Goal: Information Seeking & Learning: Learn about a topic

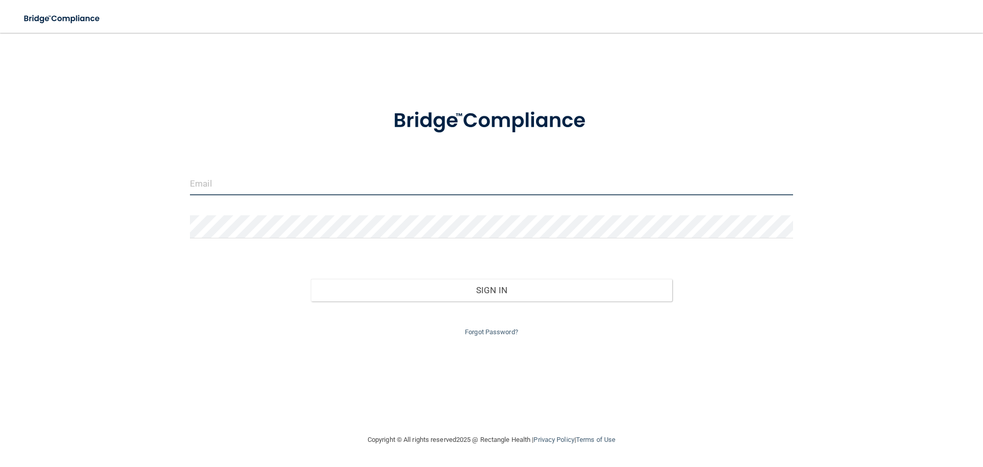
click at [347, 191] on input "email" at bounding box center [491, 183] width 603 height 23
type input "[PERSON_NAME][EMAIL_ADDRESS][DOMAIN_NAME]"
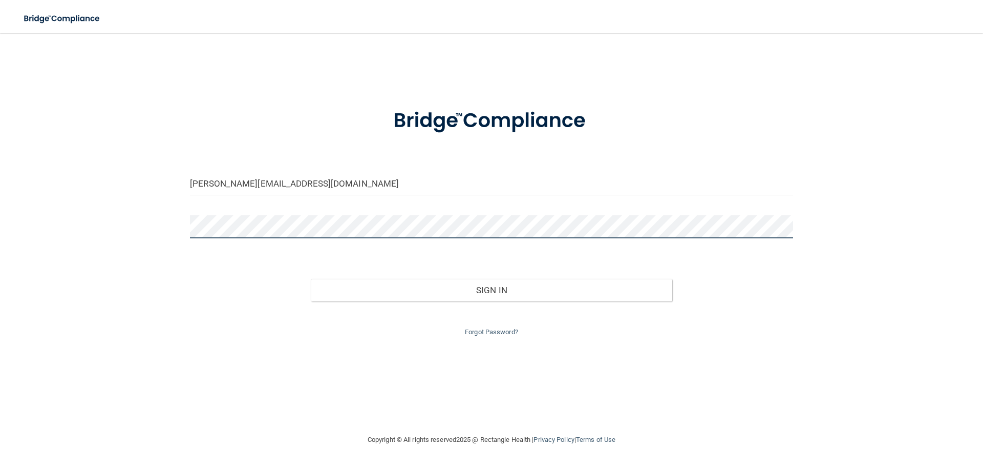
click at [311, 279] on button "Sign In" at bounding box center [492, 290] width 362 height 23
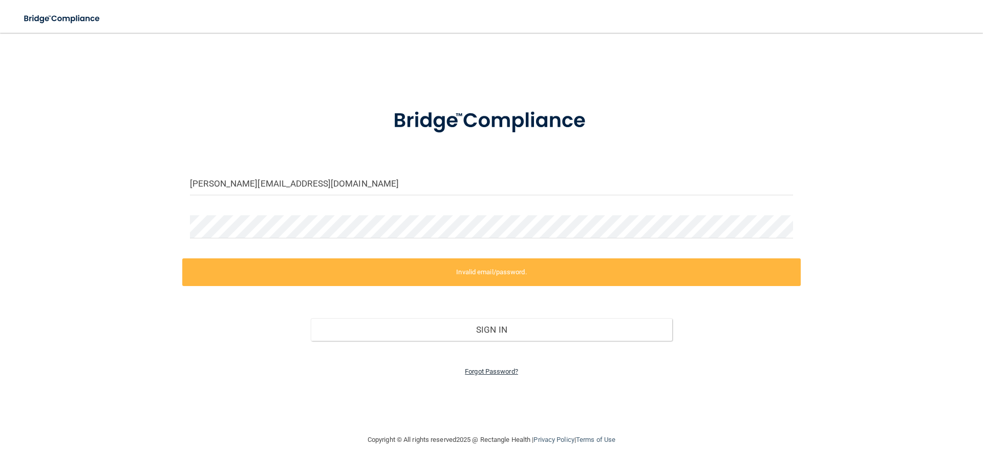
click at [508, 372] on link "Forgot Password?" at bounding box center [491, 371] width 53 height 8
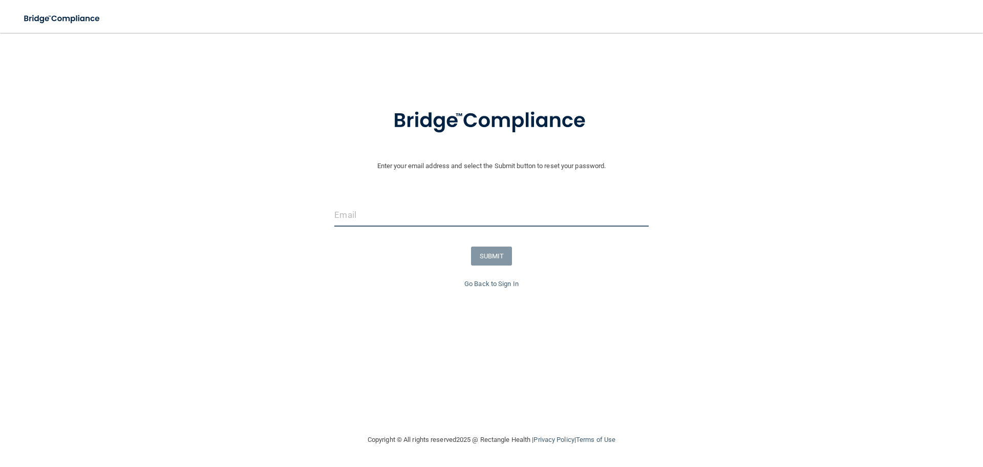
click at [419, 215] on input "email" at bounding box center [491, 214] width 314 height 23
type input "[PERSON_NAME][EMAIL_ADDRESS][DOMAIN_NAME]"
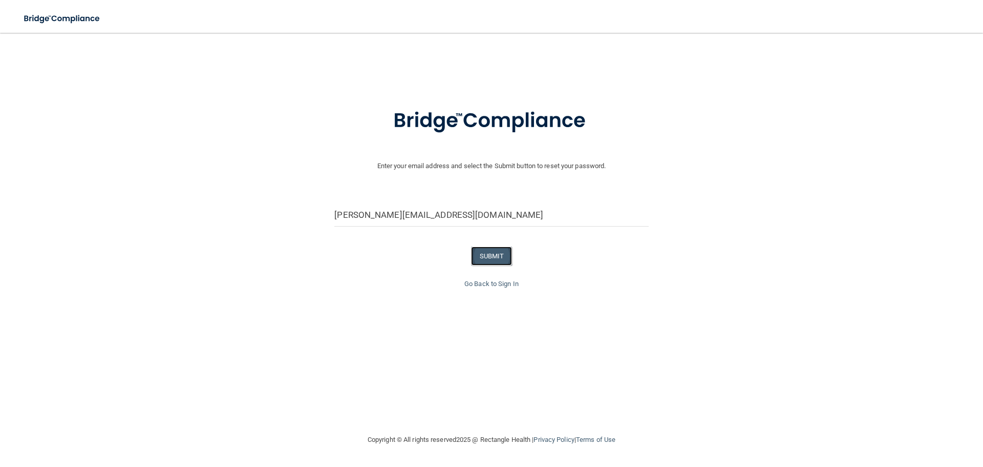
click at [490, 252] on button "SUBMIT" at bounding box center [491, 255] width 41 height 19
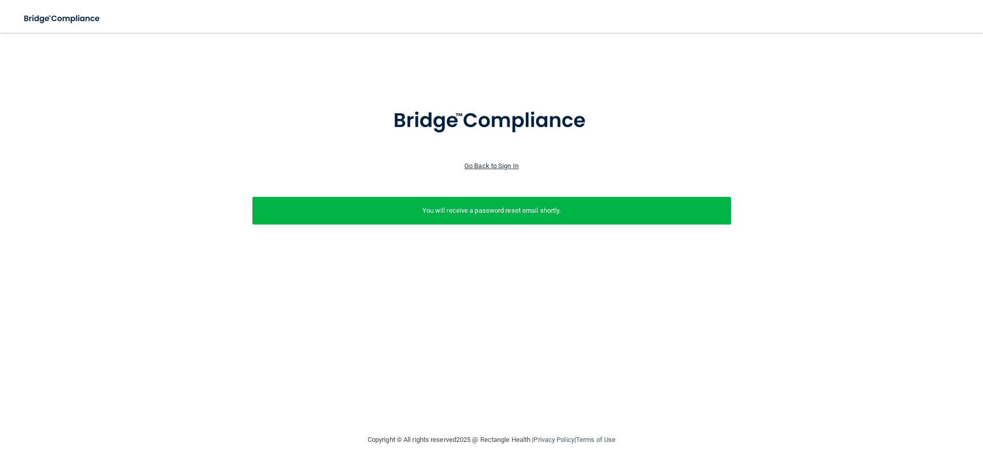
click at [473, 163] on link "Go Back to Sign In" at bounding box center [492, 166] width 54 height 8
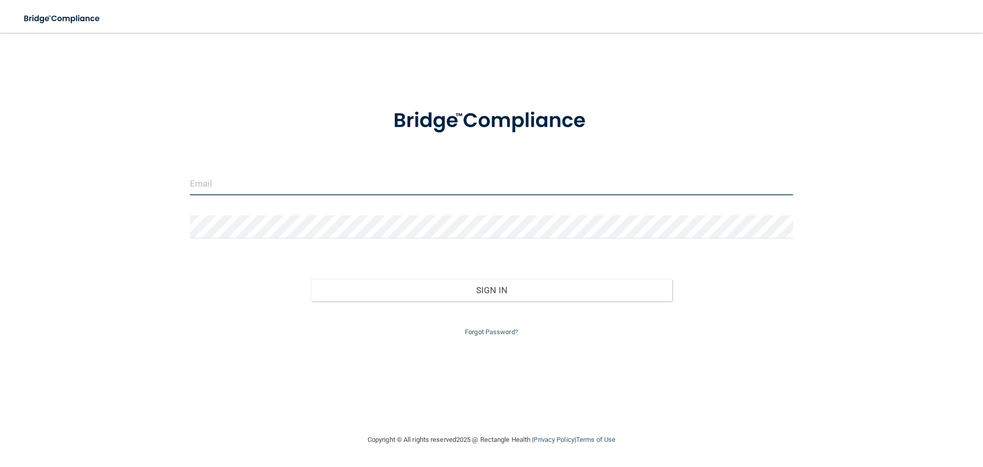
click at [383, 182] on input "email" at bounding box center [491, 183] width 603 height 23
type input "[PERSON_NAME][EMAIL_ADDRESS][DOMAIN_NAME]"
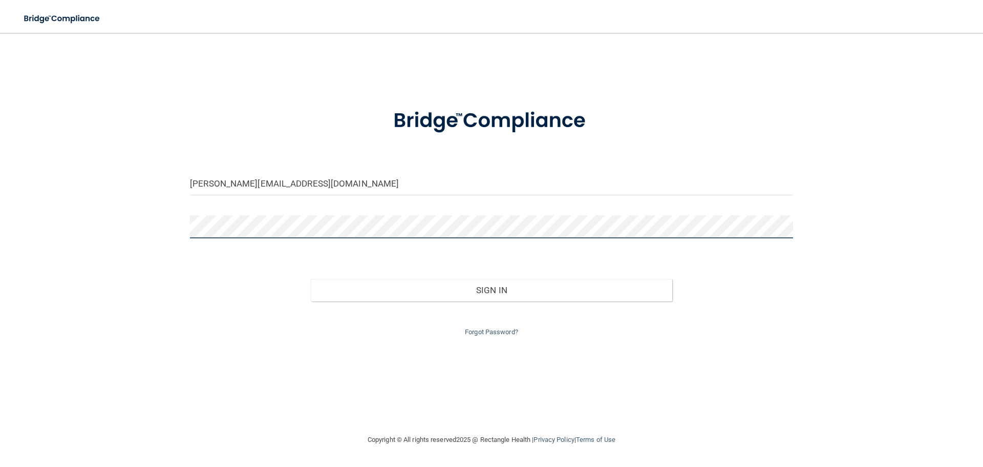
click at [311, 279] on button "Sign In" at bounding box center [492, 290] width 362 height 23
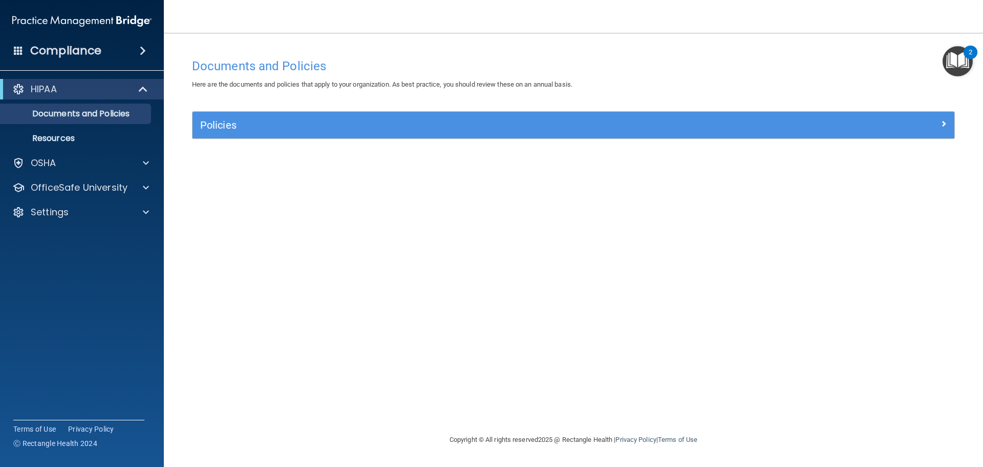
click at [958, 64] on img "Open Resource Center, 2 new notifications" at bounding box center [958, 61] width 30 height 30
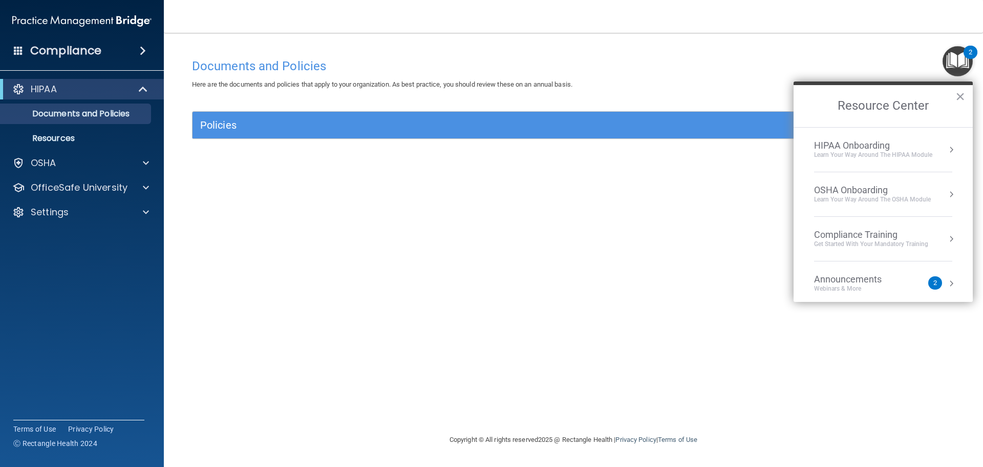
click at [679, 64] on h4 "Documents and Policies" at bounding box center [573, 65] width 763 height 13
click at [71, 115] on p "Documents and Policies" at bounding box center [77, 114] width 140 height 10
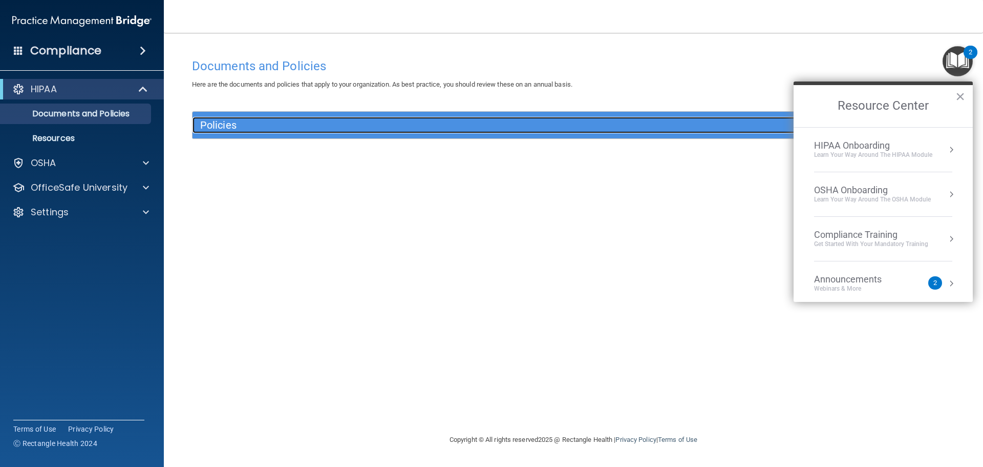
click at [212, 123] on h5 "Policies" at bounding box center [478, 124] width 556 height 11
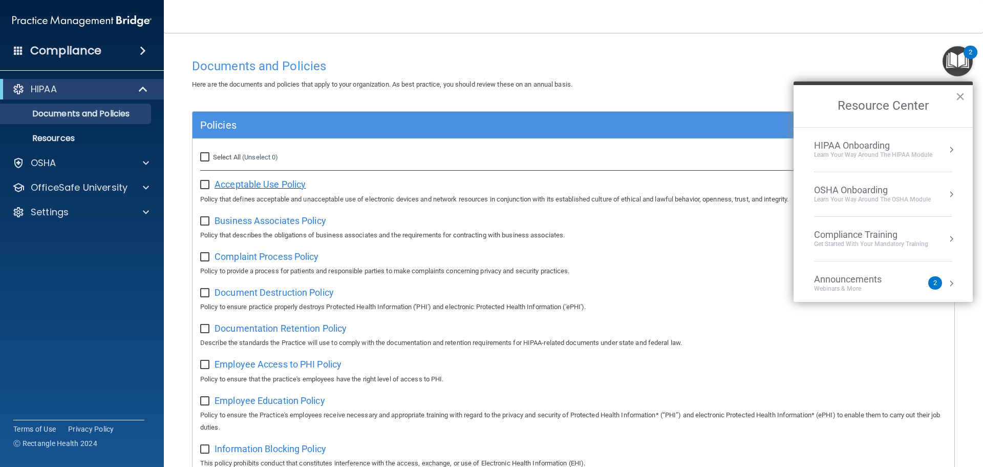
click at [230, 184] on span "Acceptable Use Policy" at bounding box center [260, 184] width 91 height 11
click at [837, 144] on div "HIPAA Onboarding" at bounding box center [873, 145] width 118 height 11
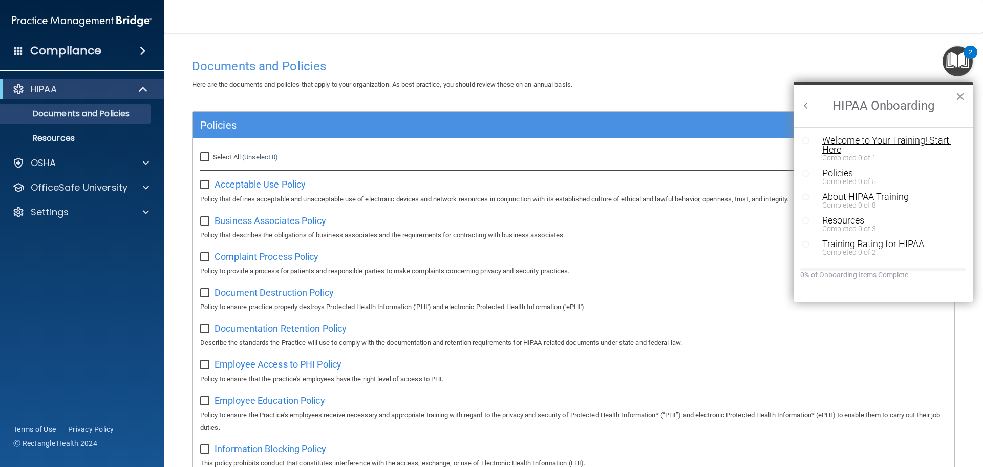
click at [842, 138] on div "Welcome to Your Training! Start Here" at bounding box center [888, 145] width 130 height 18
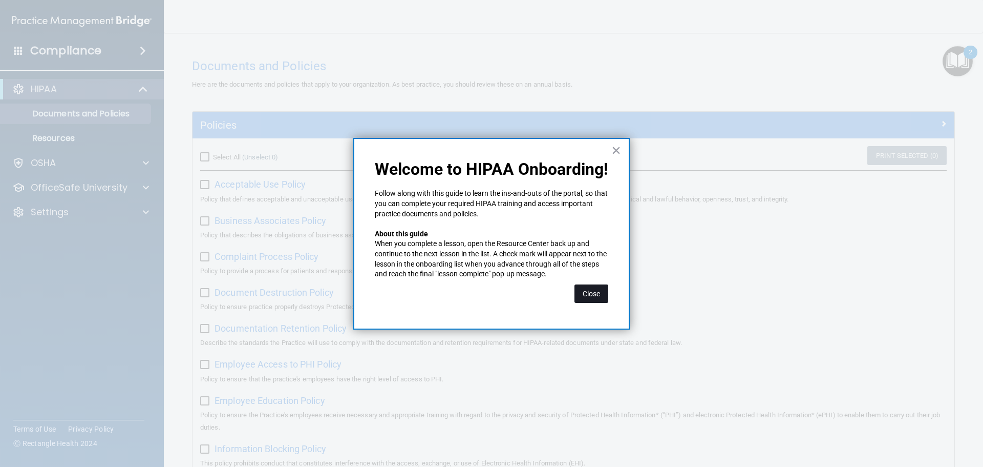
click at [590, 297] on button "Close" at bounding box center [592, 293] width 34 height 18
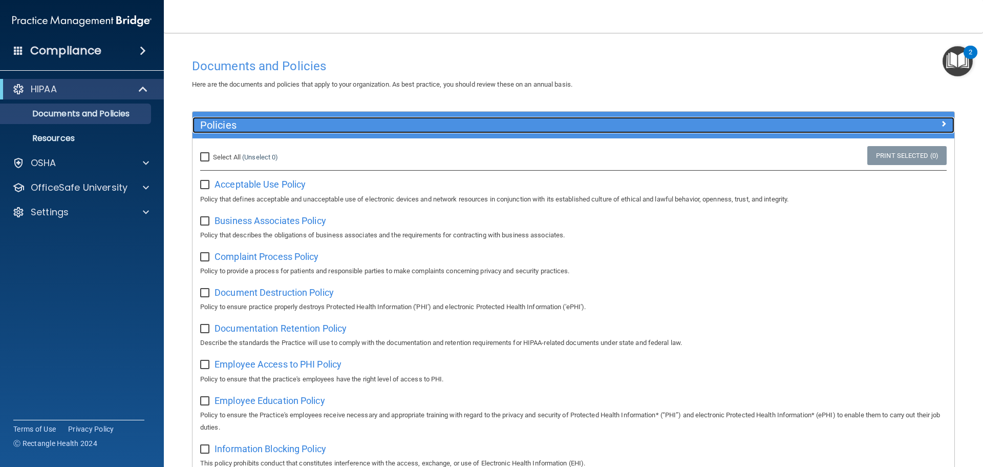
click at [918, 125] on div at bounding box center [859, 123] width 191 height 12
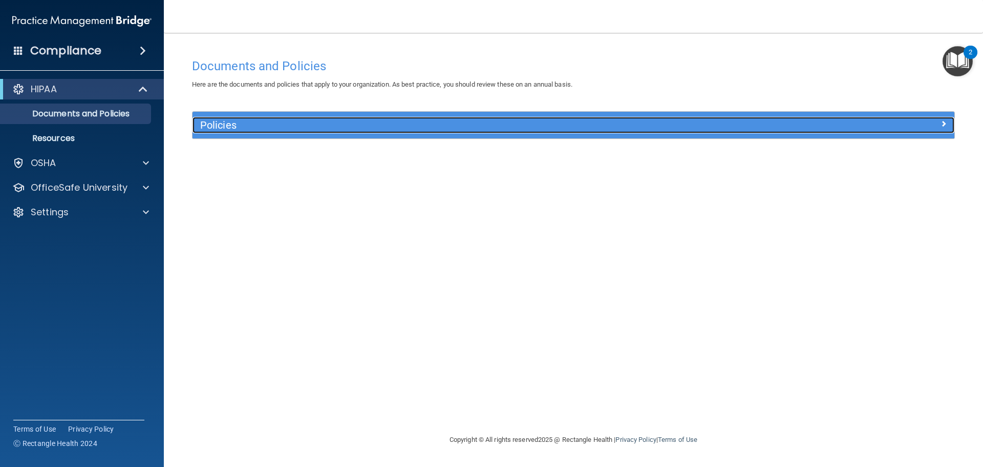
click at [918, 125] on div at bounding box center [859, 123] width 191 height 12
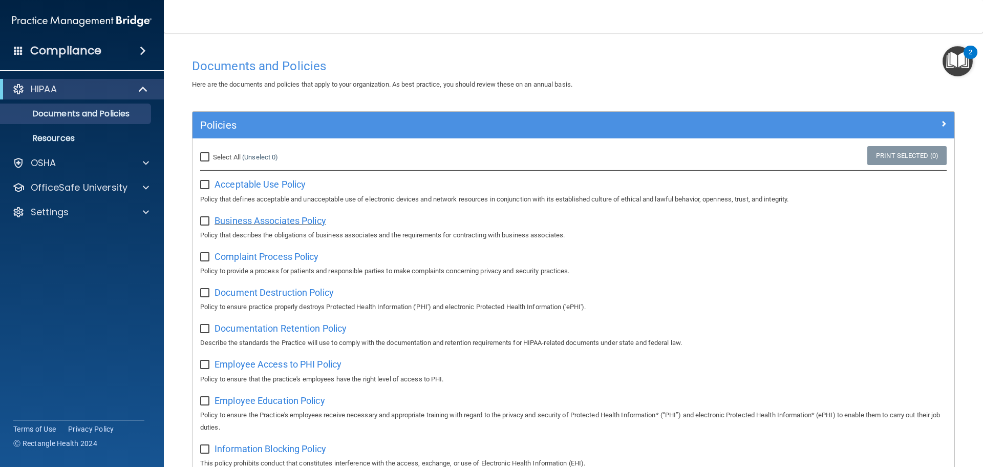
click at [260, 218] on span "Business Associates Policy" at bounding box center [271, 220] width 112 height 11
click at [962, 52] on img "Open Resource Center, 2 new notifications" at bounding box center [958, 61] width 30 height 30
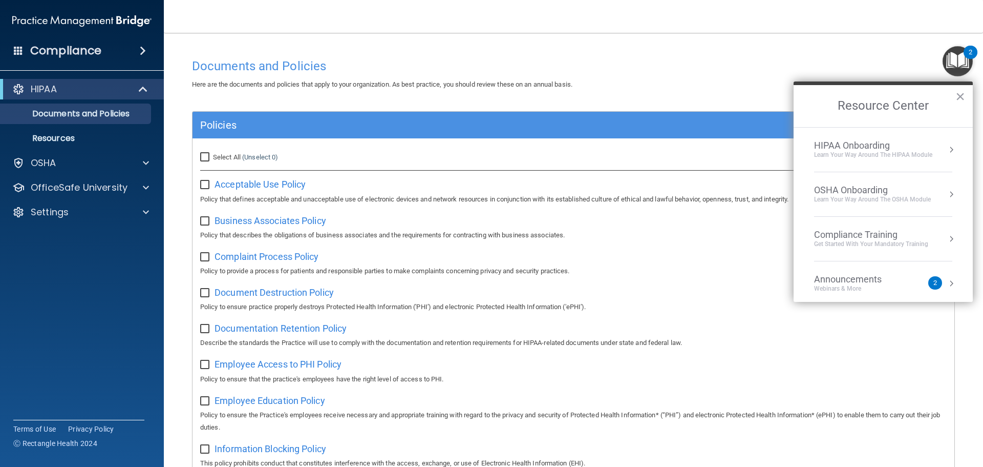
scroll to position [57, 0]
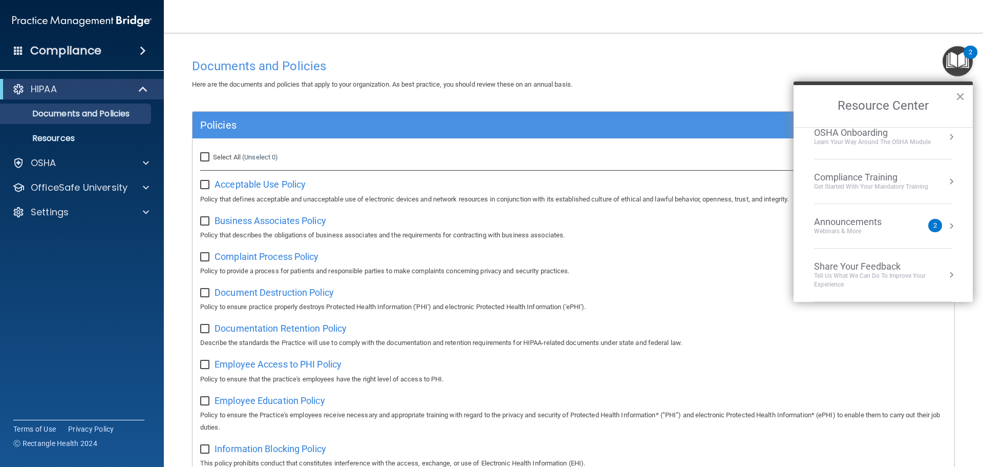
click at [828, 233] on div "Webinars & More" at bounding box center [858, 231] width 88 height 9
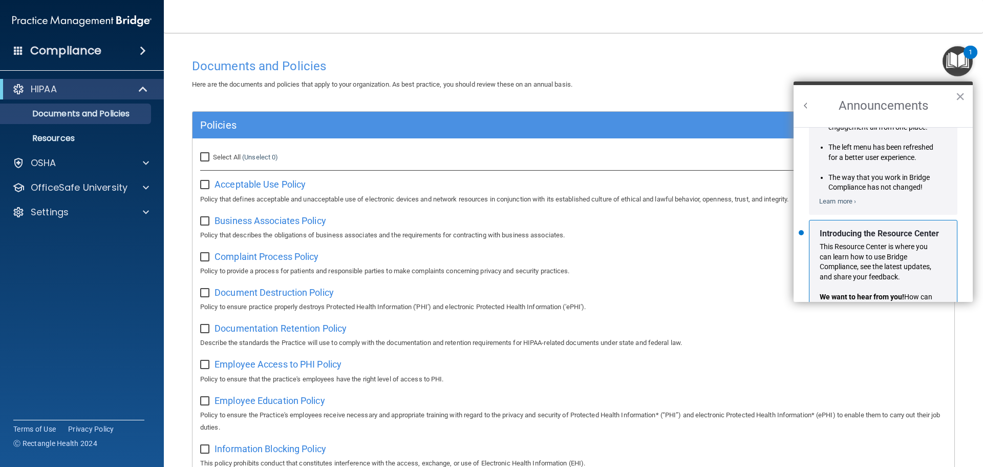
scroll to position [180, 0]
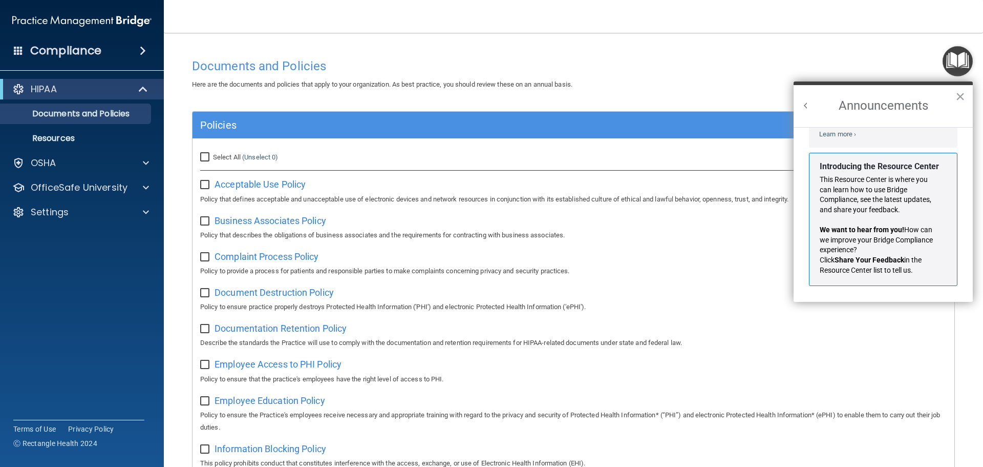
click at [803, 107] on button "Back to Resource Center Home" at bounding box center [806, 105] width 10 height 10
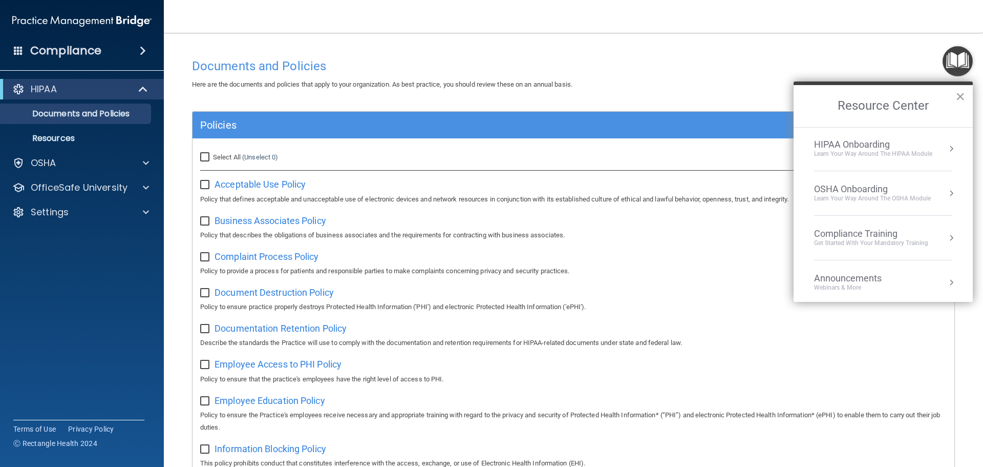
scroll to position [0, 0]
click at [836, 156] on div "Learn Your Way around the HIPAA module" at bounding box center [873, 155] width 118 height 9
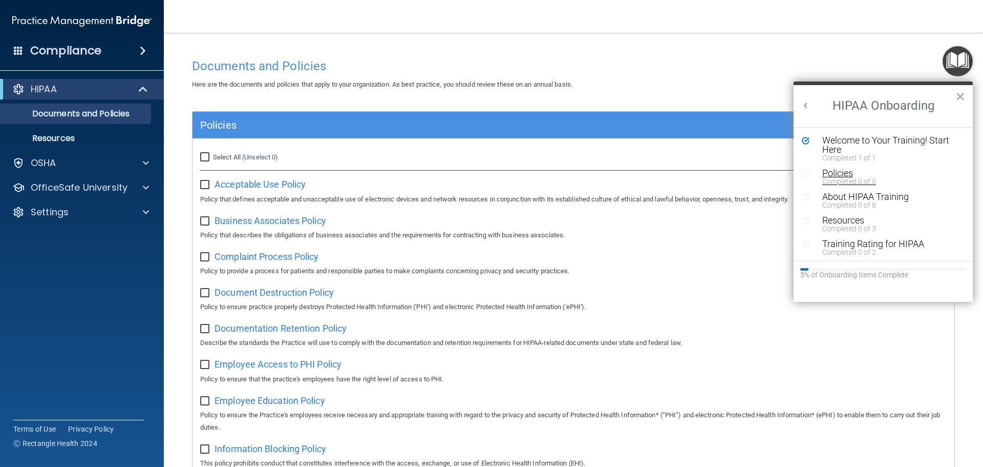
click at [837, 171] on div "Policies" at bounding box center [888, 172] width 130 height 9
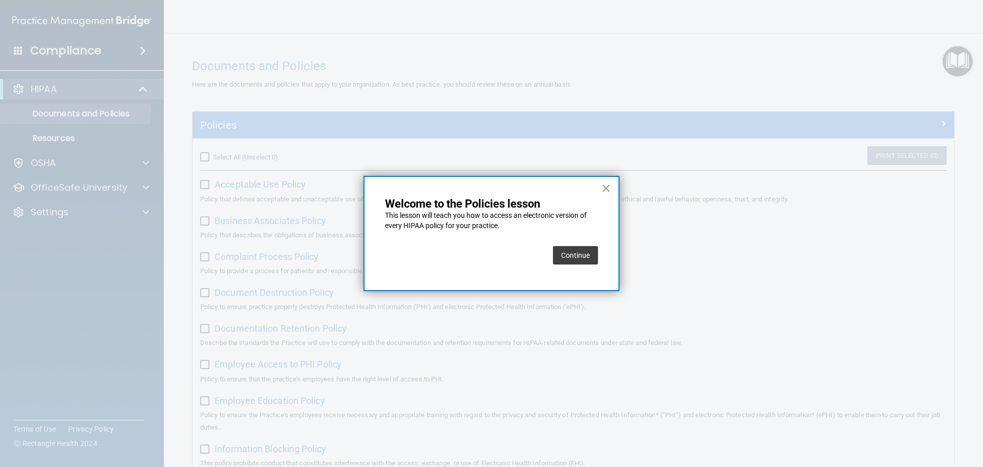
click at [581, 254] on button "Continue" at bounding box center [575, 255] width 45 height 18
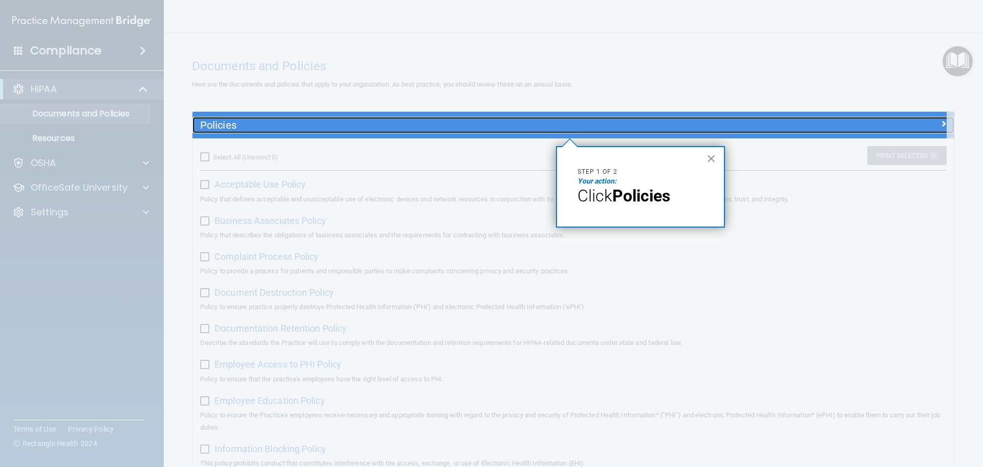
click at [208, 124] on h5 "Policies" at bounding box center [478, 124] width 556 height 11
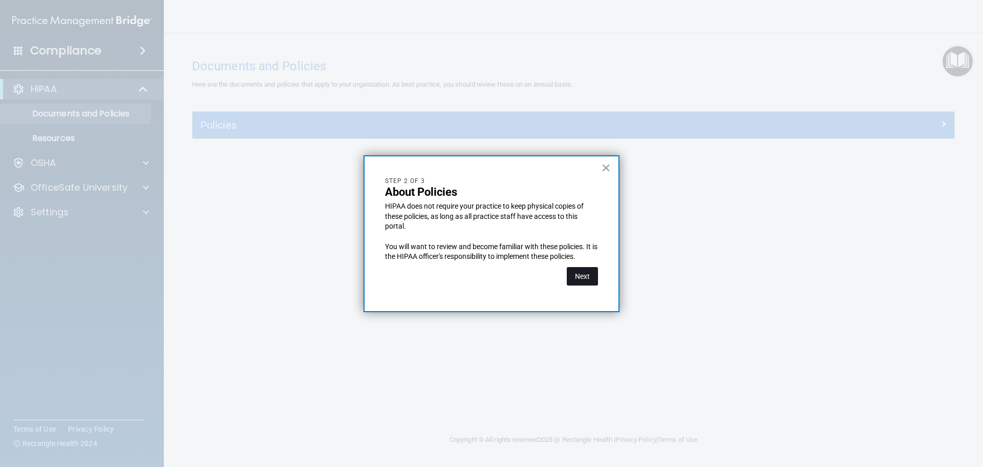
click at [584, 275] on button "Next" at bounding box center [582, 276] width 31 height 18
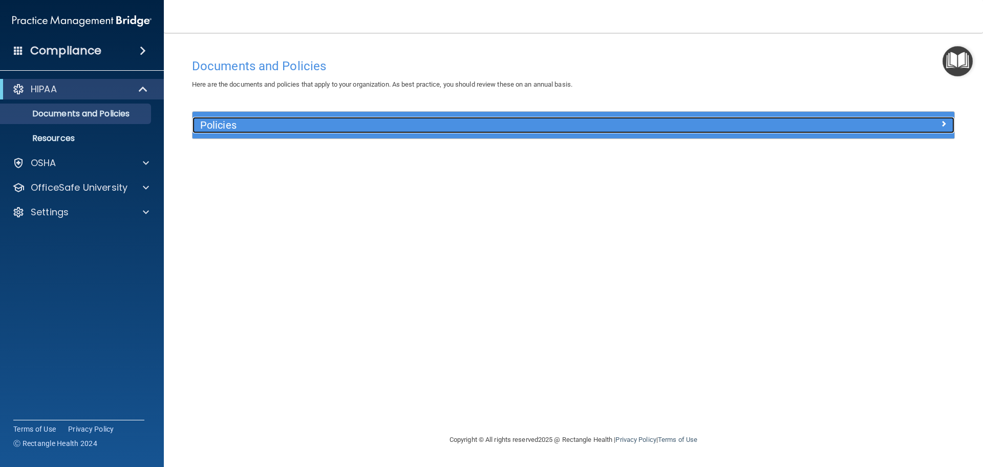
click at [591, 125] on h5 "Policies" at bounding box center [478, 124] width 556 height 11
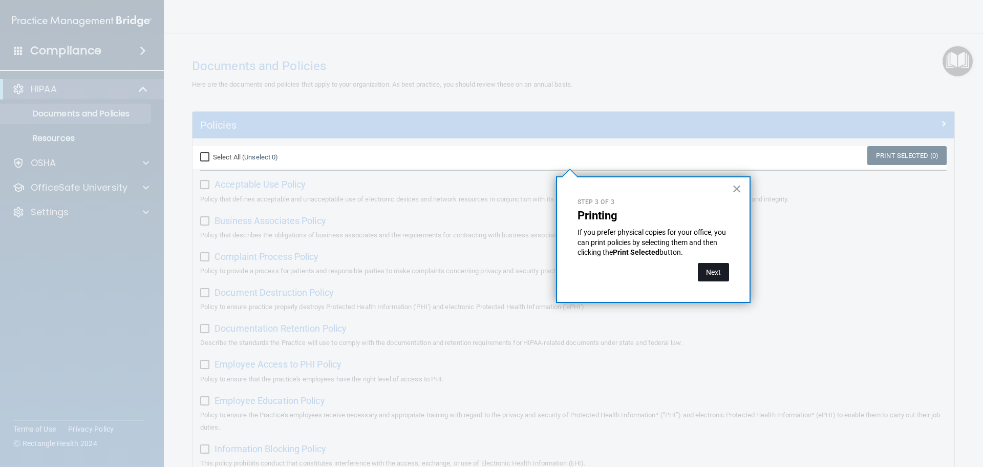
click at [712, 276] on button "Next" at bounding box center [713, 272] width 31 height 18
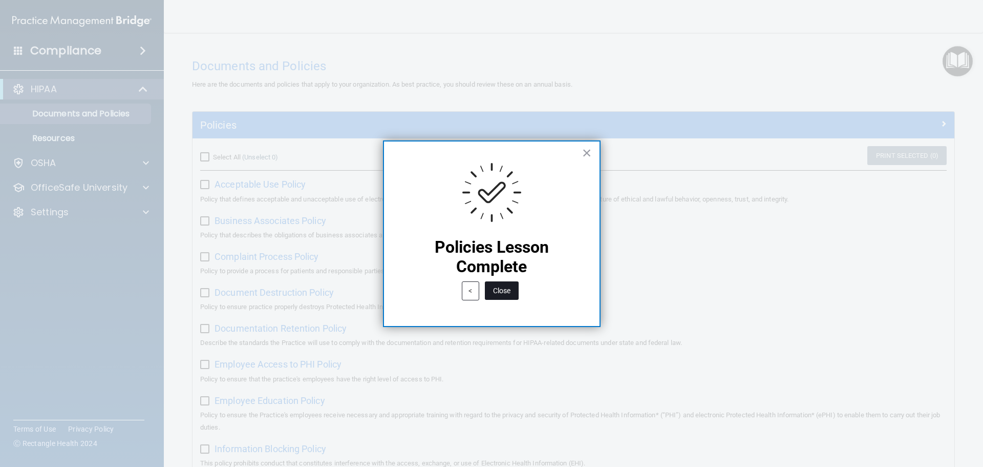
click at [506, 291] on button "Close" at bounding box center [502, 290] width 34 height 18
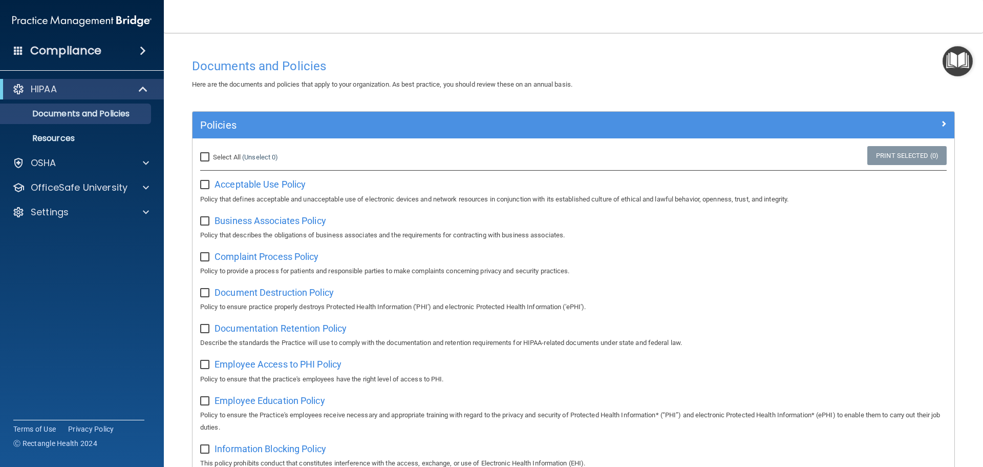
click at [964, 64] on img "Open Resource Center" at bounding box center [958, 61] width 30 height 30
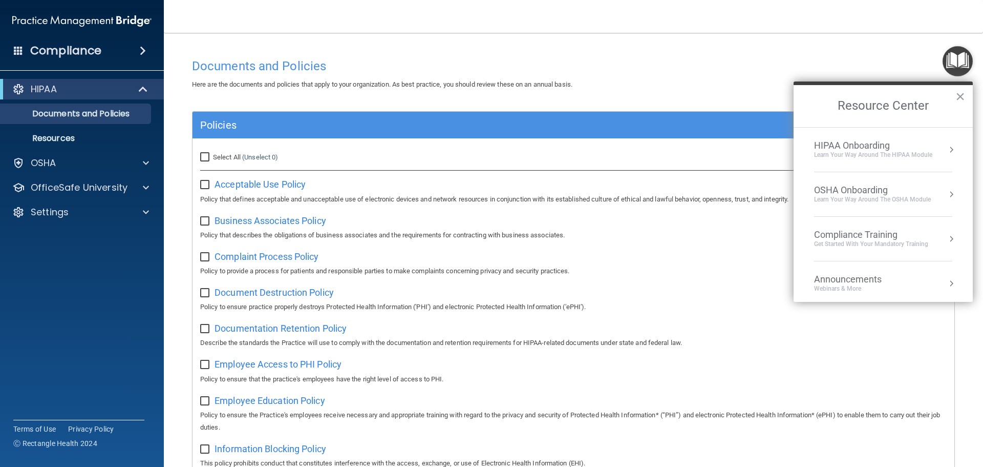
click at [900, 153] on div "Learn Your Way around the HIPAA module" at bounding box center [873, 155] width 118 height 9
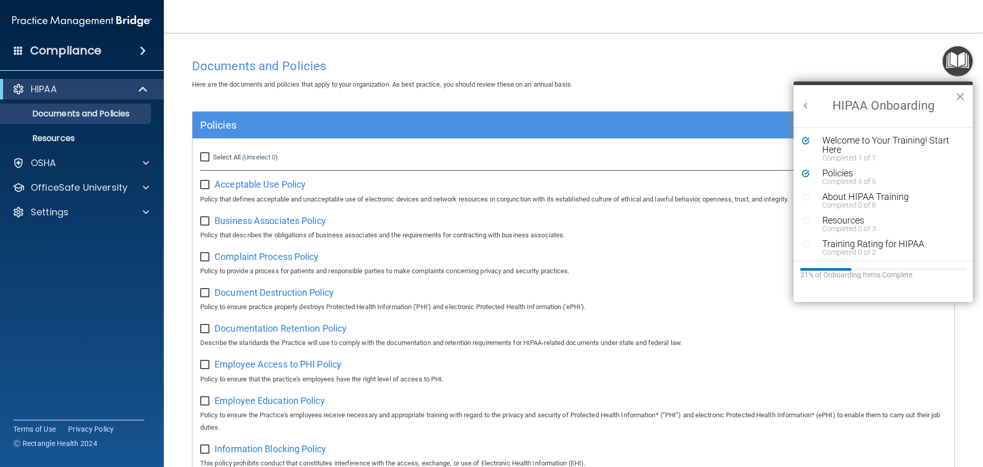
click at [871, 198] on div "About HIPAA Training" at bounding box center [888, 196] width 130 height 9
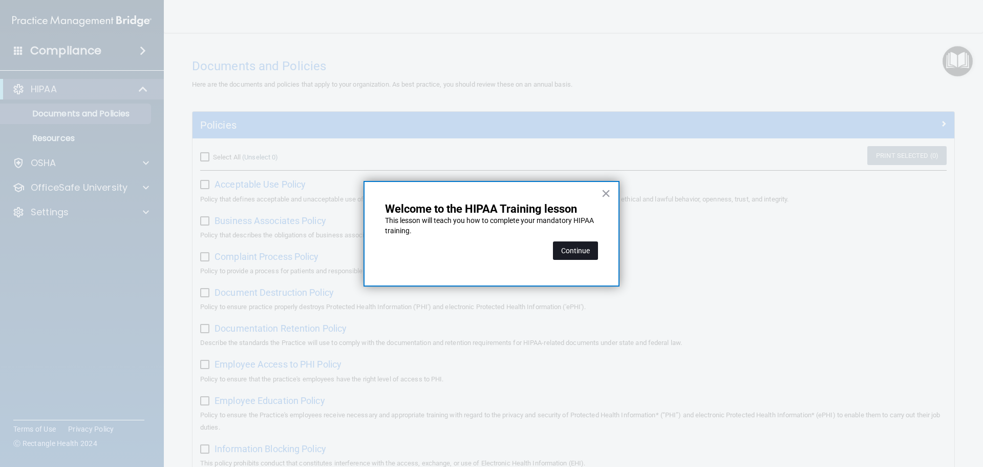
click at [592, 247] on button "Continue" at bounding box center [575, 250] width 45 height 18
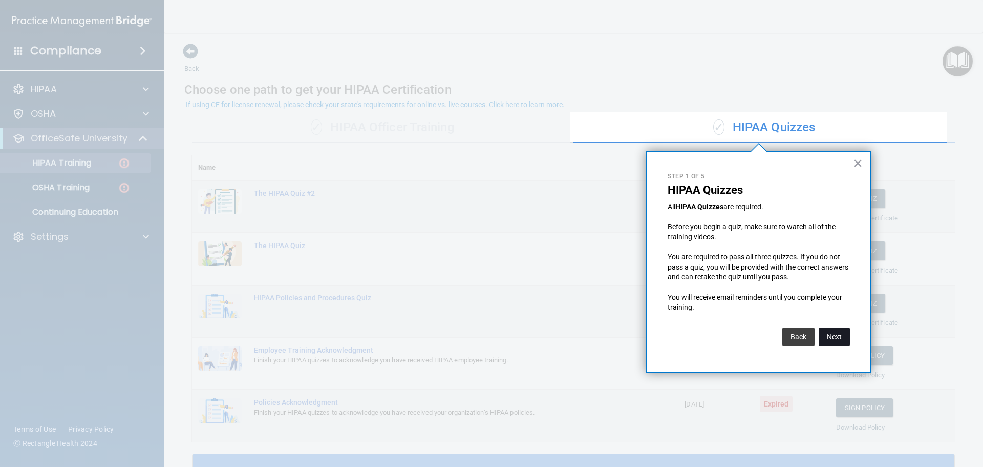
click at [835, 340] on button "Next" at bounding box center [834, 336] width 31 height 18
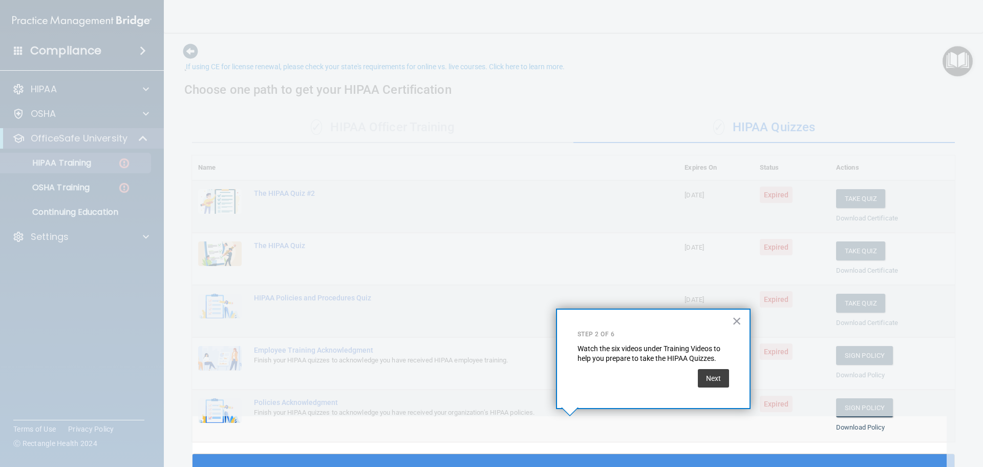
scroll to position [38, 0]
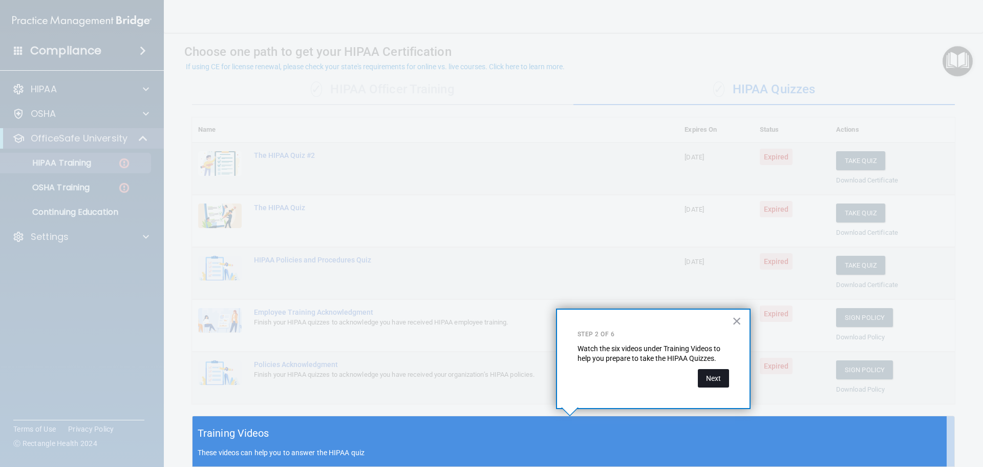
click at [717, 373] on button "Next" at bounding box center [713, 378] width 31 height 18
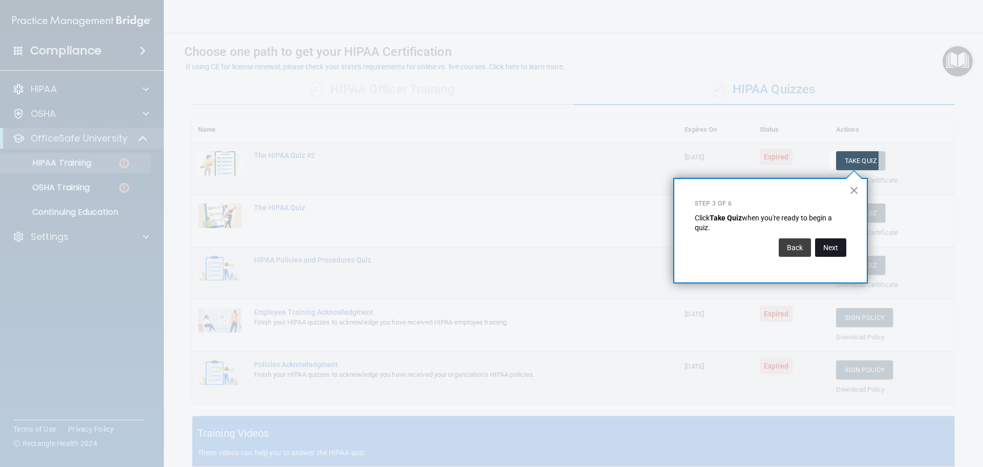
click at [830, 247] on button "Next" at bounding box center [830, 247] width 31 height 18
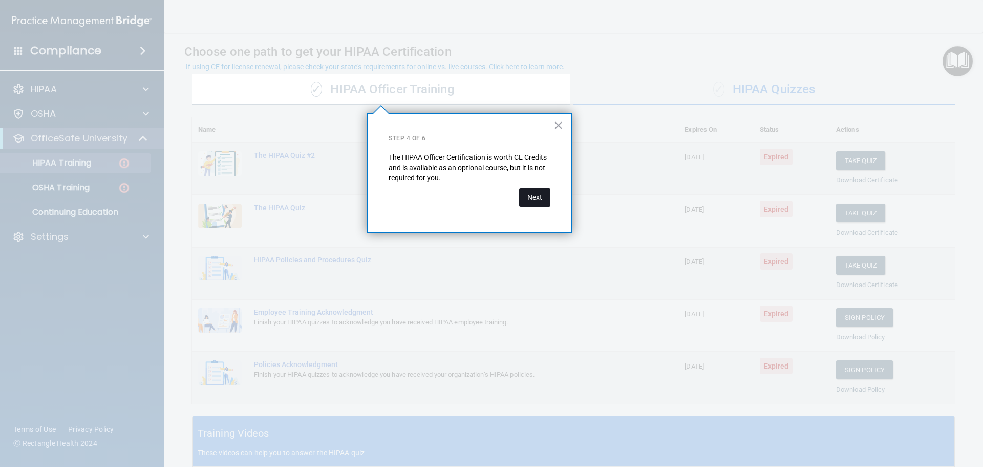
click at [534, 196] on button "Next" at bounding box center [534, 197] width 31 height 18
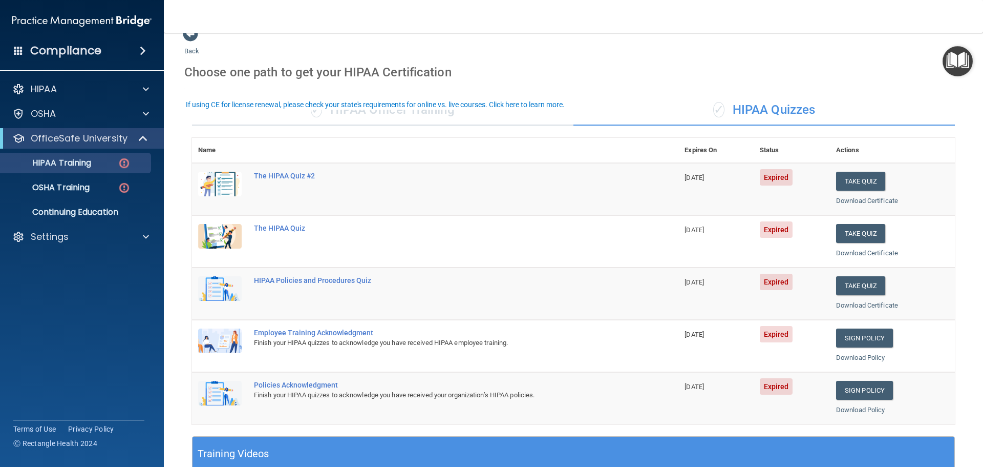
scroll to position [0, 0]
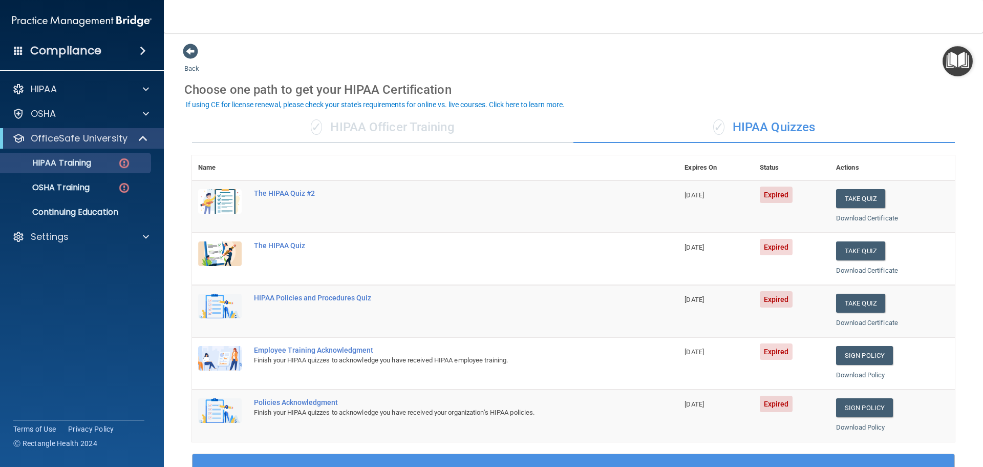
click at [394, 125] on div "✓ HIPAA Officer Training" at bounding box center [383, 127] width 382 height 31
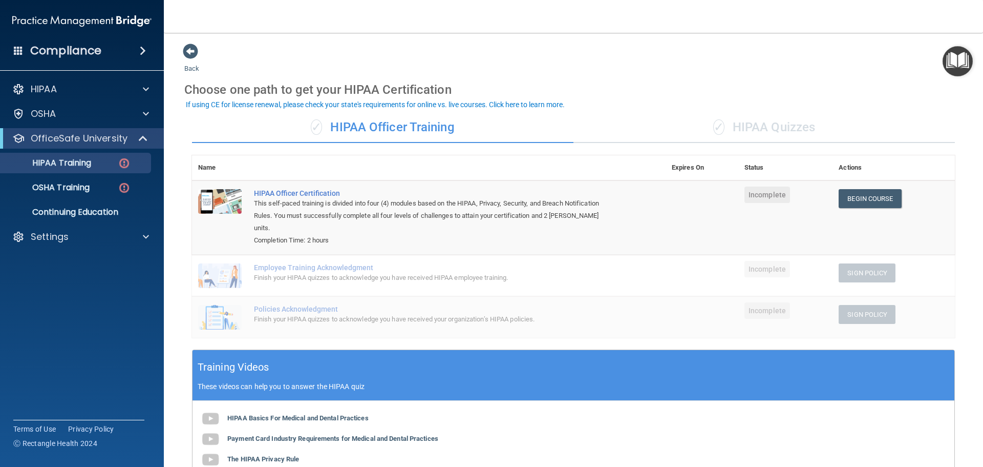
click at [778, 123] on div "✓ HIPAA Quizzes" at bounding box center [765, 127] width 382 height 31
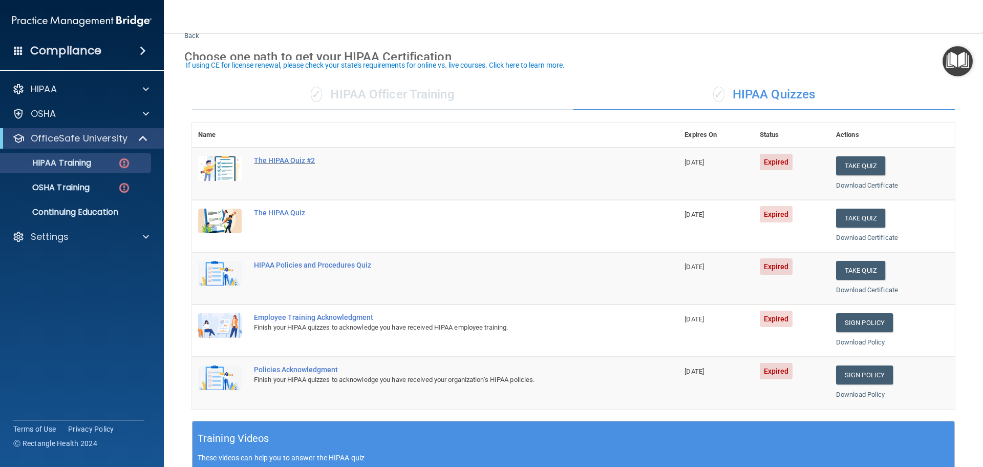
scroll to position [51, 0]
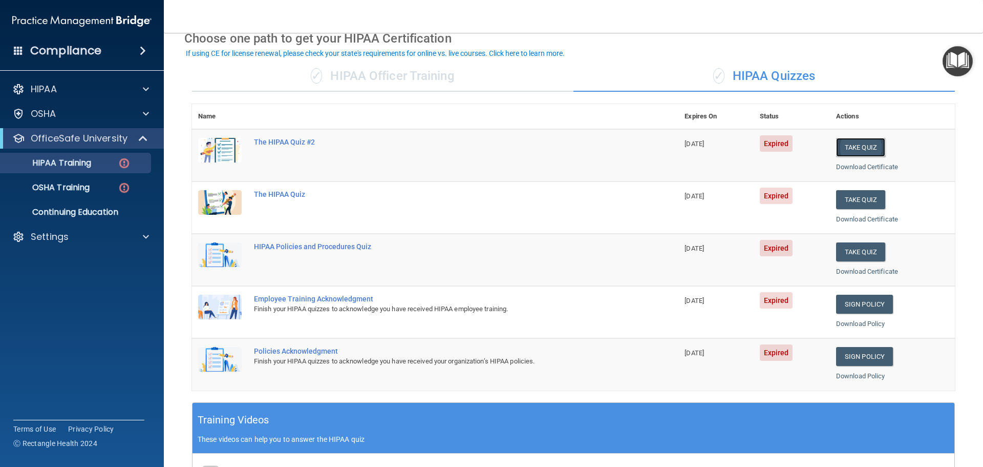
click at [844, 144] on button "Take Quiz" at bounding box center [860, 147] width 49 height 19
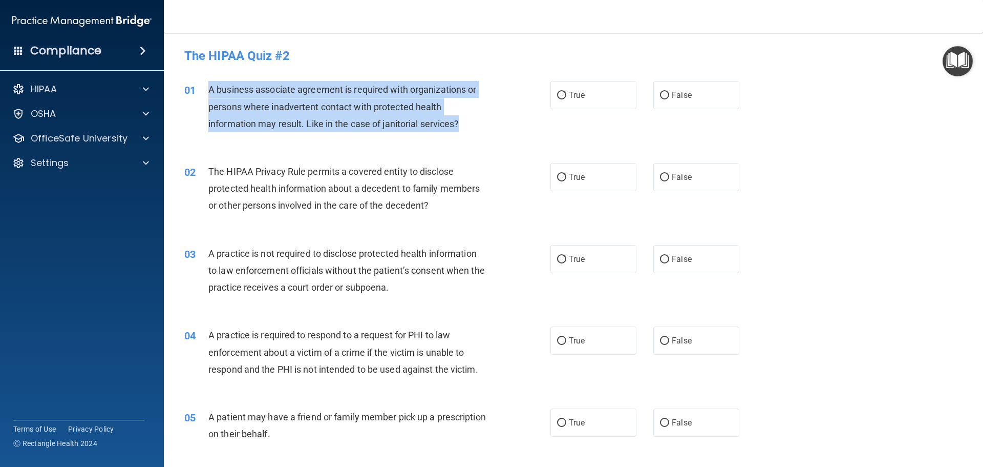
drag, startPoint x: 209, startPoint y: 88, endPoint x: 462, endPoint y: 123, distance: 255.5
click at [462, 123] on div "A business associate agreement is required with organizations or persons where …" at bounding box center [351, 106] width 286 height 51
copy span "A business associate agreement is required with organizations or persons where …"
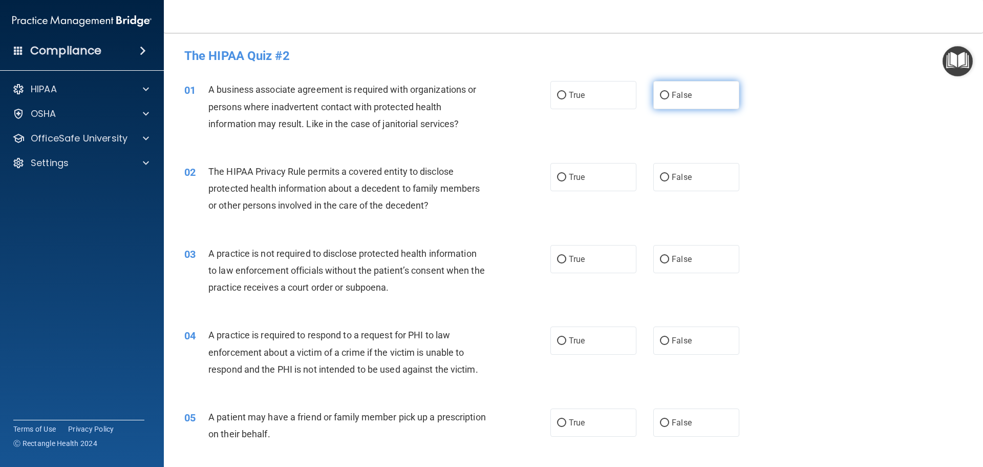
click at [685, 98] on span "False" at bounding box center [682, 95] width 20 height 10
click at [669, 98] on input "False" at bounding box center [664, 96] width 9 height 8
radio input "true"
drag, startPoint x: 210, startPoint y: 168, endPoint x: 469, endPoint y: 222, distance: 264.8
click at [469, 222] on div "02 The HIPAA Privacy Rule permits a covered entity to disclose protected health…" at bounding box center [574, 191] width 794 height 82
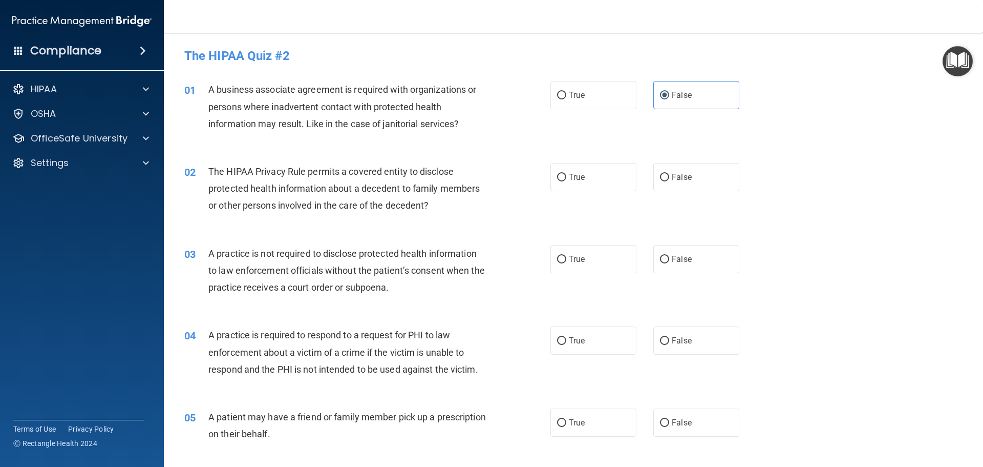
click at [434, 206] on div "The HIPAA Privacy Rule permits a covered entity to disclose protected health in…" at bounding box center [351, 188] width 286 height 51
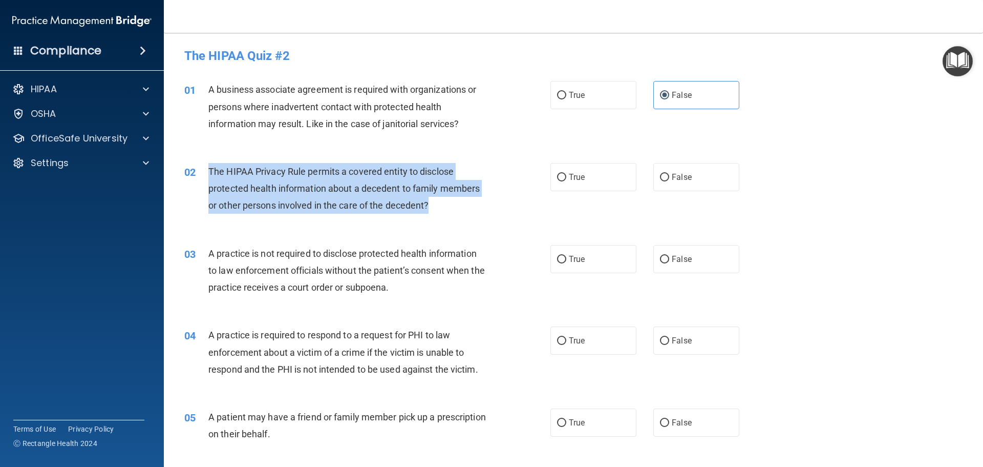
drag, startPoint x: 209, startPoint y: 170, endPoint x: 432, endPoint y: 204, distance: 225.8
click at [432, 204] on div "The HIPAA Privacy Rule permits a covered entity to disclose protected health in…" at bounding box center [351, 188] width 286 height 51
copy span "The HIPAA Privacy Rule permits a covered entity to disclose protected health in…"
click at [560, 174] on input "True" at bounding box center [561, 178] width 9 height 8
radio input "true"
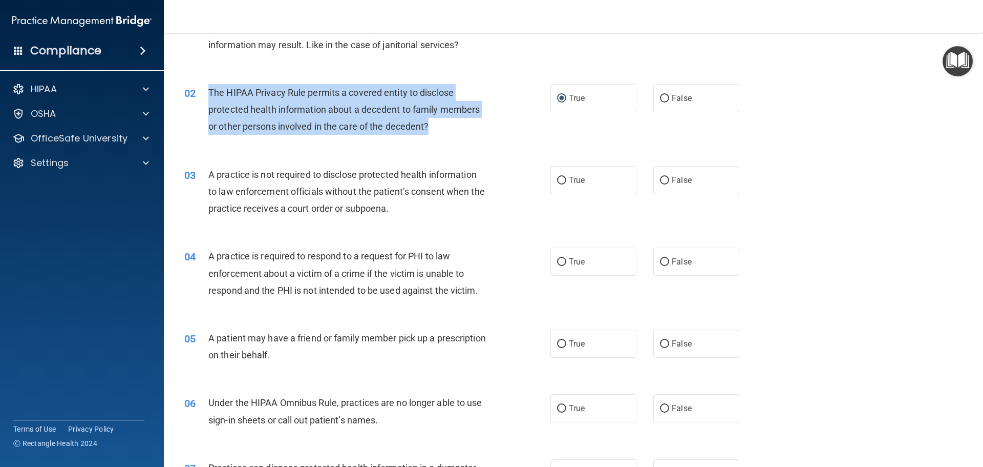
scroll to position [102, 0]
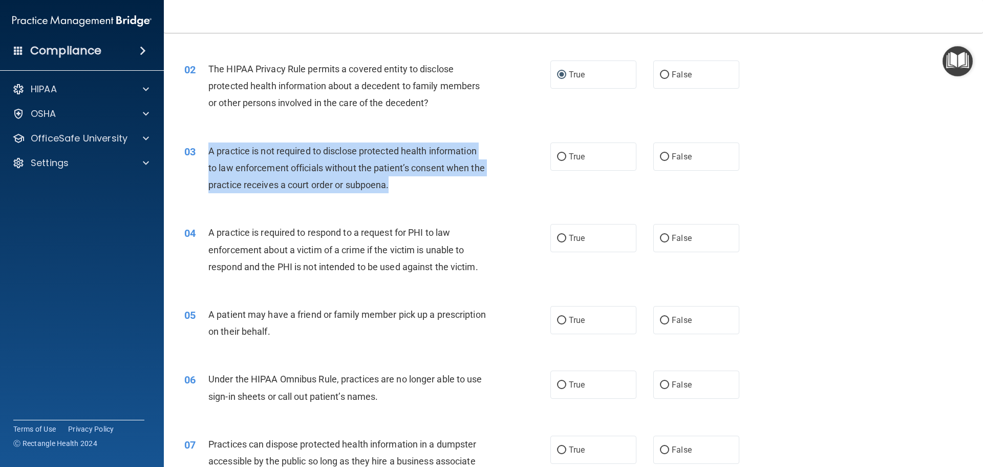
drag, startPoint x: 210, startPoint y: 154, endPoint x: 408, endPoint y: 190, distance: 201.5
click at [408, 190] on div "A practice is not required to disclose protected health information to law enfo…" at bounding box center [351, 167] width 286 height 51
copy span "A practice is not required to disclose protected health information to law enfo…"
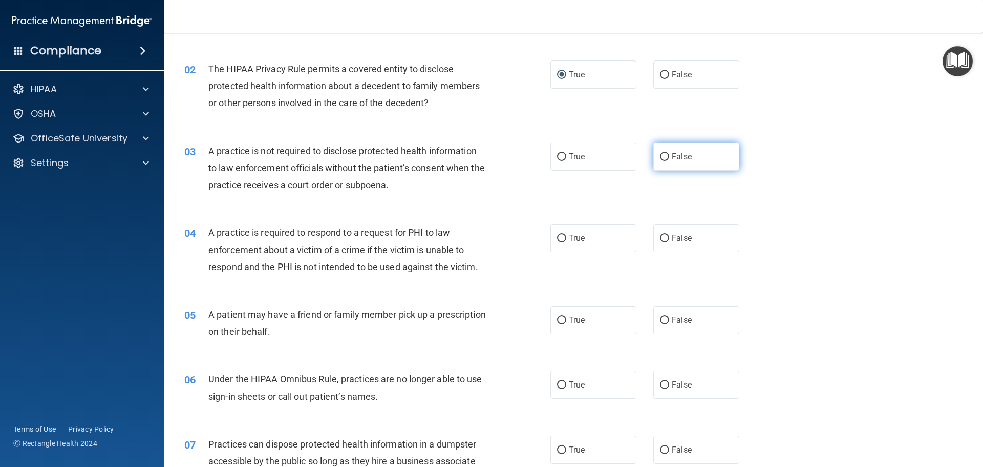
click at [679, 159] on span "False" at bounding box center [682, 157] width 20 height 10
click at [669, 159] on input "False" at bounding box center [664, 157] width 9 height 8
radio input "true"
click at [557, 237] on input "True" at bounding box center [561, 239] width 9 height 8
radio input "true"
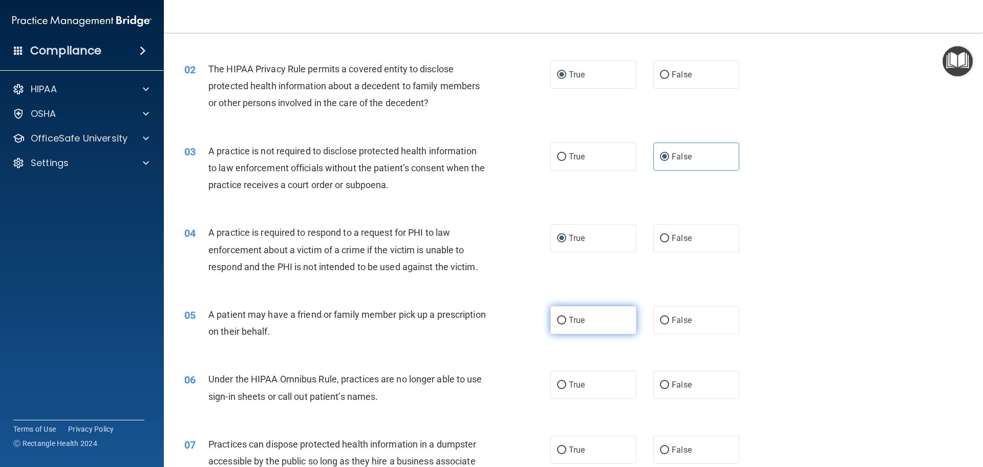
click at [562, 321] on input "True" at bounding box center [561, 321] width 9 height 8
radio input "true"
click at [672, 385] on span "False" at bounding box center [682, 385] width 20 height 10
click at [668, 385] on input "False" at bounding box center [664, 385] width 9 height 8
radio input "true"
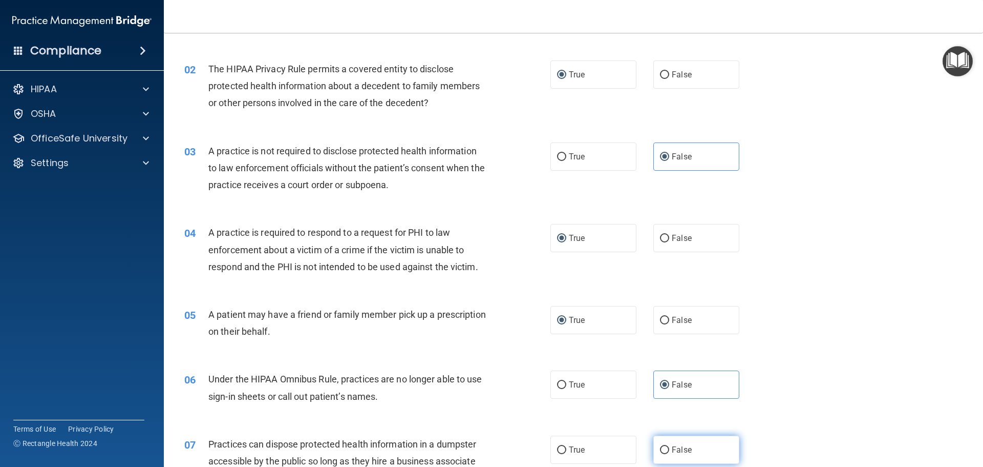
click at [677, 443] on label "False" at bounding box center [697, 449] width 86 height 28
click at [669, 446] on input "False" at bounding box center [664, 450] width 9 height 8
radio input "true"
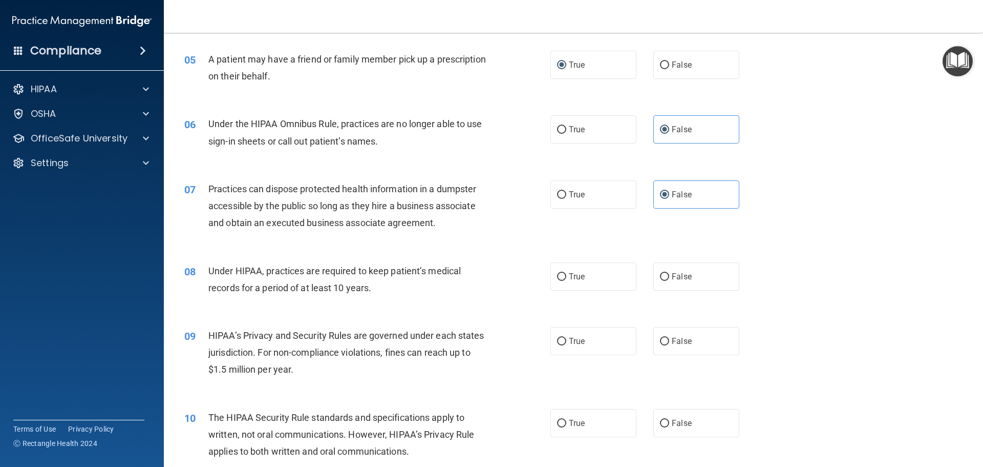
scroll to position [359, 0]
click at [697, 265] on label "False" at bounding box center [697, 275] width 86 height 28
click at [669, 272] on input "False" at bounding box center [664, 276] width 9 height 8
radio input "true"
click at [695, 342] on label "False" at bounding box center [697, 340] width 86 height 28
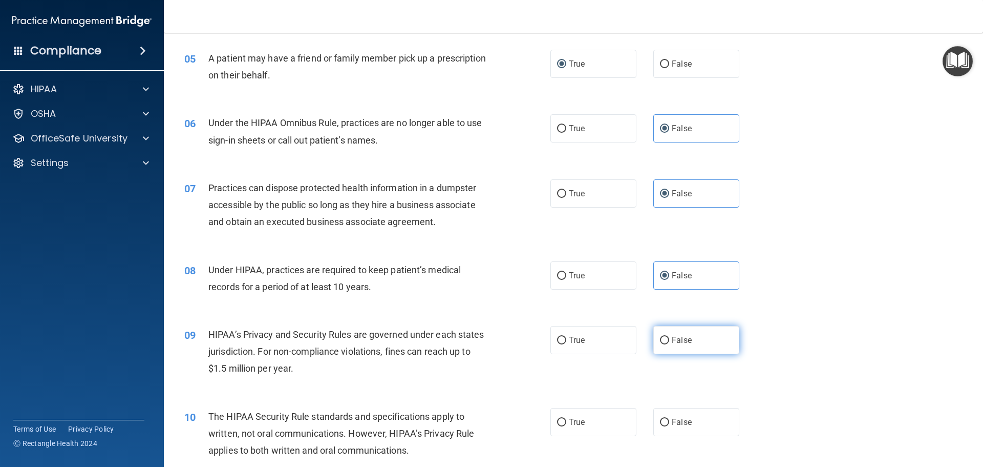
click at [669, 342] on input "False" at bounding box center [664, 340] width 9 height 8
radio input "true"
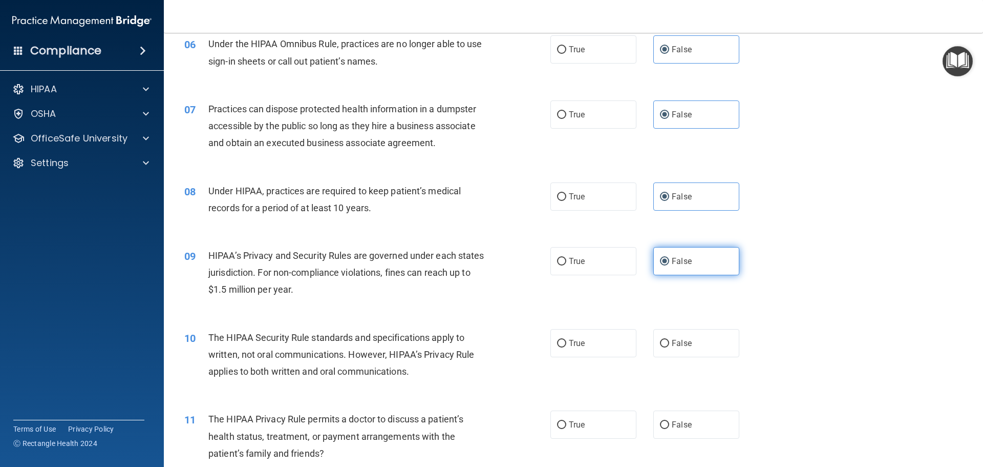
scroll to position [461, 0]
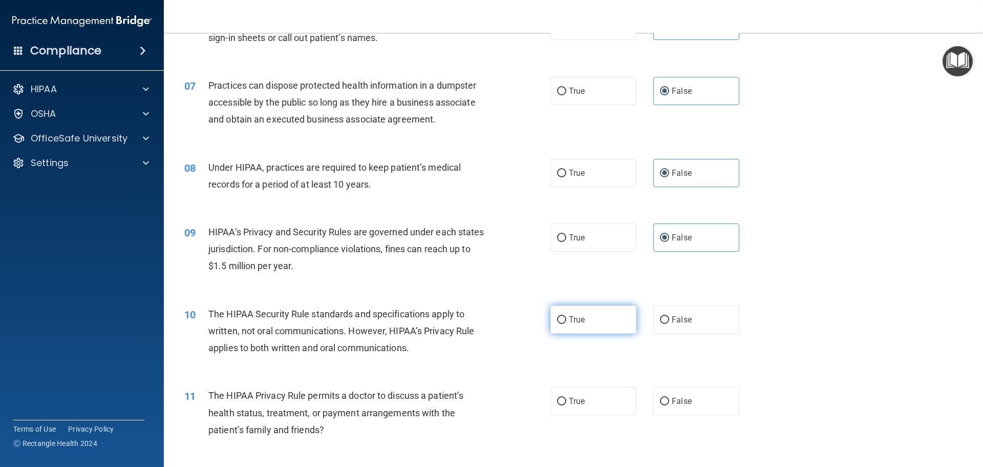
click at [606, 317] on label "True" at bounding box center [594, 319] width 86 height 28
click at [566, 317] on input "True" at bounding box center [561, 320] width 9 height 8
radio input "true"
click at [595, 413] on label "True" at bounding box center [594, 401] width 86 height 28
click at [566, 405] on input "True" at bounding box center [561, 401] width 9 height 8
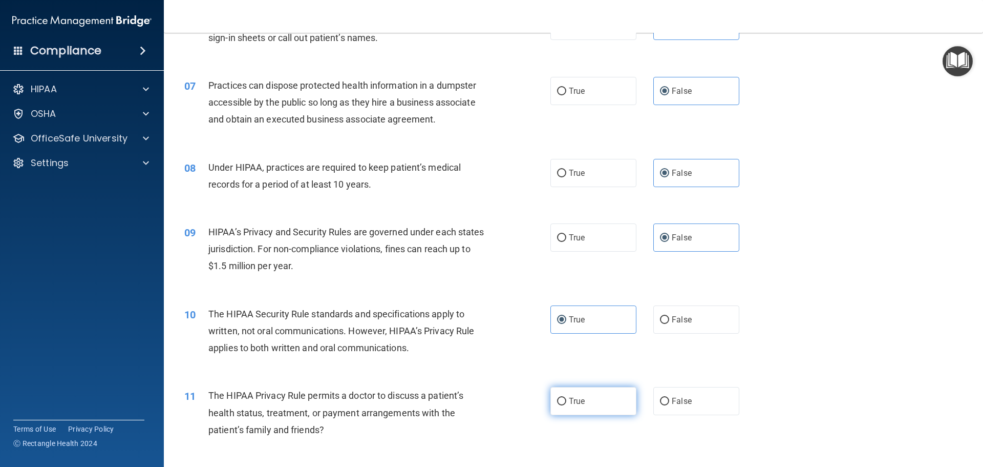
radio input "true"
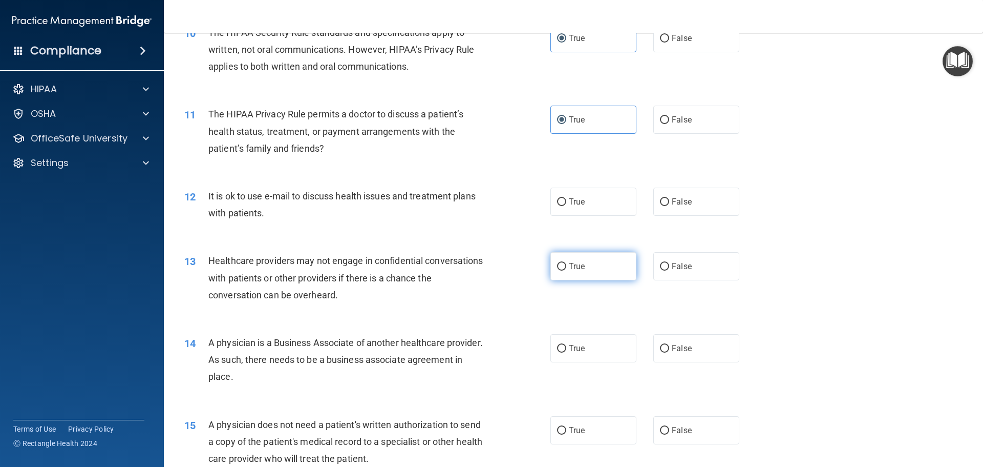
scroll to position [768, 0]
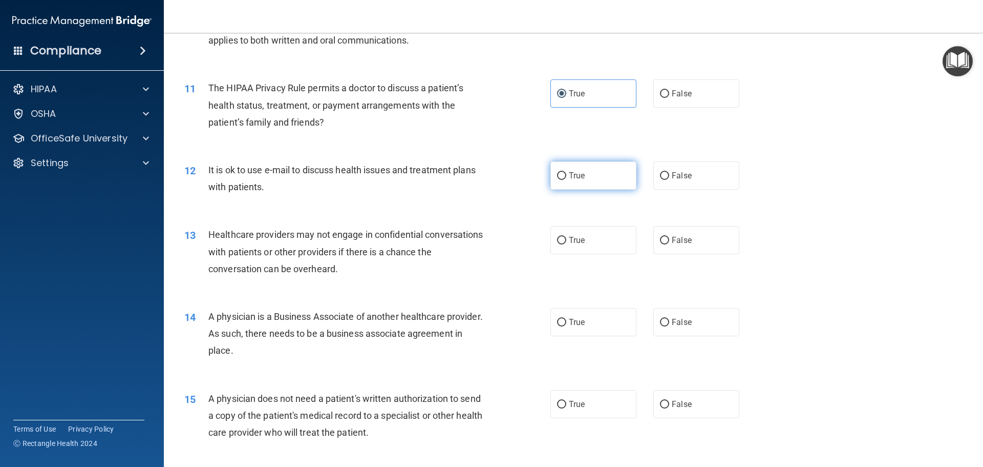
click at [595, 179] on label "True" at bounding box center [594, 175] width 86 height 28
click at [566, 179] on input "True" at bounding box center [561, 176] width 9 height 8
radio input "true"
click at [691, 237] on label "False" at bounding box center [697, 240] width 86 height 28
click at [669, 237] on input "False" at bounding box center [664, 241] width 9 height 8
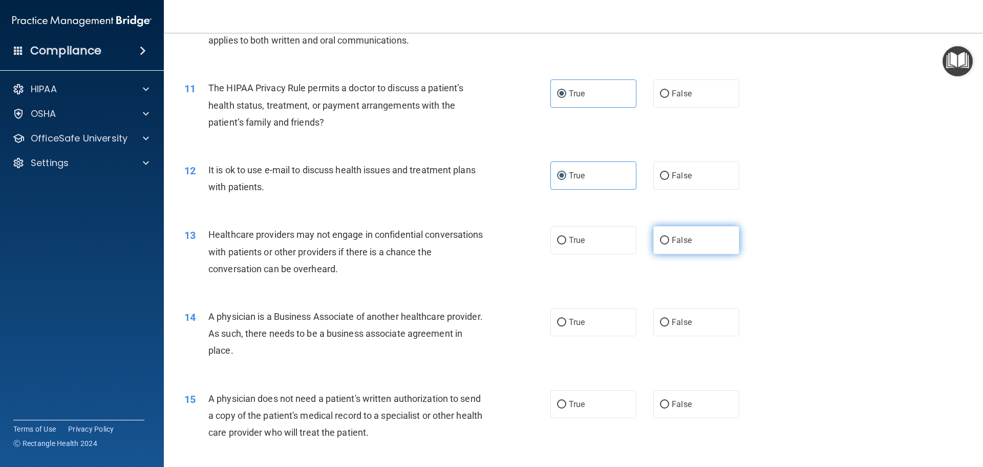
radio input "true"
click at [698, 329] on label "False" at bounding box center [697, 322] width 86 height 28
click at [669, 326] on input "False" at bounding box center [664, 323] width 9 height 8
radio input "true"
click at [592, 400] on label "True" at bounding box center [594, 404] width 86 height 28
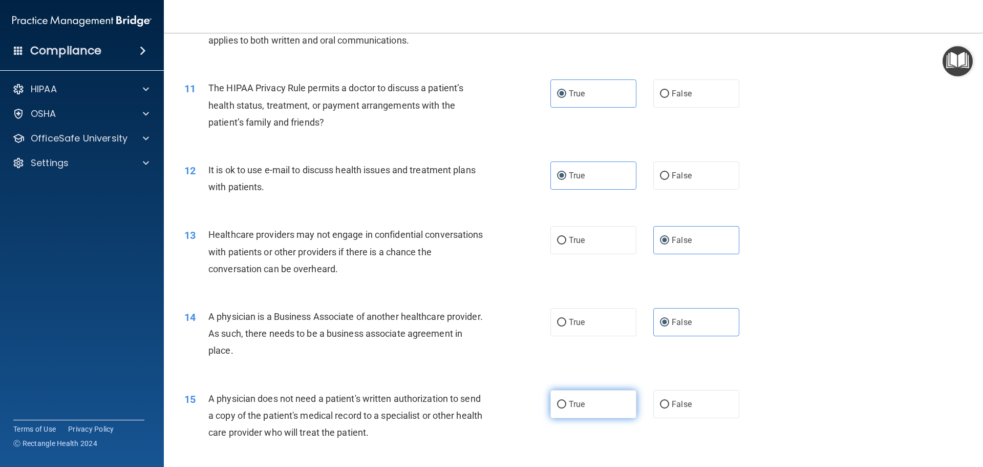
click at [566, 401] on input "True" at bounding box center [561, 405] width 9 height 8
radio input "true"
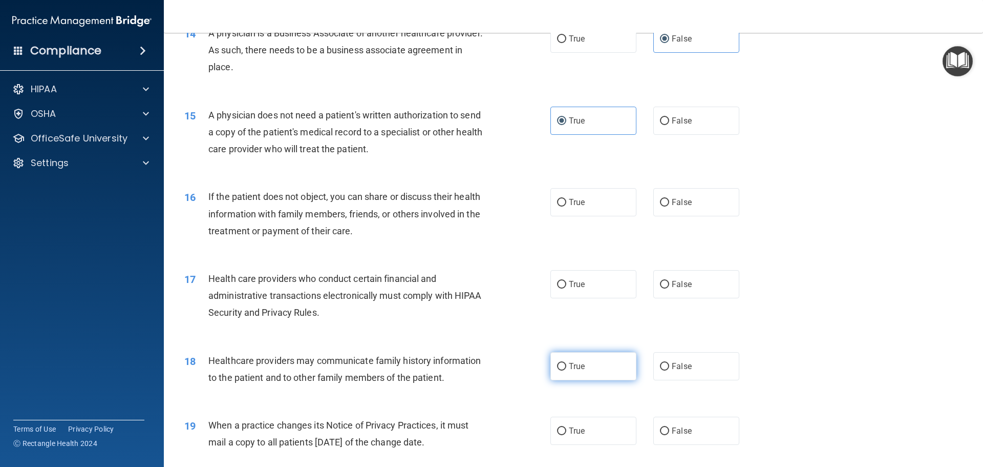
scroll to position [1076, 0]
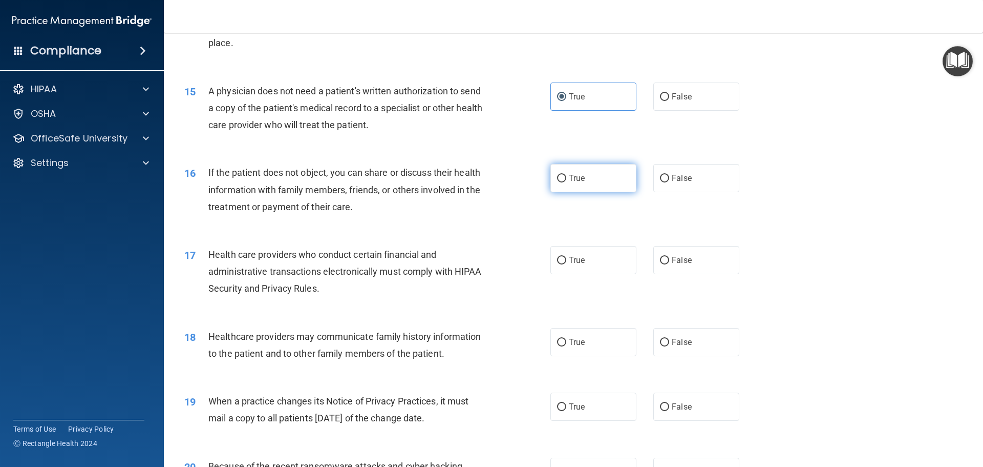
click at [578, 185] on label "True" at bounding box center [594, 178] width 86 height 28
click at [566, 182] on input "True" at bounding box center [561, 179] width 9 height 8
radio input "true"
click at [591, 258] on label "True" at bounding box center [594, 260] width 86 height 28
click at [566, 258] on input "True" at bounding box center [561, 261] width 9 height 8
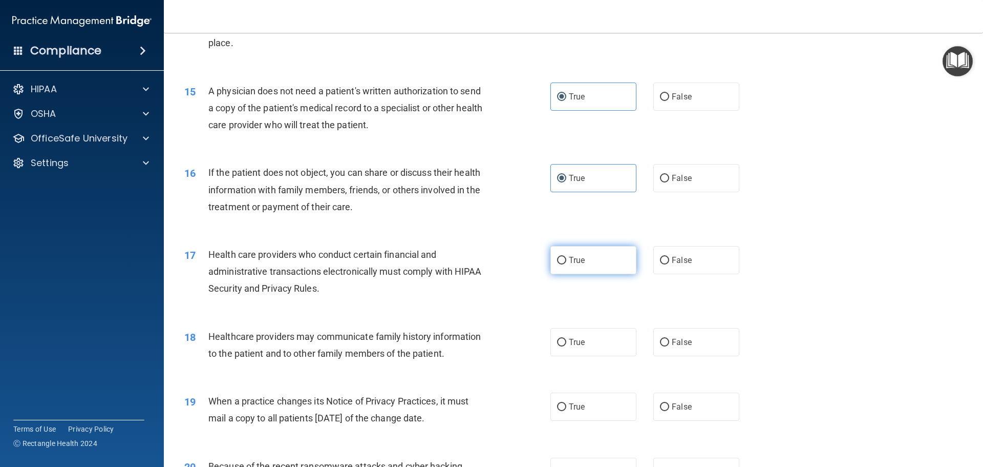
radio input "true"
click at [701, 336] on label "False" at bounding box center [697, 342] width 86 height 28
click at [669, 339] on input "False" at bounding box center [664, 343] width 9 height 8
radio input "true"
click at [701, 409] on label "False" at bounding box center [697, 406] width 86 height 28
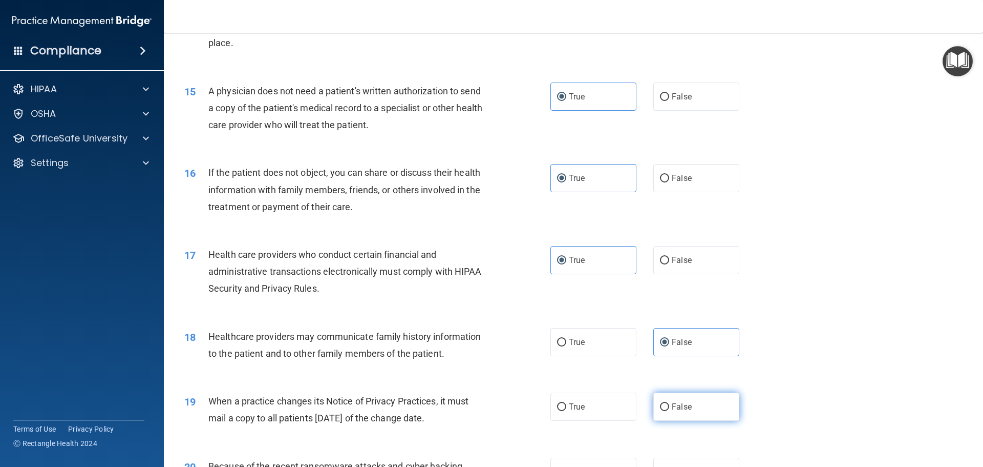
click at [669, 409] on input "False" at bounding box center [664, 407] width 9 height 8
radio input "true"
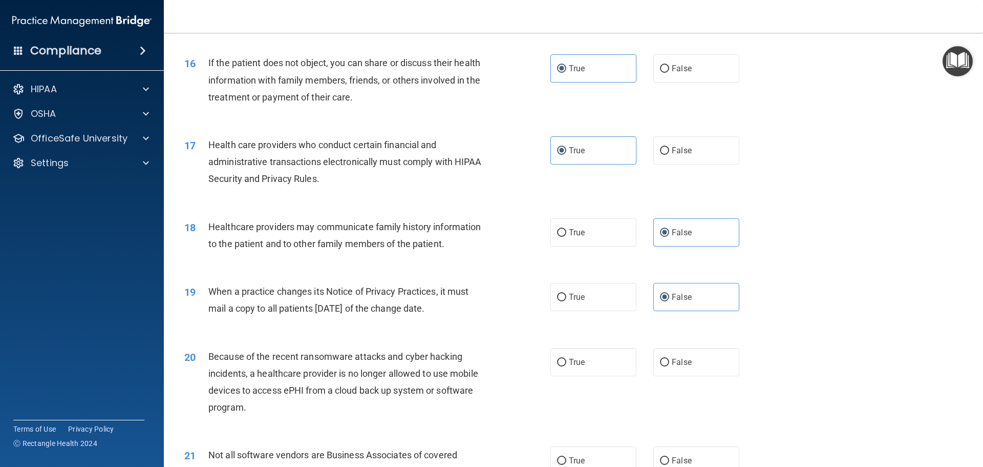
scroll to position [1229, 0]
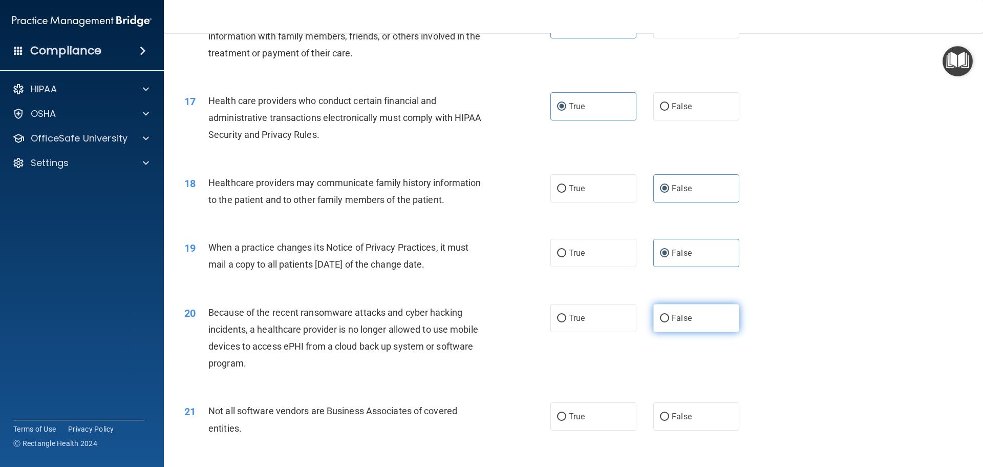
click at [699, 321] on label "False" at bounding box center [697, 318] width 86 height 28
click at [669, 321] on input "False" at bounding box center [664, 318] width 9 height 8
radio input "true"
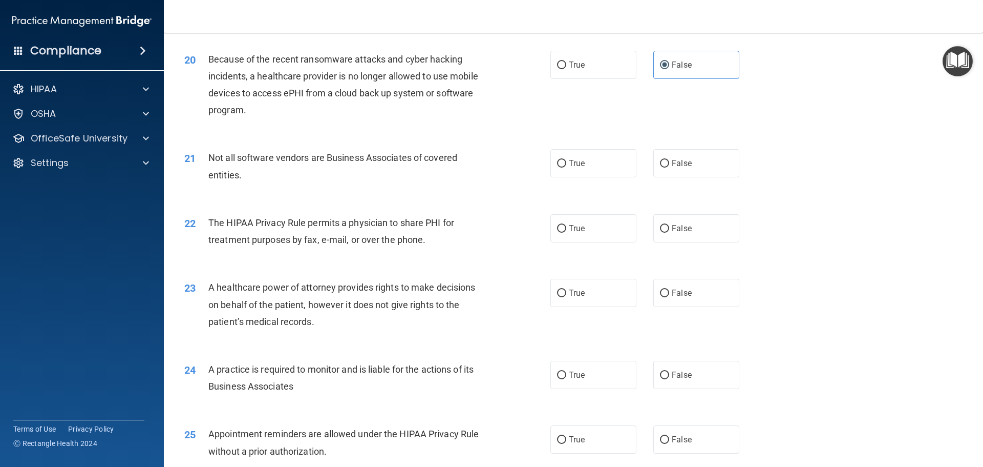
scroll to position [1485, 0]
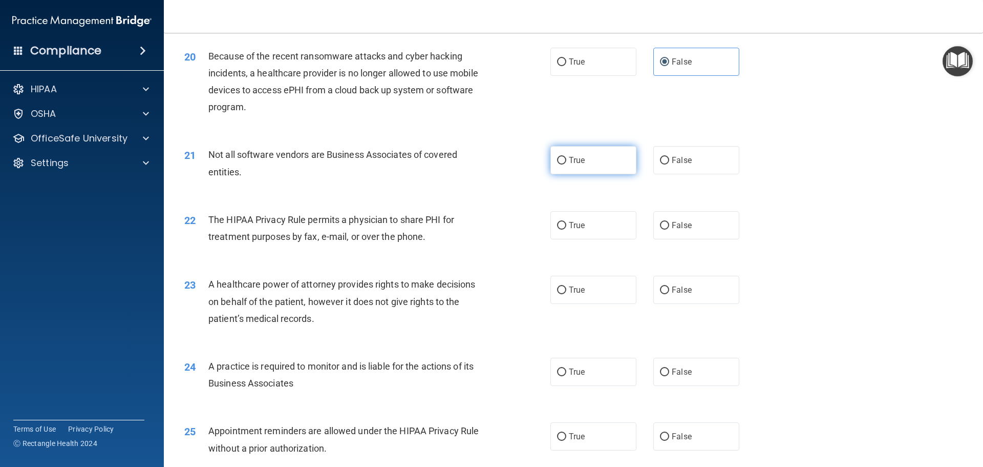
click at [561, 155] on label "True" at bounding box center [594, 160] width 86 height 28
click at [561, 157] on input "True" at bounding box center [561, 161] width 9 height 8
radio input "true"
click at [588, 224] on label "True" at bounding box center [594, 225] width 86 height 28
click at [566, 224] on input "True" at bounding box center [561, 226] width 9 height 8
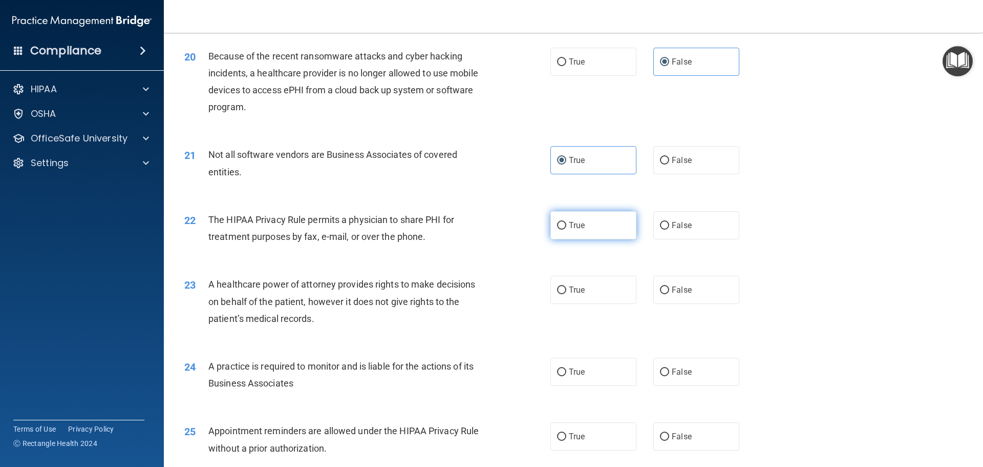
radio input "true"
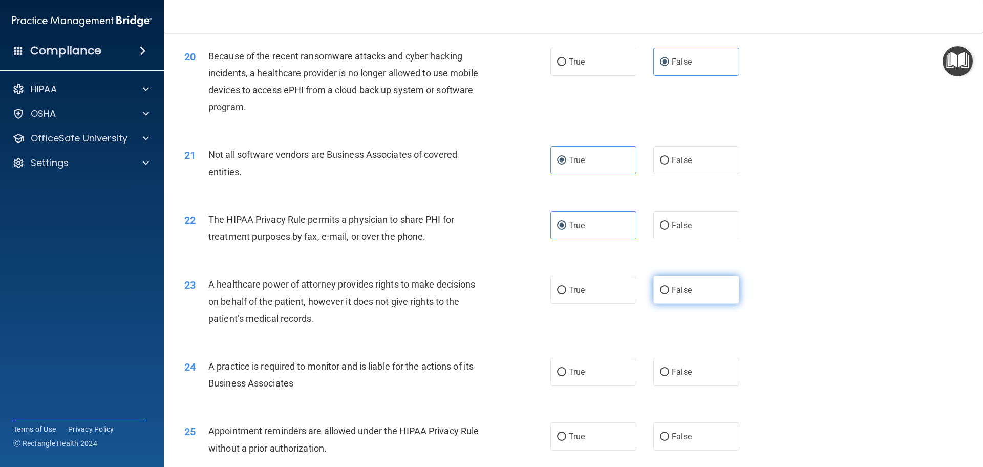
click at [687, 299] on label "False" at bounding box center [697, 290] width 86 height 28
click at [669, 294] on input "False" at bounding box center [664, 290] width 9 height 8
radio input "true"
click at [691, 375] on label "False" at bounding box center [697, 371] width 86 height 28
click at [669, 375] on input "False" at bounding box center [664, 372] width 9 height 8
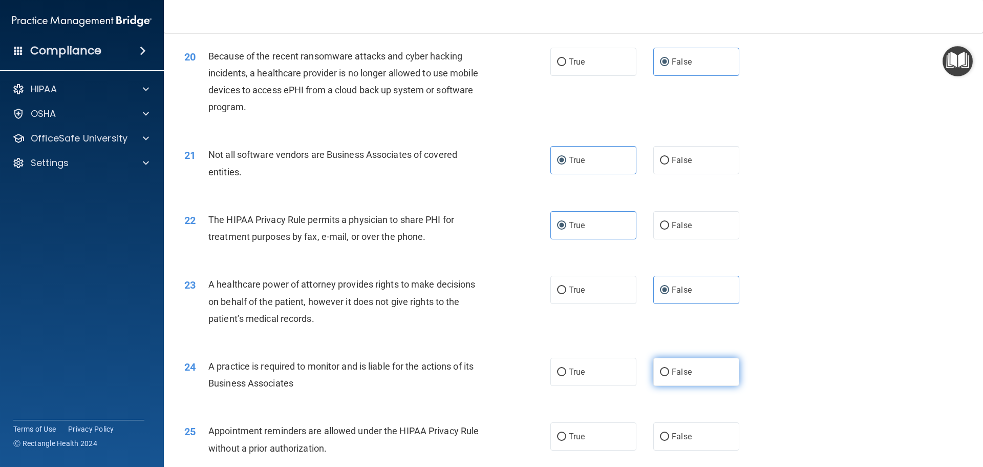
radio input "true"
click at [609, 427] on label "True" at bounding box center [594, 436] width 86 height 28
click at [566, 433] on input "True" at bounding box center [561, 437] width 9 height 8
radio input "true"
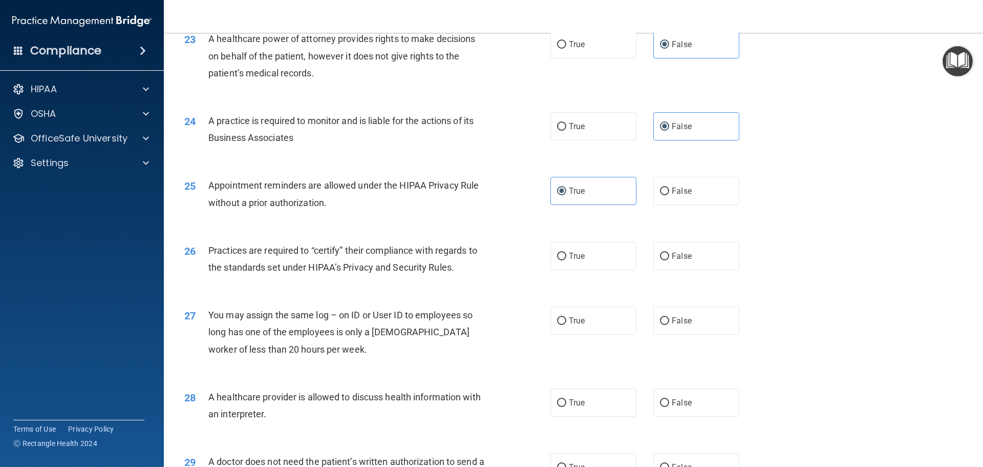
scroll to position [1741, 0]
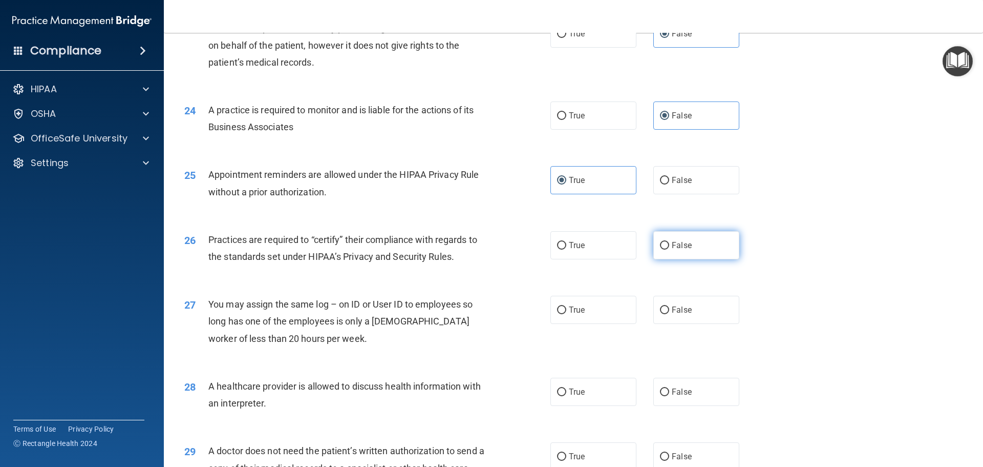
click at [698, 242] on label "False" at bounding box center [697, 245] width 86 height 28
click at [669, 242] on input "False" at bounding box center [664, 246] width 9 height 8
radio input "true"
click at [702, 308] on label "False" at bounding box center [697, 310] width 86 height 28
click at [669, 308] on input "False" at bounding box center [664, 310] width 9 height 8
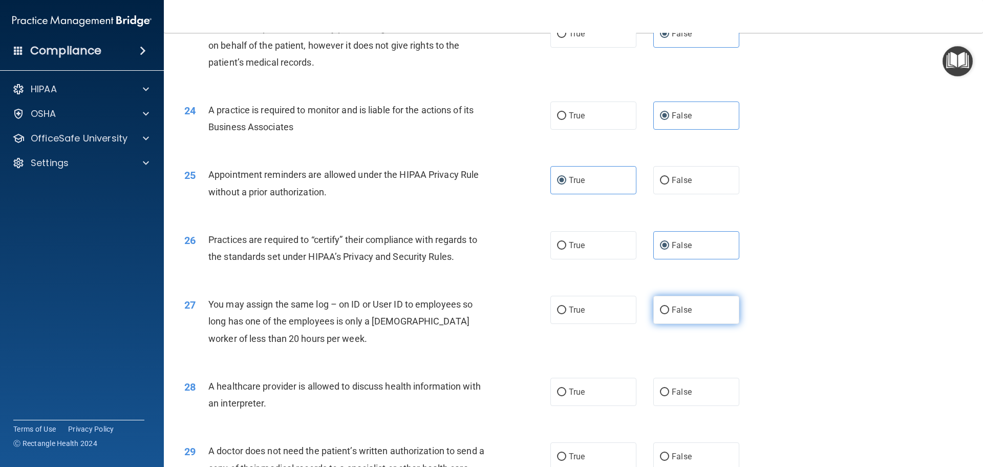
radio input "true"
click at [598, 390] on label "True" at bounding box center [594, 391] width 86 height 28
click at [566, 390] on input "True" at bounding box center [561, 392] width 9 height 8
radio input "true"
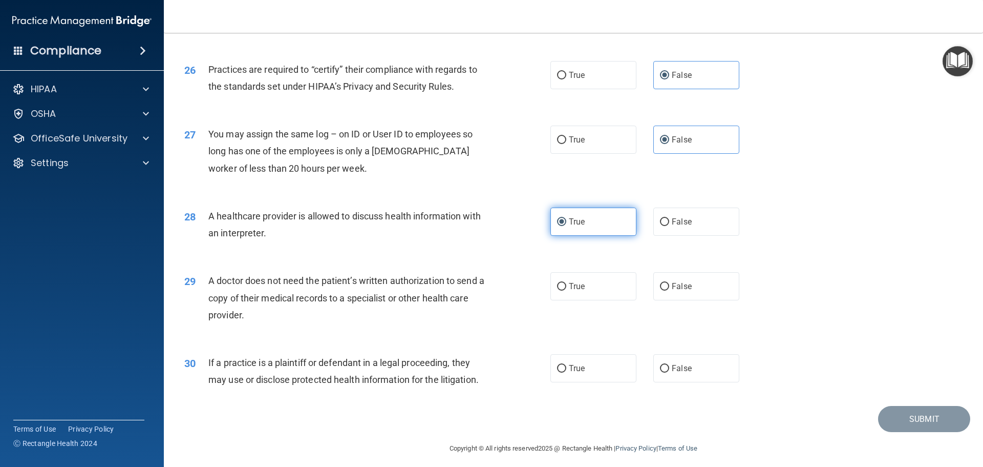
scroll to position [1917, 0]
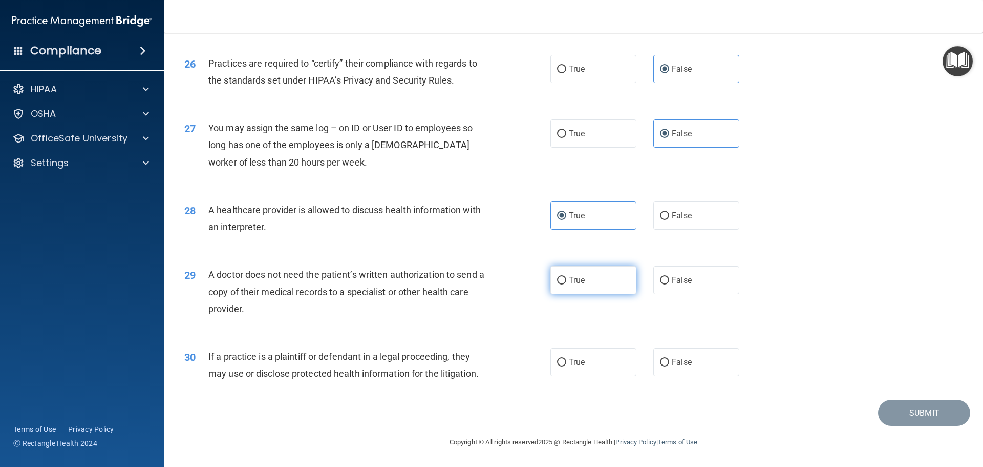
click at [590, 282] on label "True" at bounding box center [594, 280] width 86 height 28
click at [566, 282] on input "True" at bounding box center [561, 281] width 9 height 8
radio input "true"
click at [595, 364] on label "True" at bounding box center [594, 362] width 86 height 28
click at [566, 364] on input "True" at bounding box center [561, 363] width 9 height 8
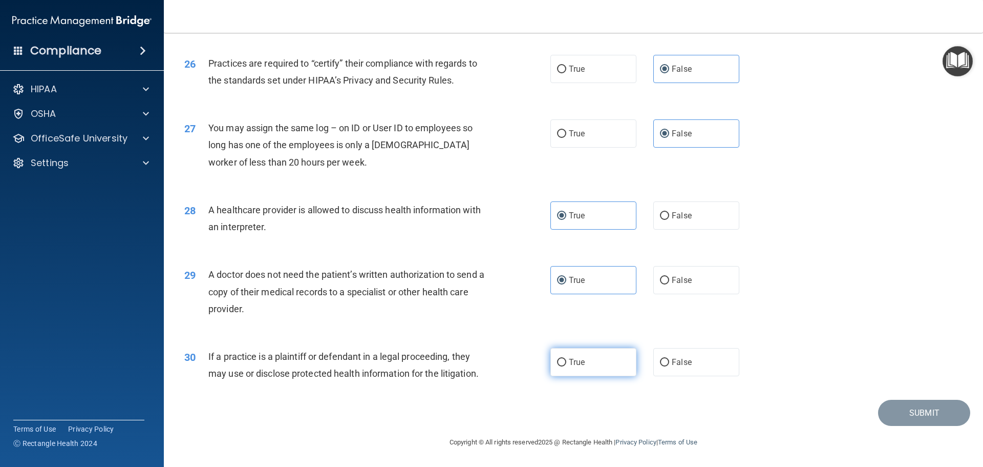
radio input "true"
click at [881, 417] on button "Submit" at bounding box center [924, 412] width 92 height 26
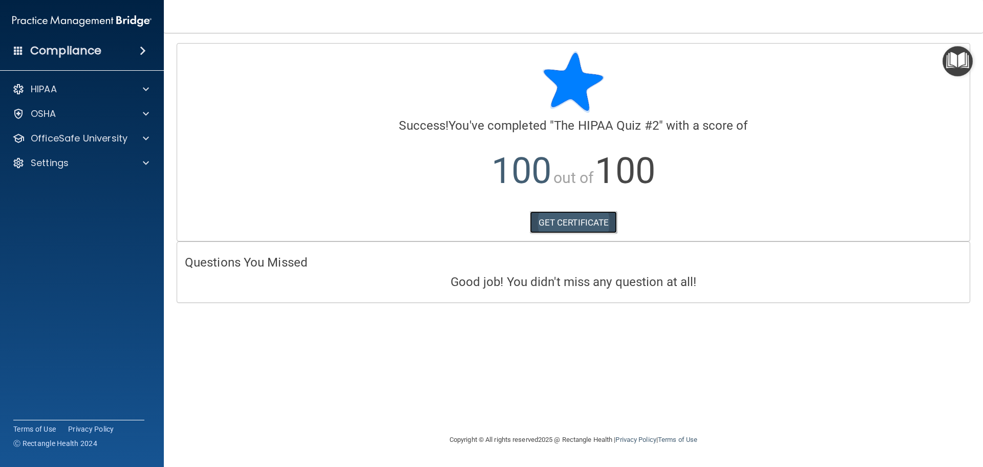
click at [581, 227] on link "GET CERTIFICATE" at bounding box center [574, 222] width 88 height 23
click at [956, 64] on img "Open Resource Center" at bounding box center [958, 61] width 30 height 30
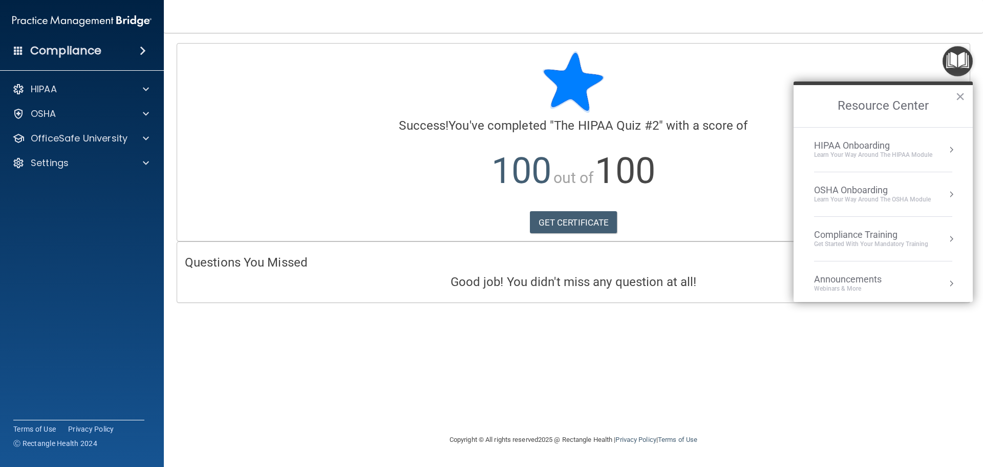
click at [898, 154] on div "Learn Your Way around the HIPAA module" at bounding box center [873, 155] width 118 height 9
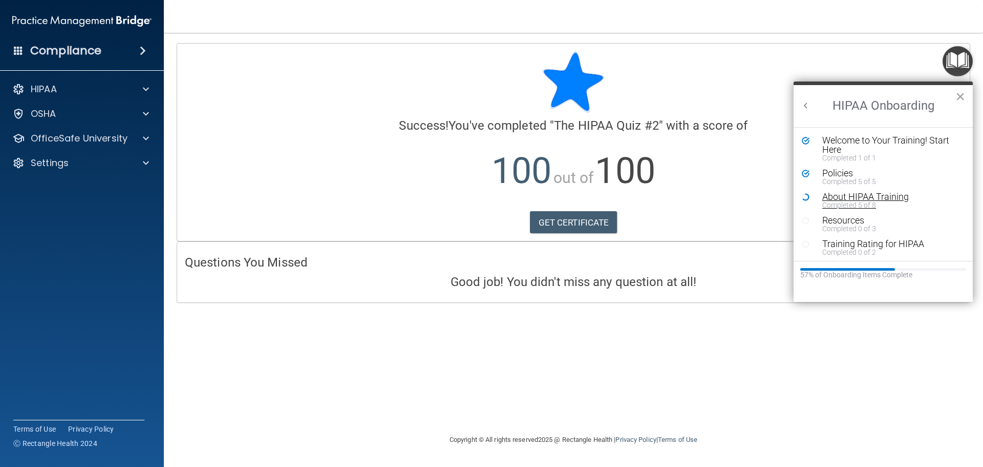
click at [846, 198] on div "About HIPAA Training" at bounding box center [888, 196] width 130 height 9
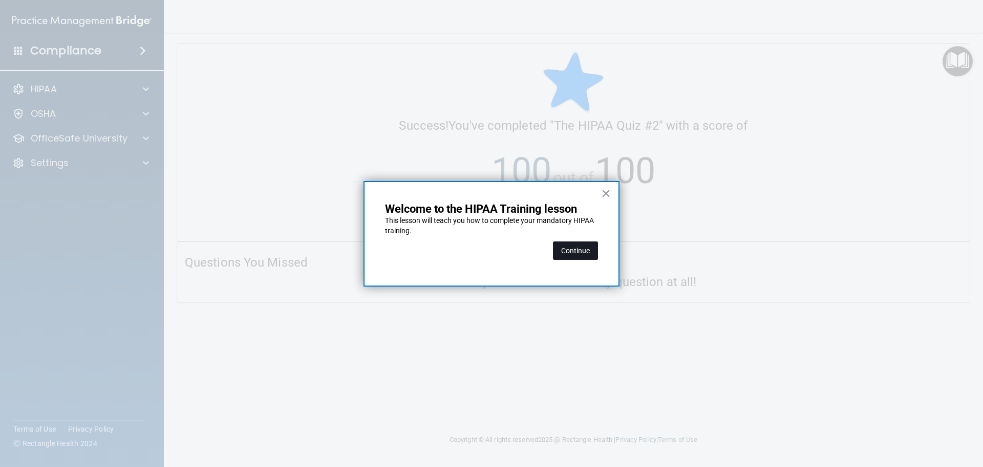
click at [572, 249] on button "Continue" at bounding box center [575, 250] width 45 height 18
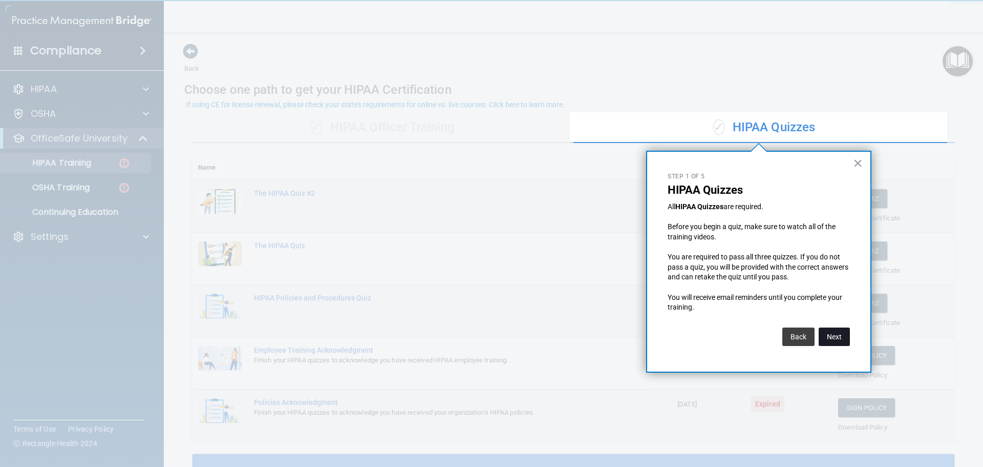
click at [820, 340] on button "Next" at bounding box center [834, 336] width 31 height 18
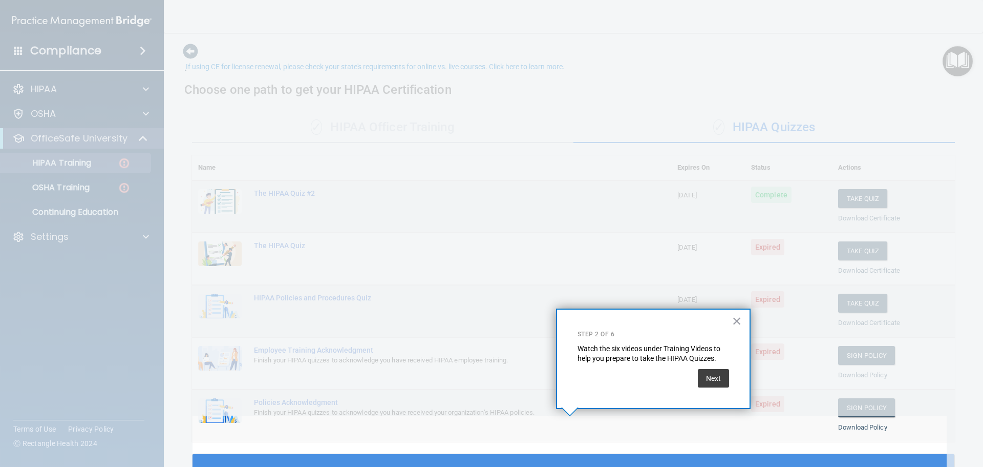
scroll to position [38, 0]
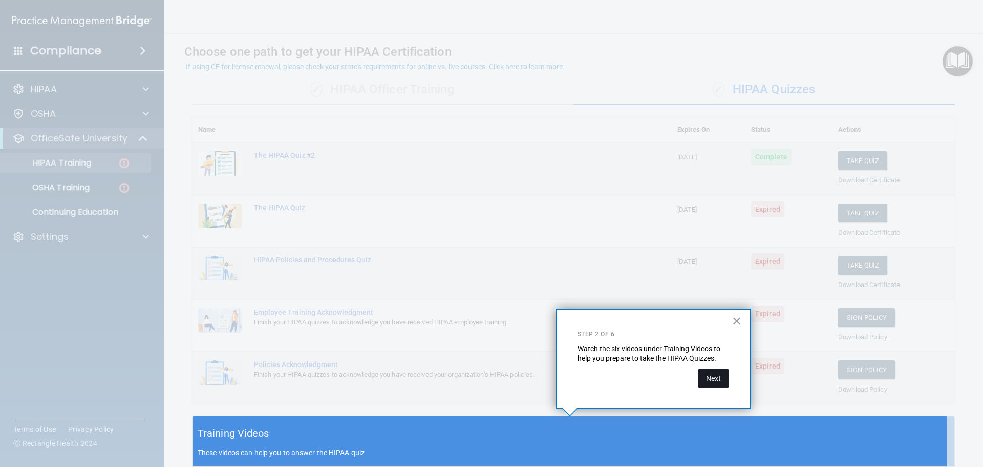
click at [707, 381] on button "Next" at bounding box center [713, 378] width 31 height 18
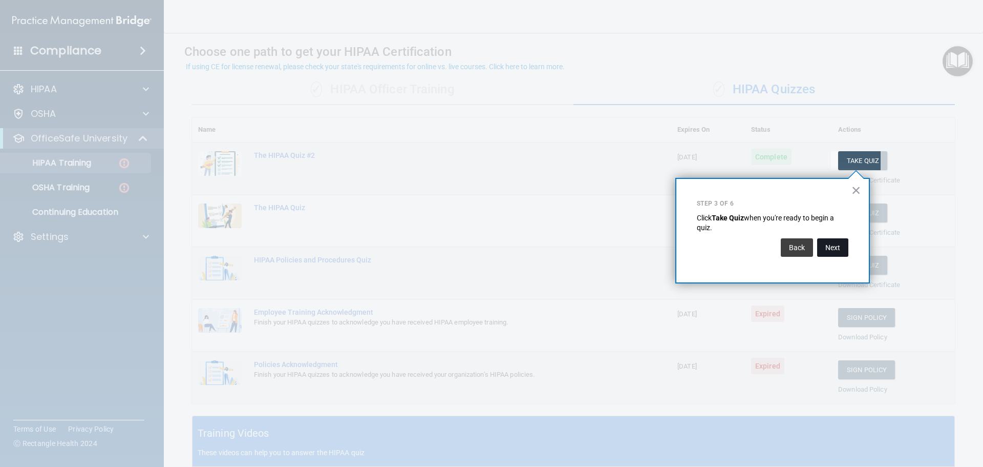
click at [836, 250] on button "Next" at bounding box center [832, 247] width 31 height 18
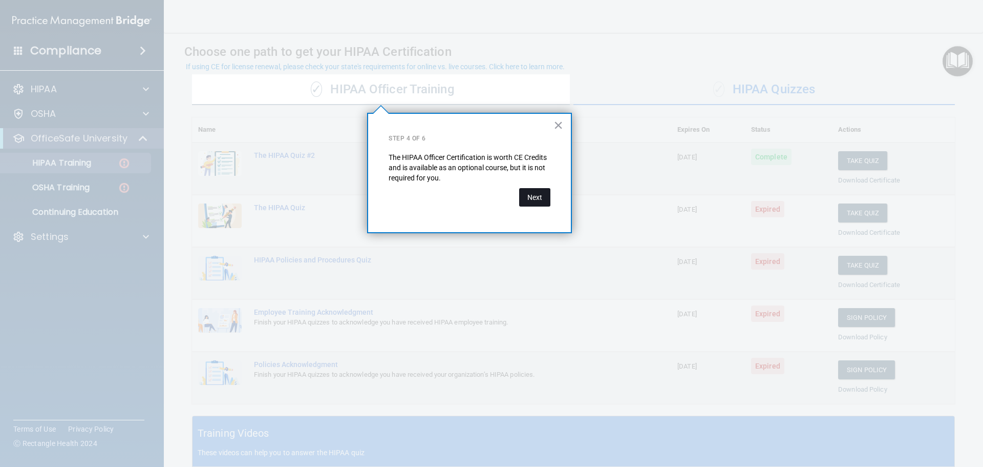
click at [534, 195] on button "Next" at bounding box center [534, 197] width 31 height 18
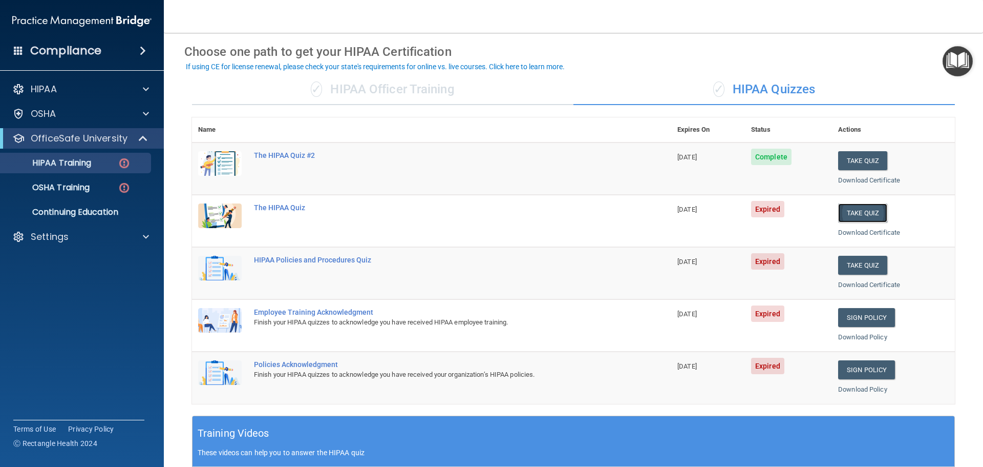
click at [852, 215] on button "Take Quiz" at bounding box center [862, 212] width 49 height 19
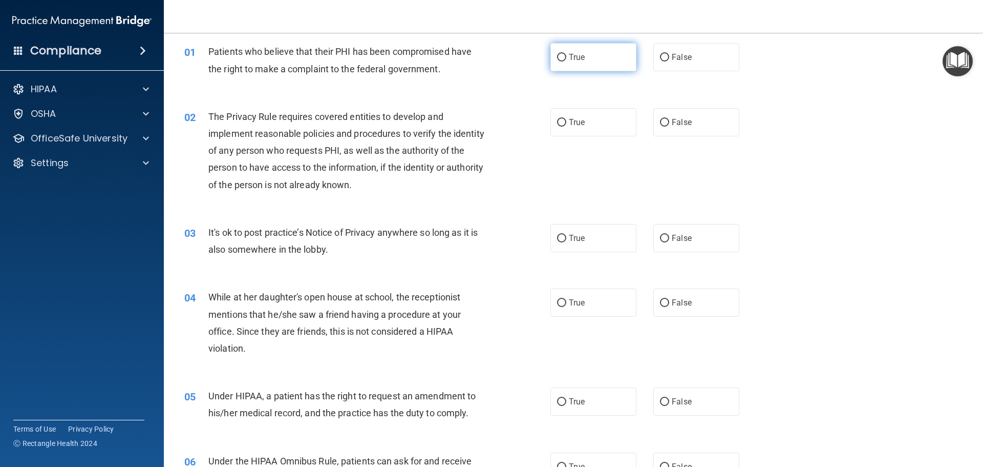
click at [583, 58] on label "True" at bounding box center [594, 57] width 86 height 28
click at [566, 58] on input "True" at bounding box center [561, 58] width 9 height 8
radio input "true"
click at [586, 121] on label "True" at bounding box center [594, 122] width 86 height 28
click at [566, 121] on input "True" at bounding box center [561, 123] width 9 height 8
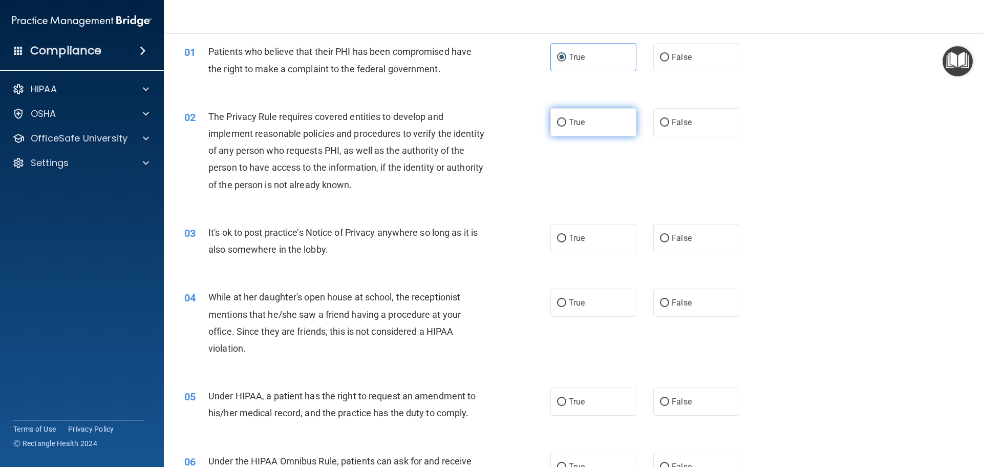
radio input "true"
click at [676, 243] on label "False" at bounding box center [697, 238] width 86 height 28
click at [669, 242] on input "False" at bounding box center [664, 239] width 9 height 8
radio input "true"
click at [678, 298] on span "False" at bounding box center [682, 303] width 20 height 10
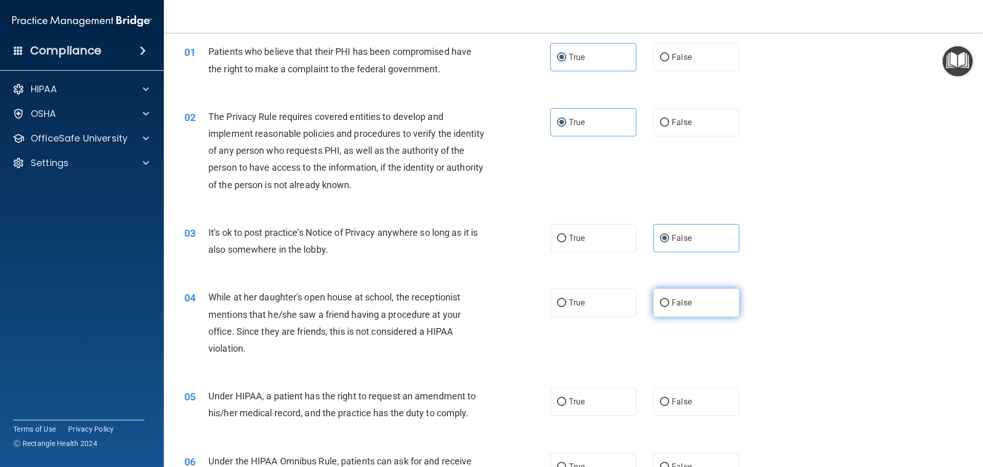
click at [669, 299] on input "False" at bounding box center [664, 303] width 9 height 8
radio input "true"
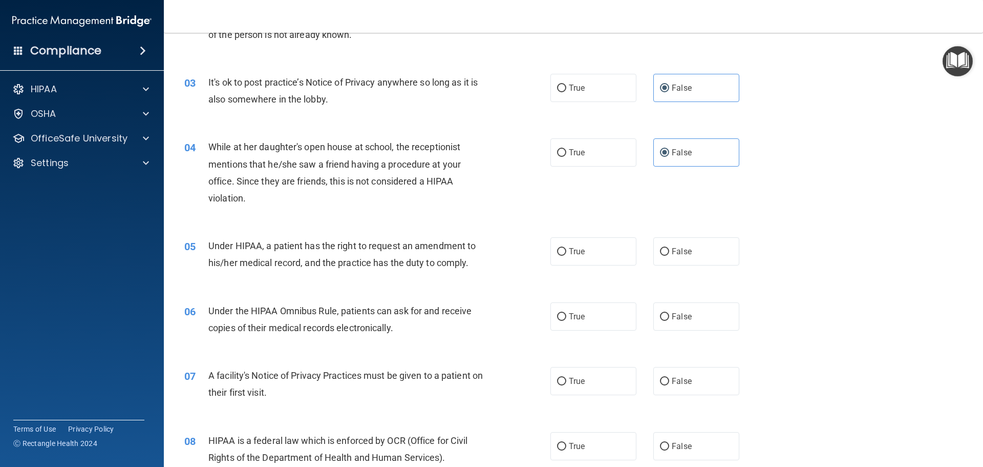
scroll to position [192, 0]
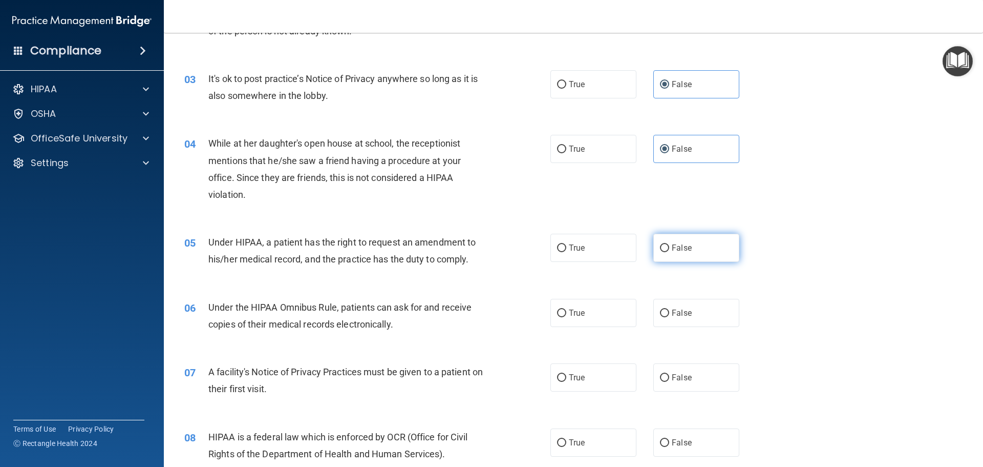
click at [687, 247] on label "False" at bounding box center [697, 248] width 86 height 28
click at [669, 247] on input "False" at bounding box center [664, 248] width 9 height 8
radio input "true"
click at [569, 313] on span "True" at bounding box center [577, 313] width 16 height 10
click at [566, 313] on input "True" at bounding box center [561, 313] width 9 height 8
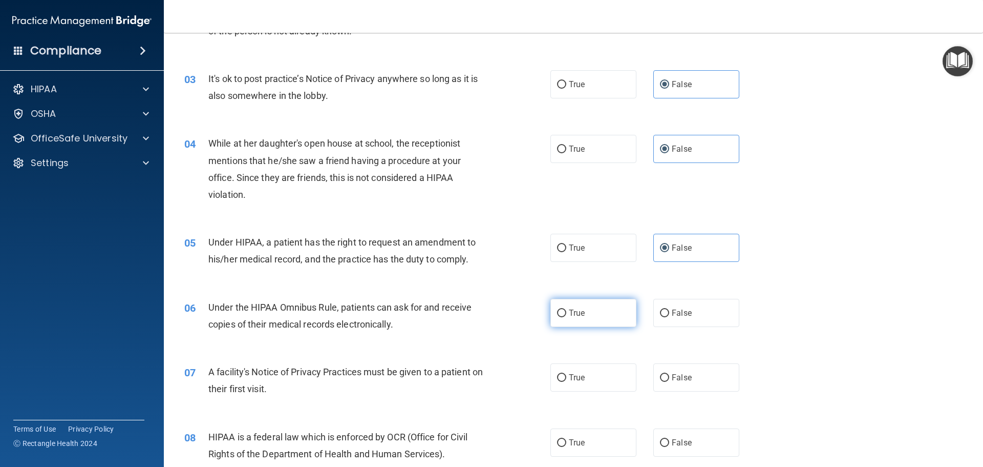
radio input "true"
click at [571, 373] on span "True" at bounding box center [577, 377] width 16 height 10
click at [566, 374] on input "True" at bounding box center [561, 378] width 9 height 8
radio input "true"
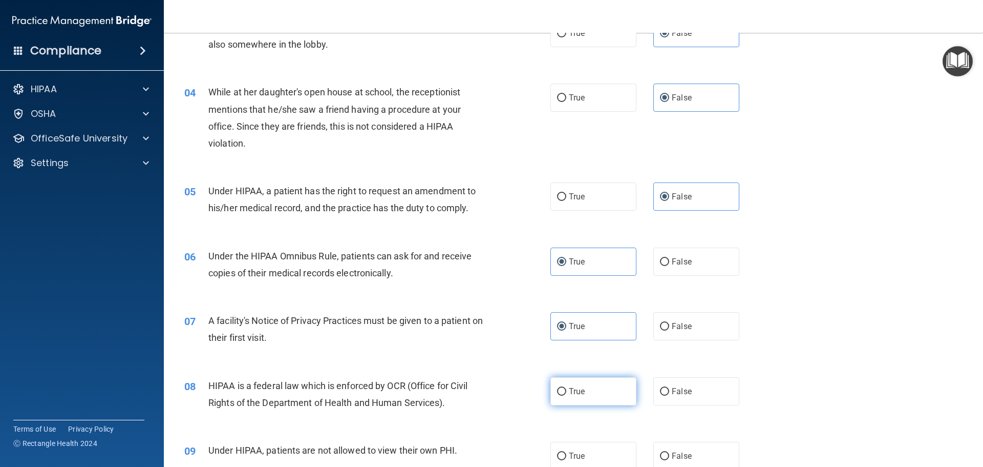
click at [573, 391] on span "True" at bounding box center [577, 391] width 16 height 10
click at [566, 391] on input "True" at bounding box center [561, 392] width 9 height 8
radio input "true"
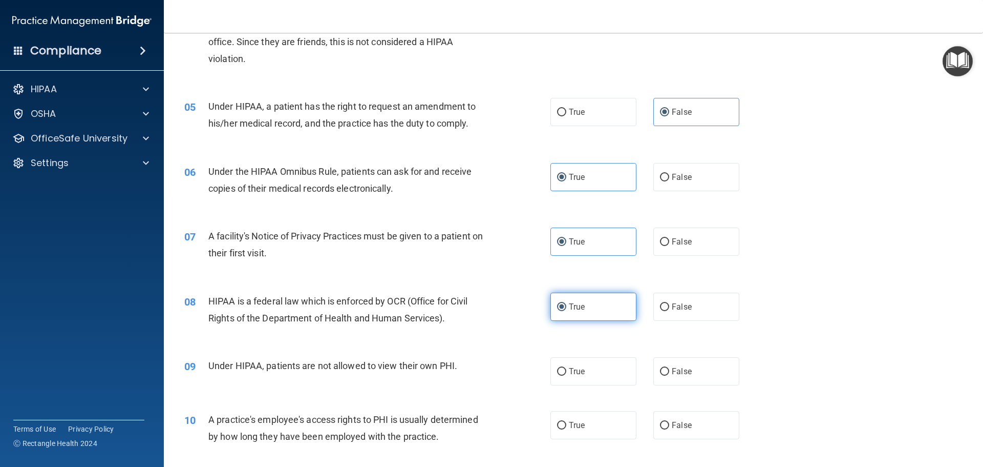
scroll to position [345, 0]
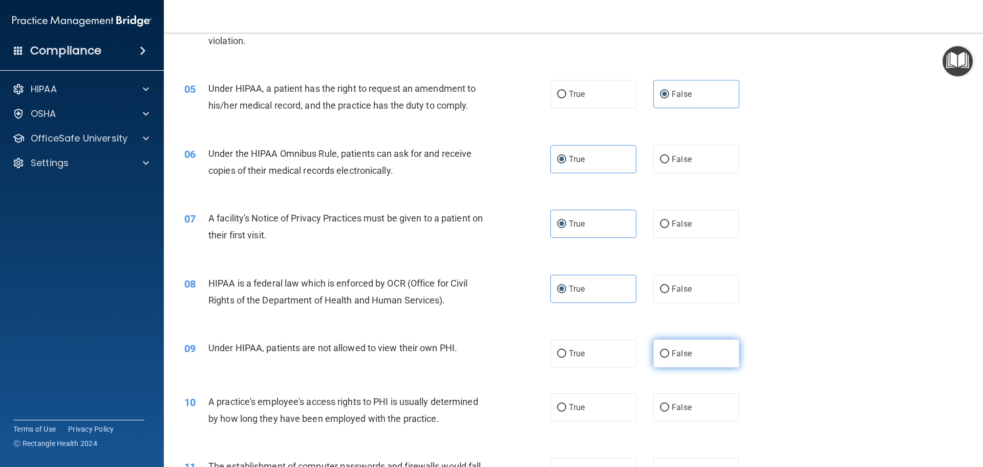
click at [672, 350] on span "False" at bounding box center [682, 353] width 20 height 10
click at [669, 350] on input "False" at bounding box center [664, 354] width 9 height 8
radio input "true"
click at [687, 413] on label "False" at bounding box center [697, 407] width 86 height 28
click at [669, 411] on input "False" at bounding box center [664, 408] width 9 height 8
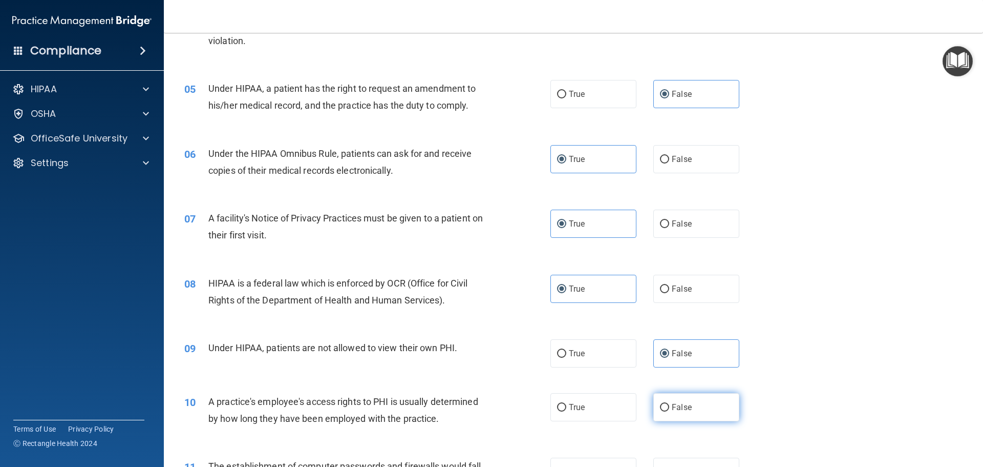
radio input "true"
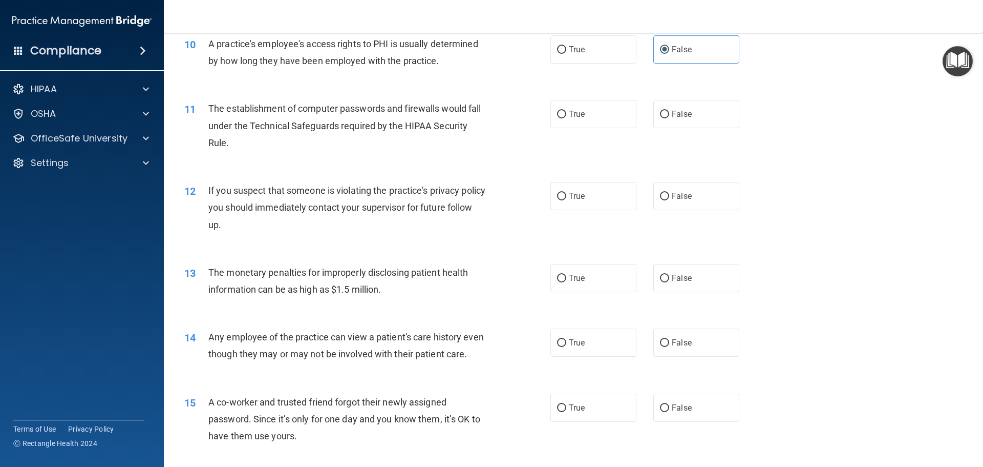
scroll to position [704, 0]
click at [581, 120] on label "True" at bounding box center [594, 113] width 86 height 28
click at [566, 117] on input "True" at bounding box center [561, 114] width 9 height 8
radio input "true"
click at [592, 200] on label "True" at bounding box center [594, 195] width 86 height 28
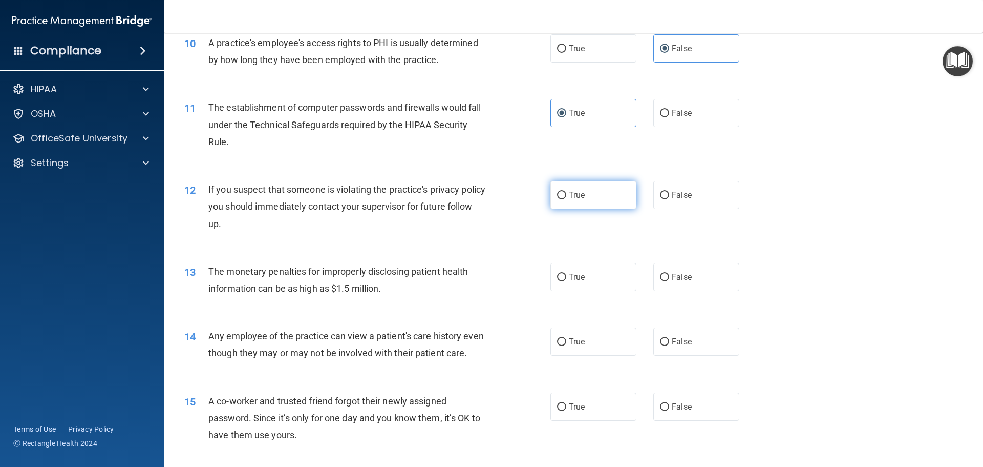
click at [566, 199] on input "True" at bounding box center [561, 196] width 9 height 8
radio input "true"
click at [585, 279] on label "True" at bounding box center [594, 277] width 86 height 28
click at [566, 279] on input "True" at bounding box center [561, 277] width 9 height 8
radio input "true"
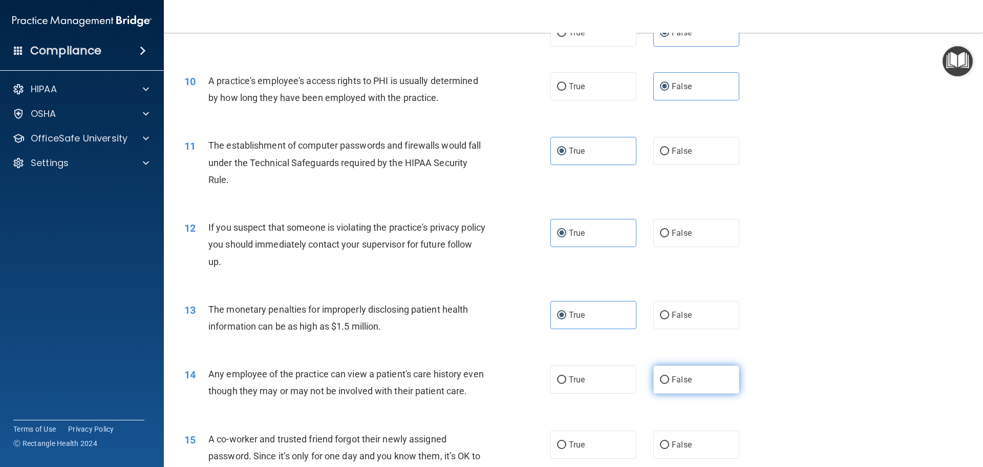
scroll to position [717, 0]
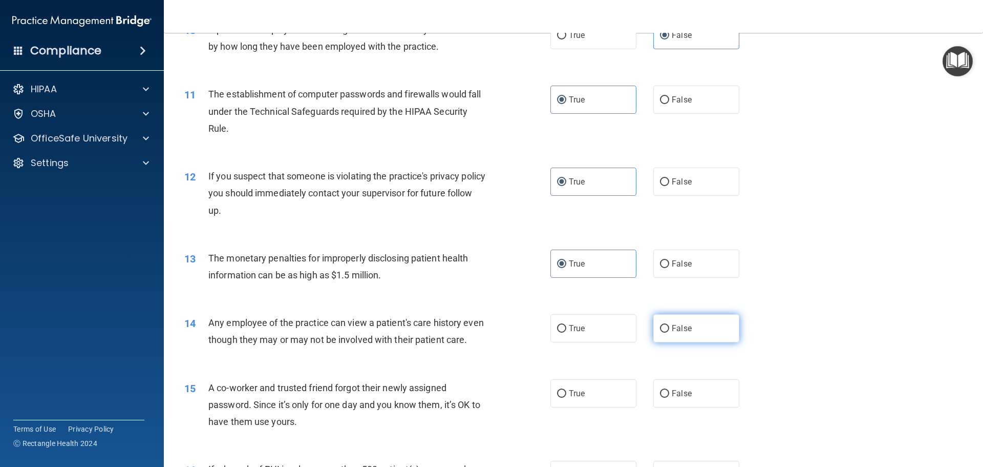
click at [690, 328] on label "False" at bounding box center [697, 328] width 86 height 28
click at [669, 328] on input "False" at bounding box center [664, 329] width 9 height 8
radio input "true"
click at [690, 407] on label "False" at bounding box center [697, 393] width 86 height 28
click at [669, 397] on input "False" at bounding box center [664, 394] width 9 height 8
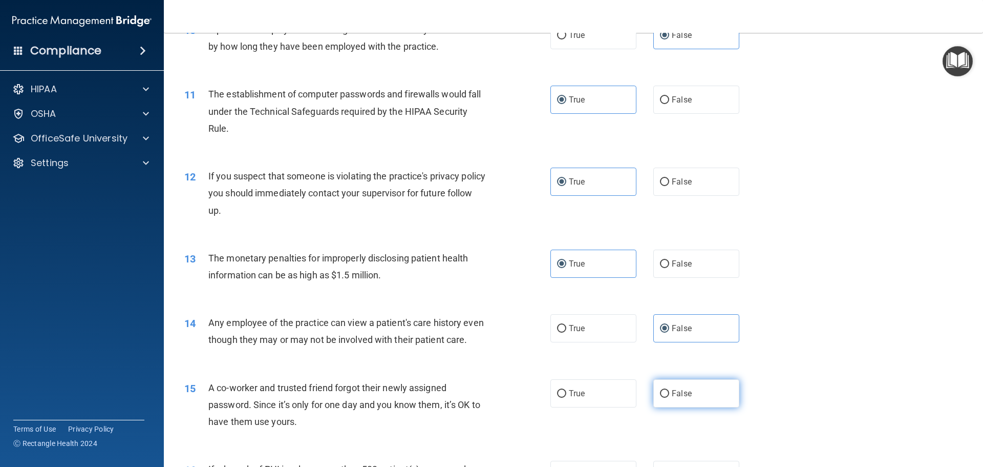
radio input "true"
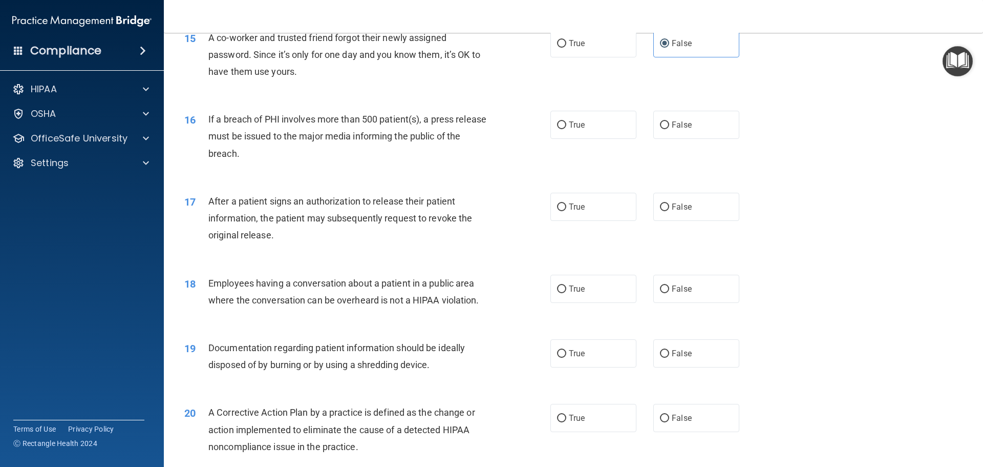
scroll to position [1076, 0]
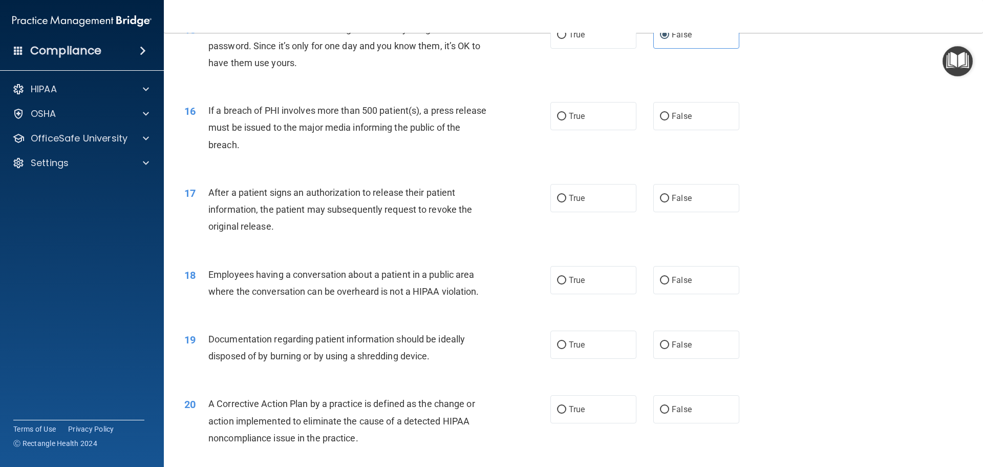
click at [545, 130] on div "16 If a breach of PHI involves more than 500 patient(s), a press release must b…" at bounding box center [367, 130] width 397 height 56
click at [559, 130] on label "True" at bounding box center [594, 116] width 86 height 28
click at [559, 120] on input "True" at bounding box center [561, 117] width 9 height 8
radio input "true"
click at [583, 212] on label "True" at bounding box center [594, 198] width 86 height 28
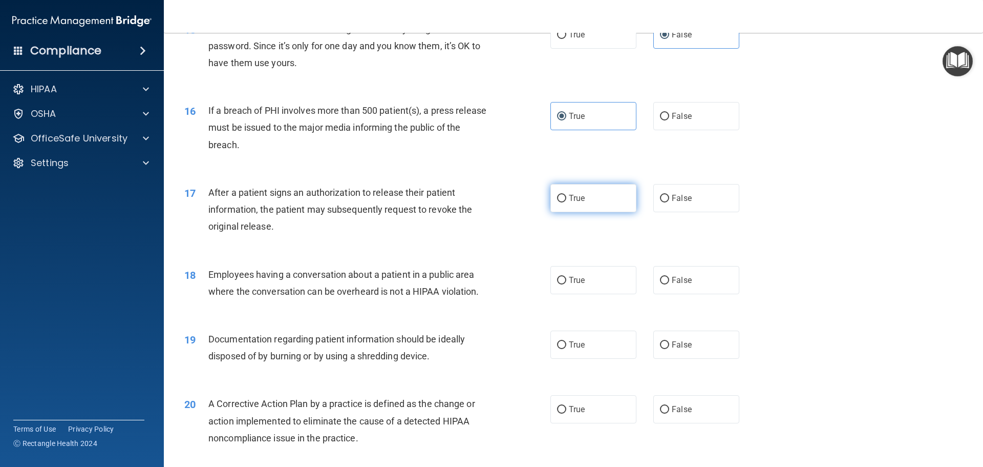
click at [566, 202] on input "True" at bounding box center [561, 199] width 9 height 8
radio input "true"
click at [681, 285] on span "False" at bounding box center [682, 280] width 20 height 10
click at [669, 284] on input "False" at bounding box center [664, 281] width 9 height 8
radio input "true"
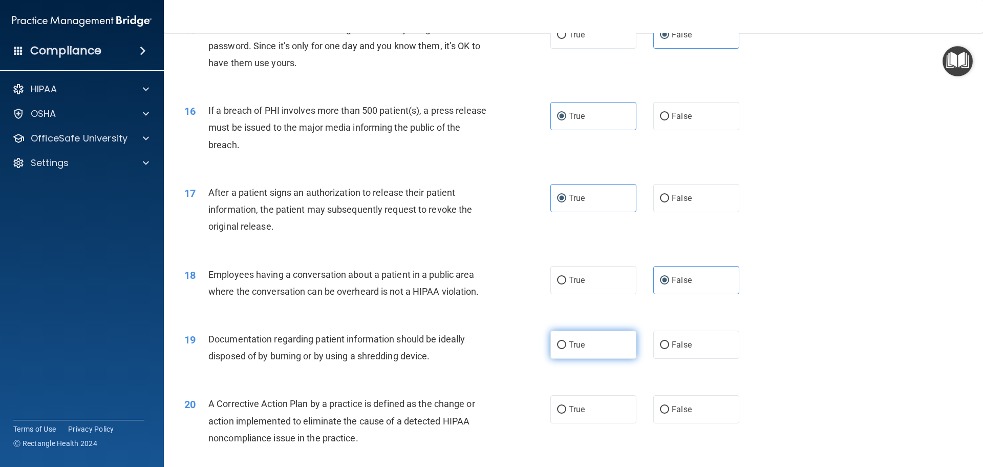
click at [588, 359] on label "True" at bounding box center [594, 344] width 86 height 28
click at [566, 349] on input "True" at bounding box center [561, 345] width 9 height 8
radio input "true"
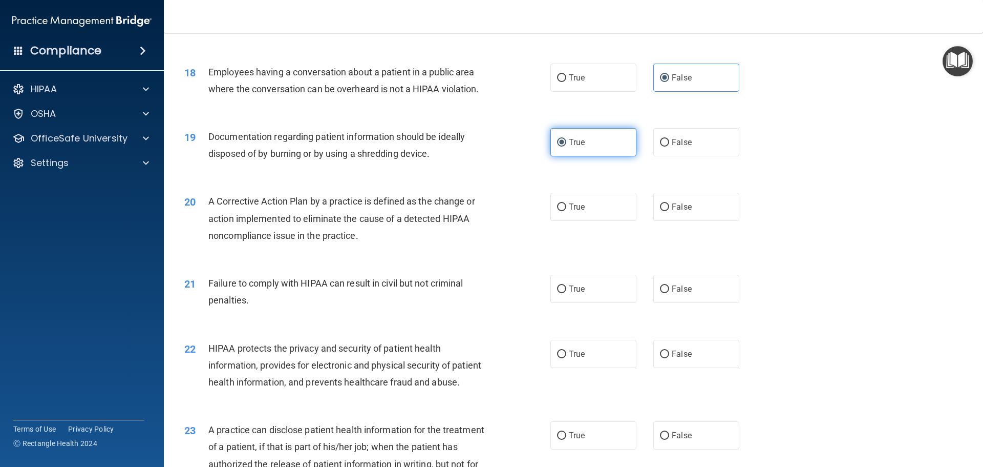
scroll to position [1280, 0]
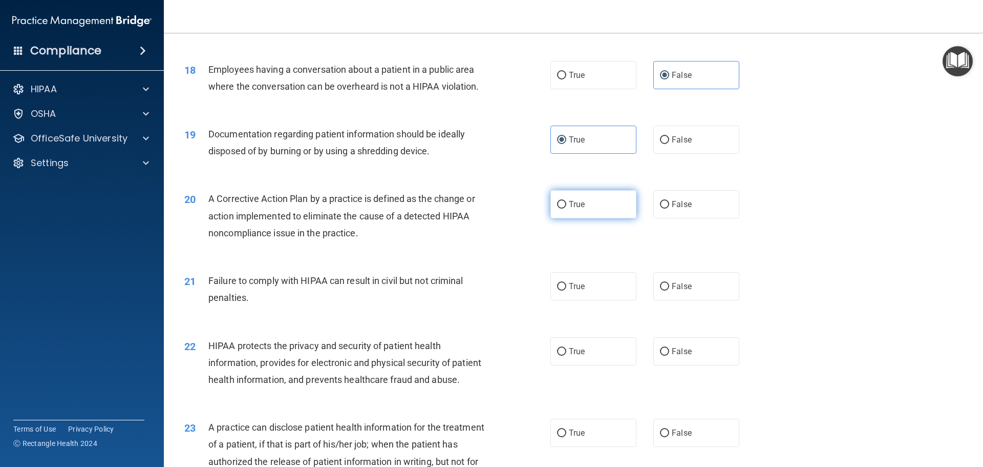
click at [570, 209] on span "True" at bounding box center [577, 204] width 16 height 10
click at [566, 208] on input "True" at bounding box center [561, 205] width 9 height 8
radio input "true"
click at [684, 291] on span "False" at bounding box center [682, 286] width 20 height 10
click at [669, 290] on input "False" at bounding box center [664, 287] width 9 height 8
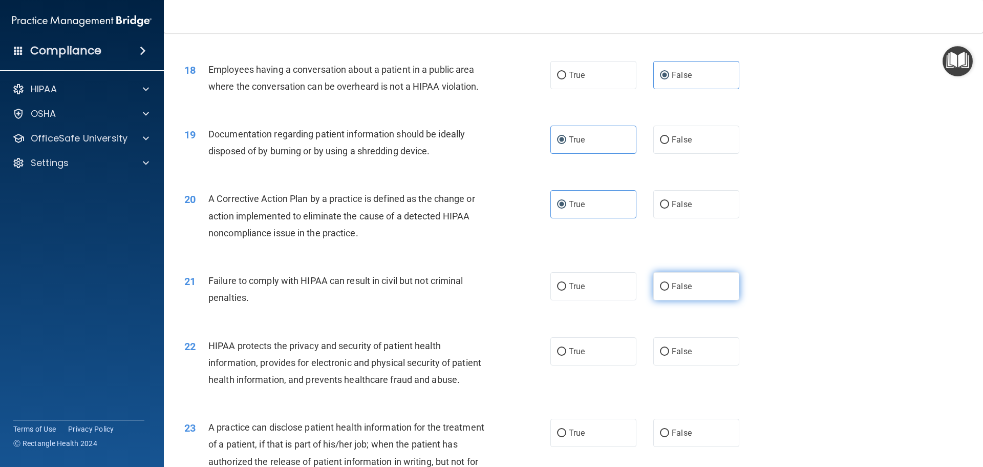
radio input "true"
click at [588, 365] on label "True" at bounding box center [594, 351] width 86 height 28
click at [566, 355] on input "True" at bounding box center [561, 352] width 9 height 8
radio input "true"
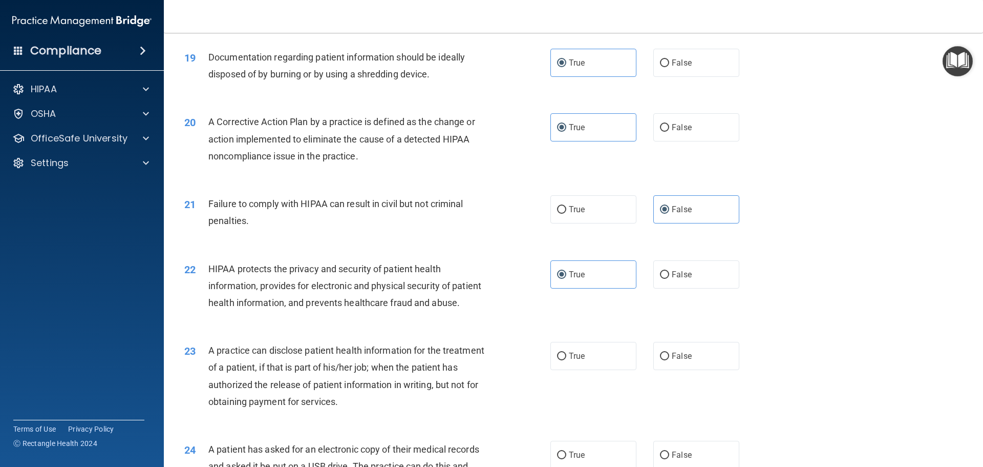
scroll to position [1383, 0]
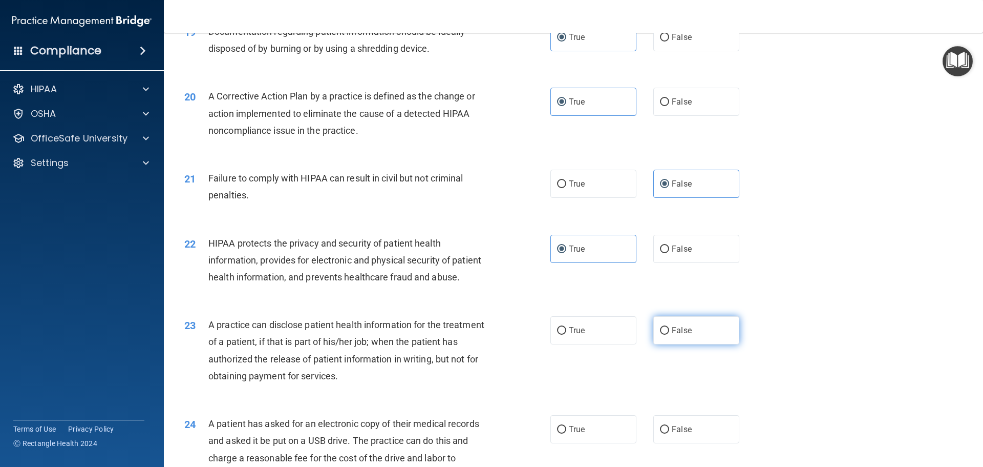
click at [666, 344] on label "False" at bounding box center [697, 330] width 86 height 28
click at [666, 334] on input "False" at bounding box center [664, 331] width 9 height 8
radio input "true"
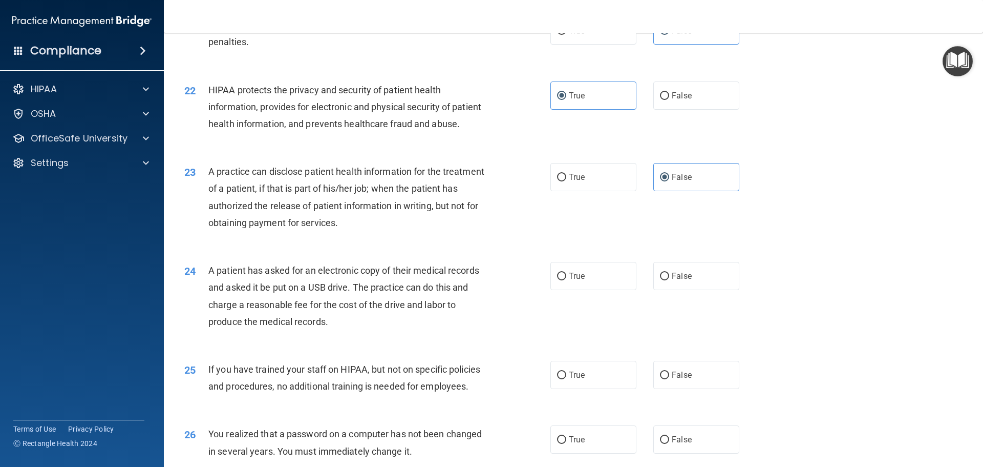
scroll to position [1536, 0]
click at [606, 289] on label "True" at bounding box center [594, 275] width 86 height 28
click at [566, 280] on input "True" at bounding box center [561, 276] width 9 height 8
radio input "true"
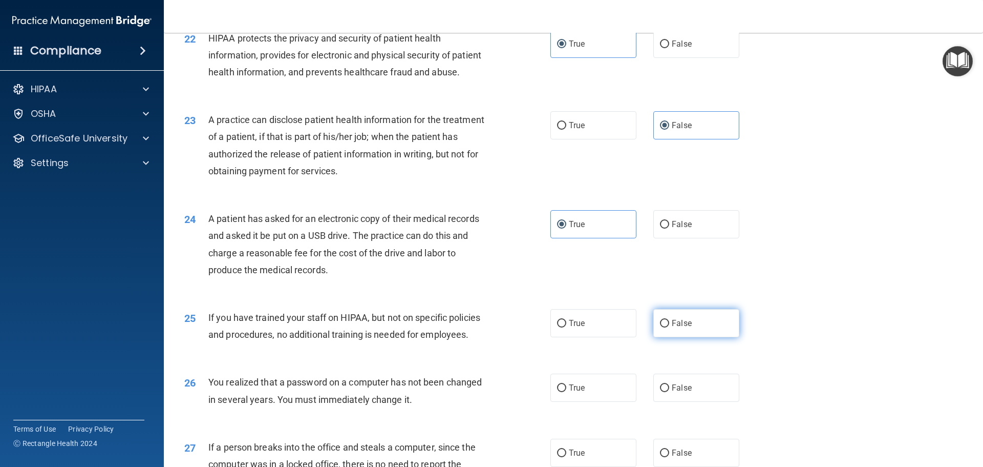
click at [704, 337] on label "False" at bounding box center [697, 323] width 86 height 28
click at [669, 327] on input "False" at bounding box center [664, 324] width 9 height 8
radio input "true"
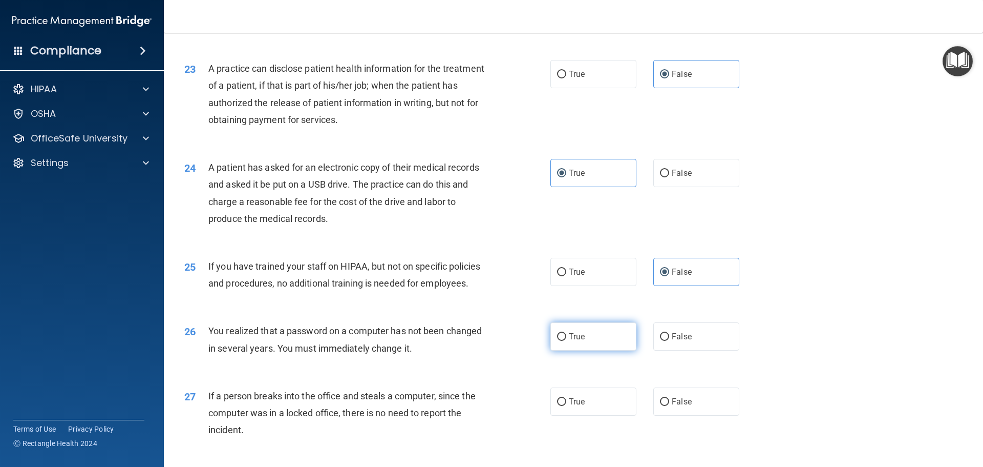
click at [604, 350] on label "True" at bounding box center [594, 336] width 86 height 28
click at [566, 341] on input "True" at bounding box center [561, 337] width 9 height 8
radio input "true"
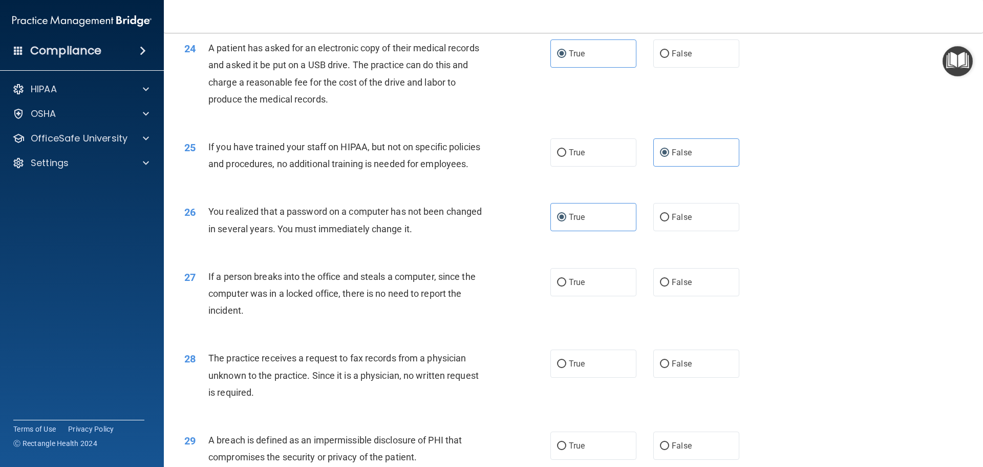
scroll to position [1793, 0]
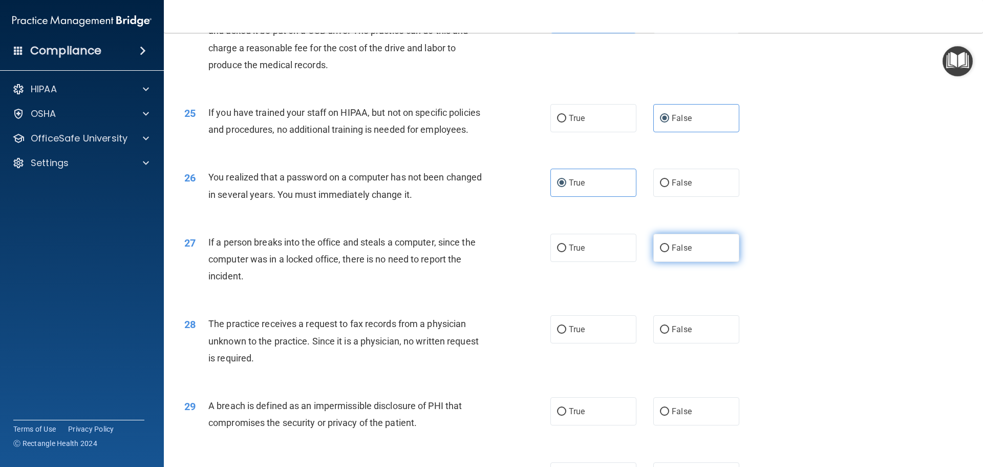
click at [694, 262] on label "False" at bounding box center [697, 248] width 86 height 28
click at [669, 252] on input "False" at bounding box center [664, 248] width 9 height 8
radio input "true"
click at [690, 343] on label "False" at bounding box center [697, 329] width 86 height 28
click at [669, 333] on input "False" at bounding box center [664, 330] width 9 height 8
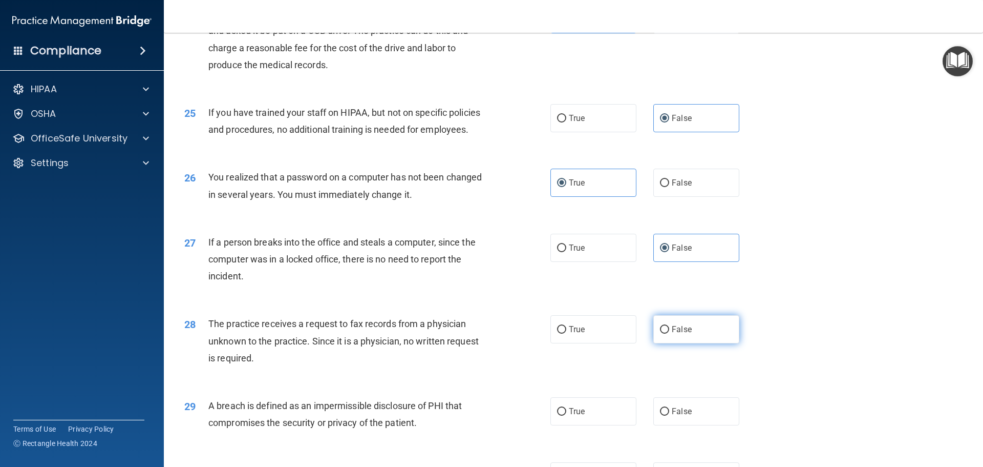
radio input "true"
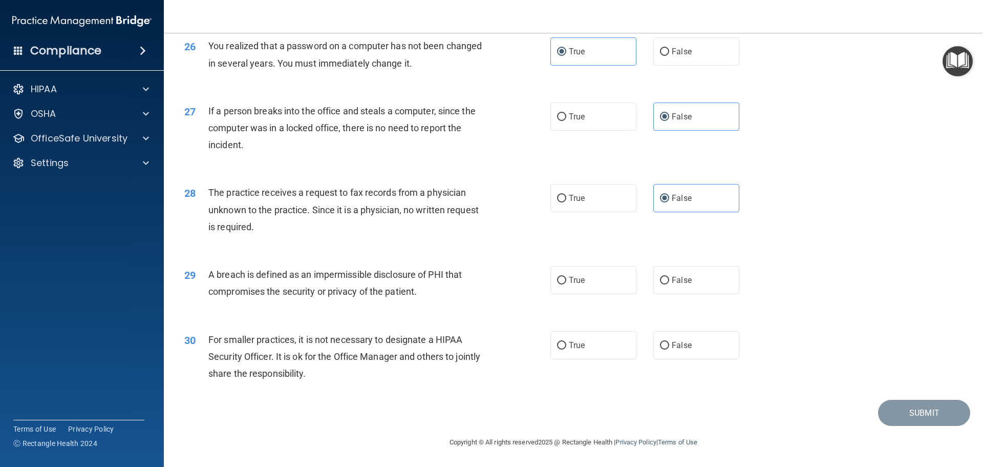
scroll to position [1957, 0]
click at [599, 280] on label "True" at bounding box center [594, 280] width 86 height 28
click at [566, 280] on input "True" at bounding box center [561, 281] width 9 height 8
radio input "true"
click at [696, 347] on label "False" at bounding box center [697, 345] width 86 height 28
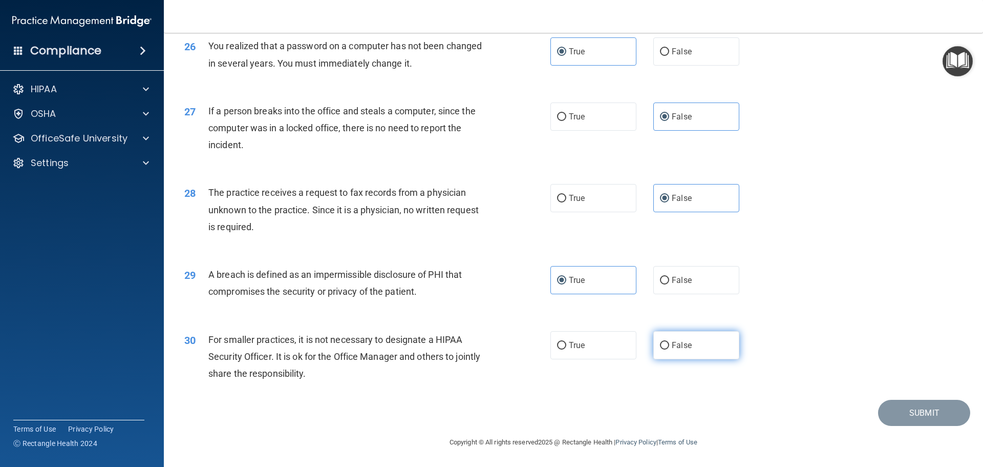
click at [669, 347] on input "False" at bounding box center [664, 346] width 9 height 8
radio input "true"
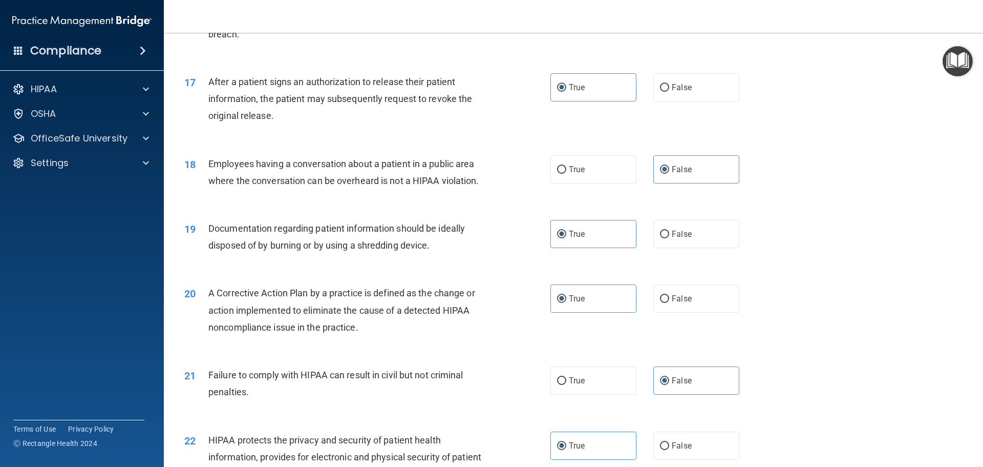
scroll to position [1189, 0]
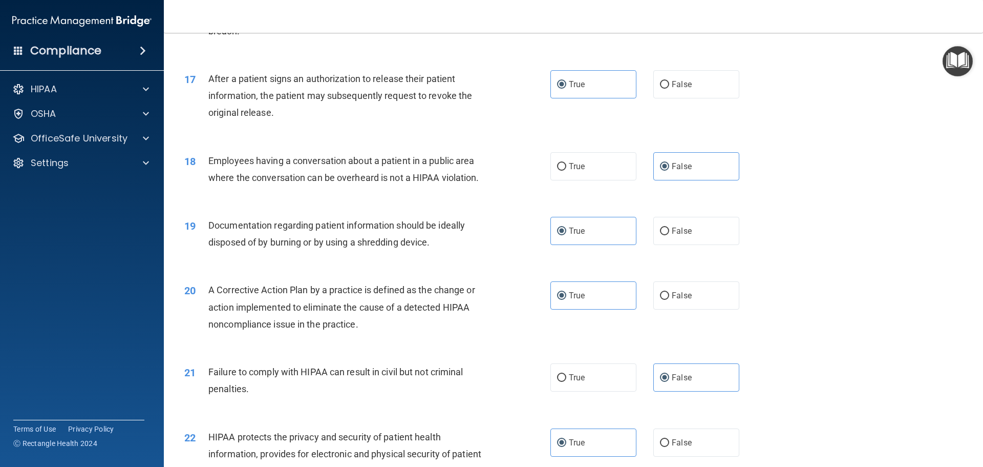
click at [877, 95] on div "17 After a patient signs an authorization to release their patient information,…" at bounding box center [574, 98] width 794 height 82
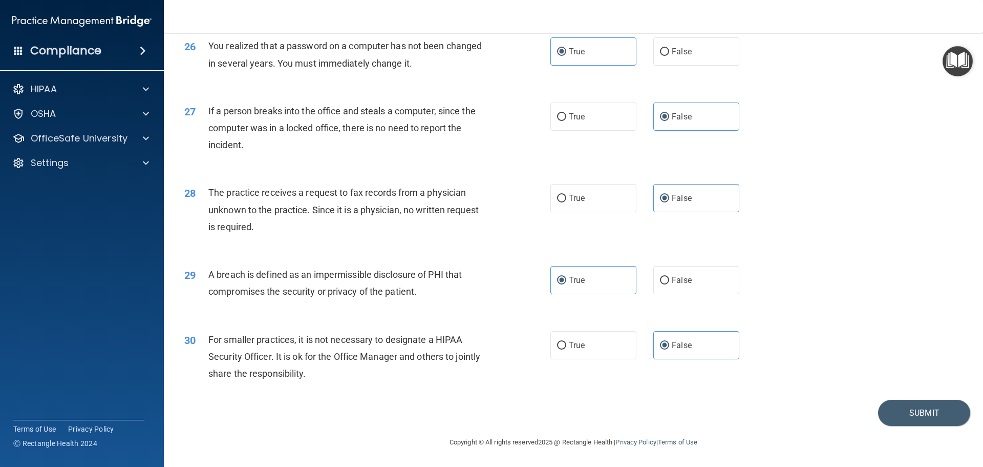
scroll to position [1957, 0]
click at [912, 412] on button "Submit" at bounding box center [924, 412] width 92 height 26
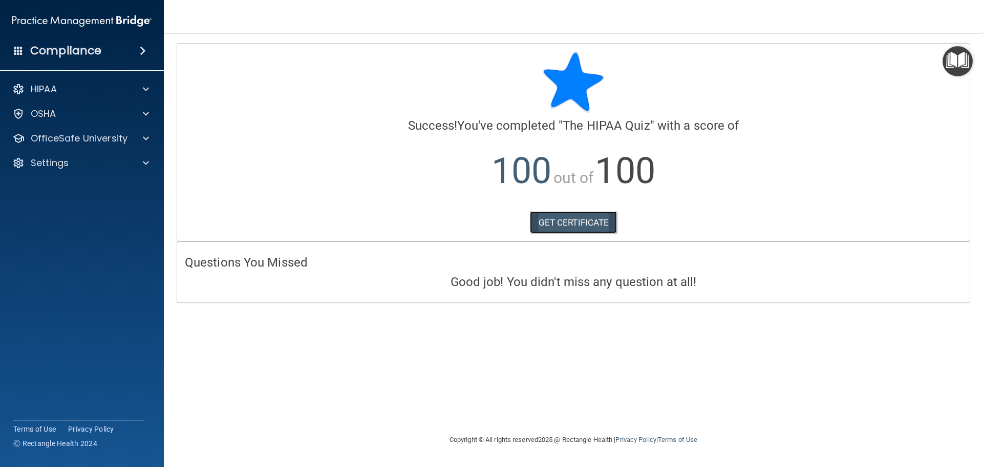
click at [579, 215] on link "GET CERTIFICATE" at bounding box center [574, 222] width 88 height 23
click at [960, 71] on img "Open Resource Center" at bounding box center [958, 61] width 30 height 30
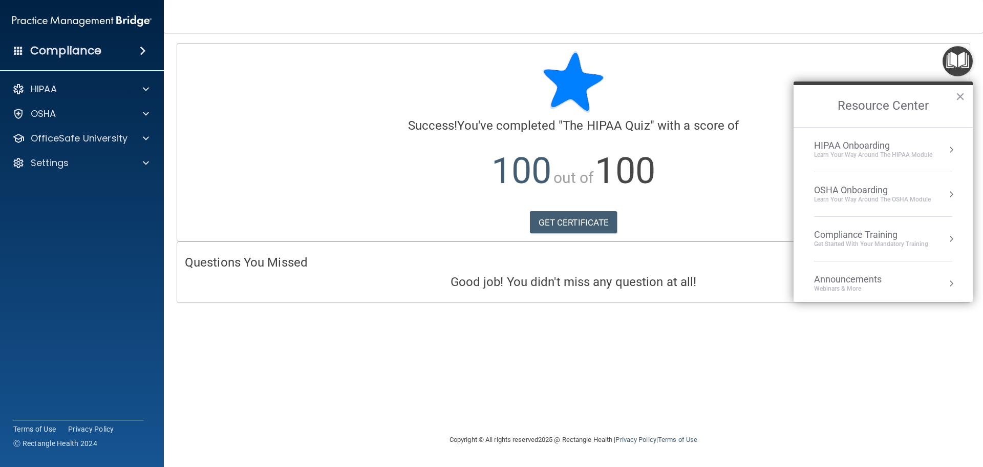
click at [879, 134] on li "HIPAA Onboarding Learn Your Way around the HIPAA module" at bounding box center [883, 150] width 138 height 45
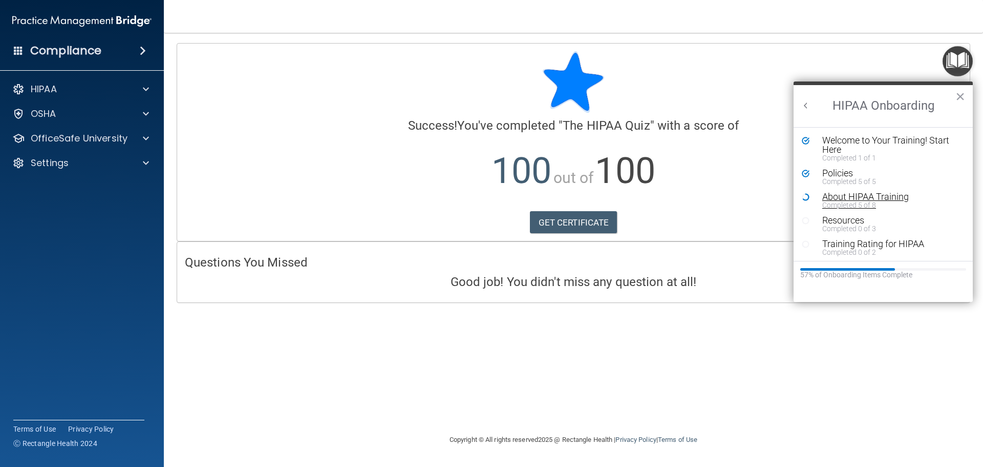
click at [836, 197] on div "About HIPAA Training" at bounding box center [888, 196] width 130 height 9
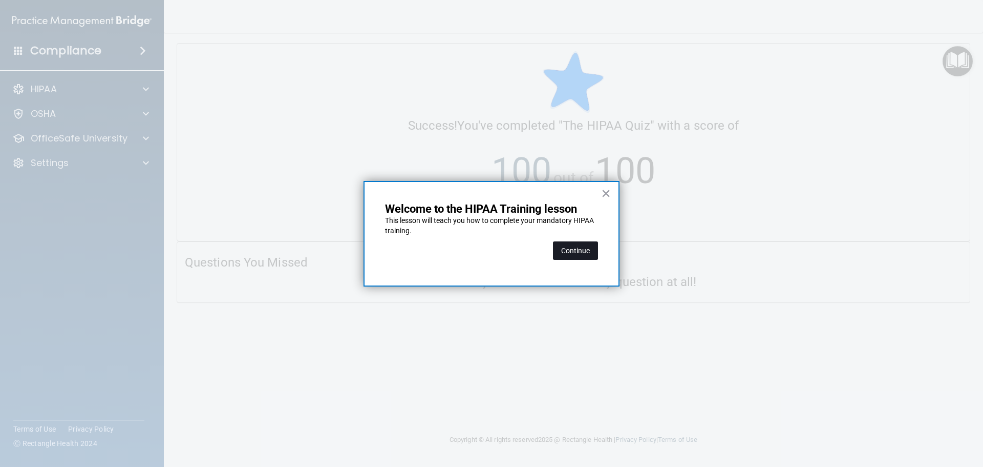
click at [578, 248] on button "Continue" at bounding box center [575, 250] width 45 height 18
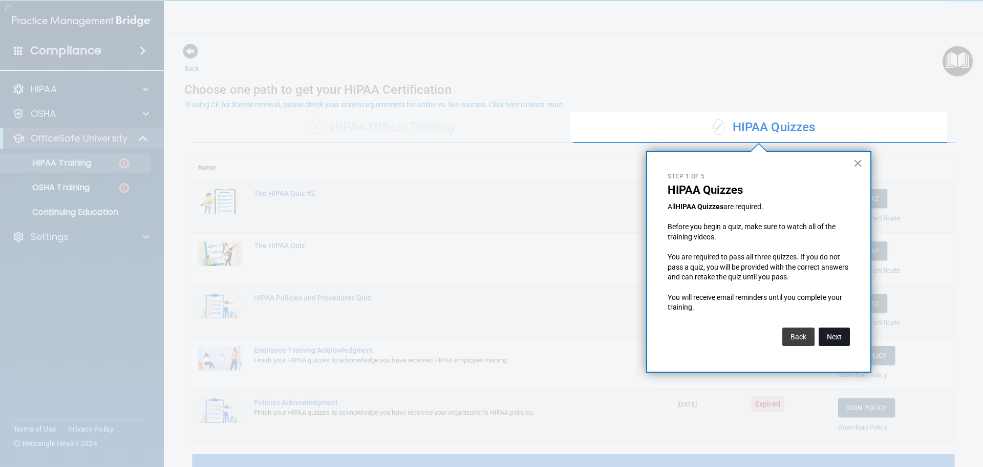
click at [831, 333] on button "Next" at bounding box center [834, 336] width 31 height 18
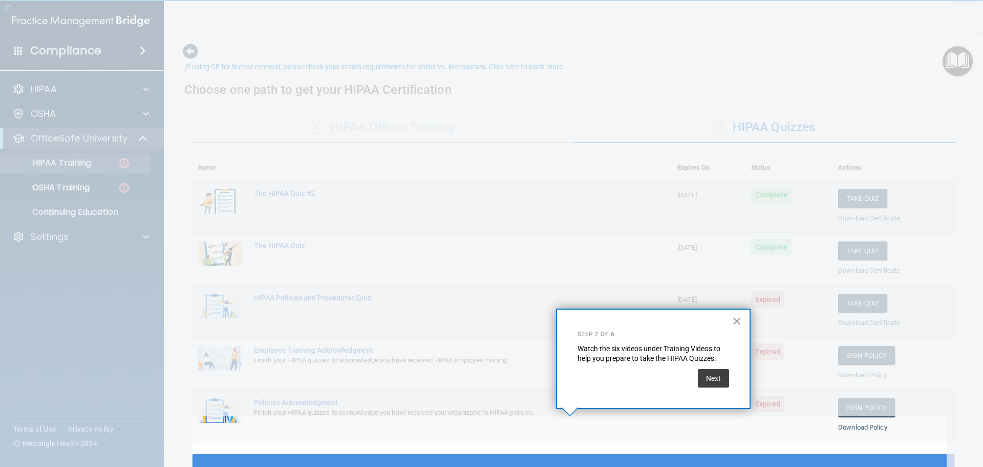
scroll to position [38, 0]
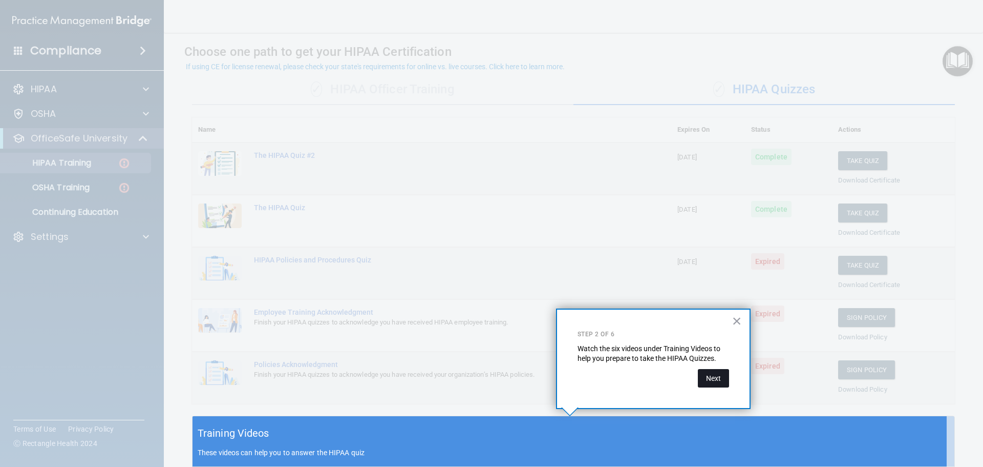
click at [705, 377] on button "Next" at bounding box center [713, 378] width 31 height 18
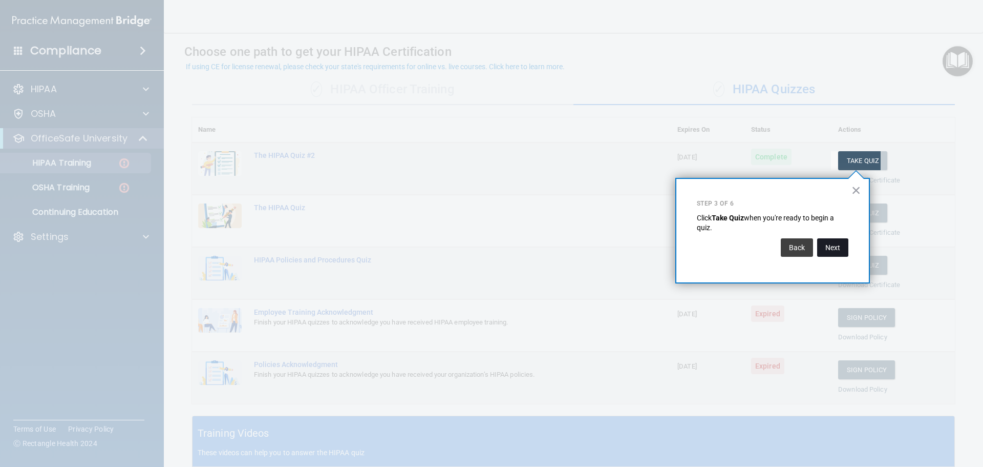
click at [837, 247] on button "Next" at bounding box center [832, 247] width 31 height 18
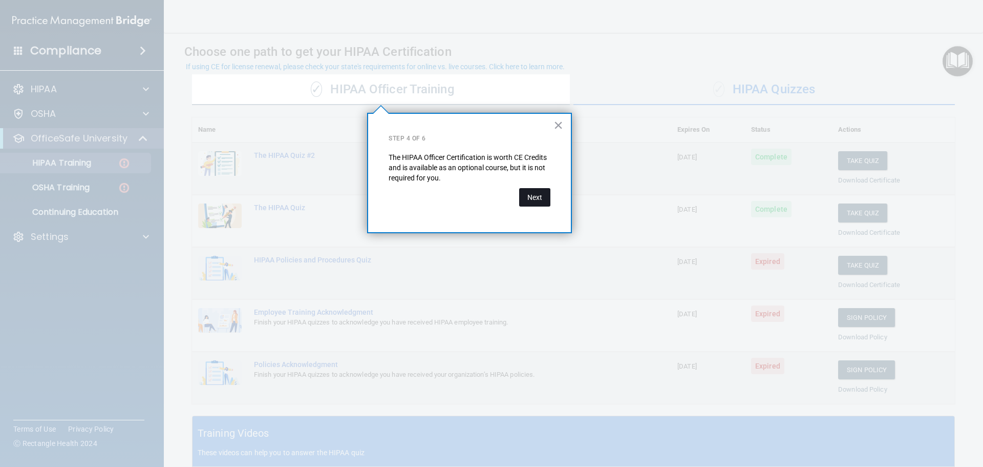
click at [534, 199] on button "Next" at bounding box center [534, 197] width 31 height 18
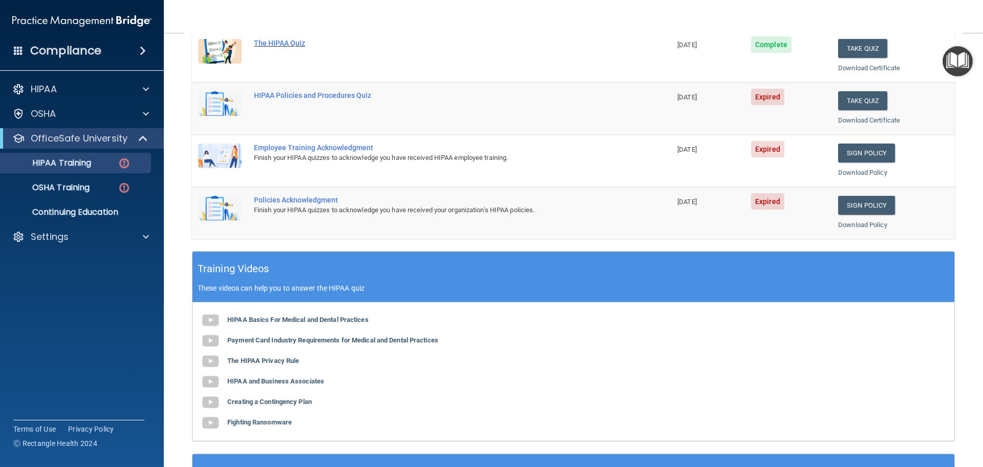
scroll to position [151, 0]
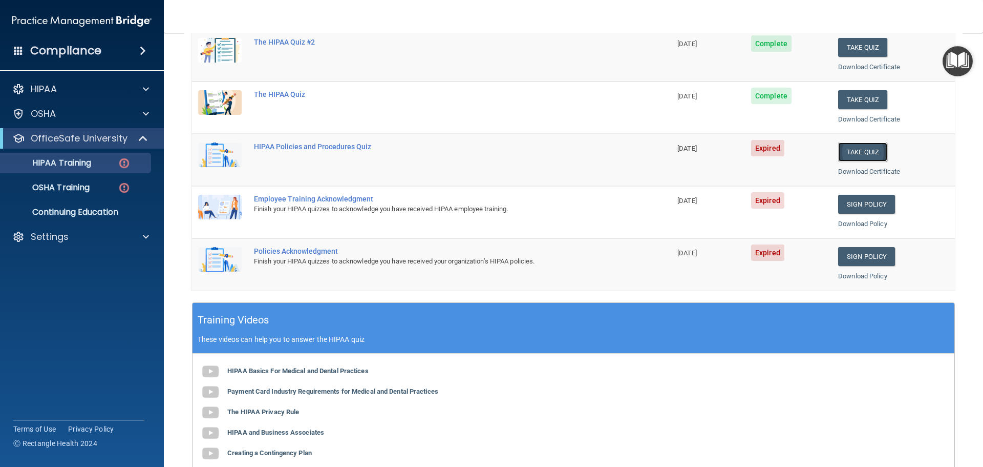
click at [850, 150] on button "Take Quiz" at bounding box center [862, 151] width 49 height 19
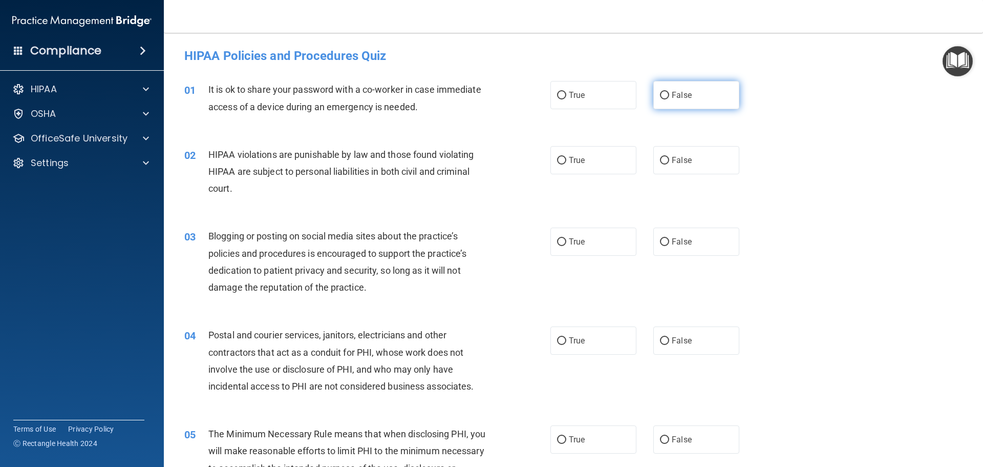
click at [685, 97] on span "False" at bounding box center [682, 95] width 20 height 10
click at [669, 97] on input "False" at bounding box center [664, 96] width 9 height 8
radio input "true"
click at [687, 164] on label "False" at bounding box center [697, 160] width 86 height 28
click at [669, 164] on input "False" at bounding box center [664, 161] width 9 height 8
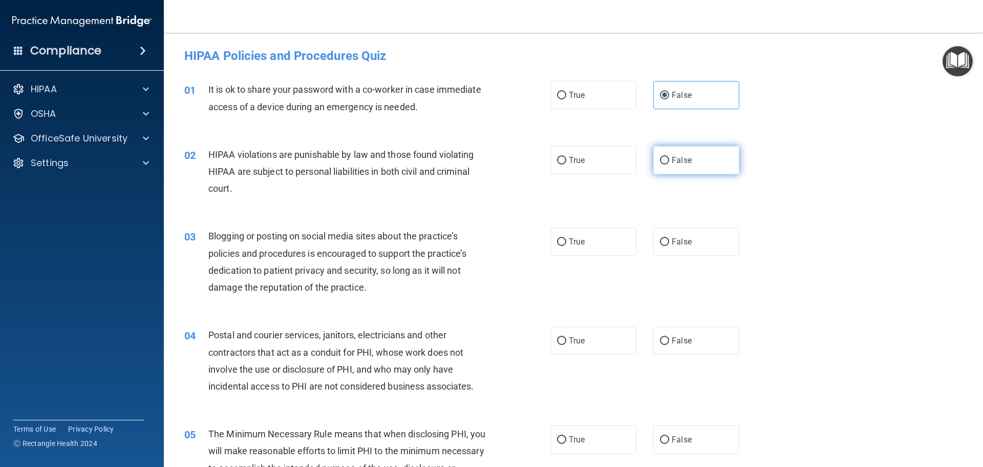
radio input "true"
click at [692, 239] on label "False" at bounding box center [697, 241] width 86 height 28
click at [669, 239] on input "False" at bounding box center [664, 242] width 9 height 8
radio input "true"
click at [573, 155] on span "True" at bounding box center [577, 160] width 16 height 10
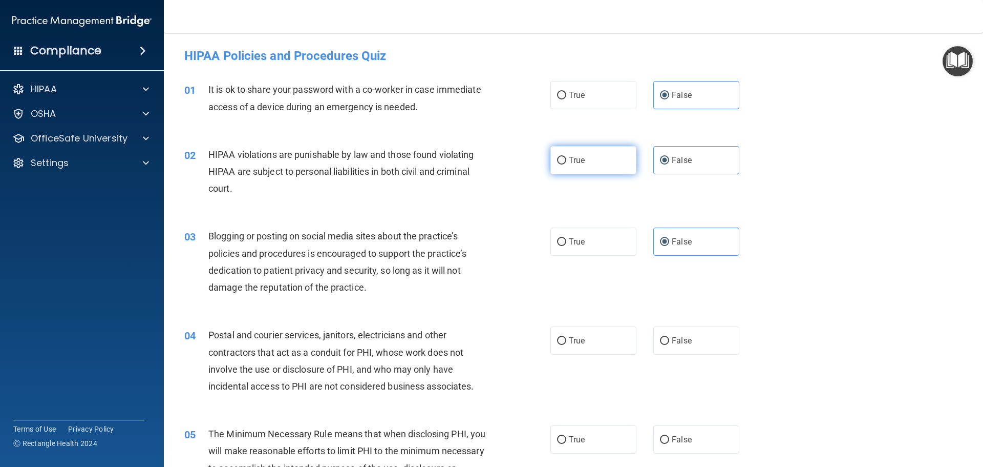
click at [566, 157] on input "True" at bounding box center [561, 161] width 9 height 8
radio input "true"
radio input "false"
click at [587, 346] on label "True" at bounding box center [594, 340] width 86 height 28
click at [566, 345] on input "True" at bounding box center [561, 341] width 9 height 8
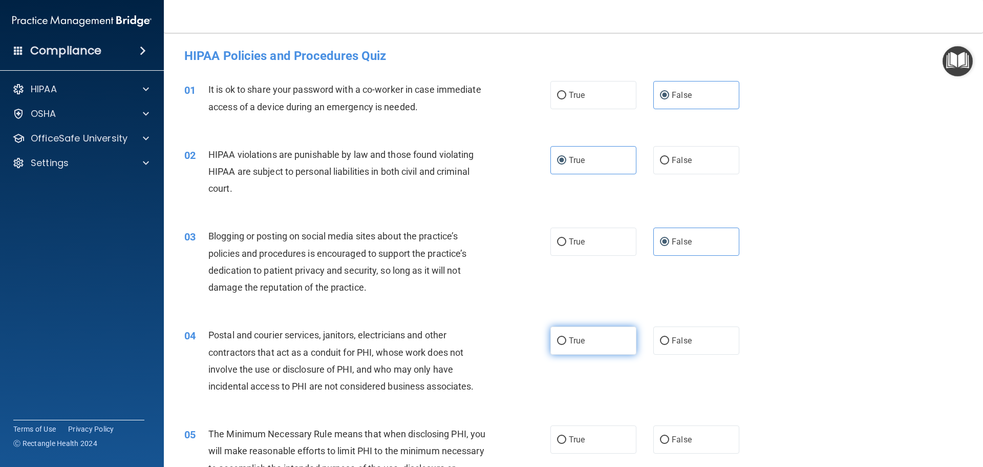
radio input "true"
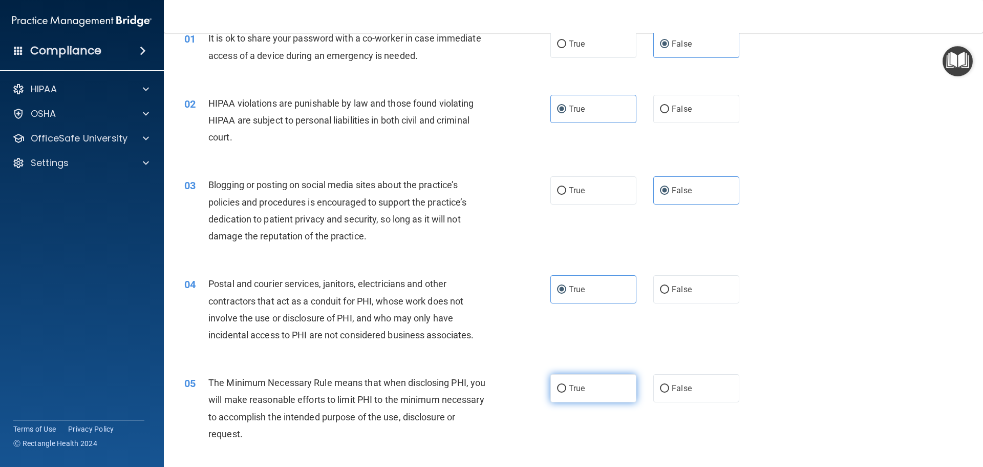
click at [588, 379] on label "True" at bounding box center [594, 388] width 86 height 28
click at [566, 385] on input "True" at bounding box center [561, 389] width 9 height 8
radio input "true"
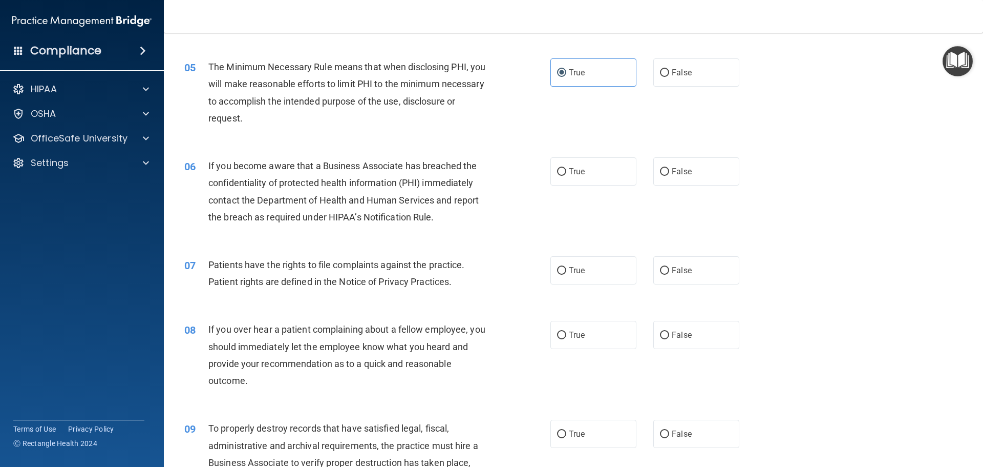
scroll to position [410, 0]
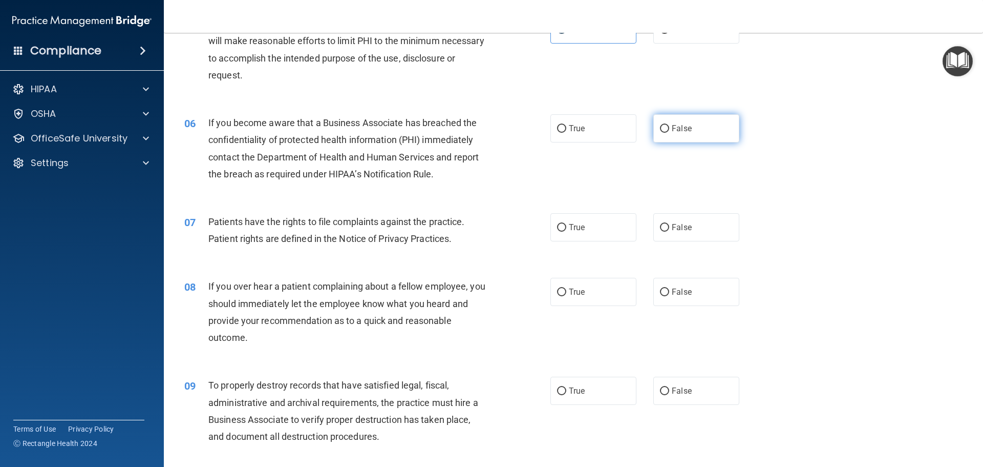
click at [696, 118] on label "False" at bounding box center [697, 128] width 86 height 28
click at [669, 125] on input "False" at bounding box center [664, 129] width 9 height 8
radio input "true"
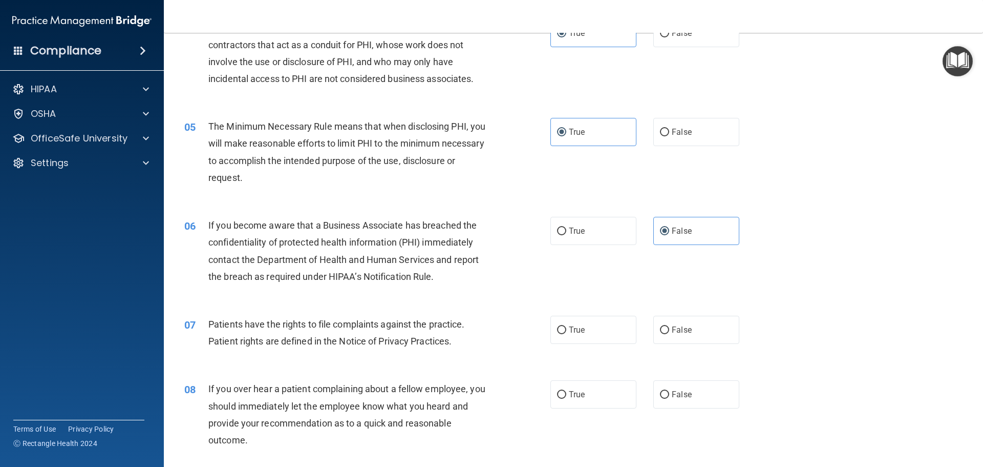
scroll to position [359, 0]
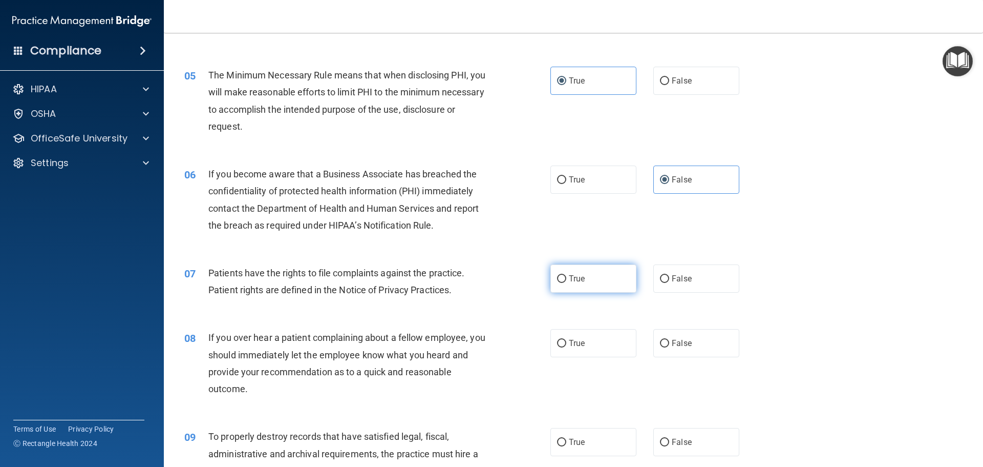
click at [599, 280] on label "True" at bounding box center [594, 278] width 86 height 28
click at [566, 280] on input "True" at bounding box center [561, 279] width 9 height 8
radio input "true"
click at [693, 342] on label "False" at bounding box center [697, 343] width 86 height 28
click at [669, 342] on input "False" at bounding box center [664, 344] width 9 height 8
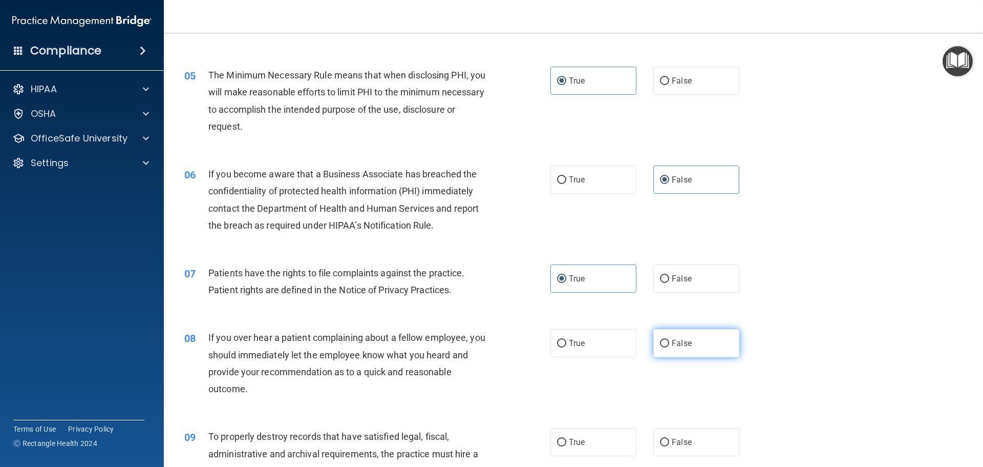
radio input "true"
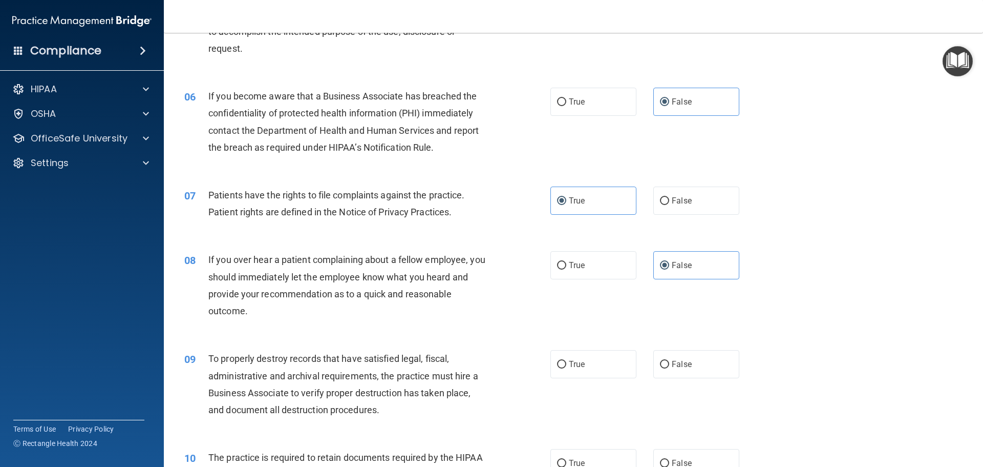
scroll to position [461, 0]
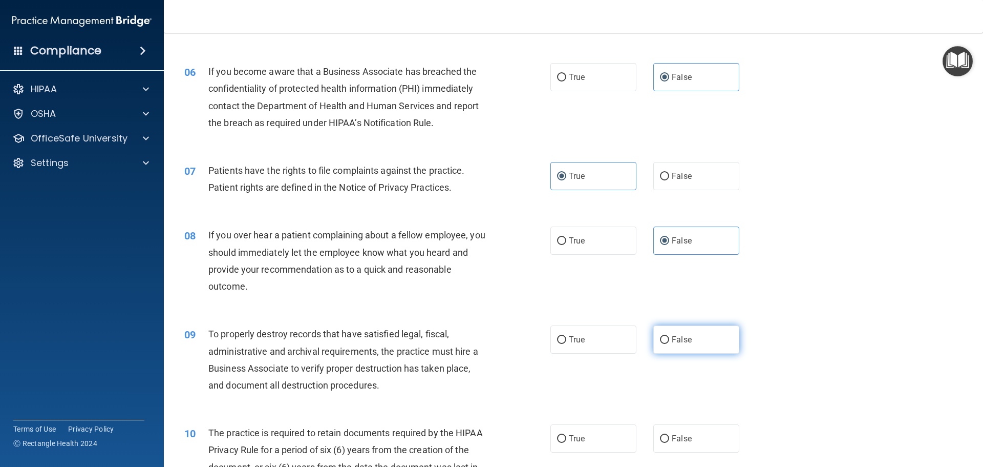
click at [701, 340] on label "False" at bounding box center [697, 339] width 86 height 28
click at [669, 340] on input "False" at bounding box center [664, 340] width 9 height 8
radio input "true"
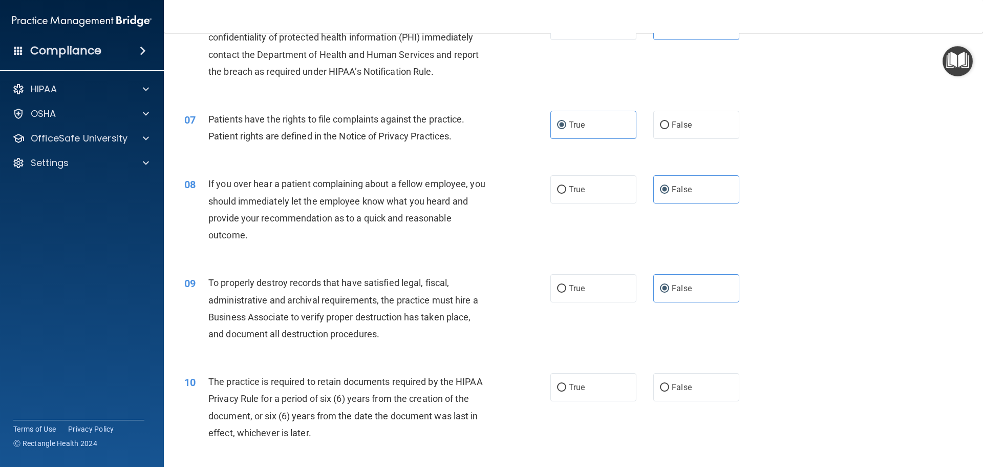
scroll to position [563, 0]
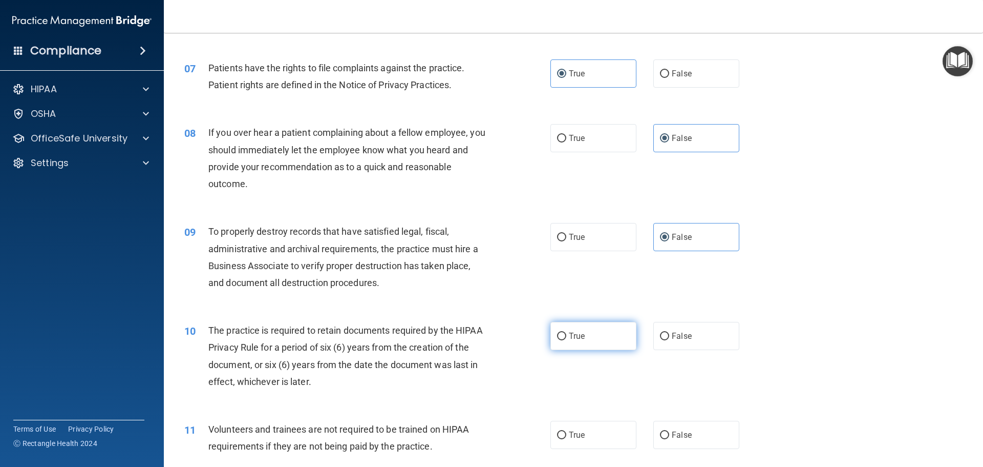
click at [605, 333] on label "True" at bounding box center [594, 336] width 86 height 28
click at [566, 333] on input "True" at bounding box center [561, 336] width 9 height 8
radio input "true"
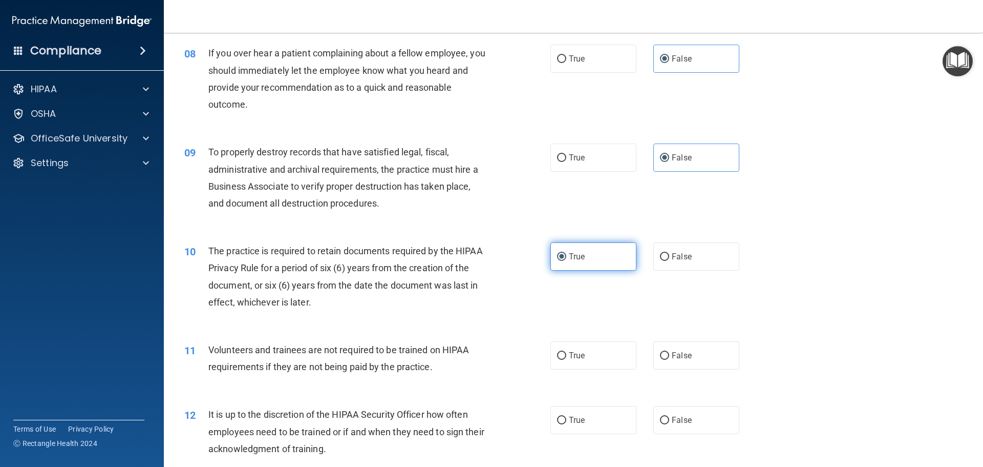
scroll to position [666, 0]
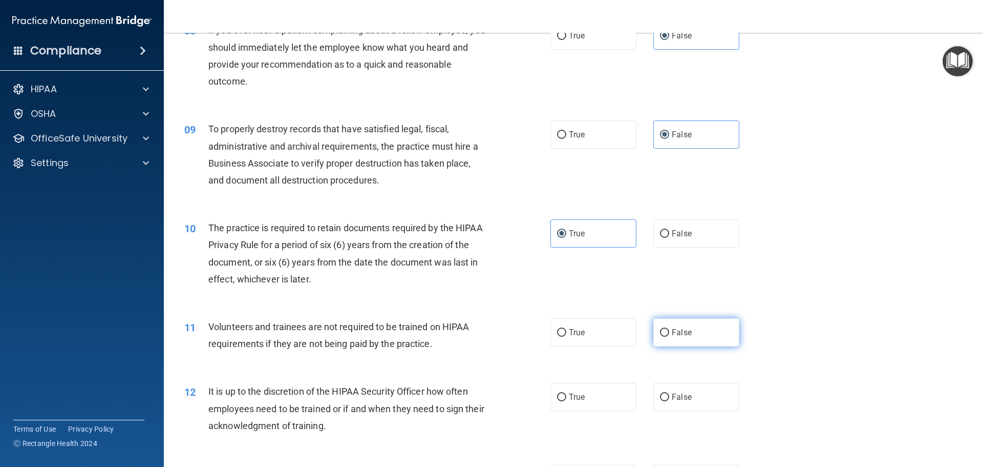
click at [692, 336] on label "False" at bounding box center [697, 332] width 86 height 28
click at [669, 336] on input "False" at bounding box center [664, 333] width 9 height 8
radio input "true"
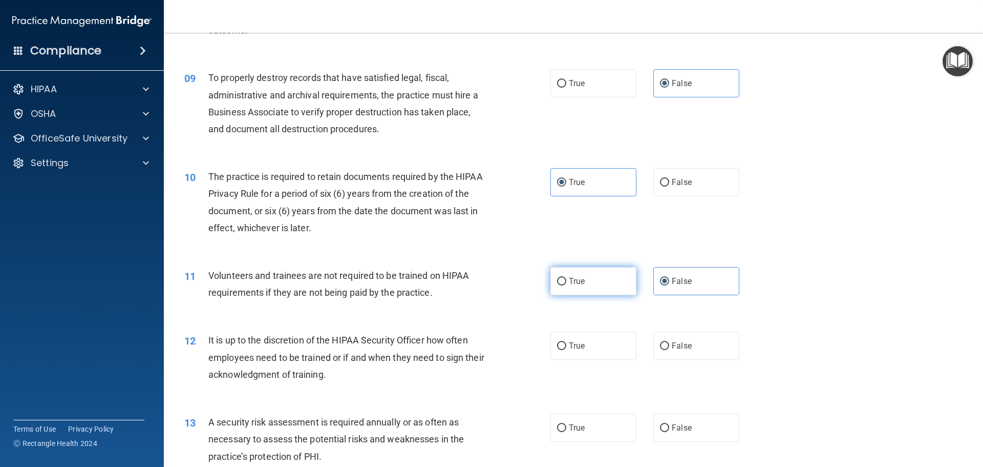
scroll to position [768, 0]
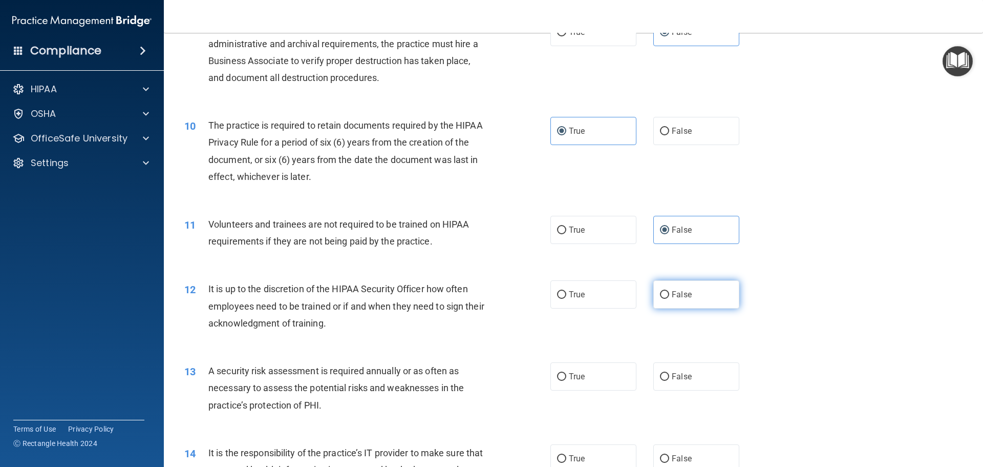
click at [683, 294] on span "False" at bounding box center [682, 294] width 20 height 10
click at [669, 294] on input "False" at bounding box center [664, 295] width 9 height 8
radio input "true"
click at [606, 376] on label "True" at bounding box center [594, 376] width 86 height 28
click at [566, 376] on input "True" at bounding box center [561, 377] width 9 height 8
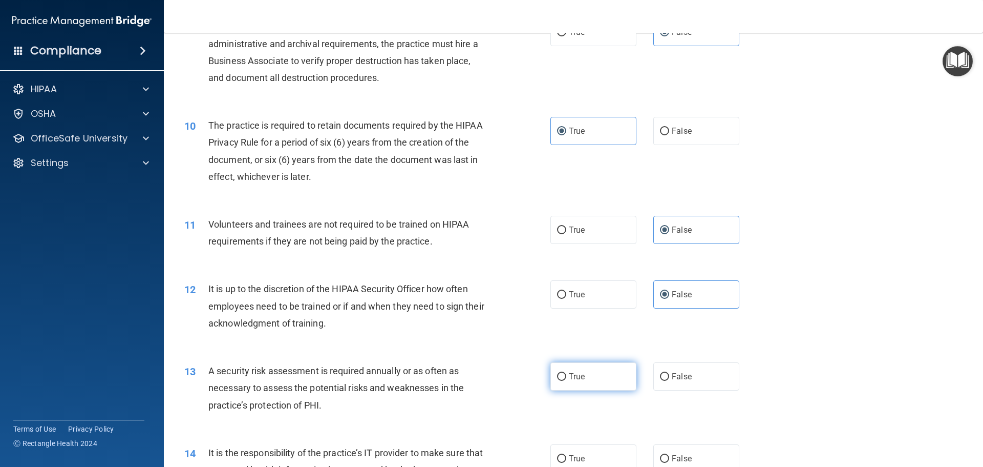
radio input "true"
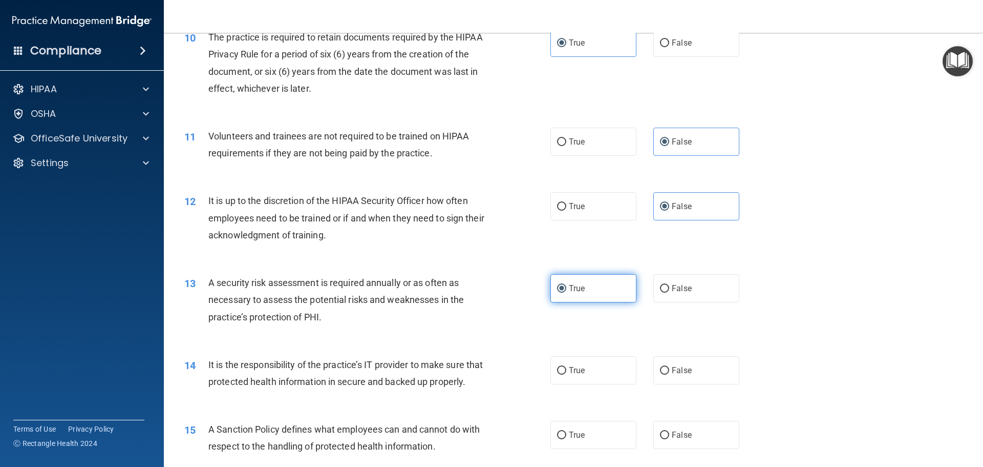
scroll to position [922, 0]
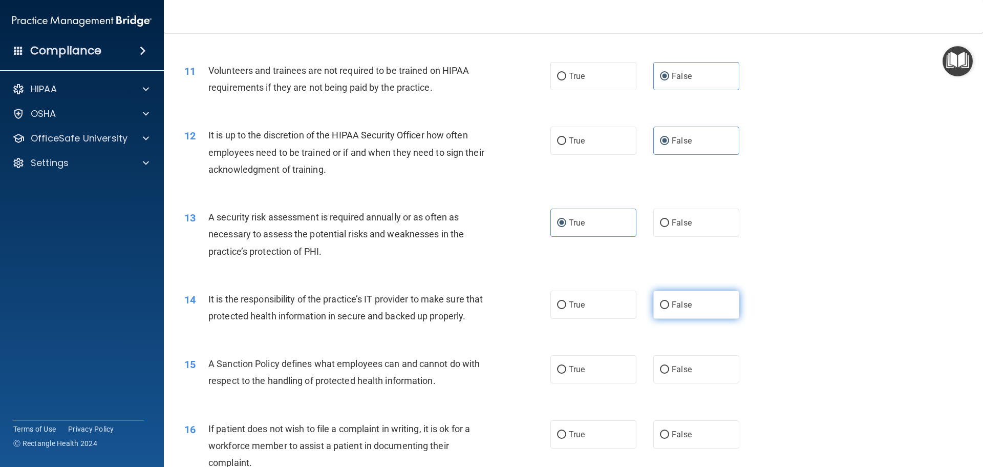
click at [678, 299] on label "False" at bounding box center [697, 304] width 86 height 28
click at [669, 301] on input "False" at bounding box center [664, 305] width 9 height 8
radio input "true"
click at [678, 374] on span "False" at bounding box center [682, 369] width 20 height 10
click at [669, 373] on input "False" at bounding box center [664, 370] width 9 height 8
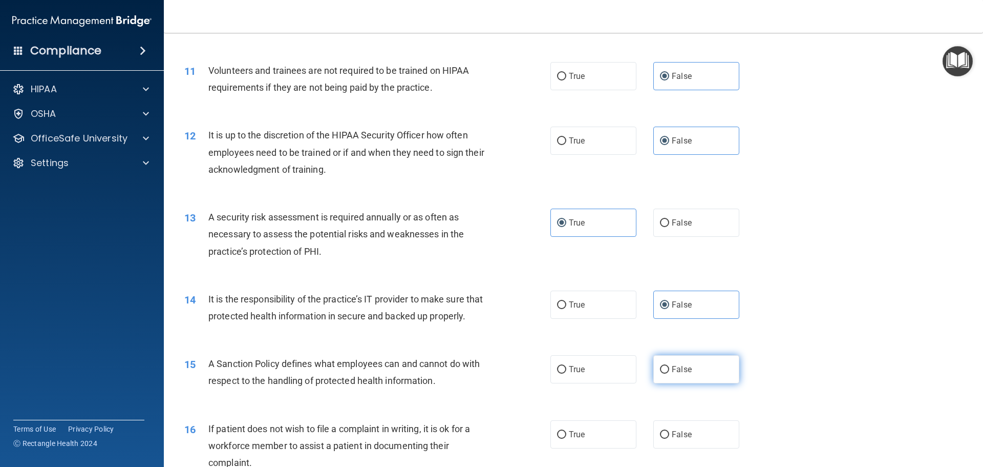
radio input "true"
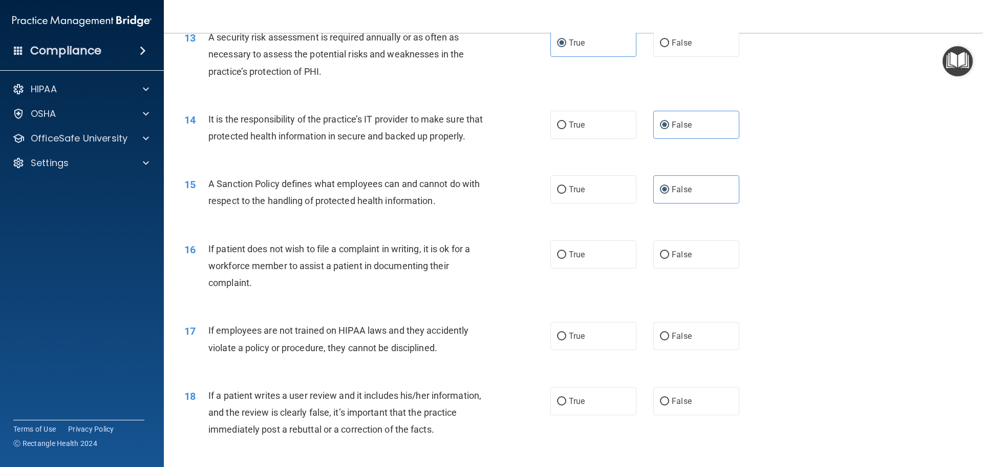
scroll to position [1127, 0]
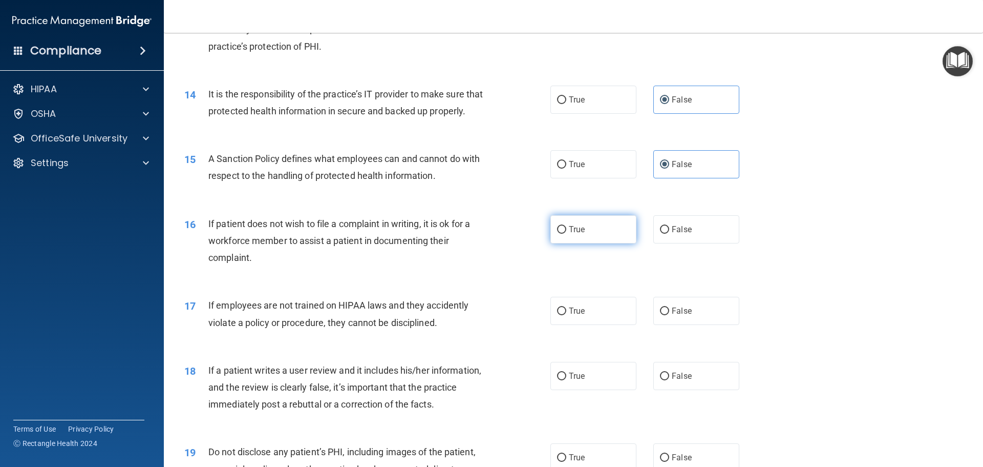
click at [584, 243] on label "True" at bounding box center [594, 229] width 86 height 28
click at [566, 234] on input "True" at bounding box center [561, 230] width 9 height 8
radio input "true"
click at [703, 325] on label "False" at bounding box center [697, 311] width 86 height 28
click at [669, 315] on input "False" at bounding box center [664, 311] width 9 height 8
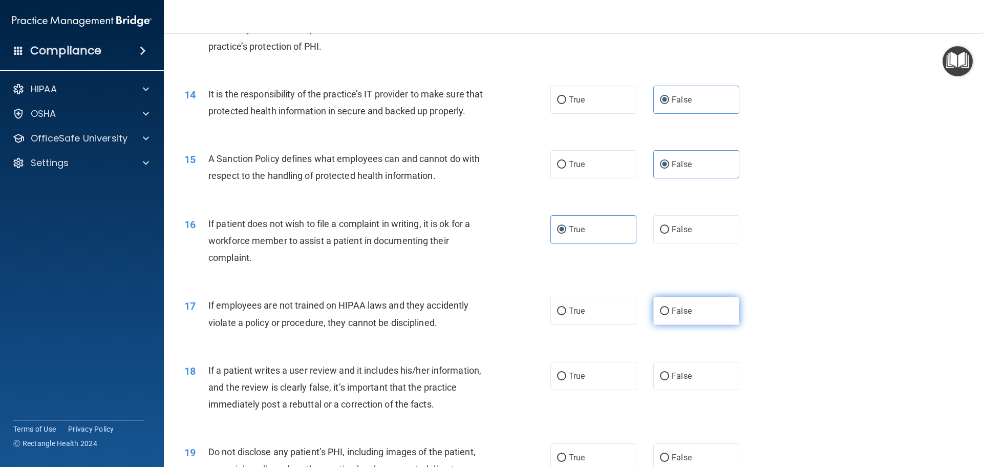
radio input "true"
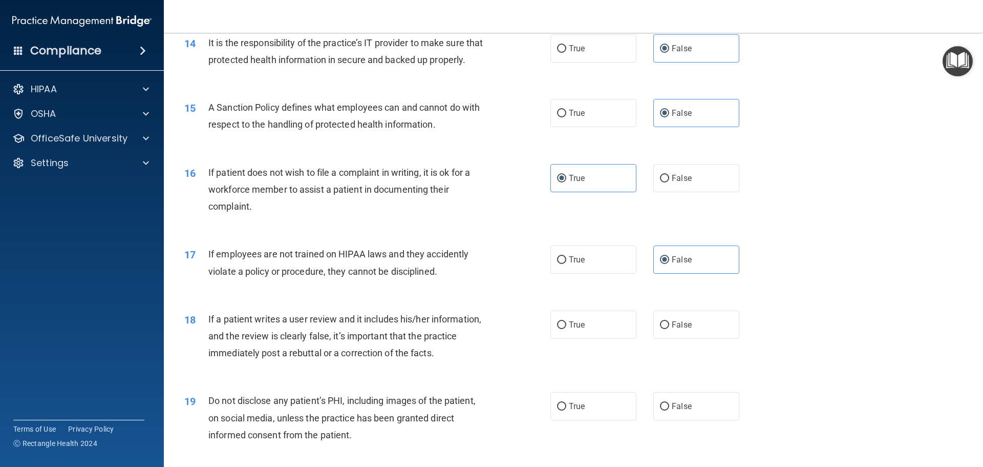
scroll to position [1229, 0]
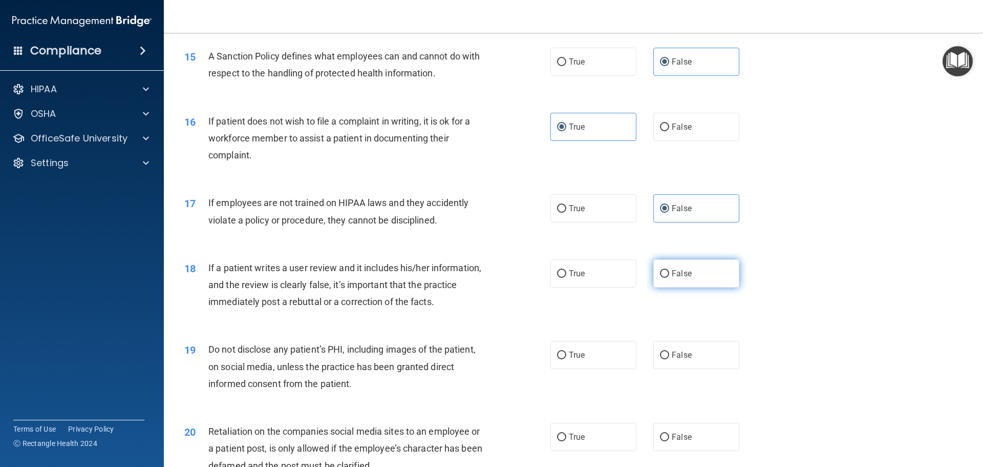
click at [713, 287] on label "False" at bounding box center [697, 273] width 86 height 28
click at [669, 278] on input "False" at bounding box center [664, 274] width 9 height 8
radio input "true"
click at [603, 369] on label "True" at bounding box center [594, 355] width 86 height 28
click at [566, 359] on input "True" at bounding box center [561, 355] width 9 height 8
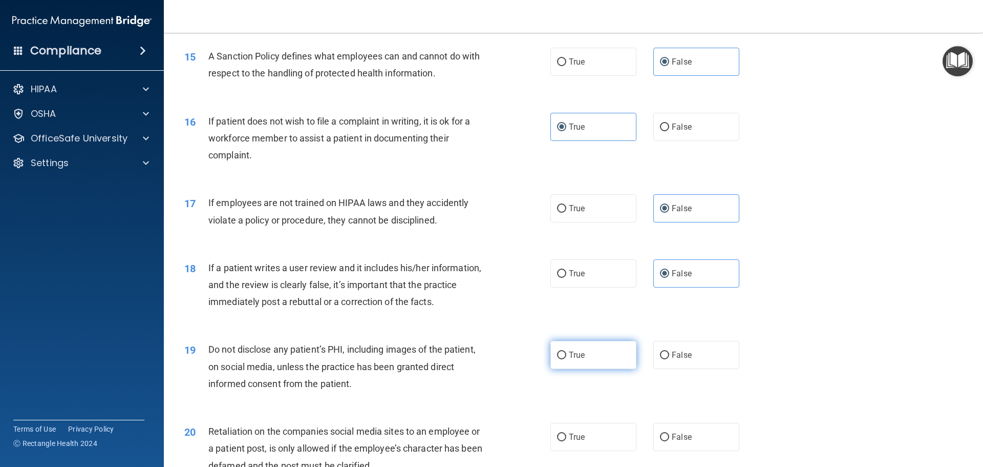
radio input "true"
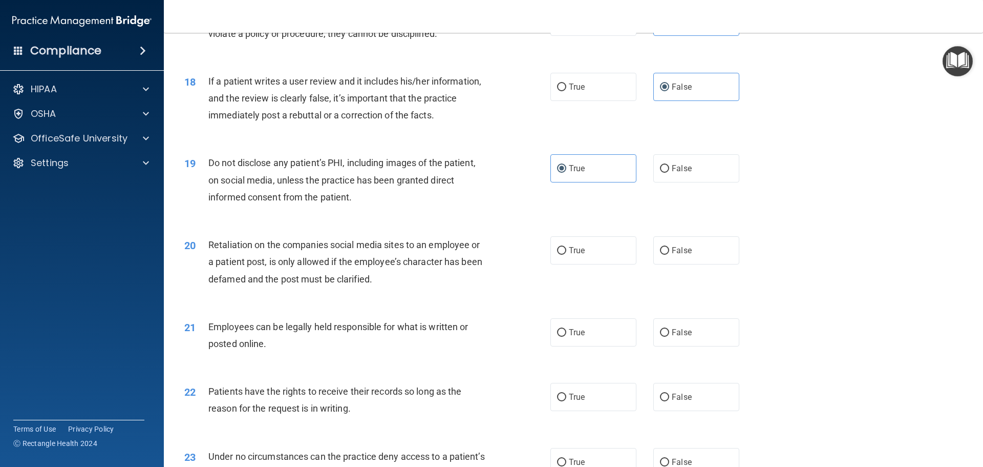
scroll to position [1434, 0]
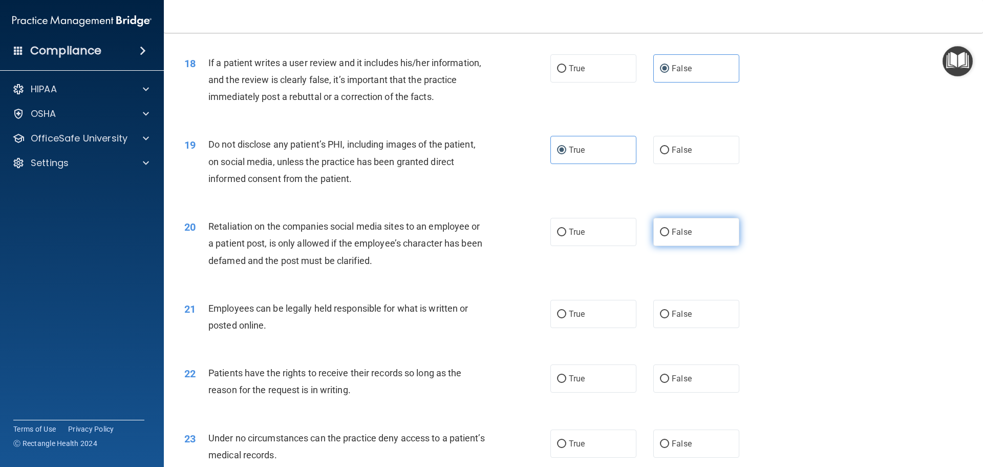
click at [678, 237] on span "False" at bounding box center [682, 232] width 20 height 10
click at [669, 236] on input "False" at bounding box center [664, 232] width 9 height 8
radio input "true"
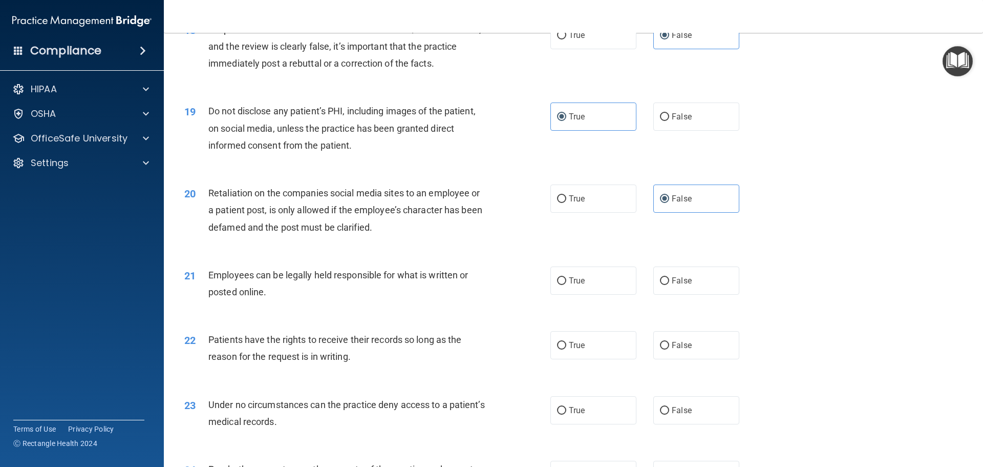
scroll to position [1485, 0]
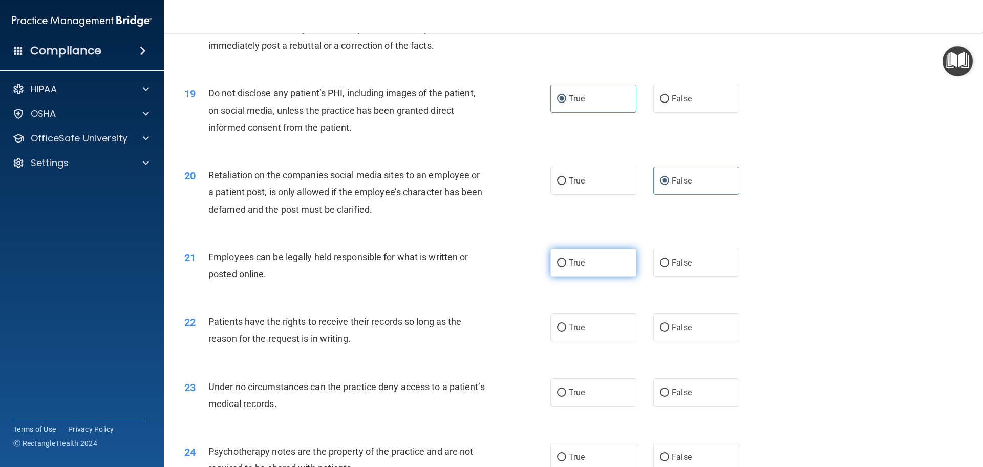
click at [619, 277] on label "True" at bounding box center [594, 262] width 86 height 28
click at [566, 267] on input "True" at bounding box center [561, 263] width 9 height 8
radio input "true"
click at [687, 341] on label "False" at bounding box center [697, 327] width 86 height 28
click at [669, 331] on input "False" at bounding box center [664, 328] width 9 height 8
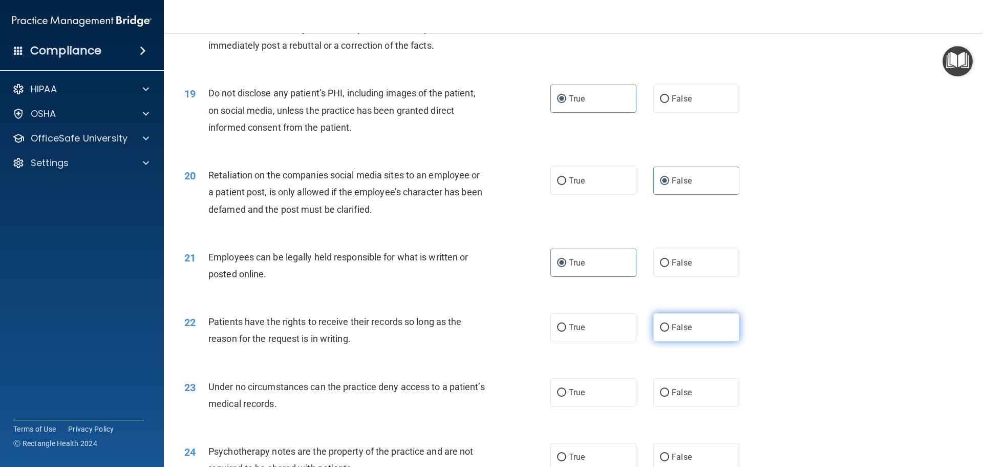
radio input "true"
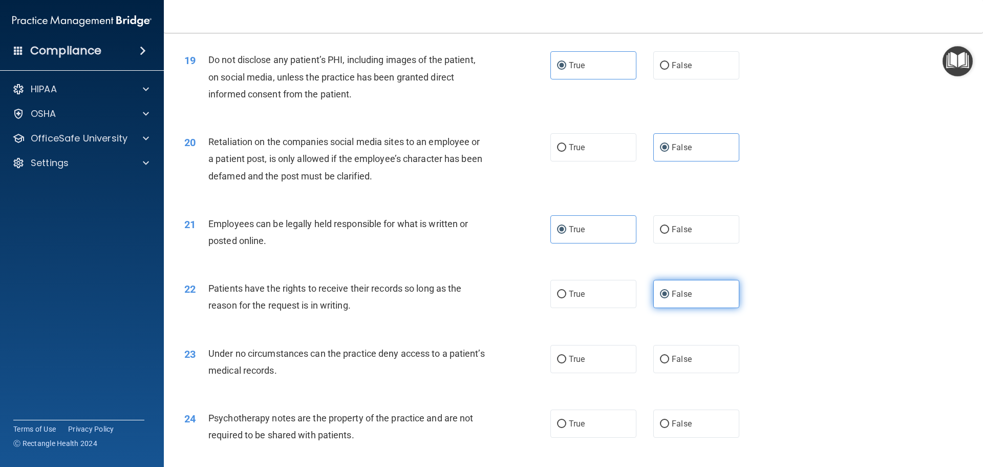
scroll to position [1536, 0]
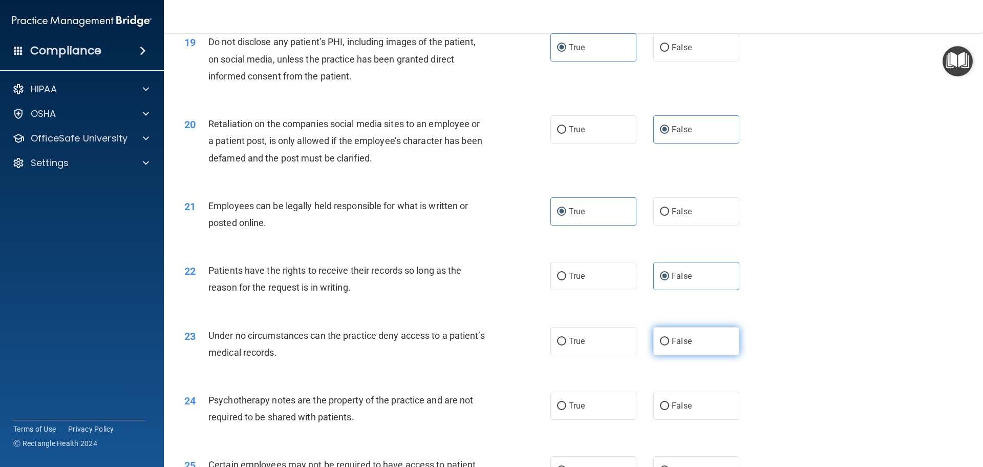
click at [685, 352] on label "False" at bounding box center [697, 341] width 86 height 28
click at [669, 345] on input "False" at bounding box center [664, 342] width 9 height 8
radio input "true"
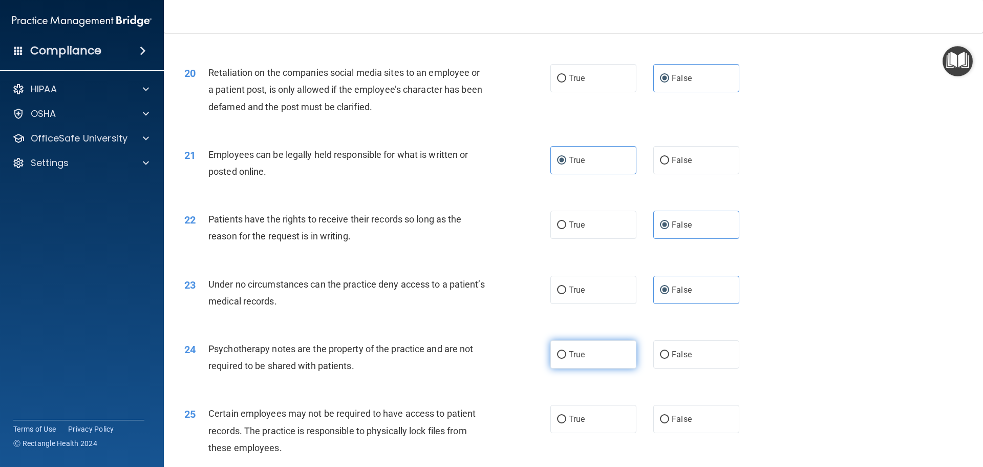
click at [610, 368] on label "True" at bounding box center [594, 354] width 86 height 28
click at [566, 359] on input "True" at bounding box center [561, 355] width 9 height 8
radio input "true"
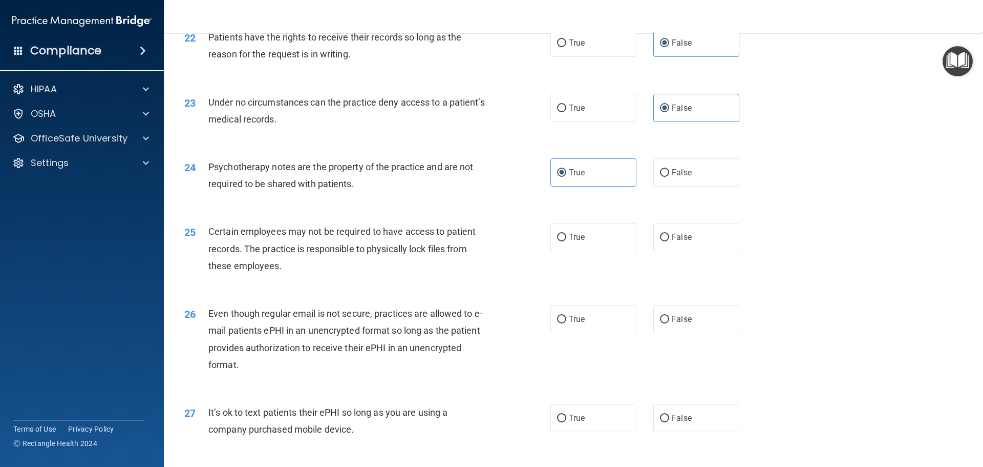
scroll to position [1793, 0]
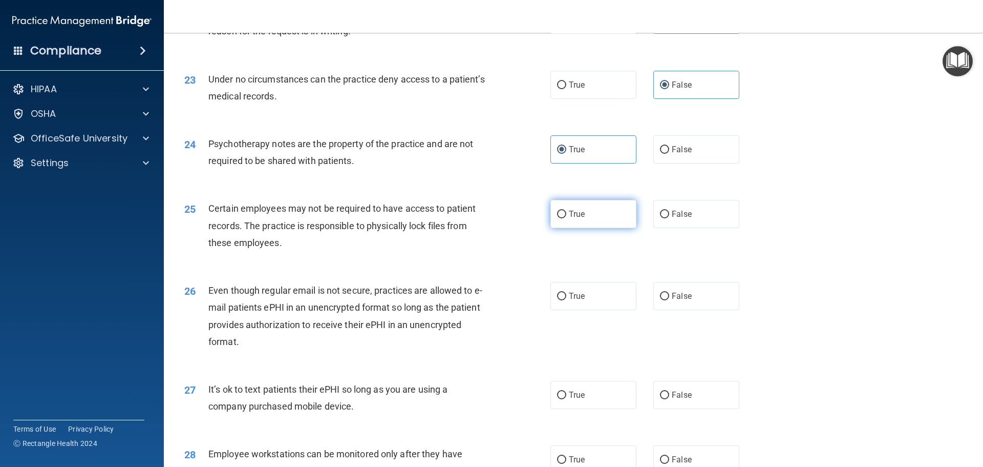
click at [594, 228] on label "True" at bounding box center [594, 214] width 86 height 28
click at [566, 218] on input "True" at bounding box center [561, 214] width 9 height 8
radio input "true"
click at [595, 310] on label "True" at bounding box center [594, 296] width 86 height 28
click at [566, 300] on input "True" at bounding box center [561, 296] width 9 height 8
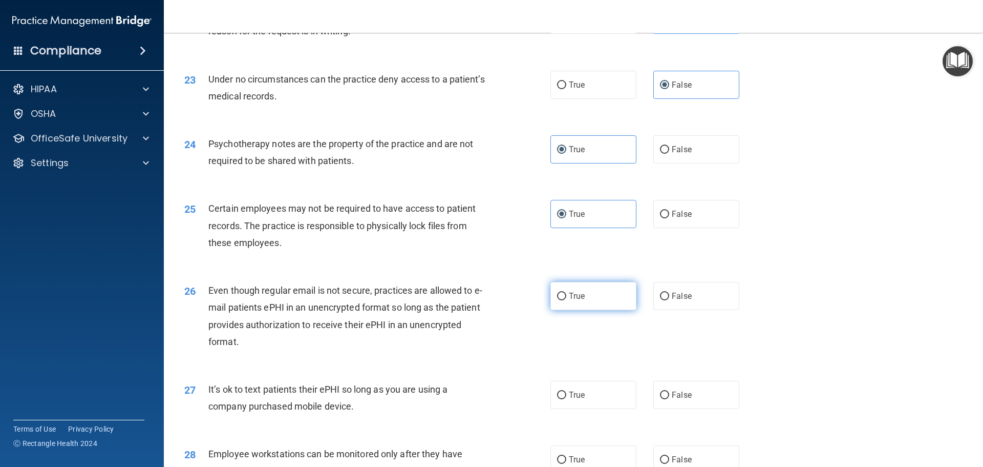
radio input "true"
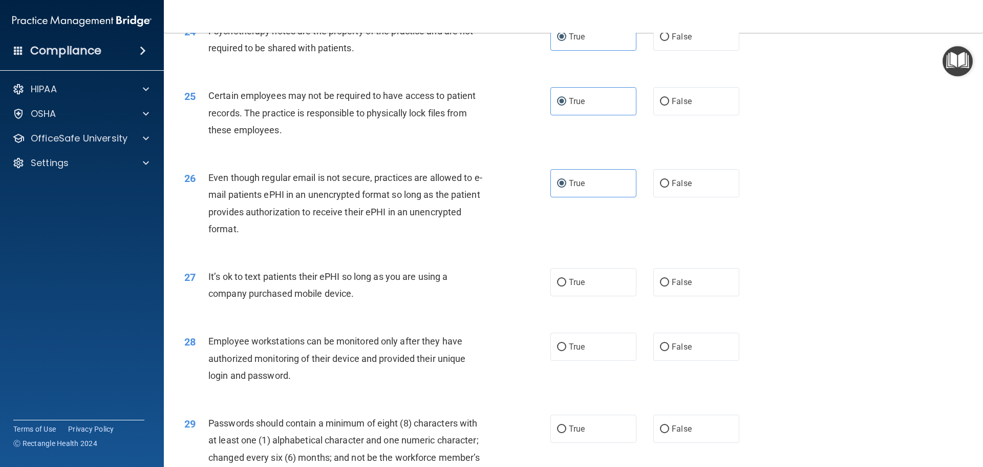
scroll to position [1946, 0]
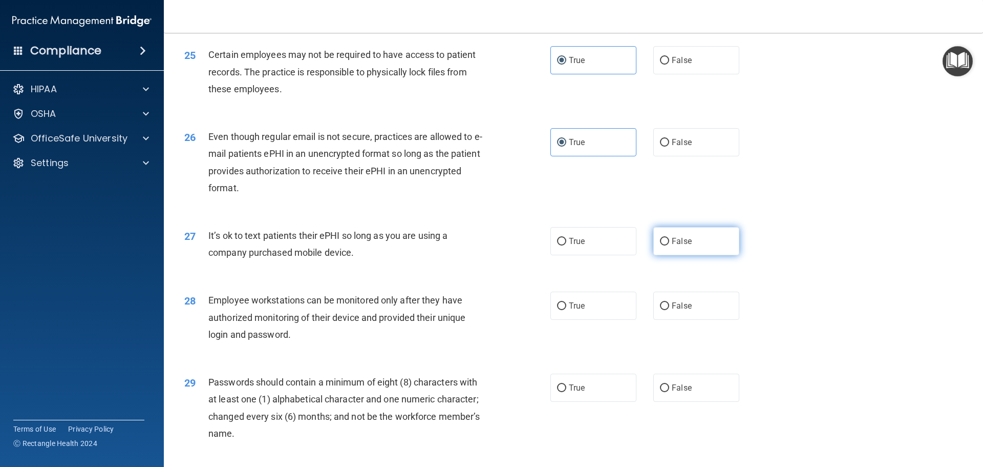
click at [678, 255] on label "False" at bounding box center [697, 241] width 86 height 28
click at [669, 245] on input "False" at bounding box center [664, 242] width 9 height 8
radio input "true"
click at [684, 320] on label "False" at bounding box center [697, 305] width 86 height 28
click at [669, 310] on input "False" at bounding box center [664, 306] width 9 height 8
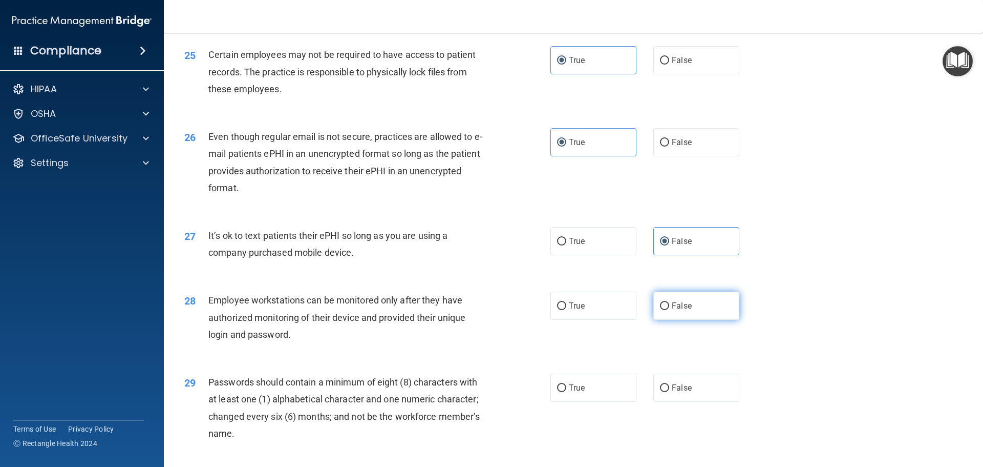
radio input "true"
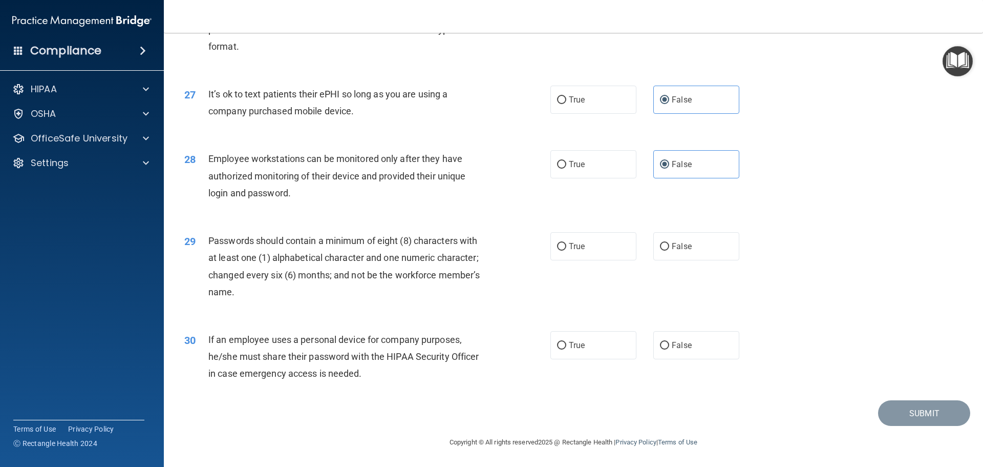
scroll to position [2104, 0]
click at [582, 248] on label "True" at bounding box center [594, 246] width 86 height 28
click at [566, 248] on input "True" at bounding box center [561, 247] width 9 height 8
radio input "true"
click at [728, 344] on label "False" at bounding box center [697, 345] width 86 height 28
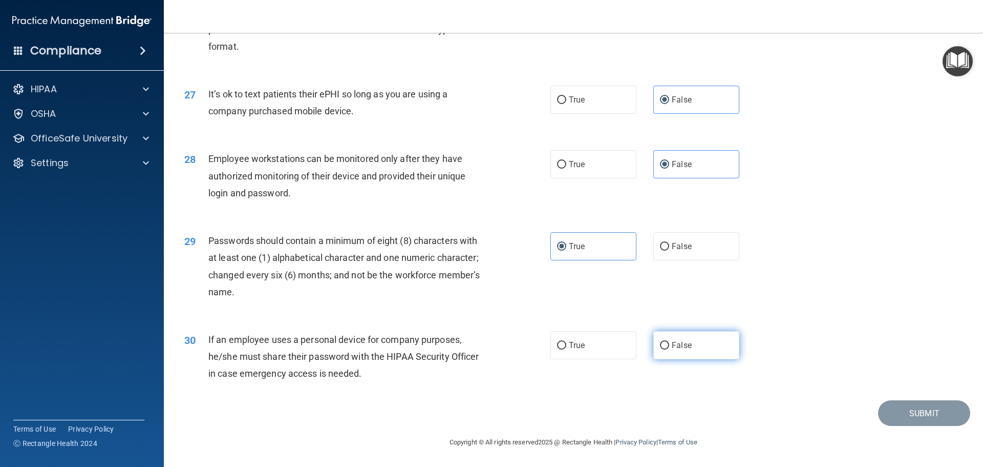
click at [669, 344] on input "False" at bounding box center [664, 346] width 9 height 8
radio input "true"
click at [898, 412] on button "Submit" at bounding box center [924, 413] width 92 height 26
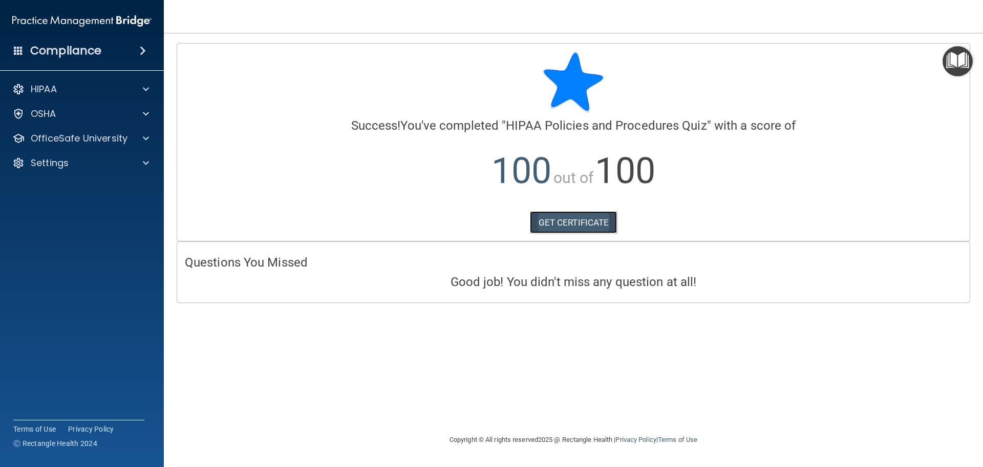
click at [575, 222] on link "GET CERTIFICATE" at bounding box center [574, 222] width 88 height 23
click at [952, 59] on img "Open Resource Center" at bounding box center [958, 61] width 30 height 30
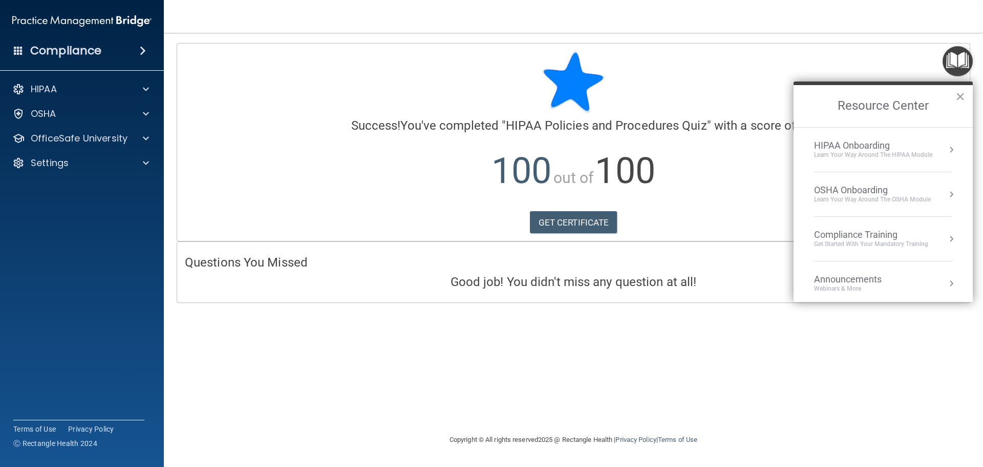
click at [814, 148] on div "HIPAA Onboarding" at bounding box center [873, 145] width 118 height 11
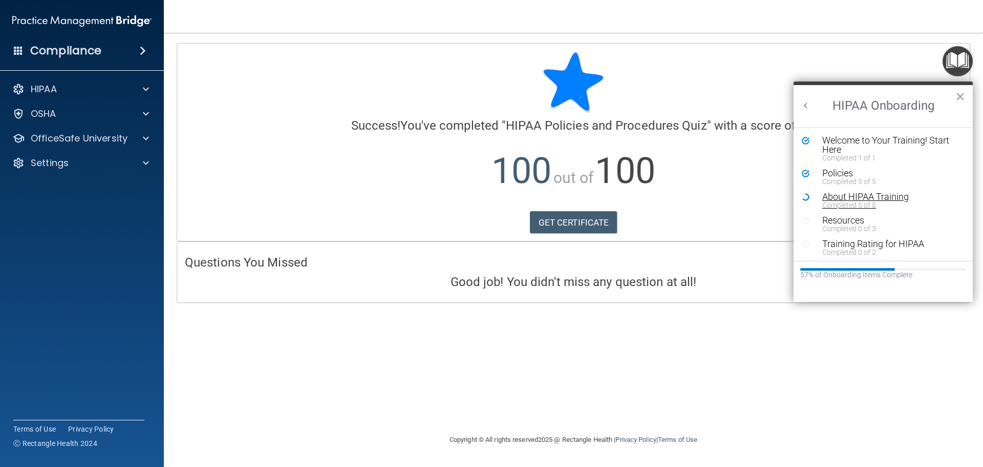
click at [834, 200] on div "About HIPAA Training" at bounding box center [888, 196] width 130 height 9
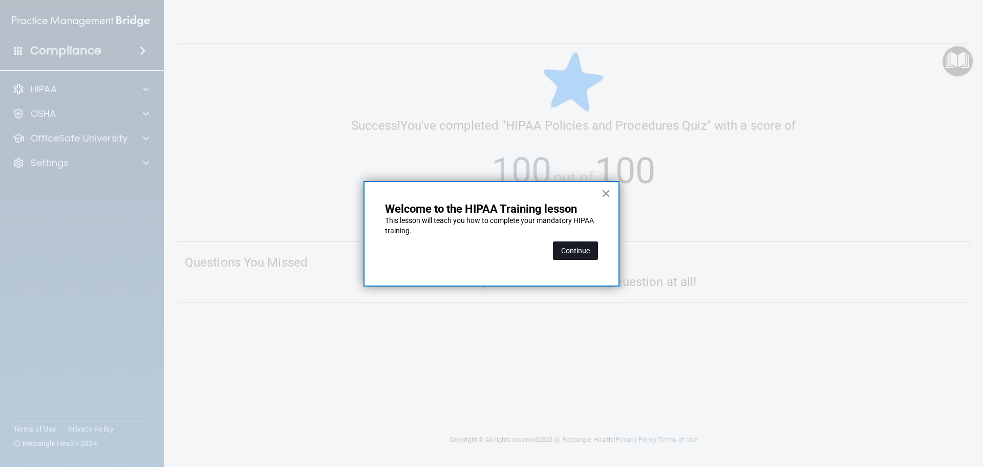
click at [567, 246] on button "Continue" at bounding box center [575, 250] width 45 height 18
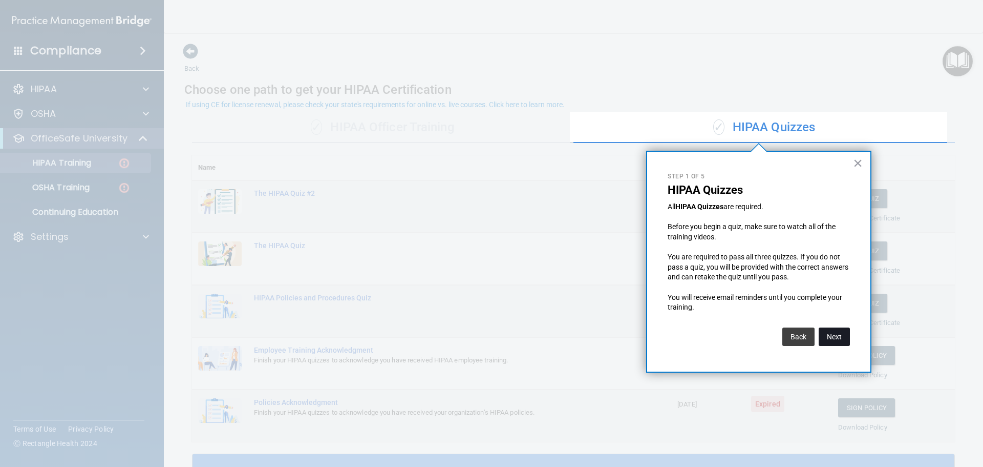
click at [833, 333] on button "Next" at bounding box center [834, 336] width 31 height 18
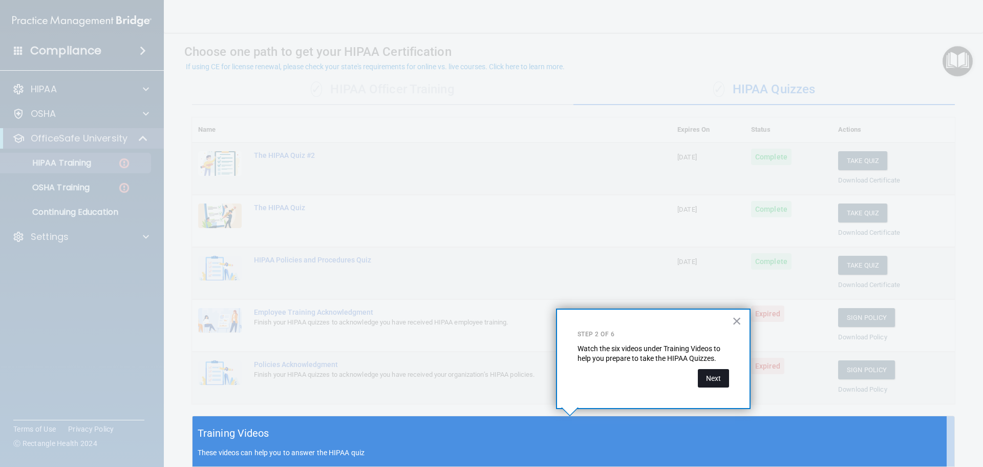
click at [715, 379] on button "Next" at bounding box center [713, 378] width 31 height 18
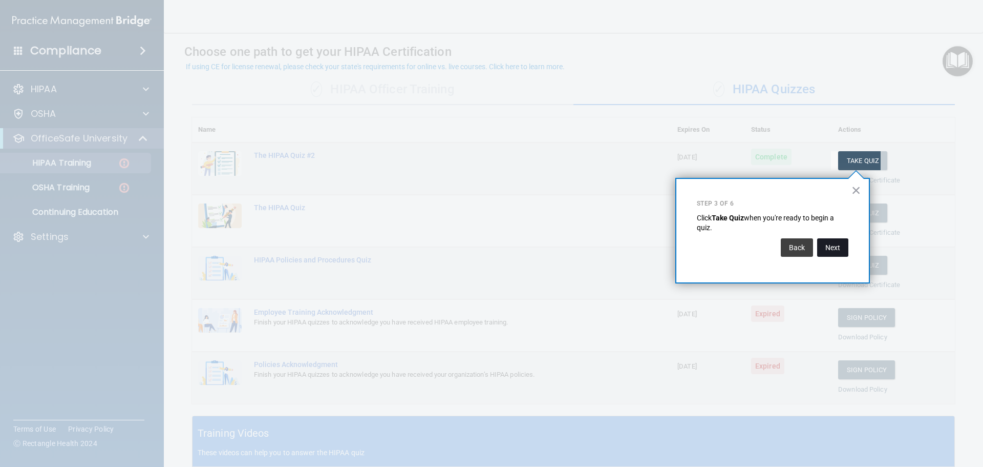
click at [841, 248] on button "Next" at bounding box center [832, 247] width 31 height 18
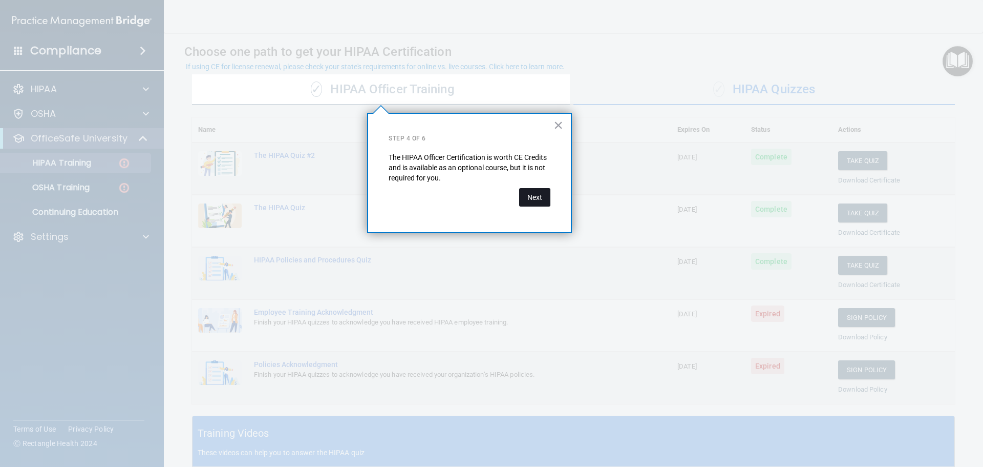
click at [536, 201] on button "Next" at bounding box center [534, 197] width 31 height 18
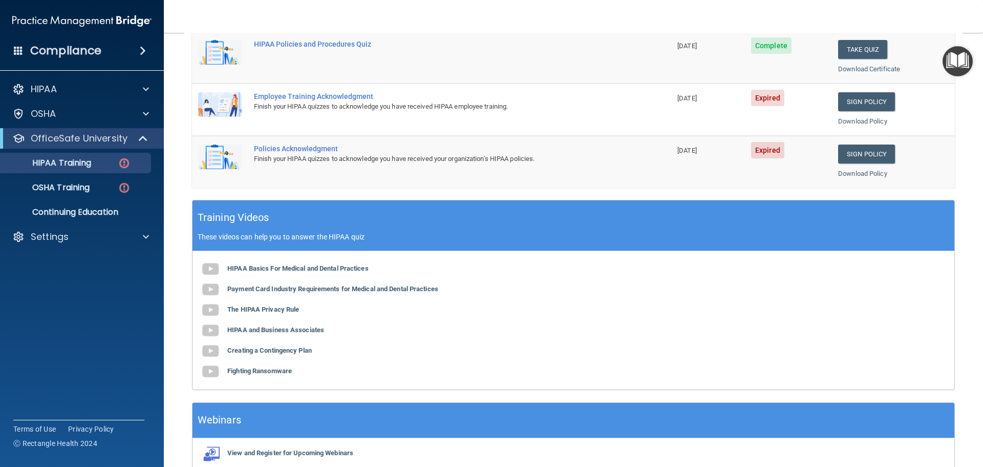
scroll to position [202, 0]
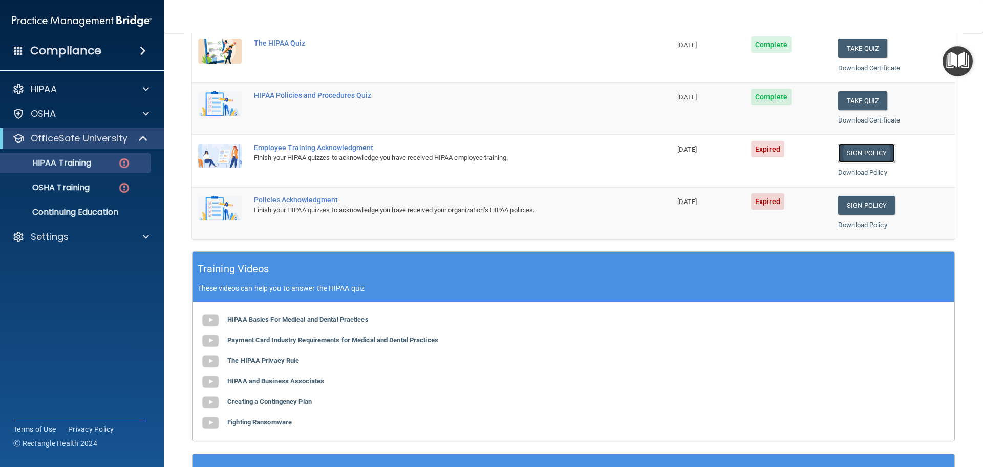
click at [874, 153] on link "Sign Policy" at bounding box center [866, 152] width 57 height 19
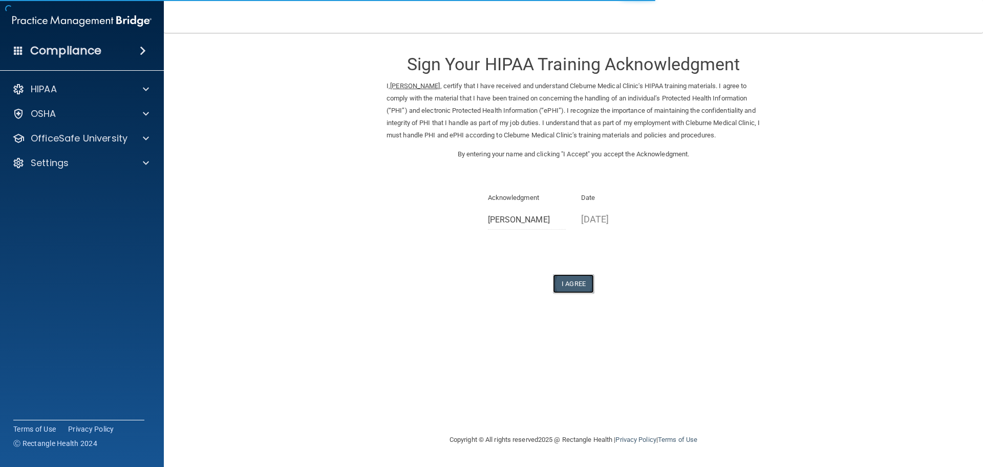
click at [569, 287] on button "I Agree" at bounding box center [573, 283] width 41 height 19
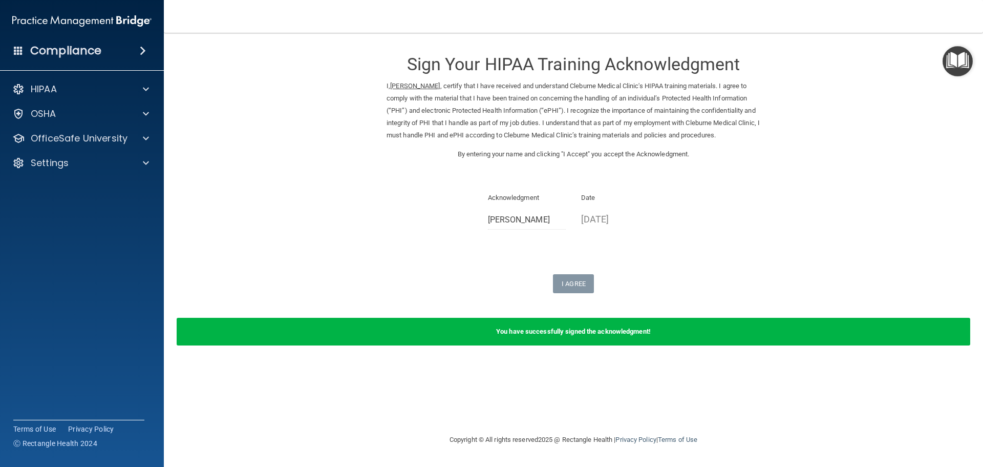
click at [960, 59] on img "Open Resource Center" at bounding box center [958, 61] width 30 height 30
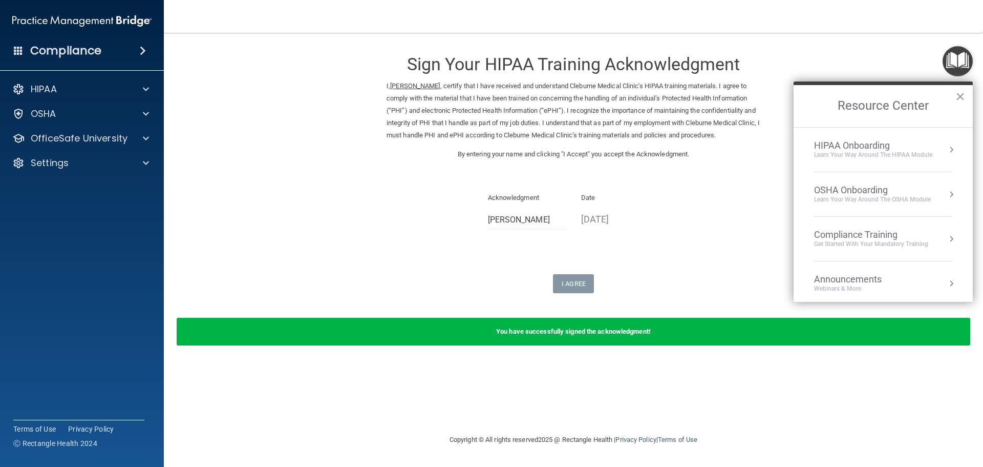
click at [893, 156] on div "Learn Your Way around the HIPAA module" at bounding box center [873, 155] width 118 height 9
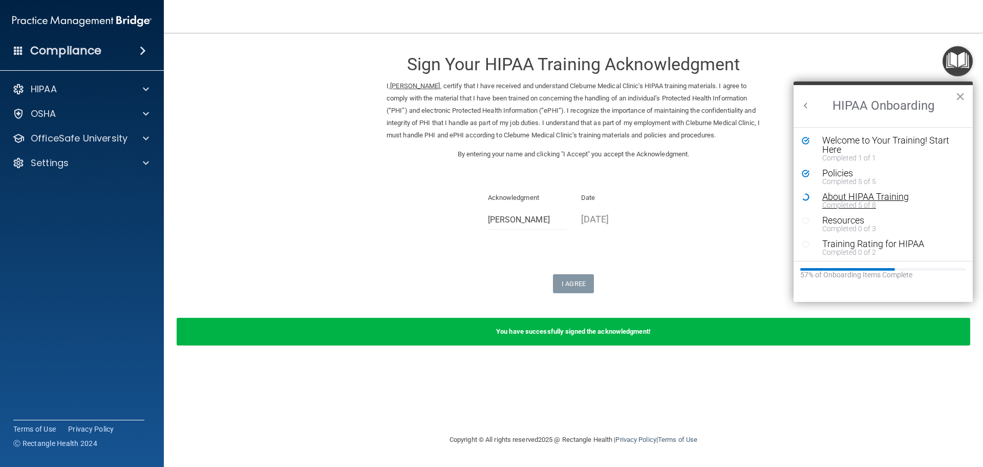
click at [859, 199] on div "About HIPAA Training" at bounding box center [888, 196] width 130 height 9
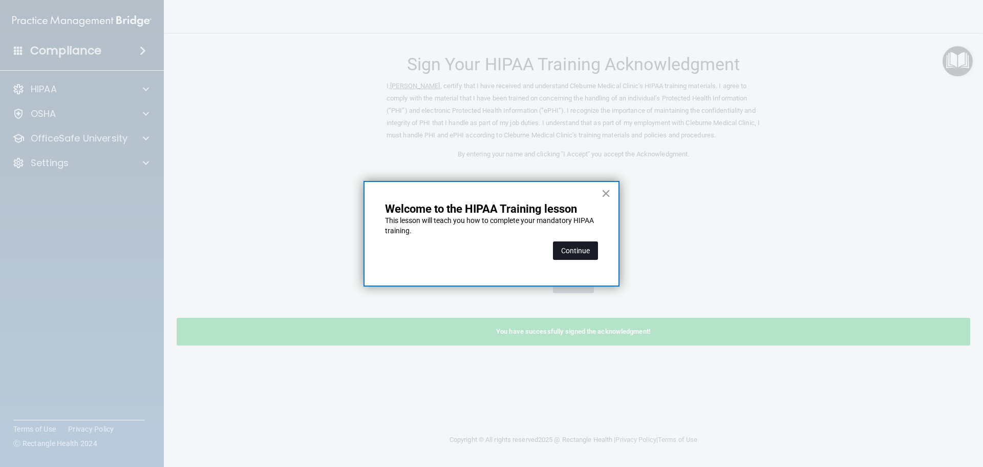
click at [591, 250] on button "Continue" at bounding box center [575, 250] width 45 height 18
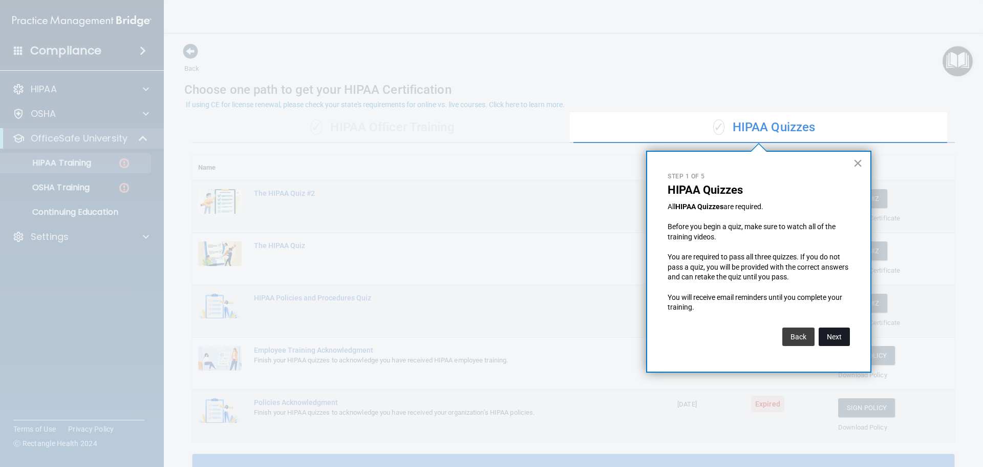
click at [841, 338] on button "Next" at bounding box center [834, 336] width 31 height 18
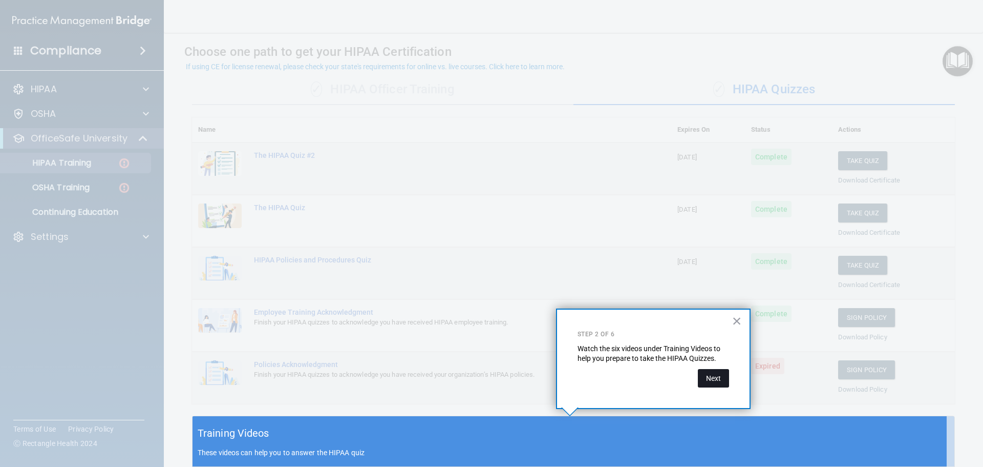
click at [718, 374] on button "Next" at bounding box center [713, 378] width 31 height 18
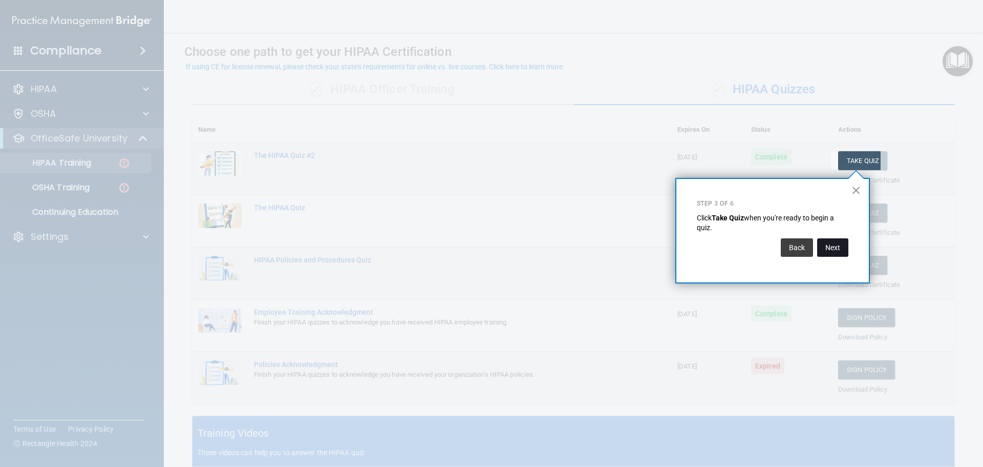
click at [830, 244] on button "Next" at bounding box center [832, 247] width 31 height 18
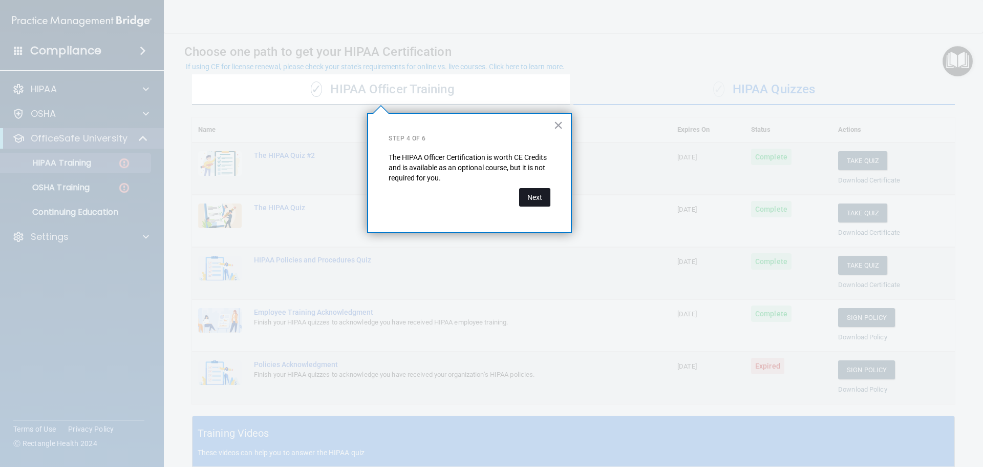
click at [539, 204] on button "Next" at bounding box center [534, 197] width 31 height 18
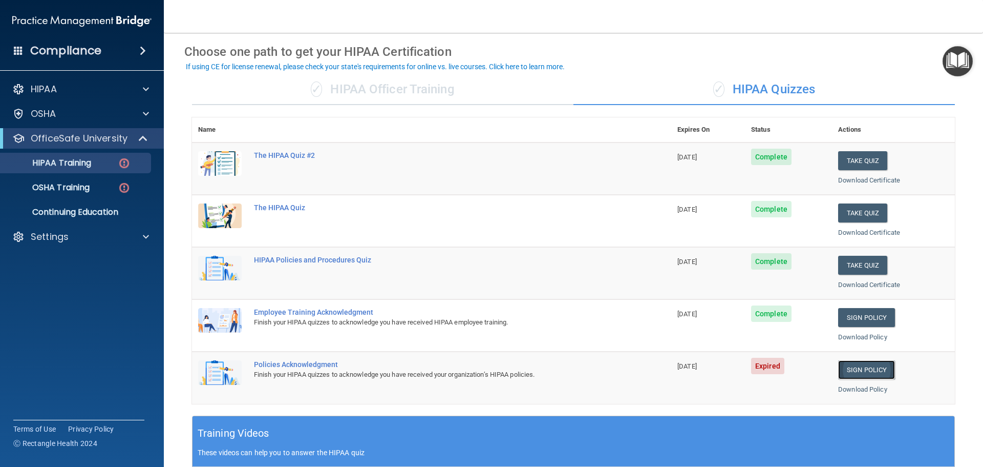
click at [870, 373] on link "Sign Policy" at bounding box center [866, 369] width 57 height 19
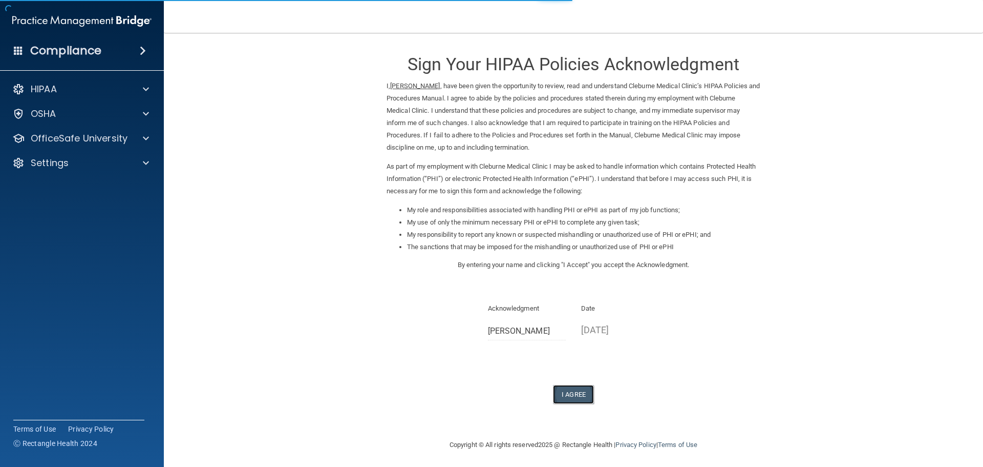
click at [570, 399] on button "I Agree" at bounding box center [573, 394] width 41 height 19
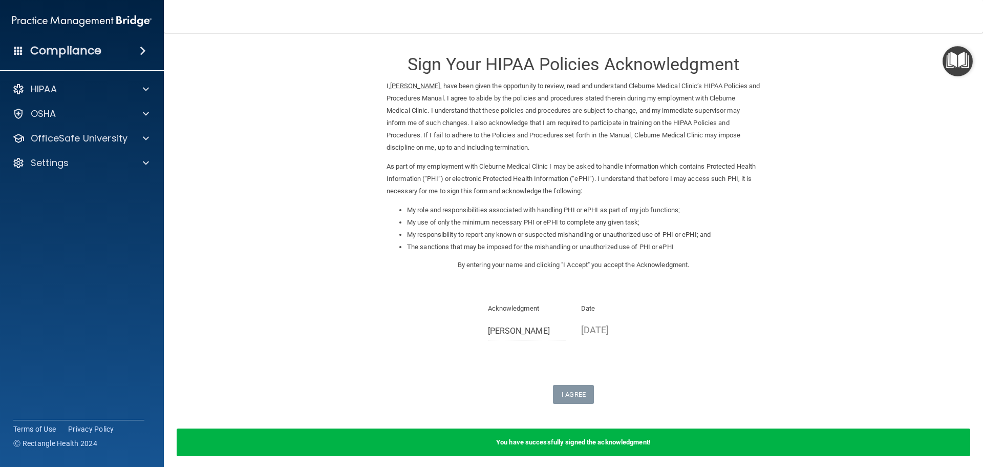
click at [957, 62] on img "Open Resource Center" at bounding box center [958, 61] width 30 height 30
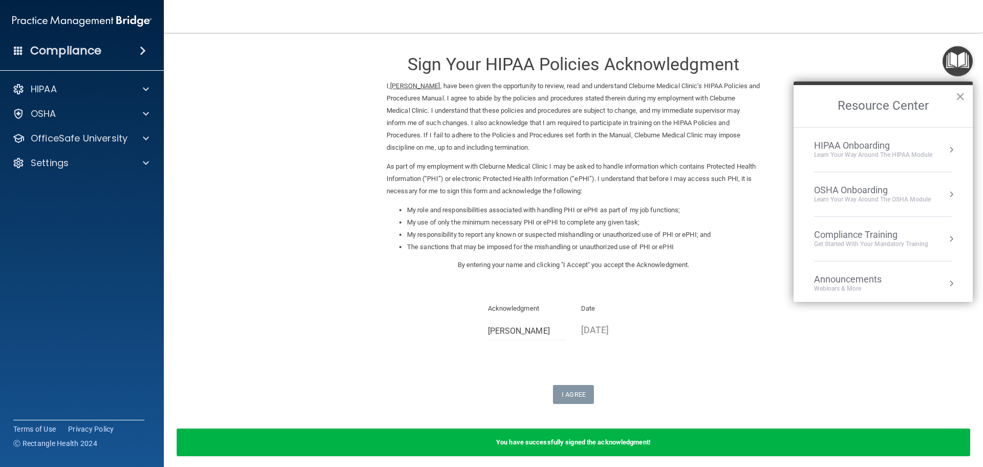
click at [878, 152] on div "Learn Your Way around the HIPAA module" at bounding box center [873, 155] width 118 height 9
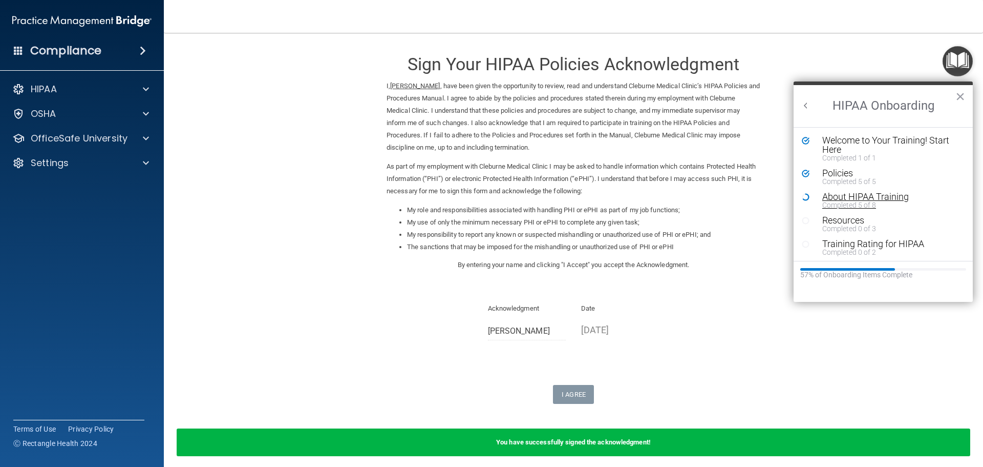
click at [845, 201] on div "Completed 5 of 8" at bounding box center [888, 204] width 130 height 7
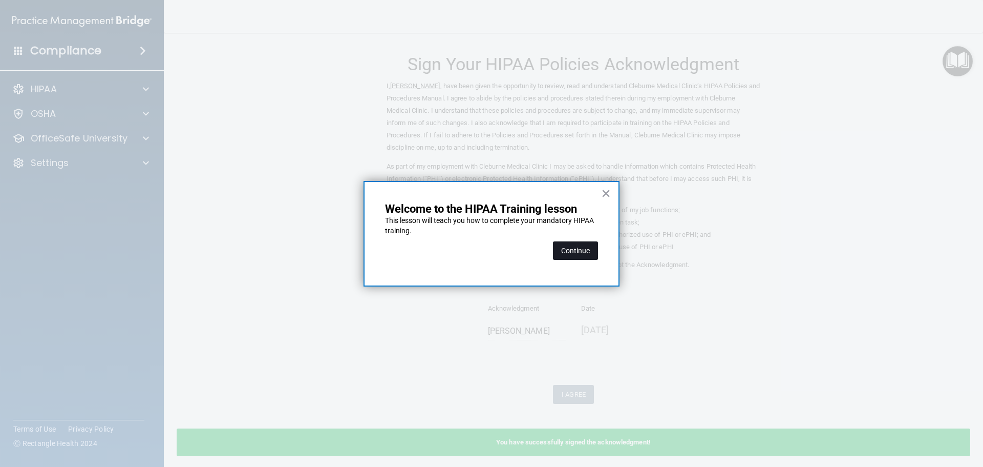
click at [571, 250] on button "Continue" at bounding box center [575, 250] width 45 height 18
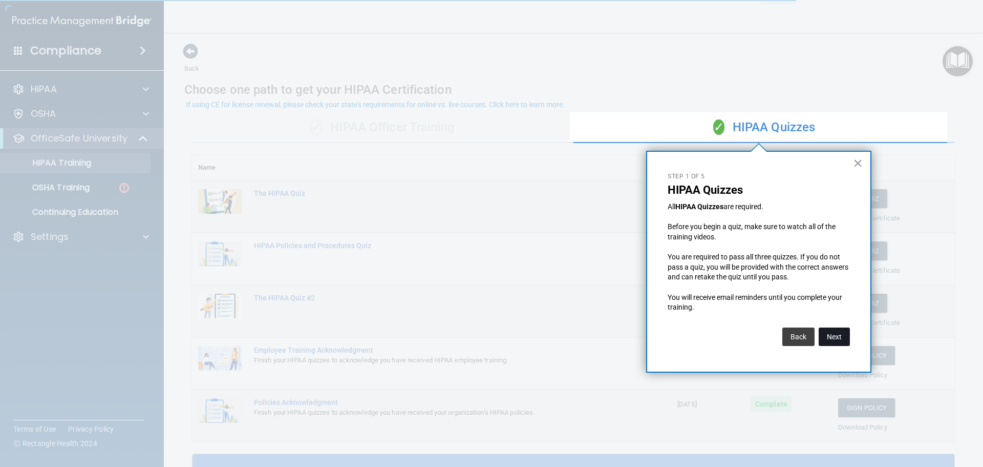
click at [828, 331] on button "Next" at bounding box center [834, 336] width 31 height 18
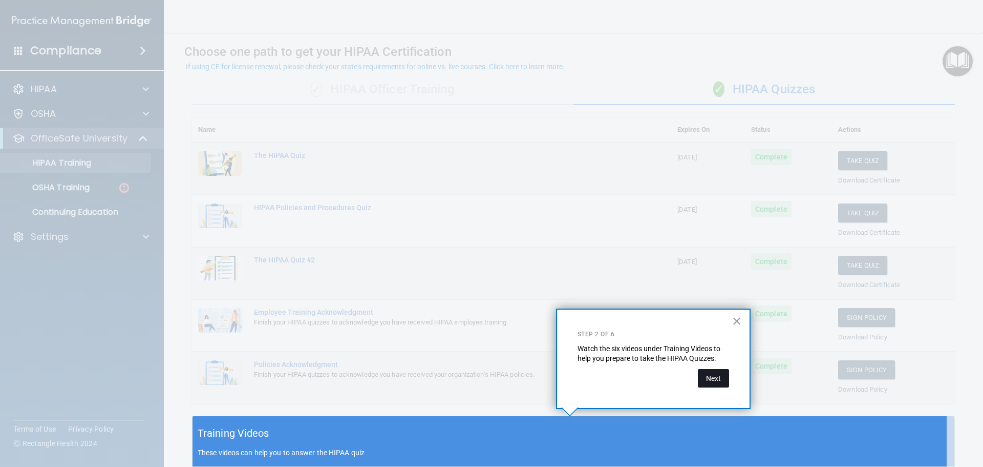
click at [713, 372] on button "Next" at bounding box center [713, 378] width 31 height 18
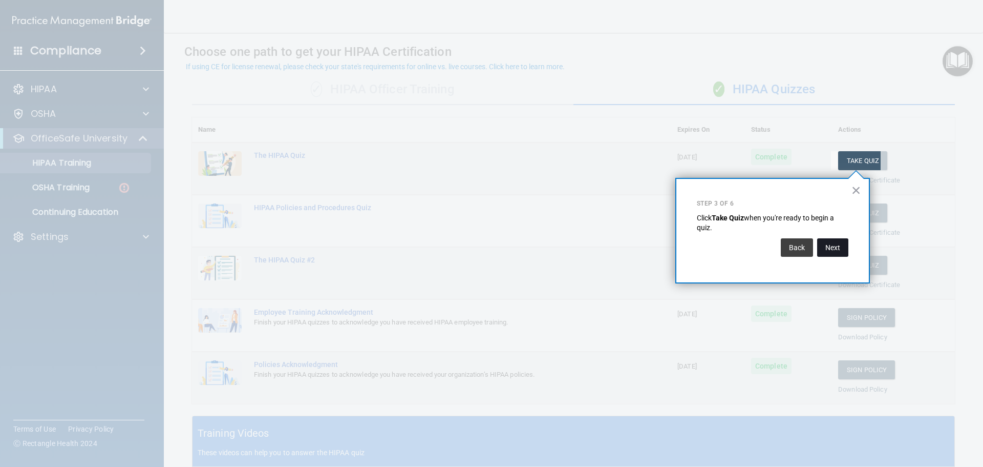
click at [835, 252] on button "Next" at bounding box center [832, 247] width 31 height 18
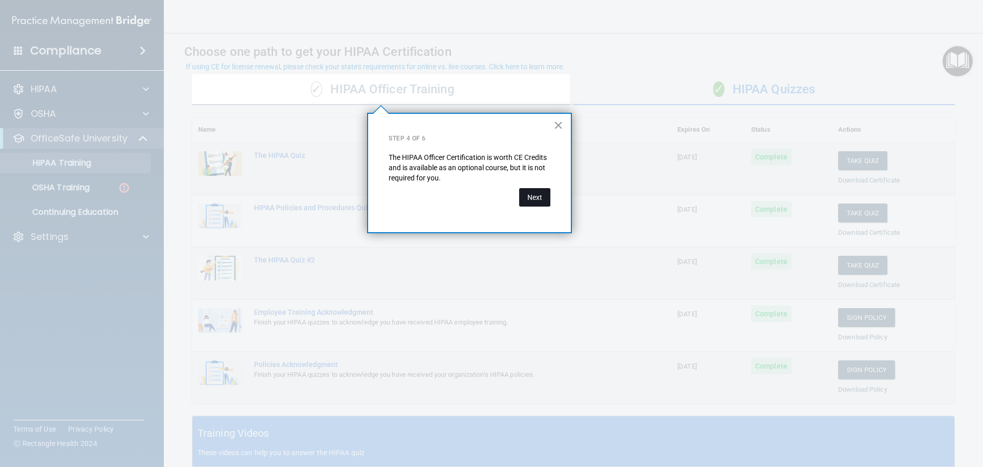
click at [541, 199] on button "Next" at bounding box center [534, 197] width 31 height 18
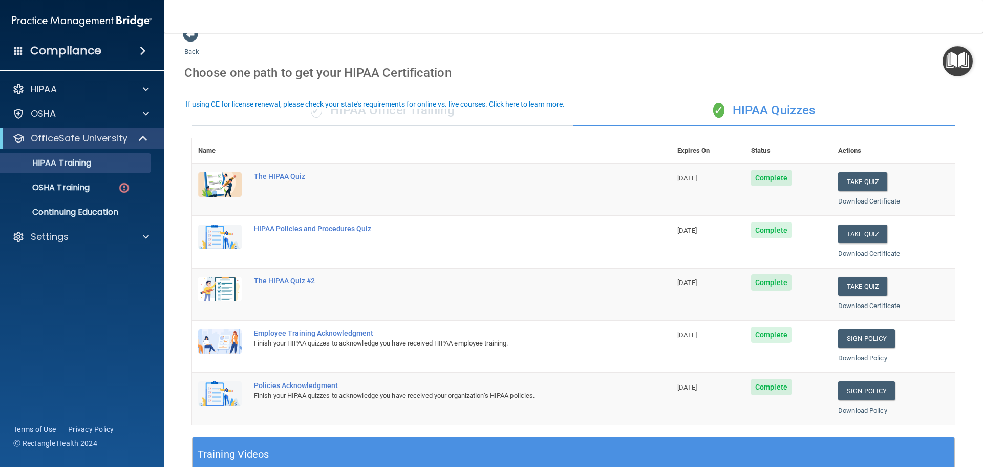
scroll to position [0, 0]
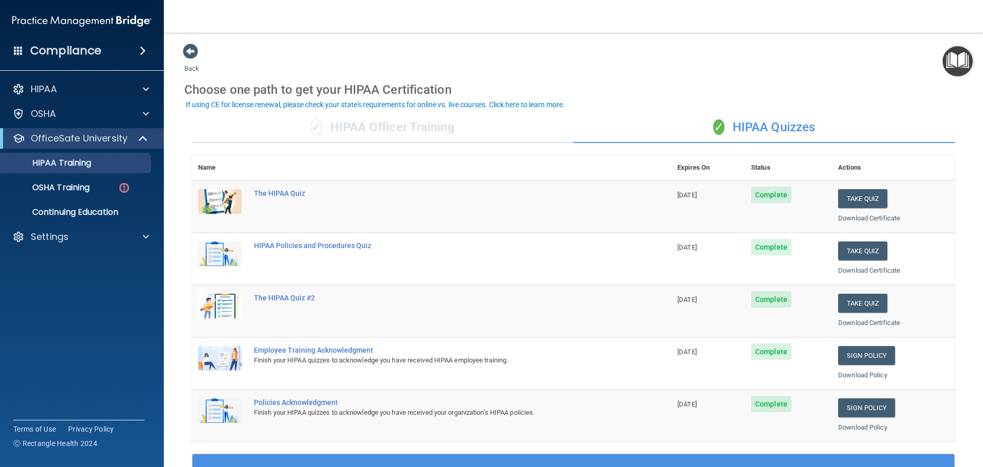
click at [960, 70] on img "Open Resource Center" at bounding box center [958, 61] width 30 height 30
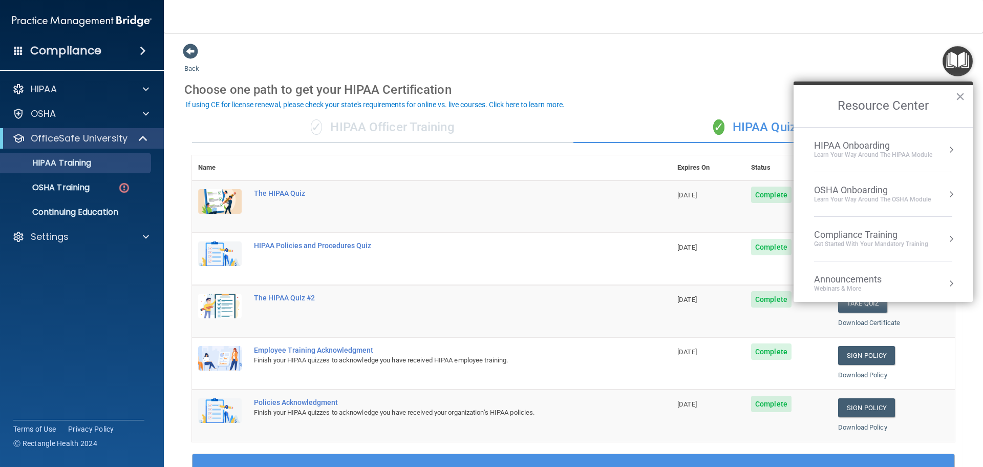
click at [838, 155] on div "Learn Your Way around the HIPAA module" at bounding box center [873, 155] width 118 height 9
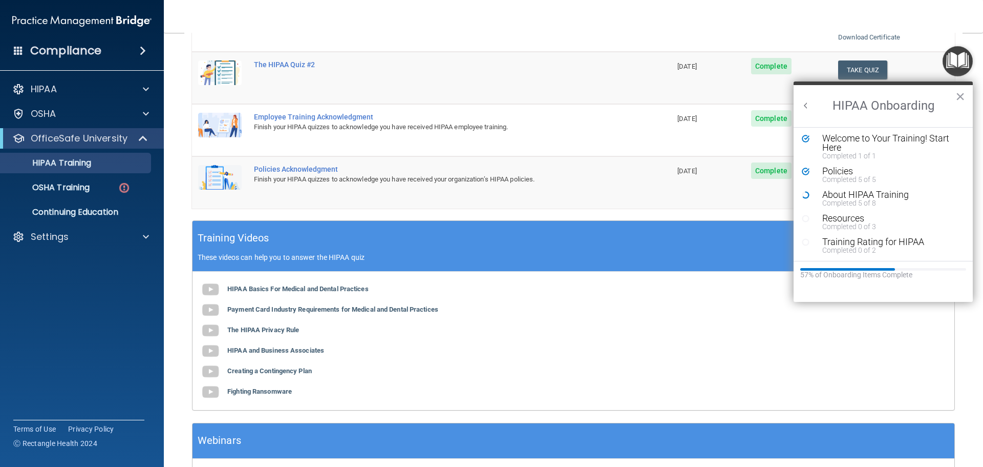
scroll to position [256, 0]
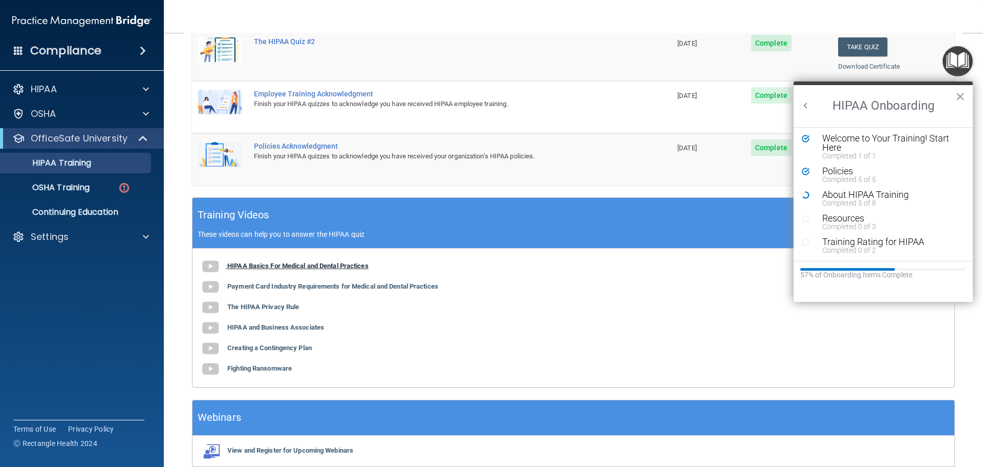
click at [266, 263] on b "HIPAA Basics For Medical and Dental Practices" at bounding box center [297, 266] width 141 height 8
click at [839, 202] on div "Completed 5 of 8" at bounding box center [888, 202] width 130 height 7
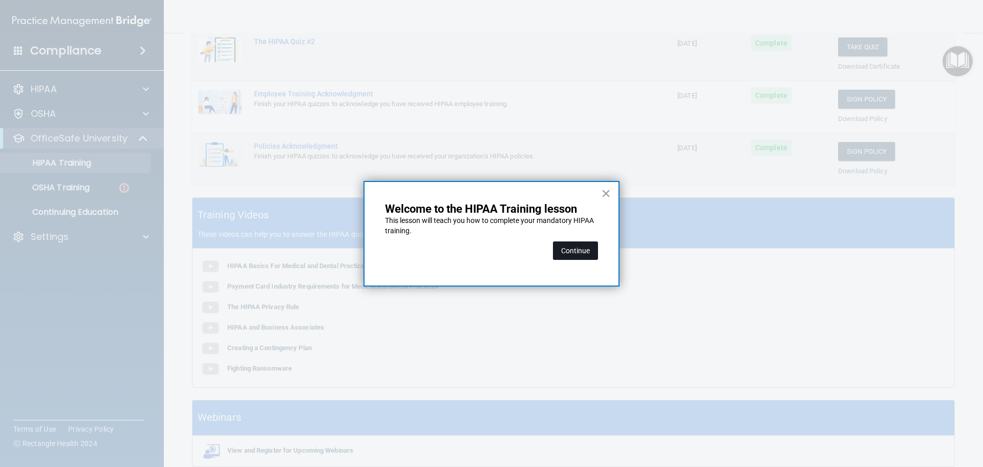
click at [572, 259] on button "Continue" at bounding box center [575, 250] width 45 height 18
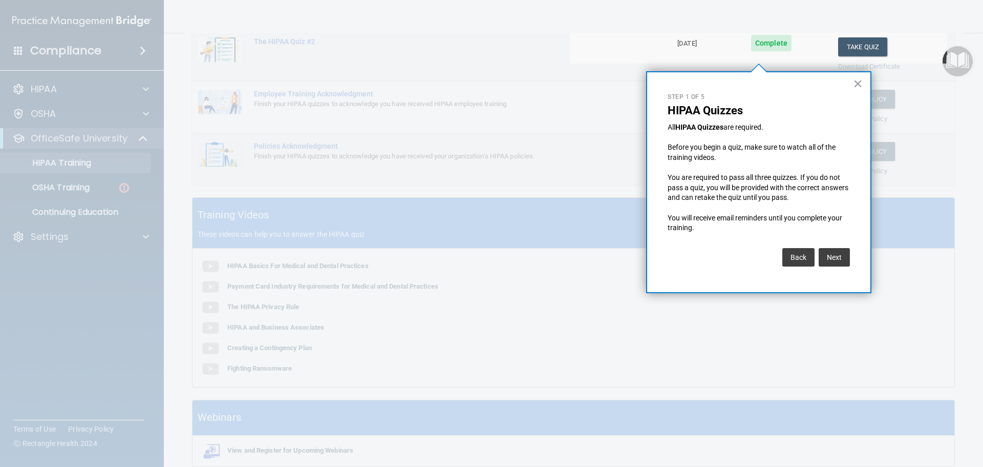
scroll to position [79, 0]
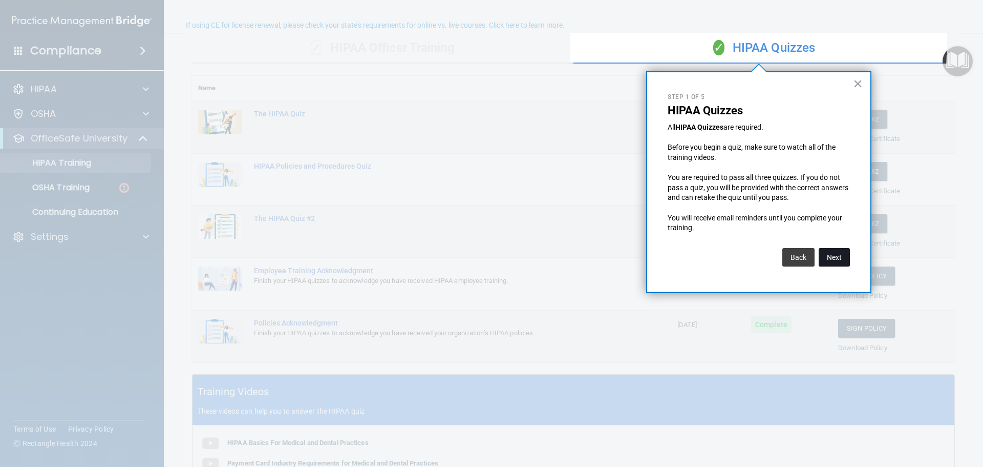
click at [834, 253] on button "Next" at bounding box center [834, 257] width 31 height 18
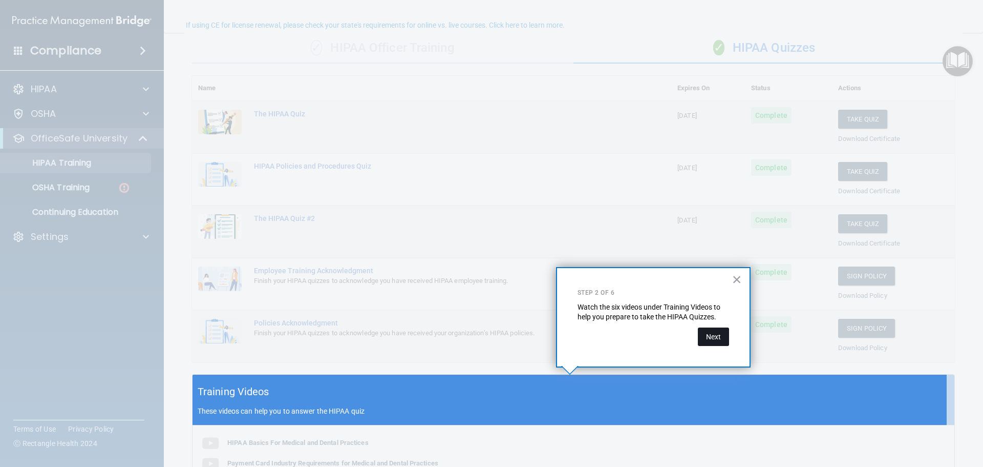
click at [722, 333] on button "Next" at bounding box center [713, 336] width 31 height 18
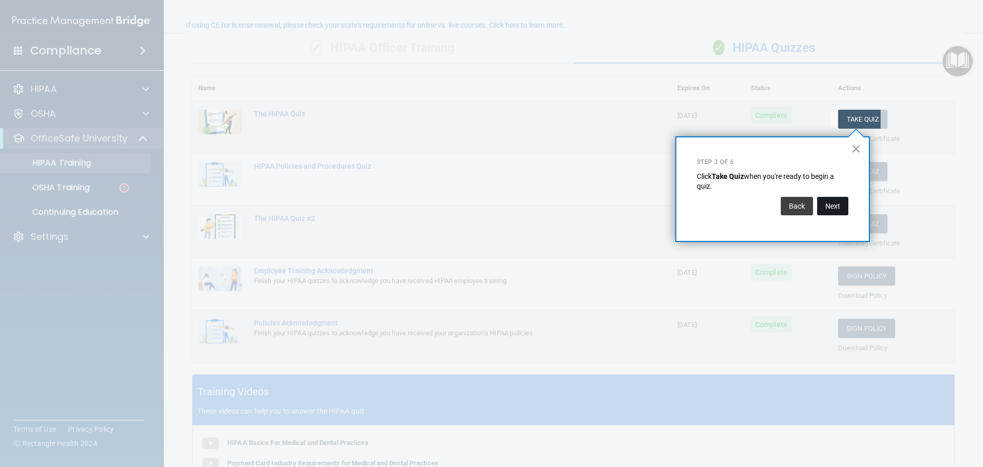
click at [824, 201] on button "Next" at bounding box center [832, 206] width 31 height 18
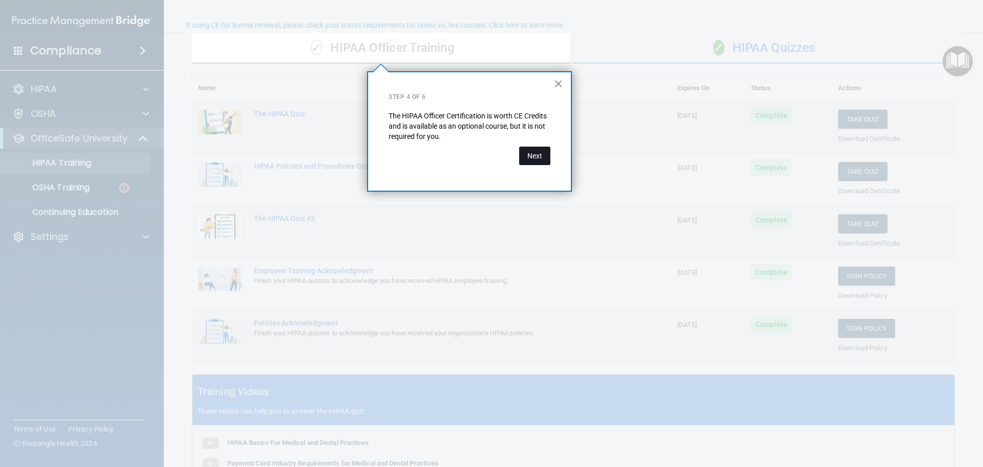
click at [536, 159] on button "Next" at bounding box center [534, 155] width 31 height 18
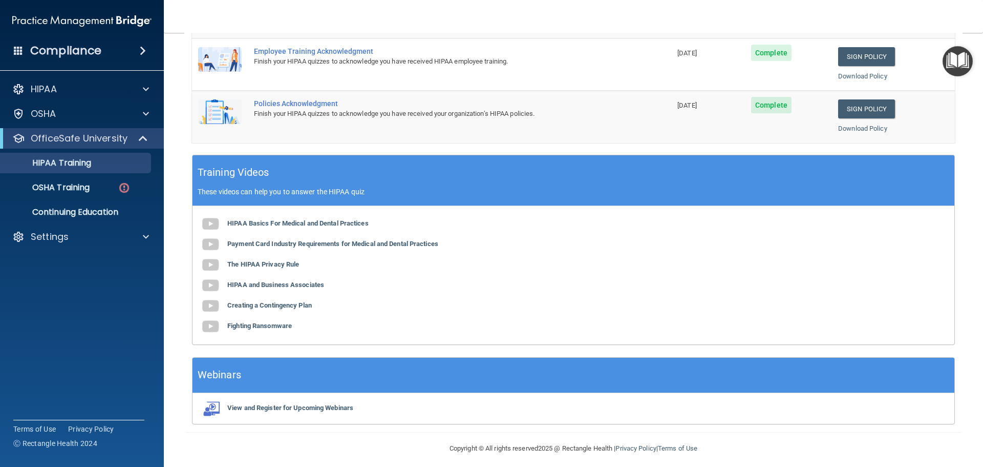
scroll to position [305, 0]
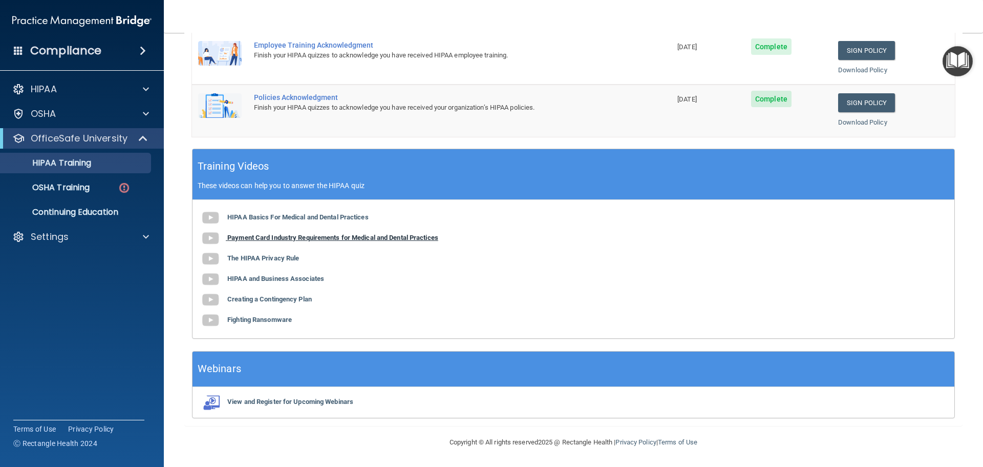
click at [258, 238] on b "Payment Card Industry Requirements for Medical and Dental Practices" at bounding box center [332, 238] width 211 height 8
click at [250, 258] on b "The HIPAA Privacy Rule" at bounding box center [263, 258] width 72 height 8
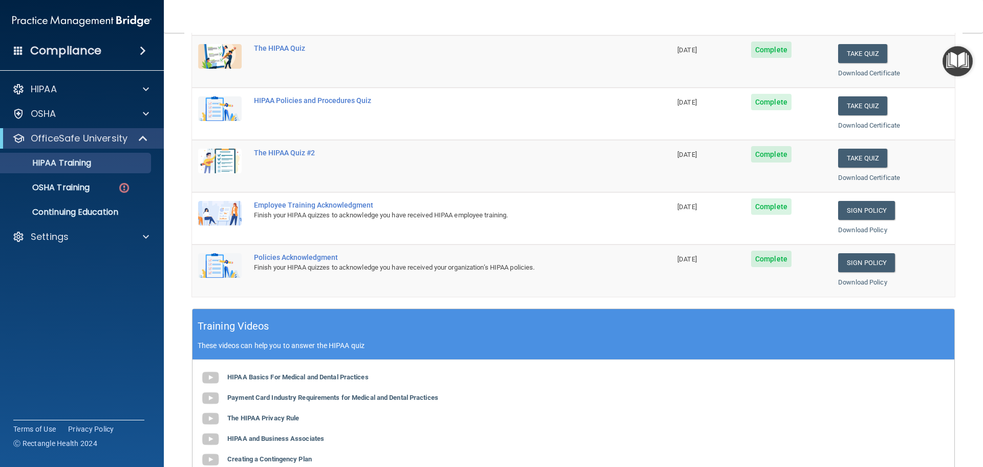
scroll to position [256, 0]
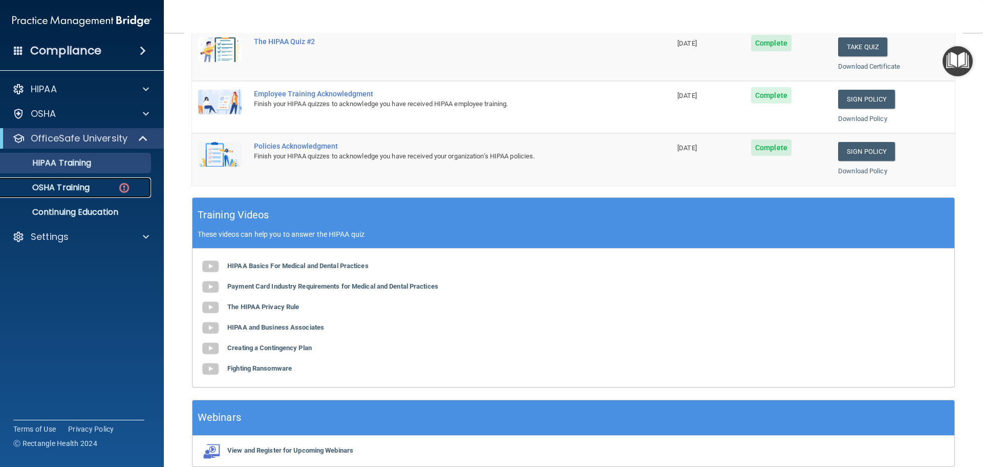
click at [64, 184] on p "OSHA Training" at bounding box center [48, 187] width 83 height 10
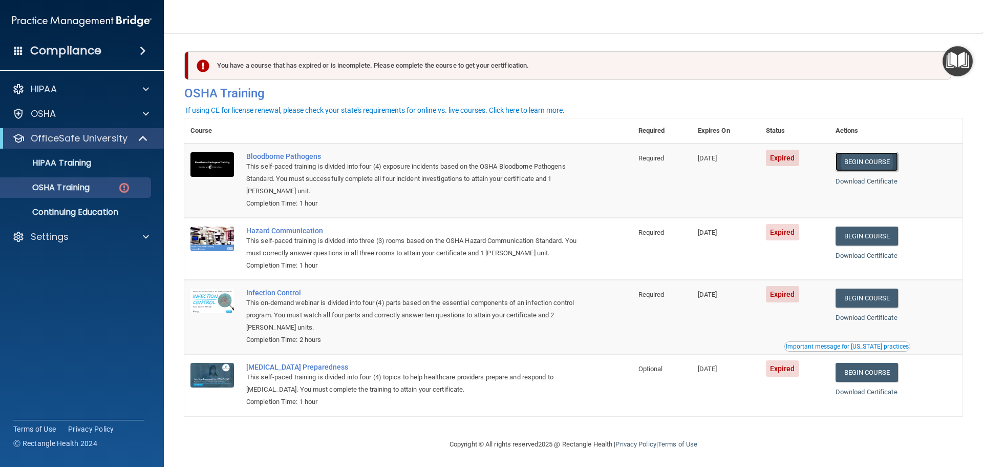
click at [876, 161] on link "Begin Course" at bounding box center [867, 161] width 62 height 19
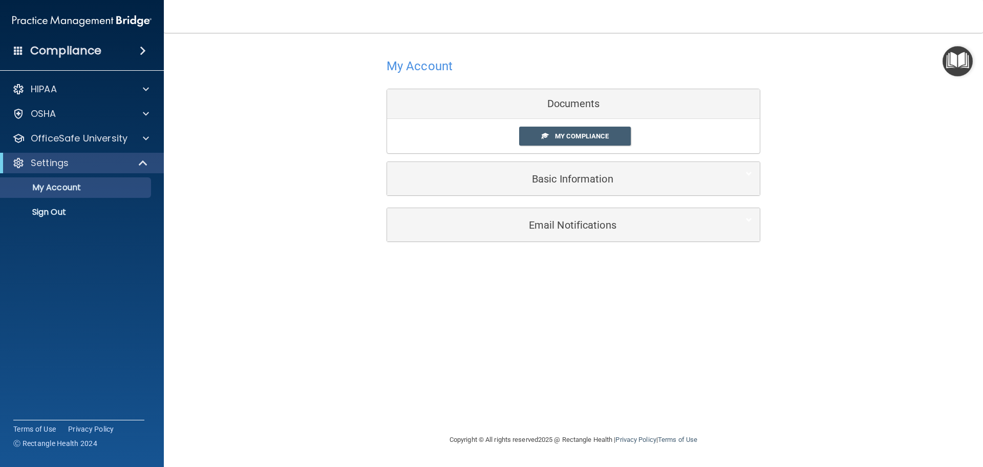
click at [955, 66] on img "Open Resource Center" at bounding box center [958, 61] width 30 height 30
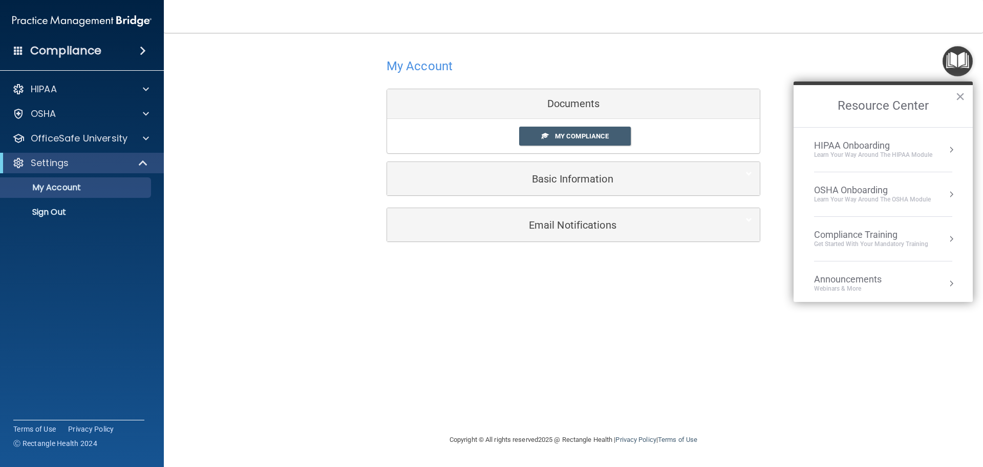
click at [862, 193] on div "OSHA Onboarding" at bounding box center [872, 189] width 117 height 11
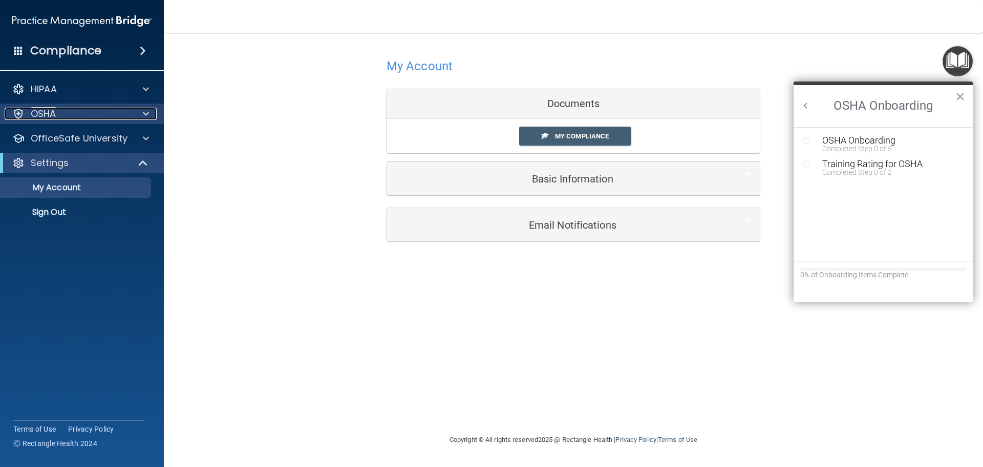
click at [85, 113] on div "OSHA" at bounding box center [68, 114] width 127 height 12
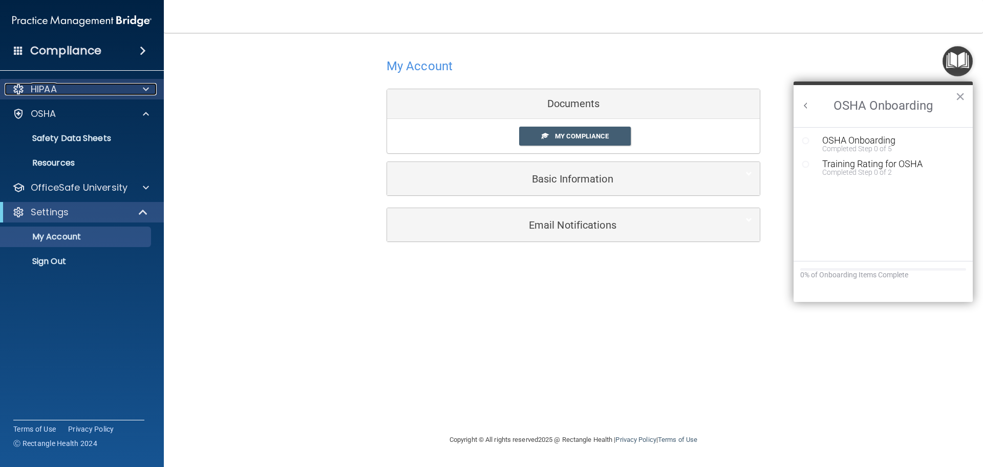
click at [124, 92] on div "HIPAA" at bounding box center [68, 89] width 127 height 12
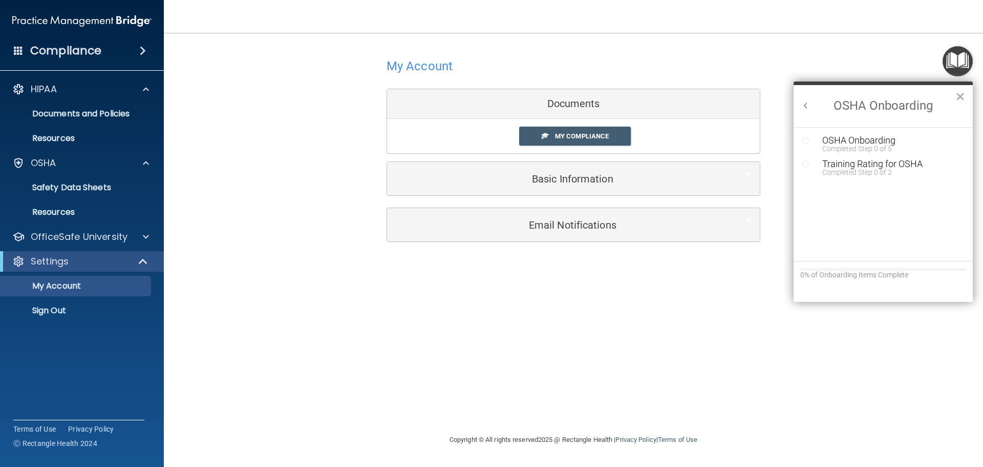
click at [268, 195] on div "My Account Documents My Compliance My Compliance My BAA Basic Information Full …" at bounding box center [573, 148] width 778 height 210
click at [958, 99] on button "×" at bounding box center [961, 96] width 10 height 16
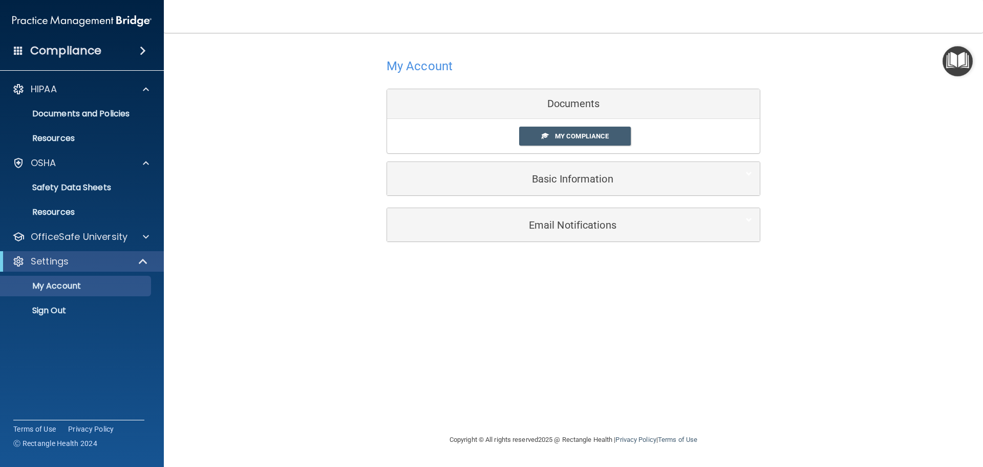
click at [960, 68] on img "Open Resource Center" at bounding box center [958, 61] width 30 height 30
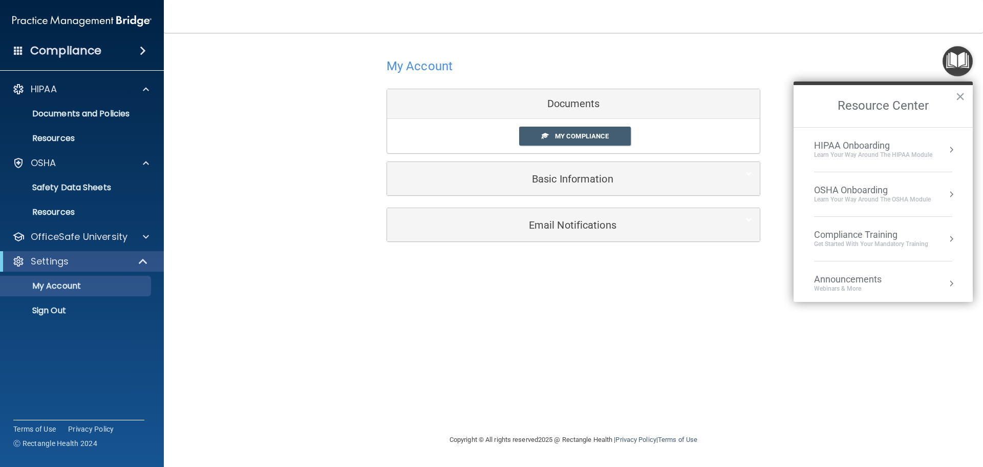
click at [839, 165] on li "HIPAA Onboarding Learn Your Way around the HIPAA module" at bounding box center [883, 150] width 138 height 45
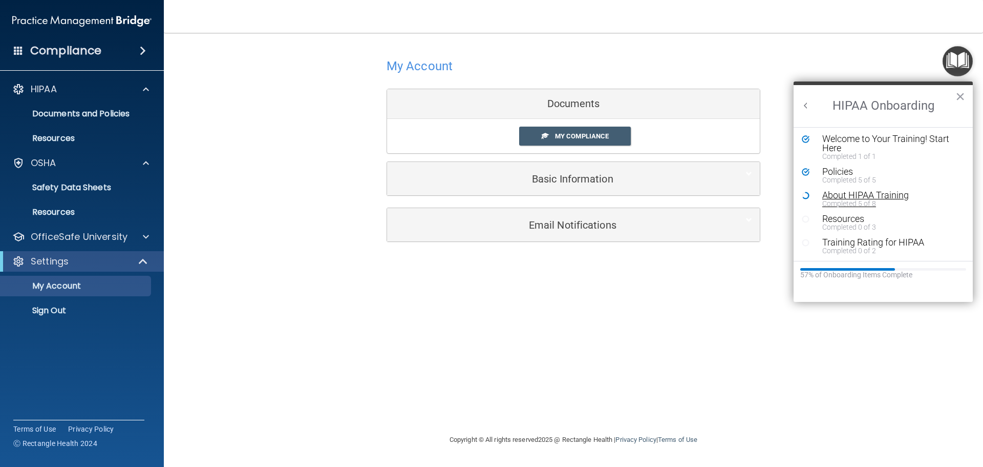
scroll to position [2, 0]
click at [838, 195] on div "About HIPAA Training" at bounding box center [888, 194] width 130 height 9
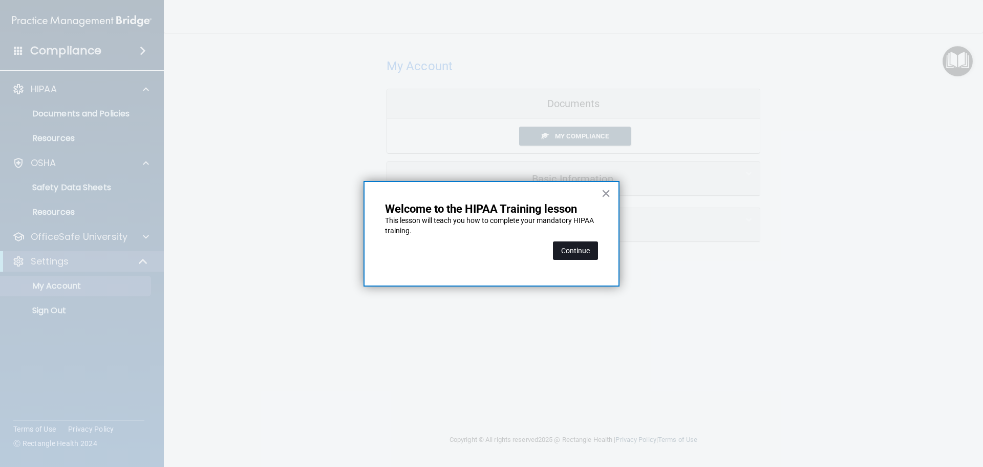
click at [583, 252] on button "Continue" at bounding box center [575, 250] width 45 height 18
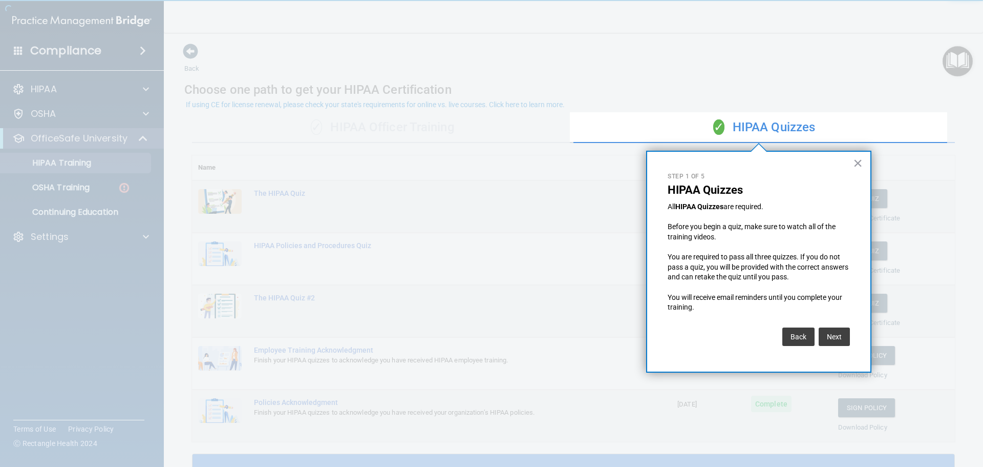
click at [80, 186] on div at bounding box center [285, 233] width 570 height 467
click at [853, 161] on button "×" at bounding box center [858, 163] width 10 height 16
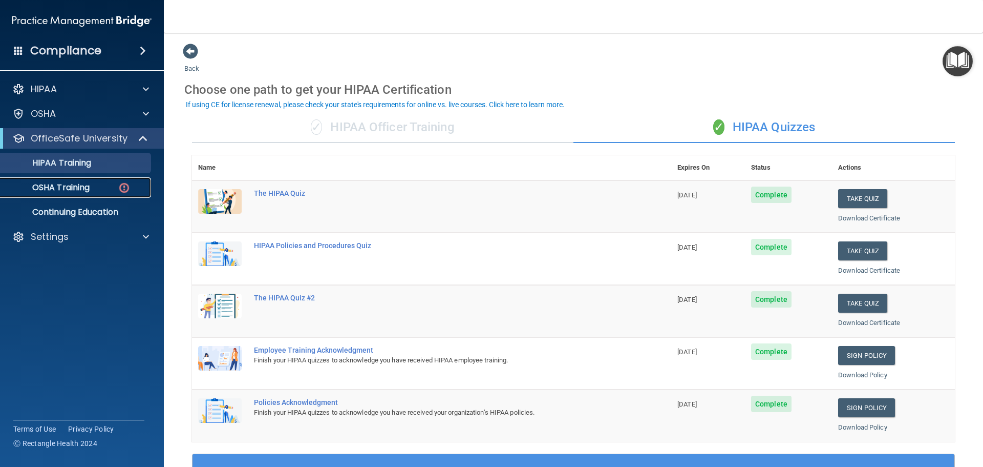
click at [79, 192] on p "OSHA Training" at bounding box center [48, 187] width 83 height 10
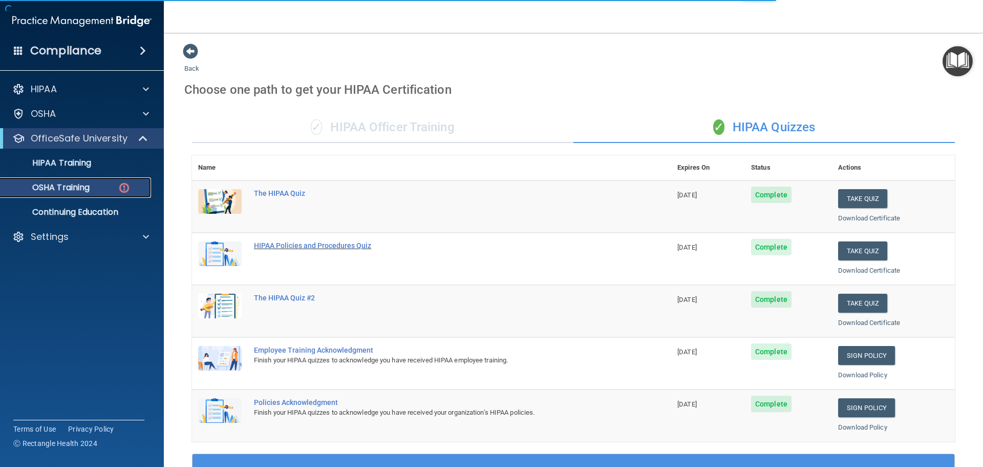
scroll to position [5, 0]
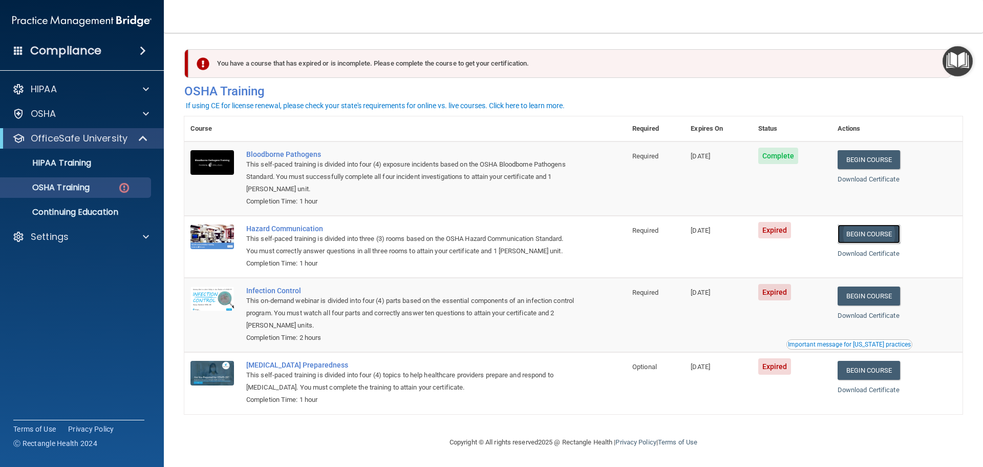
click at [861, 233] on link "Begin Course" at bounding box center [869, 233] width 62 height 19
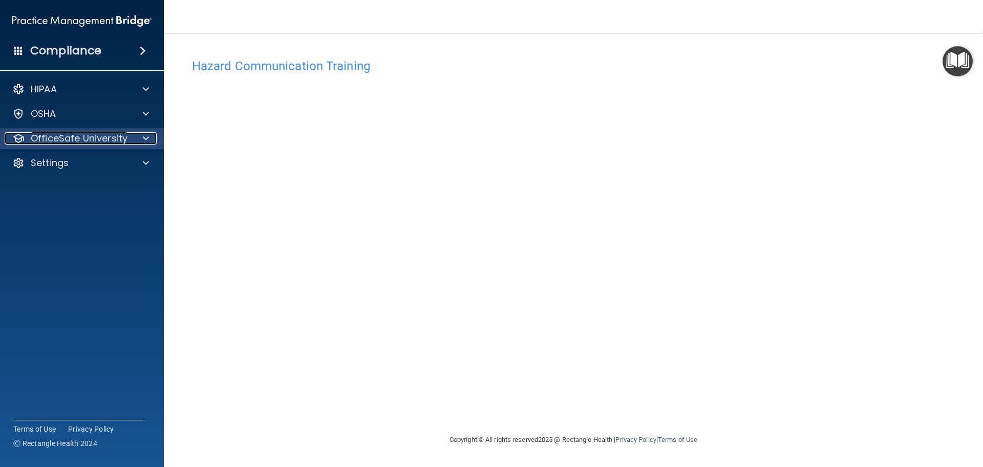
click at [146, 135] on span at bounding box center [146, 138] width 6 height 12
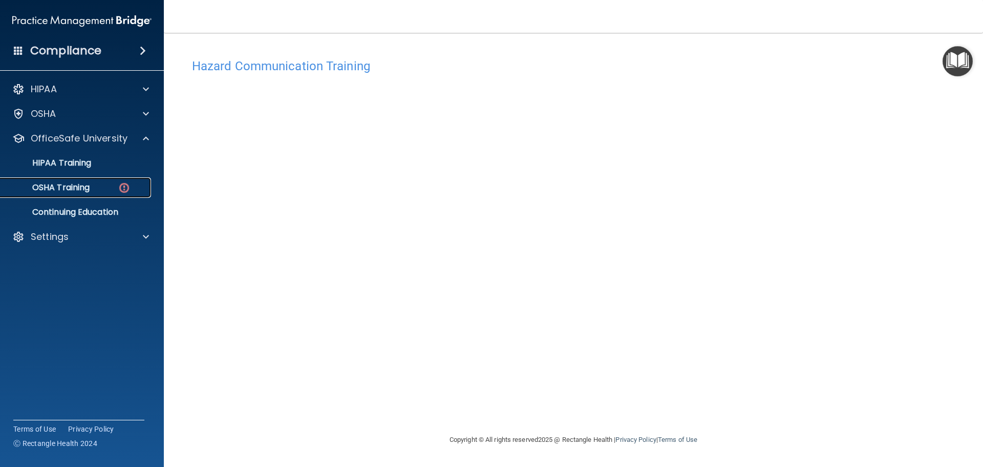
click at [75, 186] on p "OSHA Training" at bounding box center [48, 187] width 83 height 10
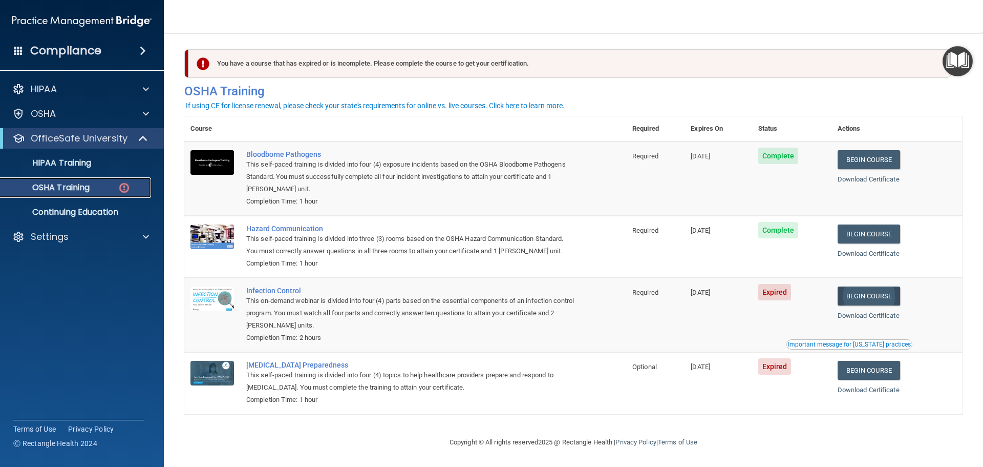
scroll to position [5, 0]
click at [863, 294] on link "Begin Course" at bounding box center [869, 295] width 62 height 19
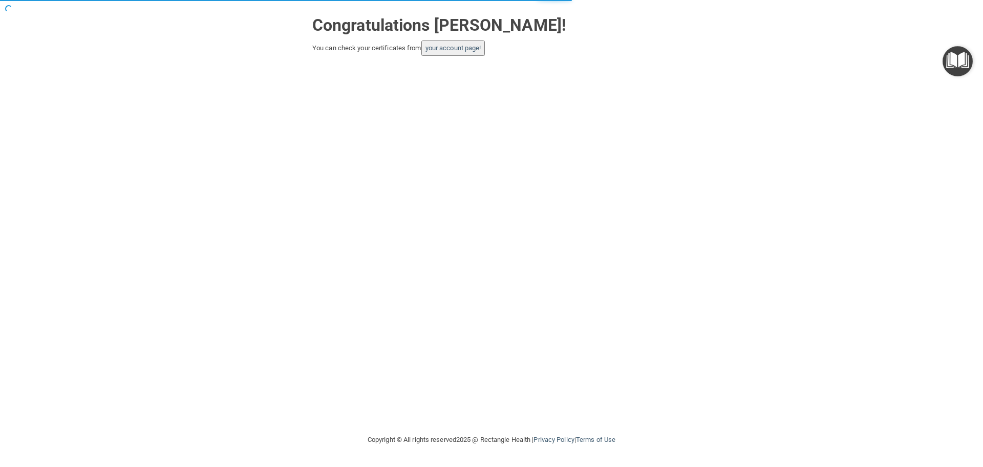
click at [456, 40] on div "Congratulations [PERSON_NAME]! You can check your certificates from your accoun…" at bounding box center [492, 33] width 374 height 46
click at [456, 48] on link "your account page!" at bounding box center [454, 48] width 56 height 8
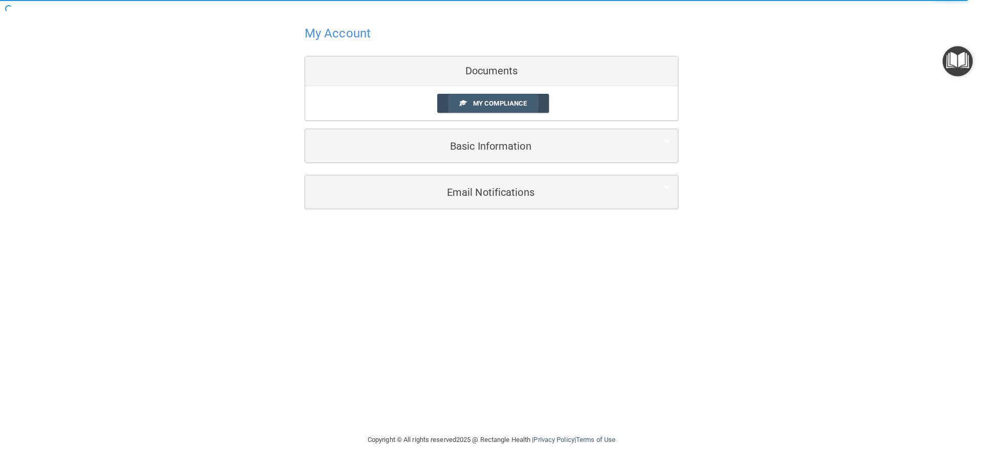
click at [496, 103] on span "My Compliance" at bounding box center [500, 103] width 54 height 8
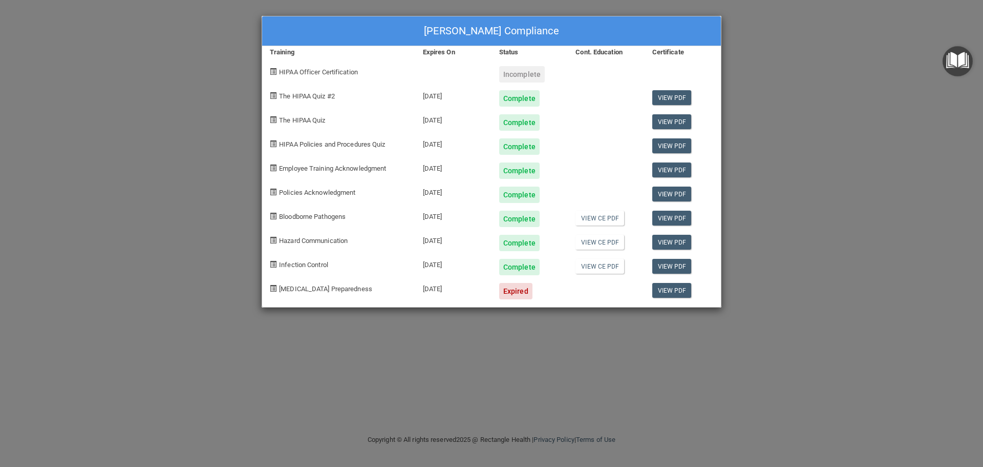
click at [519, 290] on div "Expired" at bounding box center [515, 291] width 33 height 16
click at [874, 90] on div "[PERSON_NAME] Compliance Training Expires On Status Cont. Education Certificate…" at bounding box center [491, 233] width 983 height 467
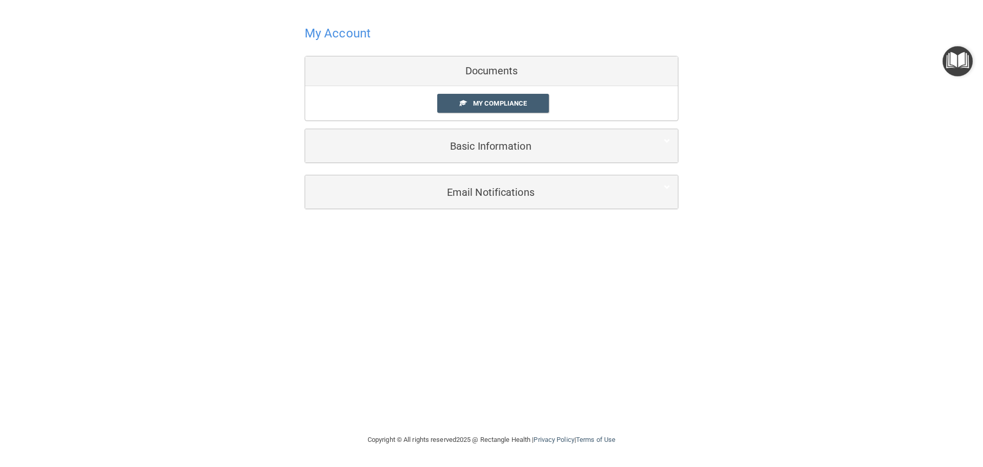
click at [940, 57] on div "My Account Documents My Compliance My Compliance My BAA Basic Information Full …" at bounding box center [491, 115] width 942 height 210
click at [956, 61] on img "Open Resource Center" at bounding box center [958, 61] width 30 height 30
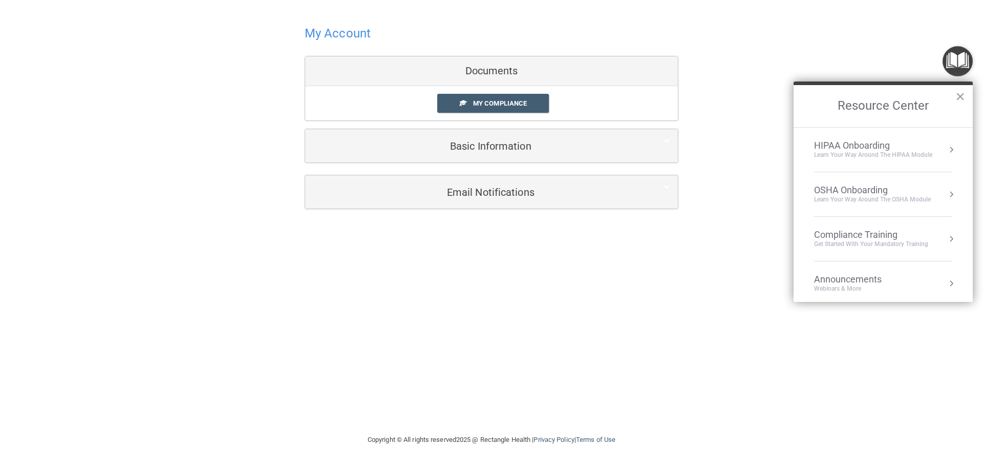
click at [872, 192] on div "OSHA Onboarding" at bounding box center [872, 189] width 117 height 11
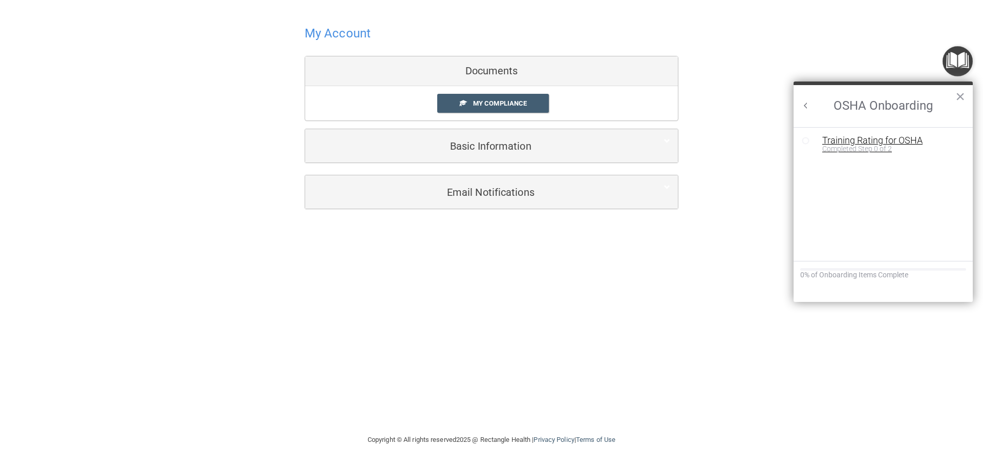
click at [863, 142] on div "Training Rating for OSHA" at bounding box center [891, 140] width 137 height 9
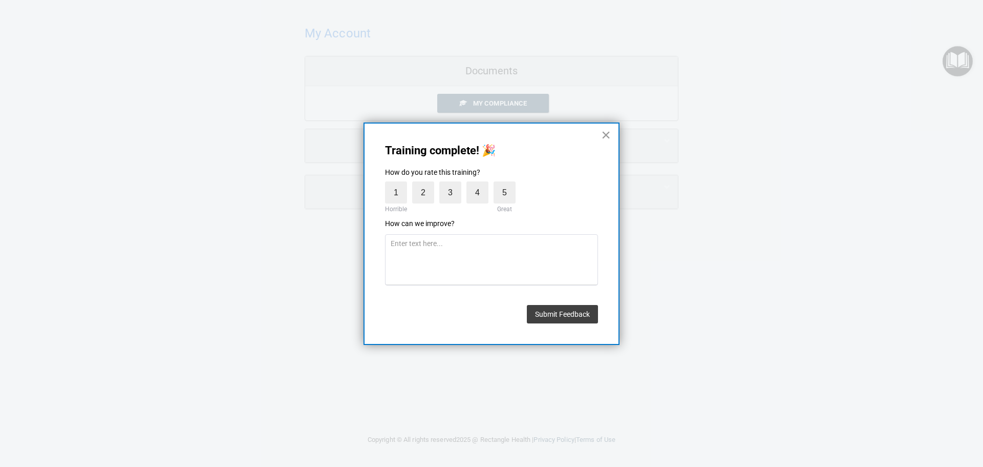
click at [604, 136] on button "×" at bounding box center [606, 135] width 10 height 16
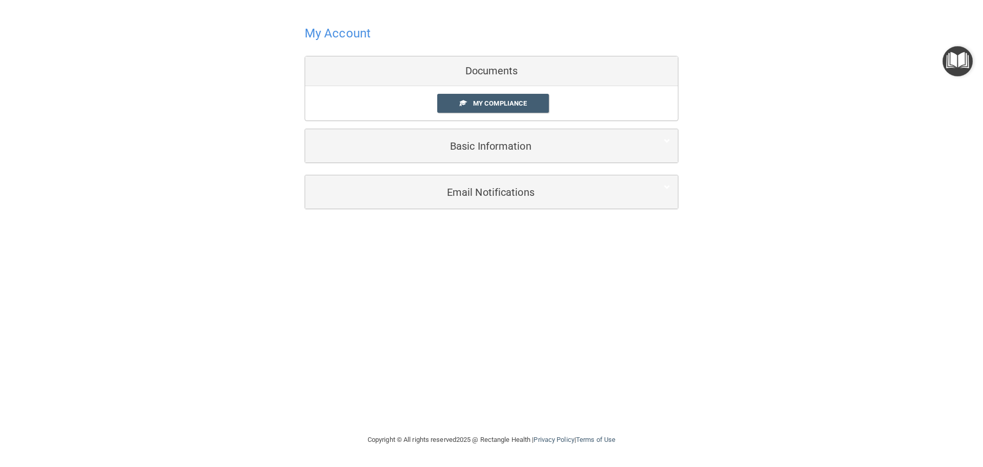
click at [962, 64] on img "Open Resource Center" at bounding box center [958, 61] width 30 height 30
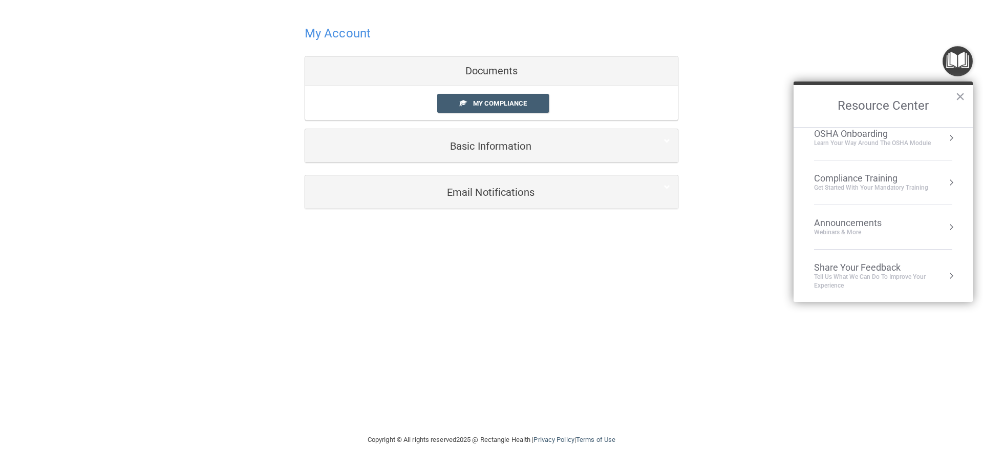
scroll to position [57, 0]
click at [906, 179] on div "Compliance Training" at bounding box center [871, 177] width 114 height 11
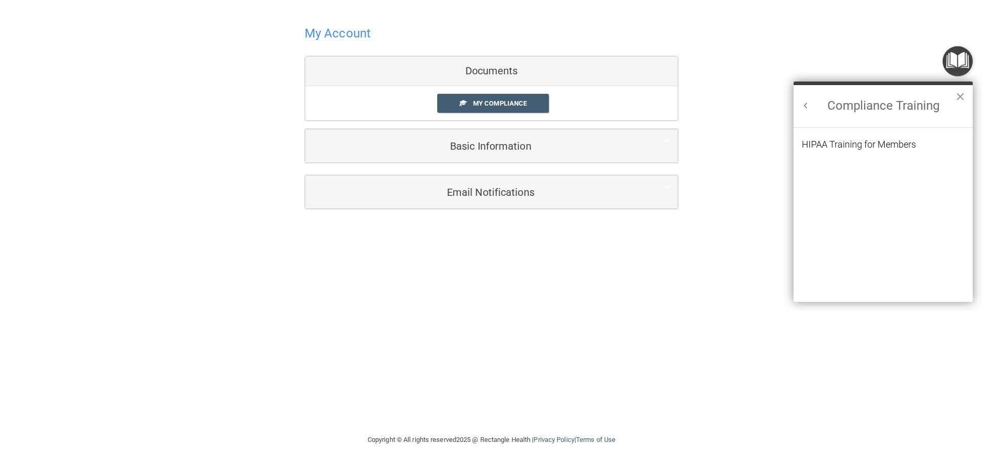
scroll to position [45, 0]
click at [890, 145] on div "HIPAA Training for Members" at bounding box center [859, 144] width 114 height 9
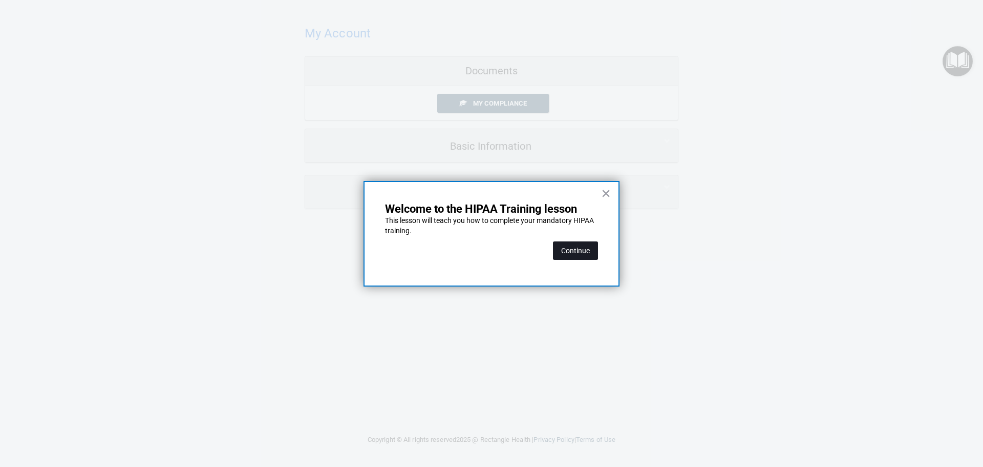
click at [594, 249] on button "Continue" at bounding box center [575, 250] width 45 height 18
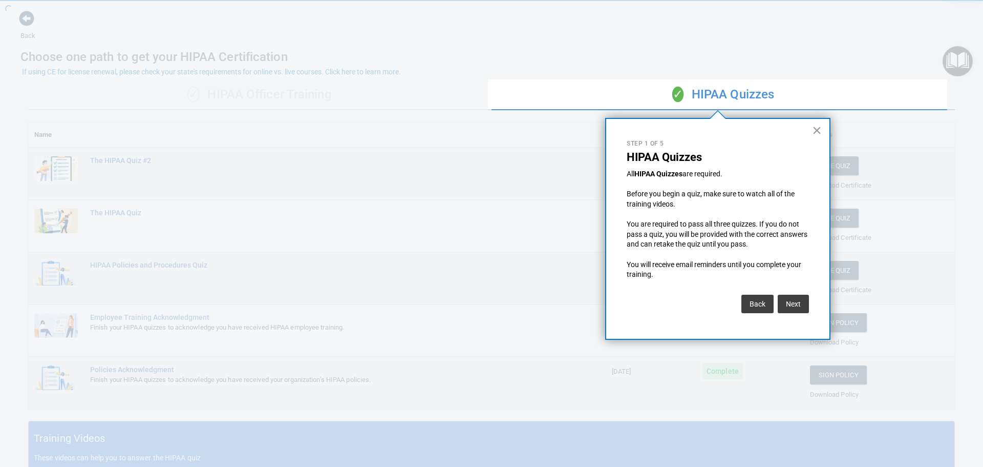
click at [819, 135] on button "×" at bounding box center [817, 130] width 10 height 16
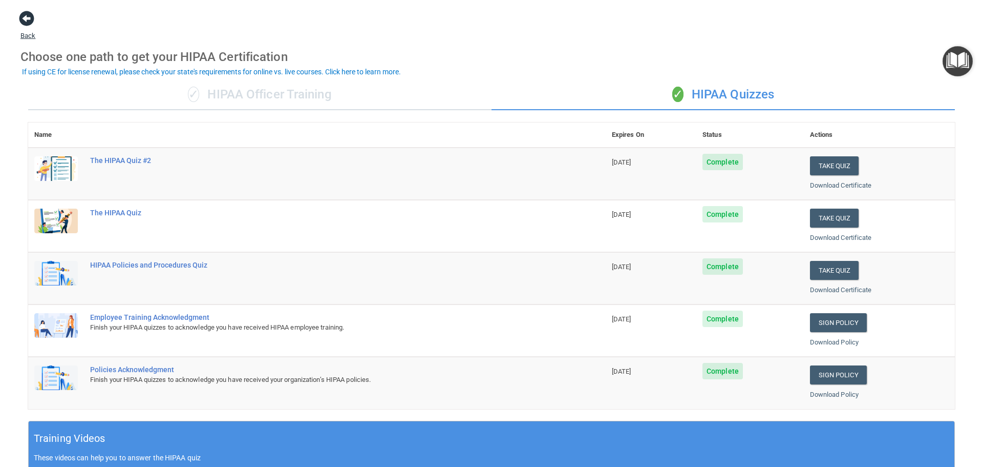
click at [32, 22] on span at bounding box center [26, 18] width 15 height 15
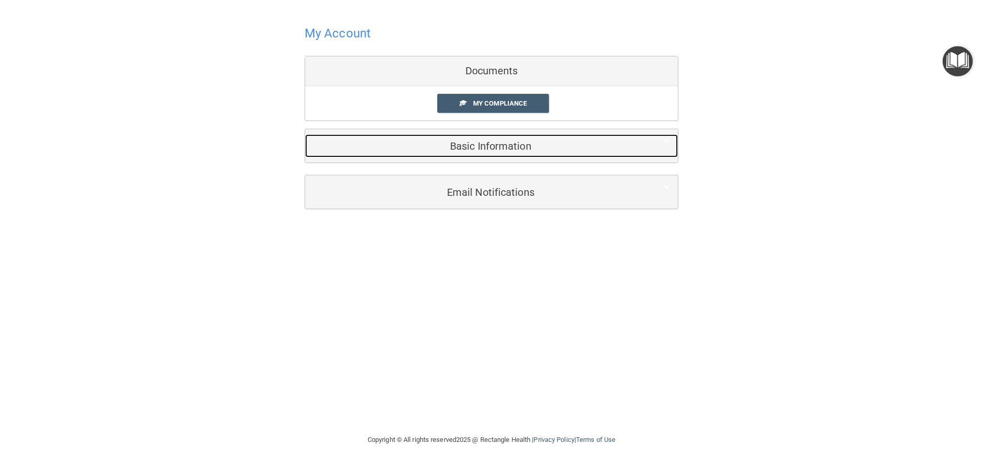
click at [516, 152] on h5 "Basic Information" at bounding box center [476, 145] width 326 height 11
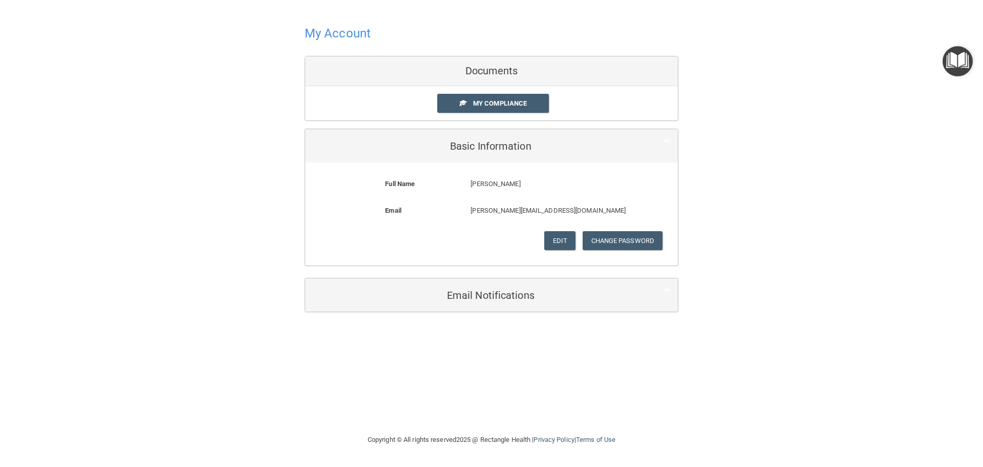
click at [966, 60] on img "Open Resource Center" at bounding box center [958, 61] width 30 height 30
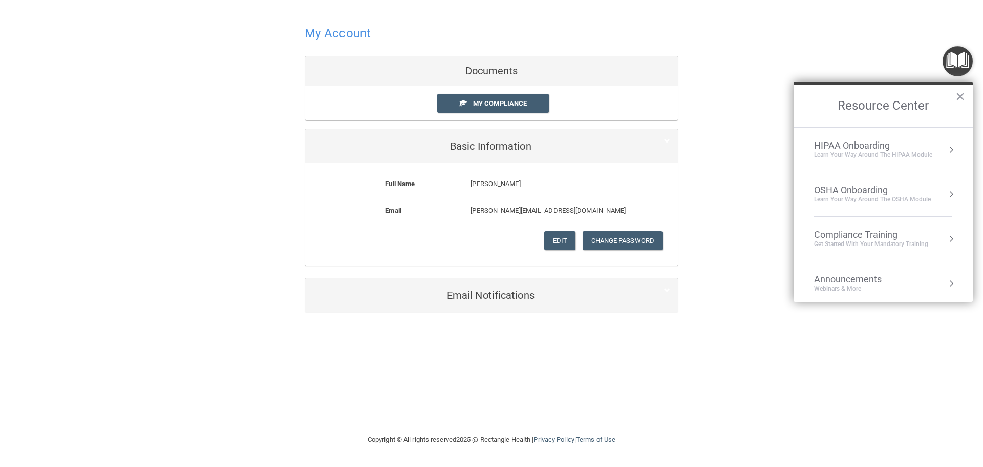
click at [897, 237] on div "Compliance Training" at bounding box center [871, 234] width 114 height 11
click at [879, 147] on div "HIPAA Training for Members" at bounding box center [859, 144] width 114 height 9
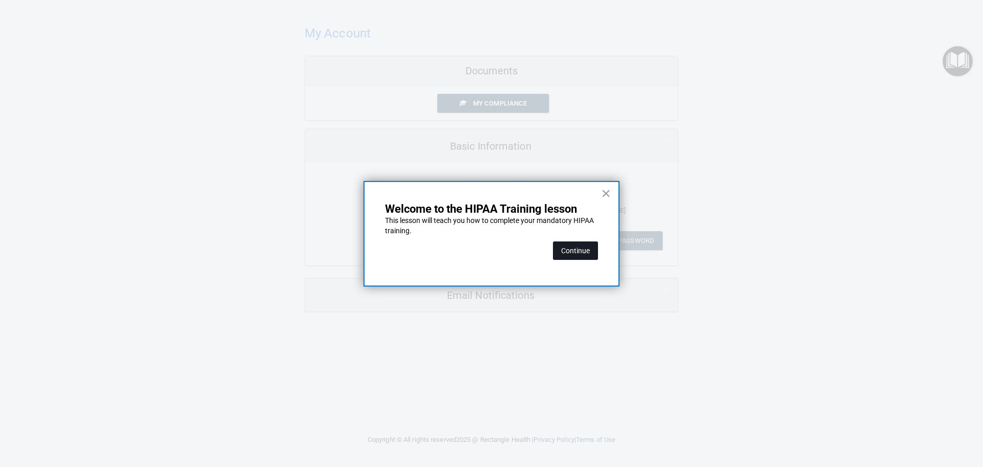
click at [565, 254] on button "Continue" at bounding box center [575, 250] width 45 height 18
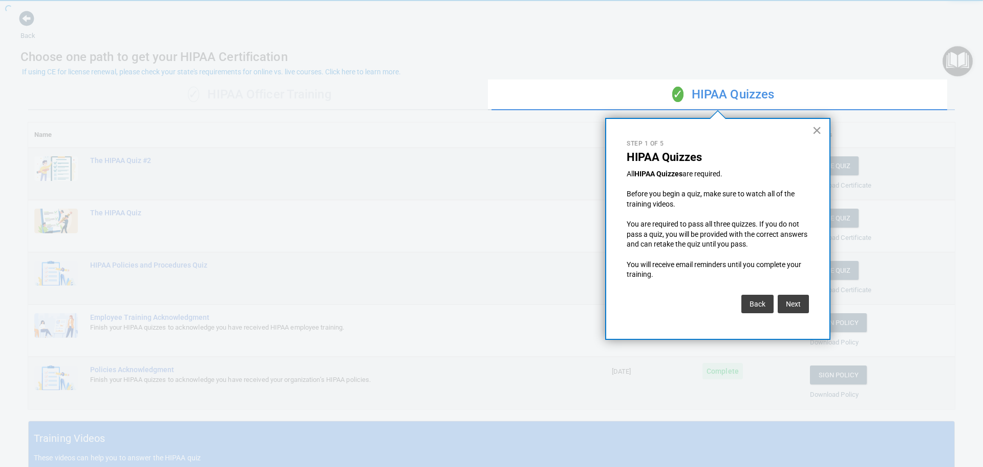
click at [818, 127] on button "×" at bounding box center [817, 130] width 10 height 16
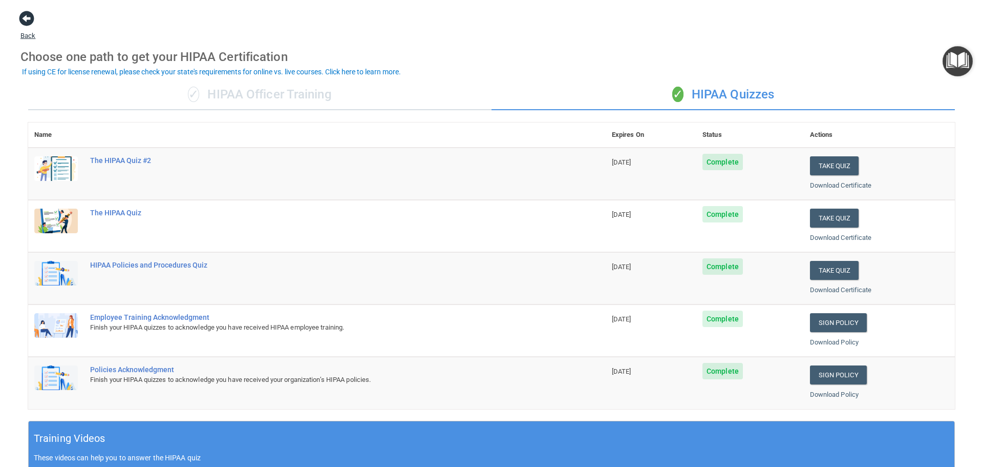
click at [22, 15] on span at bounding box center [26, 18] width 15 height 15
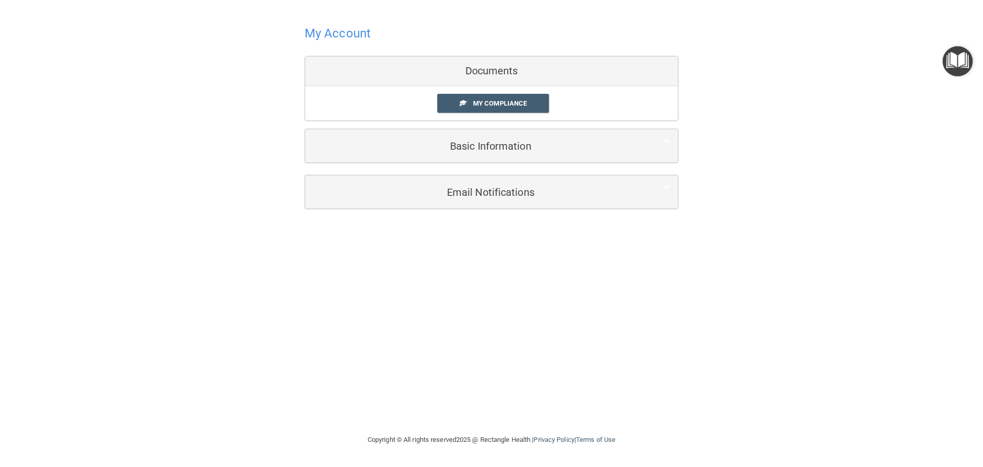
click at [953, 71] on img "Open Resource Center" at bounding box center [958, 61] width 30 height 30
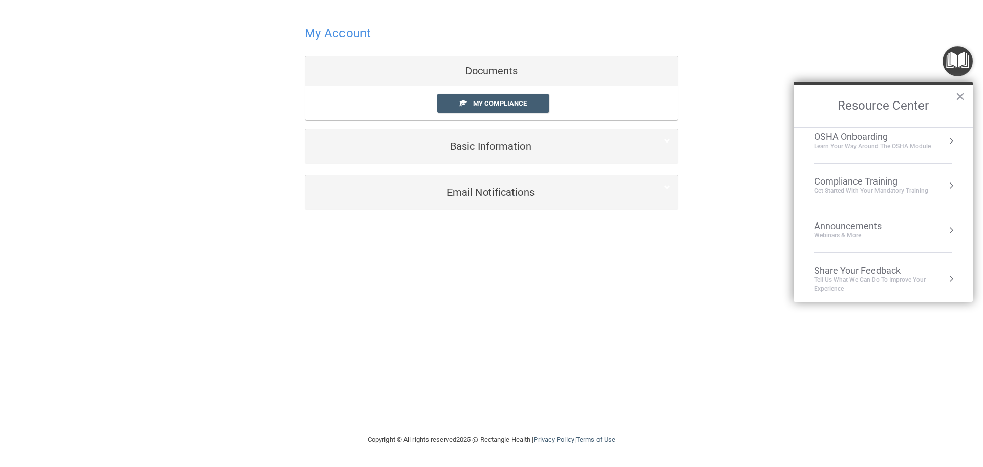
scroll to position [57, 0]
click at [934, 184] on div "Compliance Training Get Started with your mandatory training" at bounding box center [883, 181] width 138 height 19
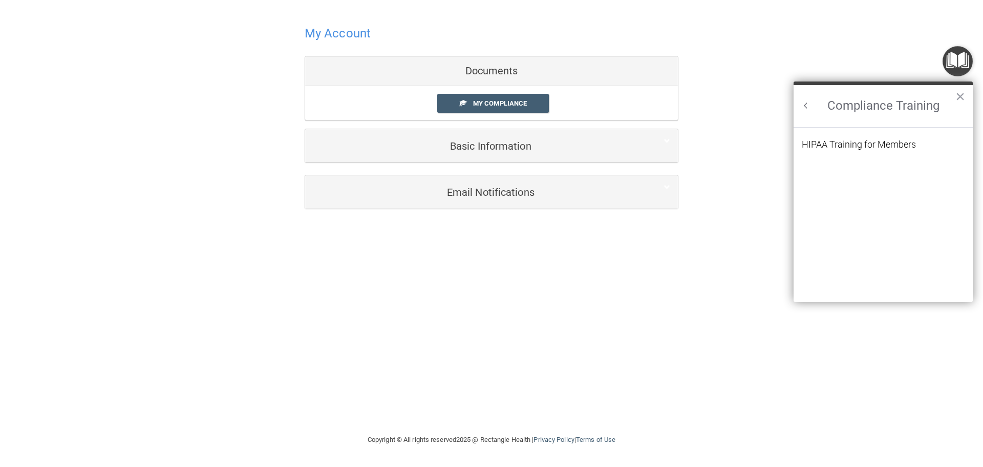
scroll to position [0, 0]
click at [903, 141] on div "HIPAA Training for Members" at bounding box center [859, 144] width 114 height 9
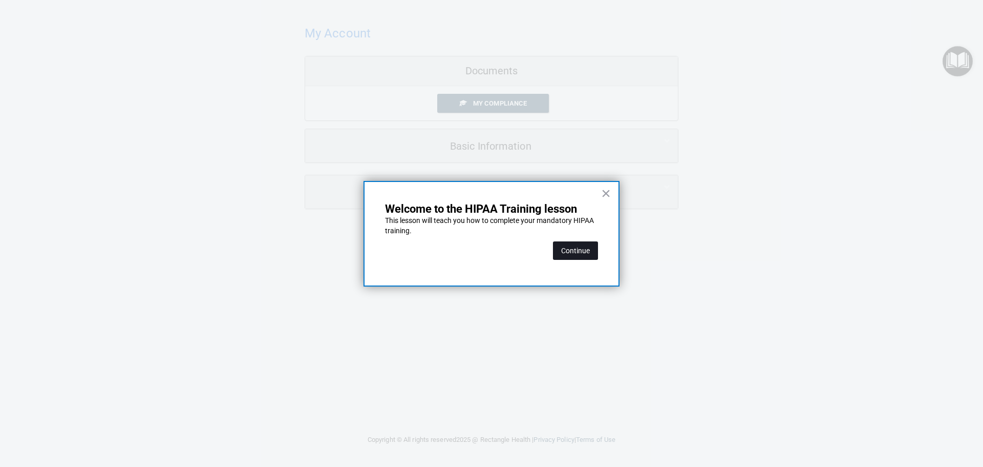
click at [572, 254] on button "Continue" at bounding box center [575, 250] width 45 height 18
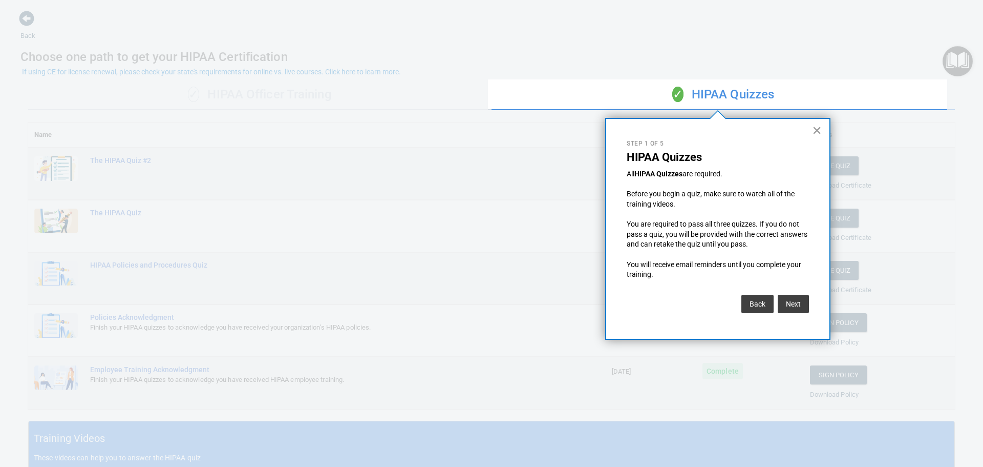
click at [817, 132] on button "×" at bounding box center [817, 130] width 10 height 16
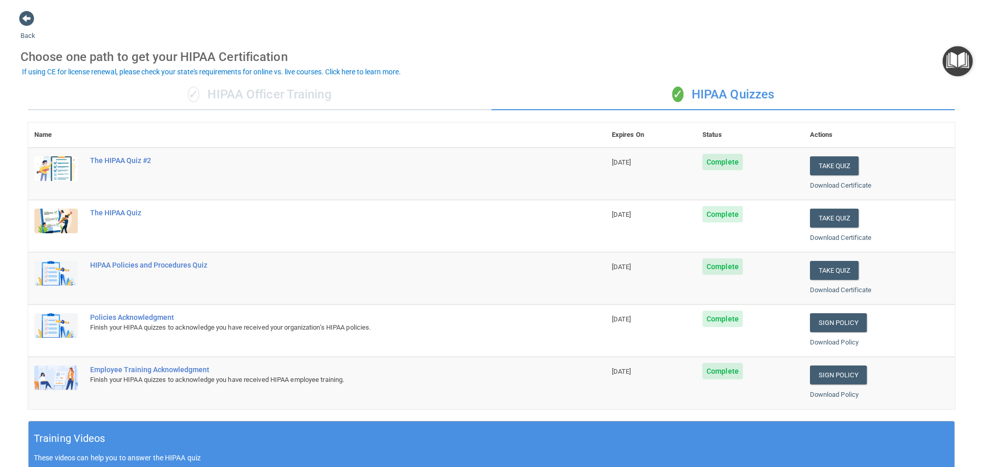
click at [731, 100] on div "✓ HIPAA Quizzes" at bounding box center [723, 94] width 463 height 31
click at [955, 61] on img "Open Resource Center" at bounding box center [958, 61] width 30 height 30
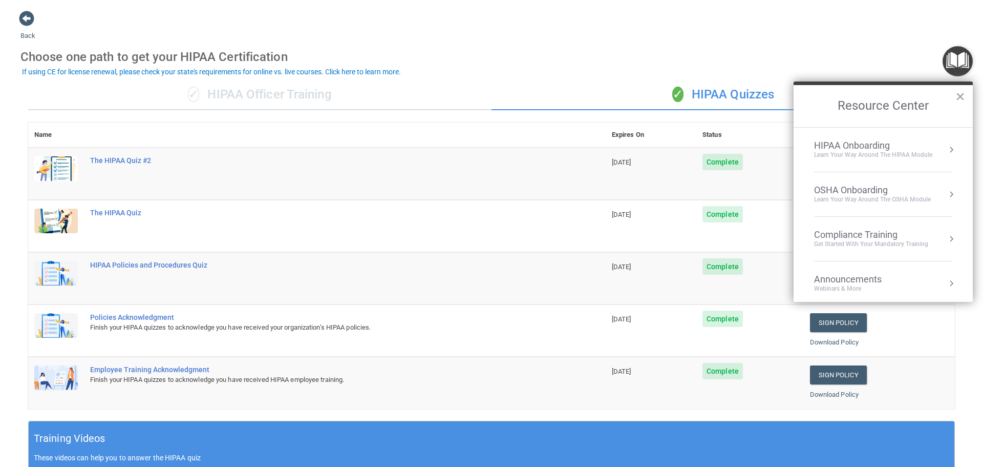
click at [915, 188] on div "OSHA Onboarding" at bounding box center [872, 189] width 117 height 11
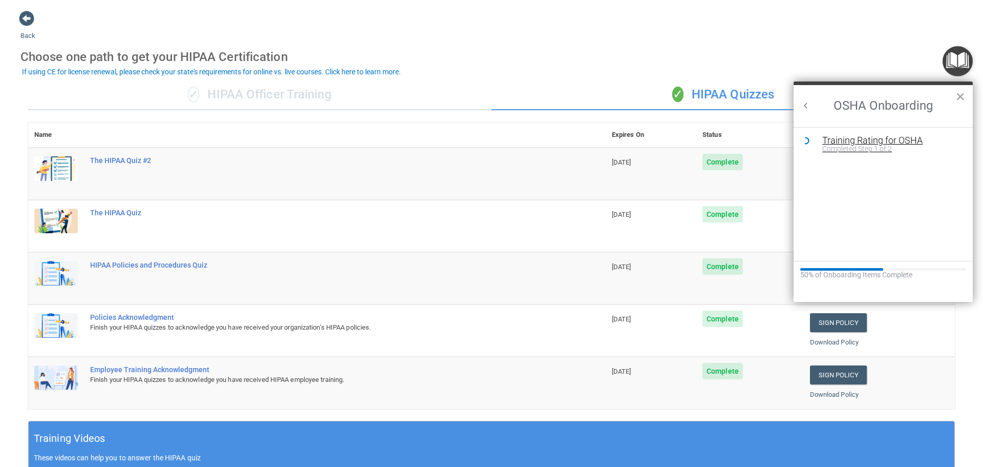
click at [892, 140] on div "Training Rating for OSHA" at bounding box center [891, 140] width 137 height 9
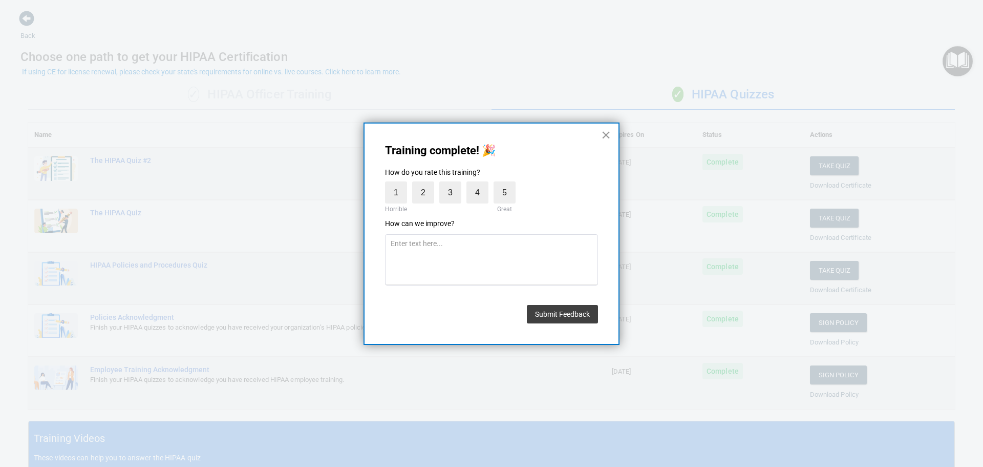
click at [607, 136] on button "×" at bounding box center [606, 135] width 10 height 16
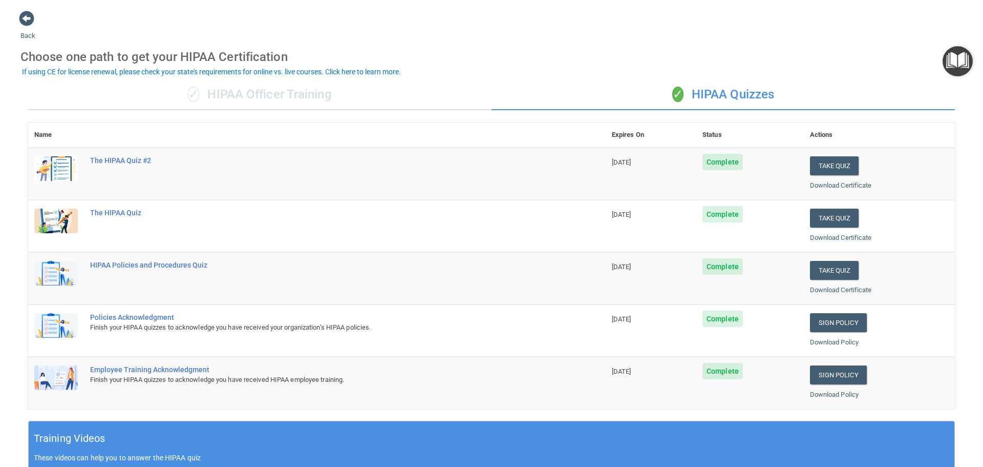
click at [952, 65] on img "Open Resource Center" at bounding box center [958, 61] width 30 height 30
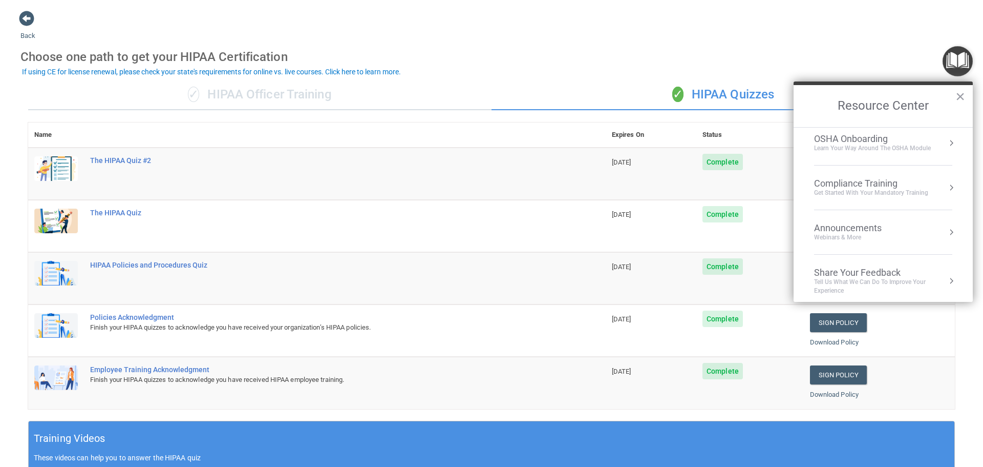
scroll to position [57, 0]
click at [722, 94] on div "✓ HIPAA Quizzes" at bounding box center [723, 94] width 463 height 31
click at [936, 196] on div "OSHA Onboarding Learn your way around the OSHA module" at bounding box center [883, 193] width 138 height 19
click at [858, 150] on div "Completed Step 1 of 2" at bounding box center [891, 148] width 137 height 7
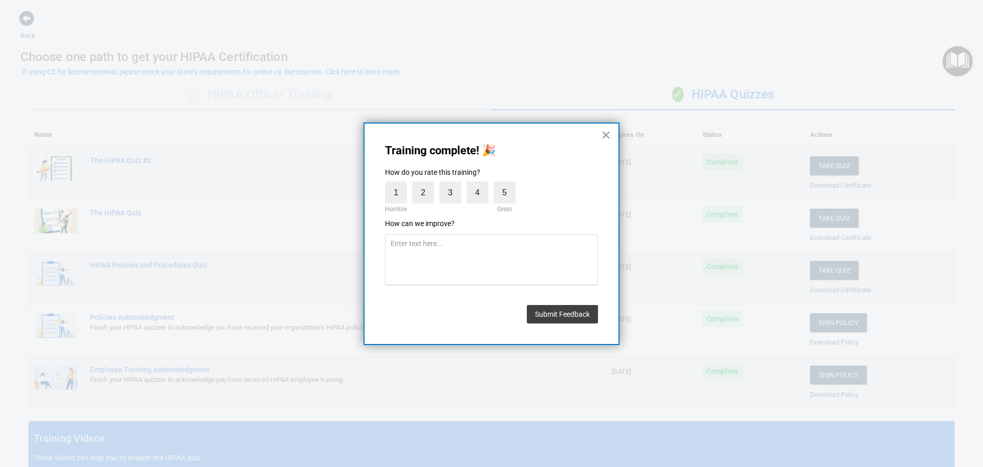
click at [609, 136] on button "×" at bounding box center [606, 135] width 10 height 16
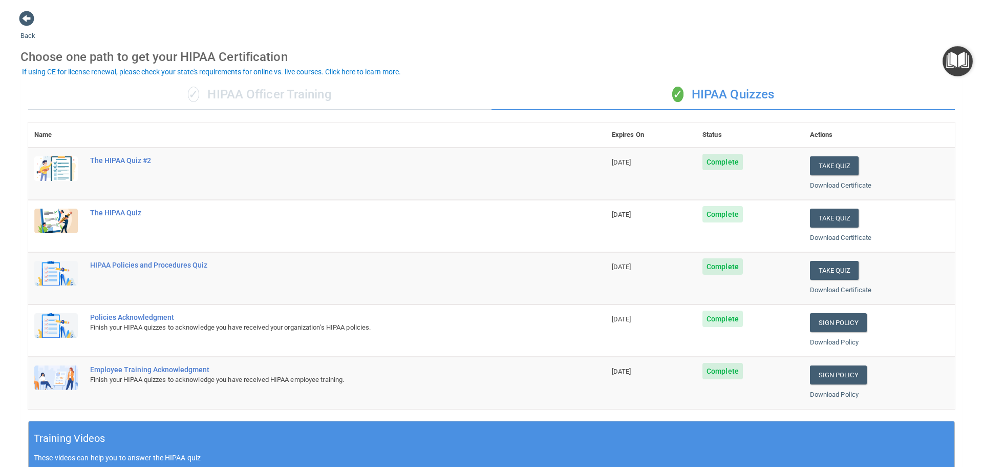
click at [952, 62] on img "Open Resource Center" at bounding box center [958, 61] width 30 height 30
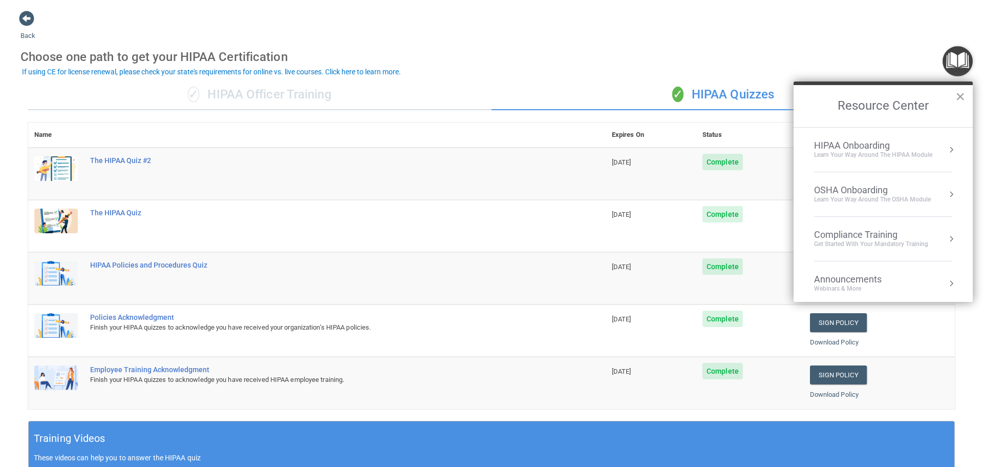
click at [879, 152] on div "Learn Your Way around the HIPAA module" at bounding box center [873, 155] width 118 height 9
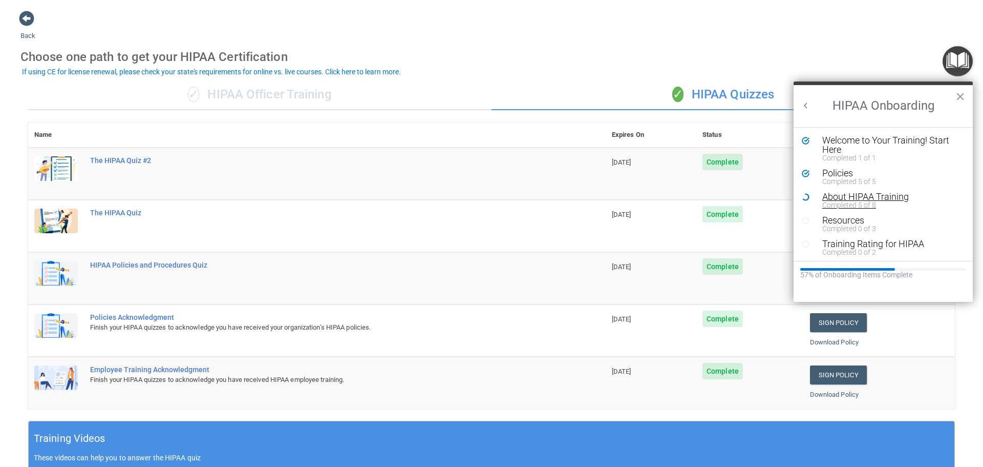
scroll to position [2, 0]
click at [960, 95] on button "×" at bounding box center [961, 96] width 10 height 16
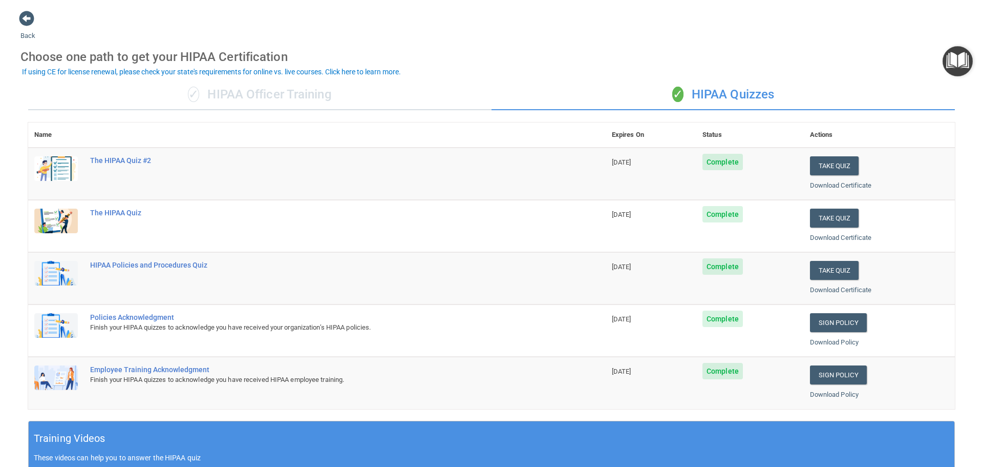
click at [951, 64] on img "Open Resource Center" at bounding box center [958, 61] width 30 height 30
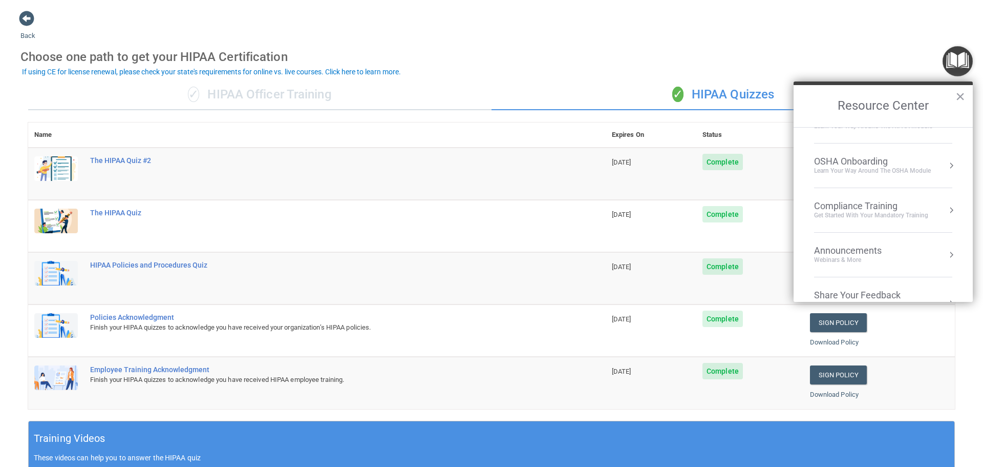
scroll to position [57, 0]
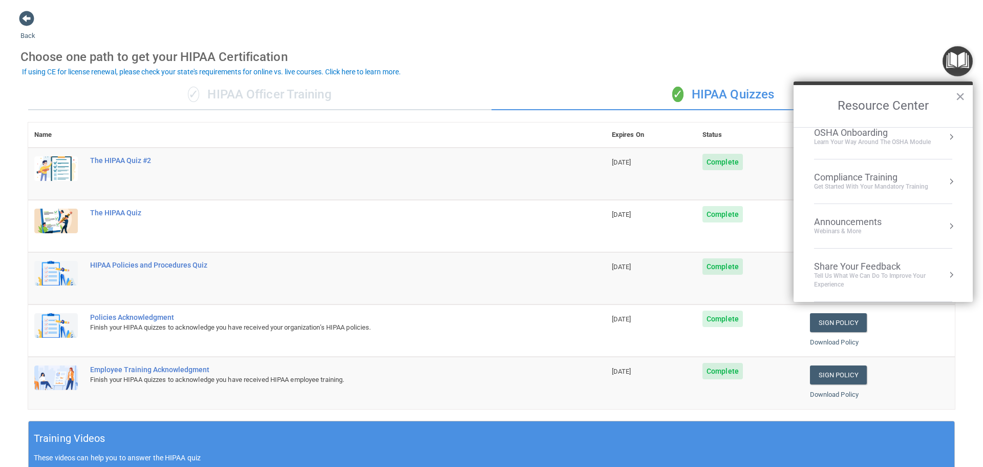
click at [895, 186] on div "Get Started with your mandatory training" at bounding box center [871, 186] width 114 height 9
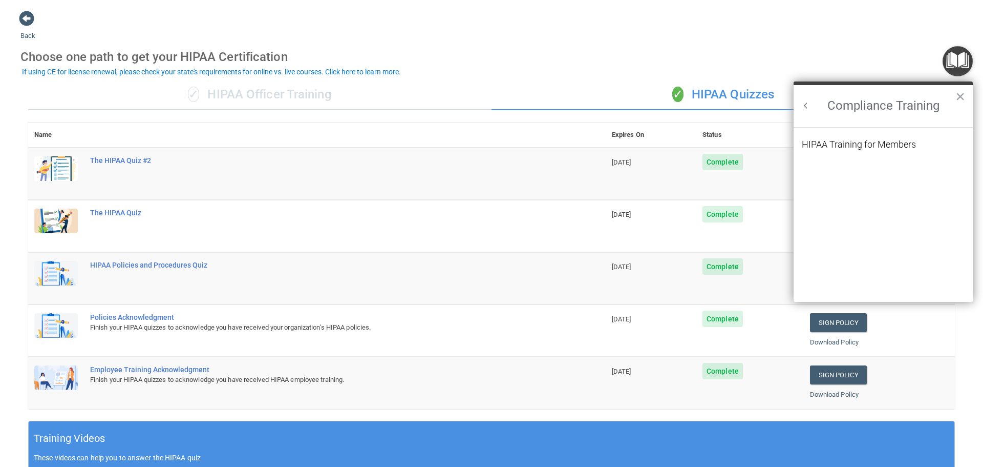
scroll to position [45, 0]
click at [948, 67] on img "Open Resource Center" at bounding box center [958, 61] width 30 height 30
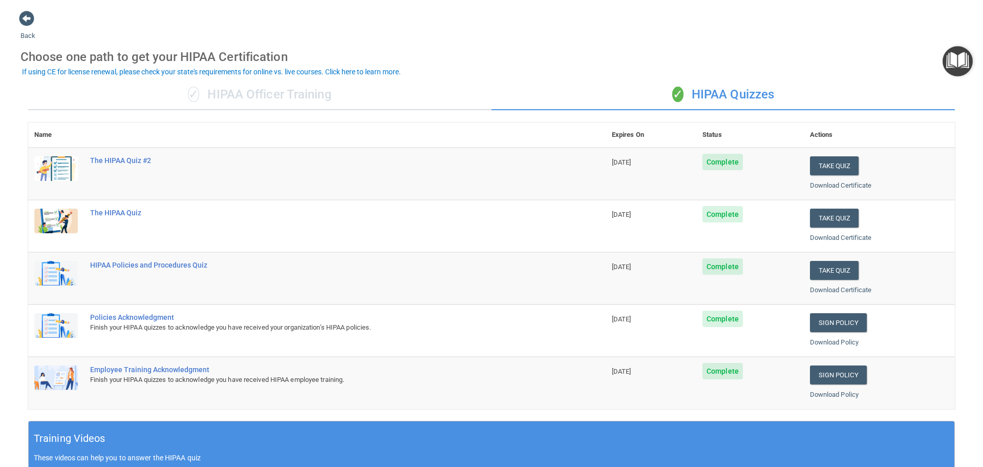
click at [948, 67] on img "Open Resource Center" at bounding box center [958, 61] width 30 height 30
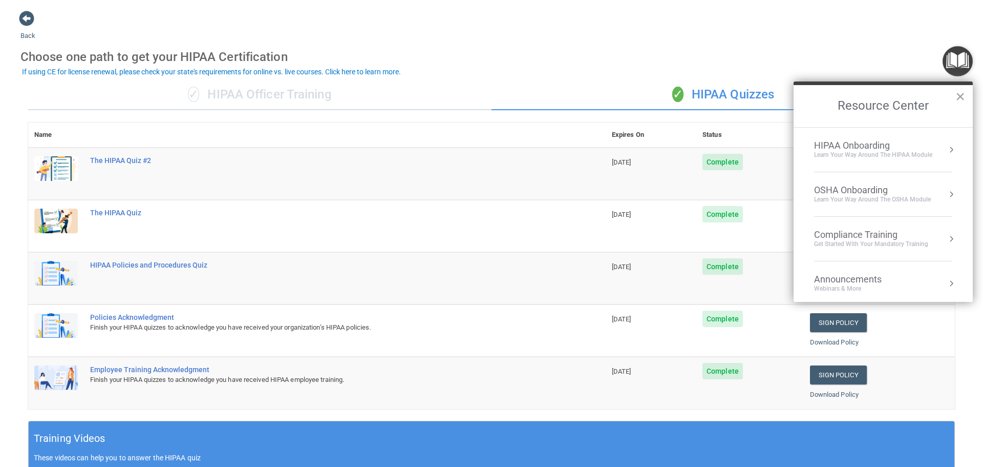
click at [895, 184] on div "OSHA Onboarding" at bounding box center [872, 189] width 117 height 11
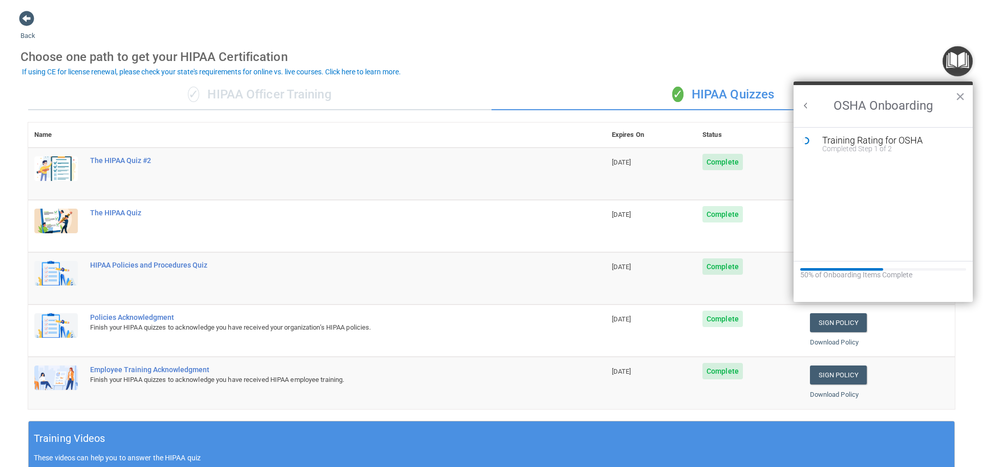
scroll to position [0, 0]
click at [870, 148] on div "Completed Step 1 of 2" at bounding box center [891, 148] width 137 height 7
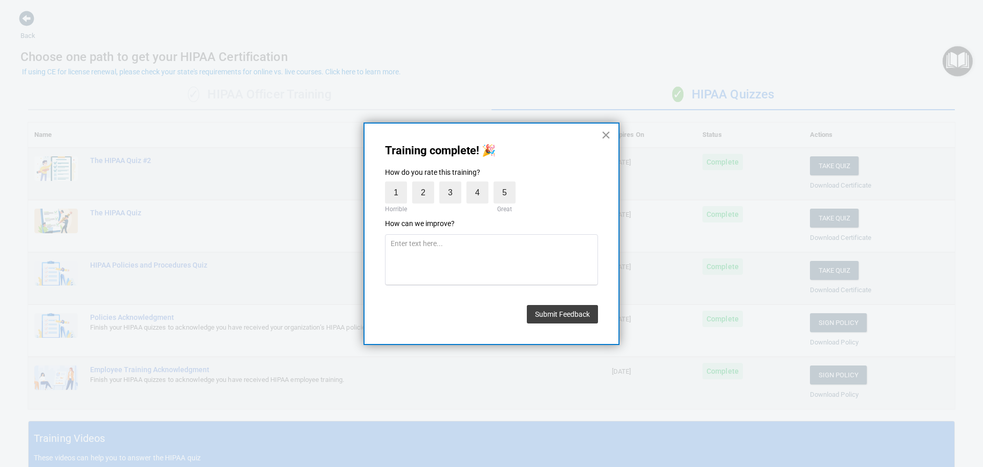
click at [603, 133] on button "×" at bounding box center [606, 135] width 10 height 16
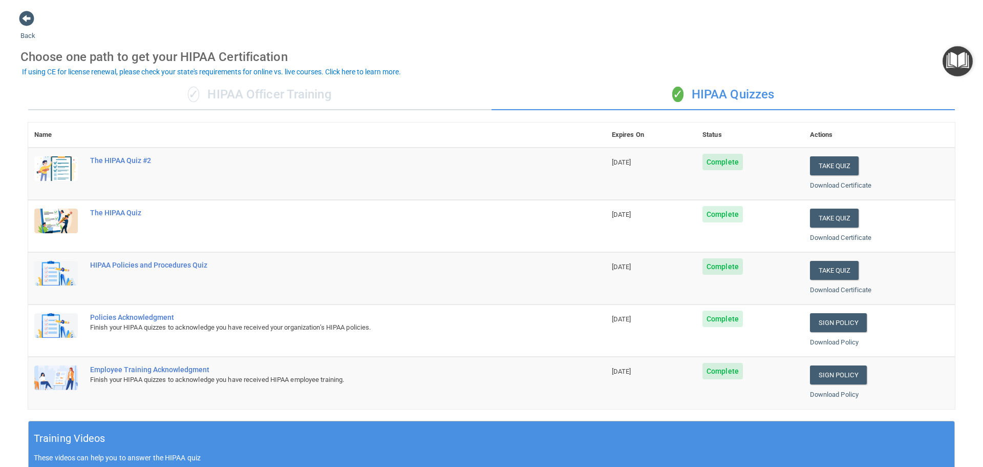
click at [963, 61] on img "Open Resource Center" at bounding box center [958, 61] width 30 height 30
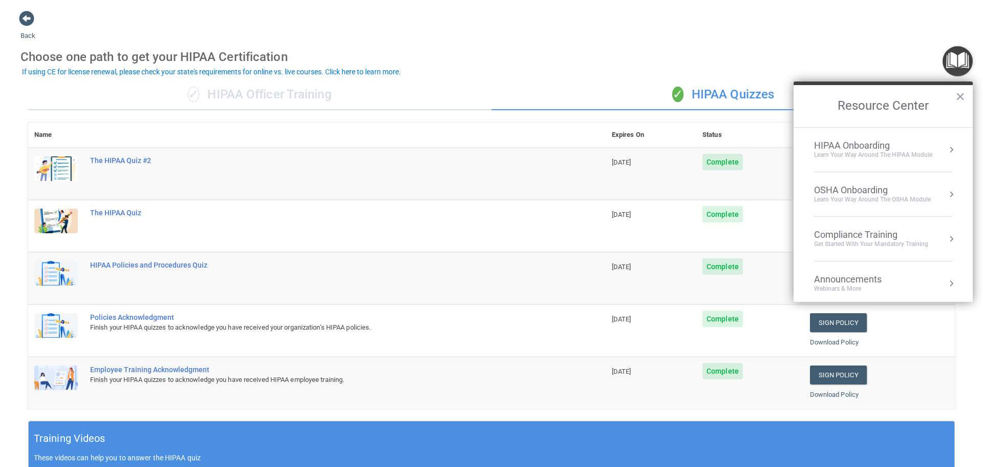
click at [858, 254] on li "Compliance Training Get Started with your mandatory training" at bounding box center [883, 239] width 138 height 45
click at [808, 107] on button "Back to Resource Center Home" at bounding box center [806, 105] width 10 height 10
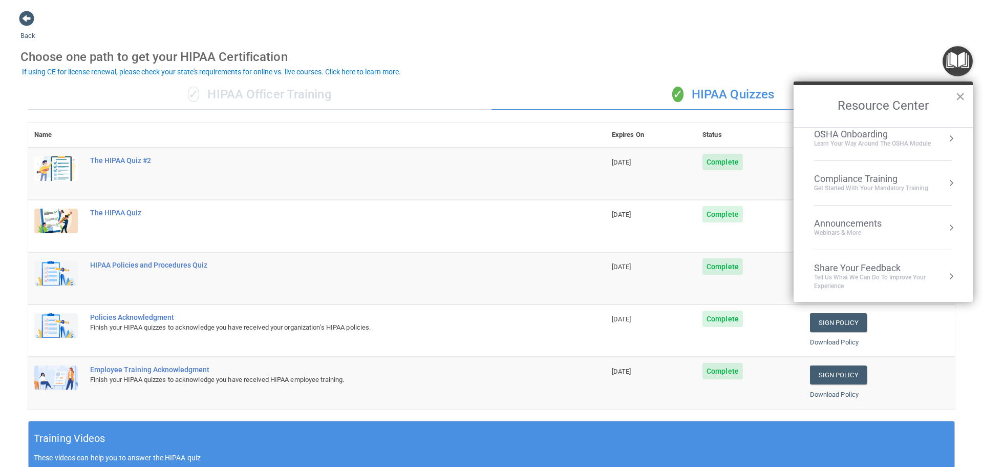
scroll to position [57, 0]
click at [887, 224] on div "Announcements" at bounding box center [858, 221] width 88 height 11
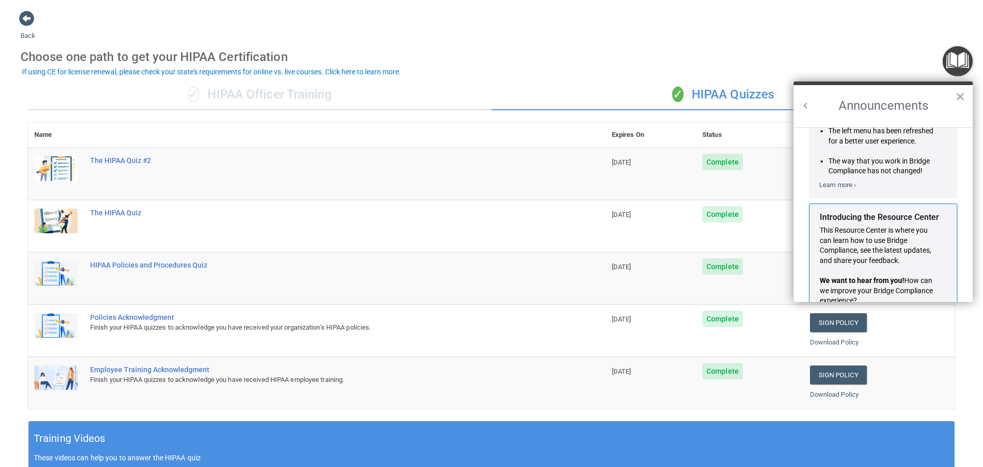
scroll to position [180, 0]
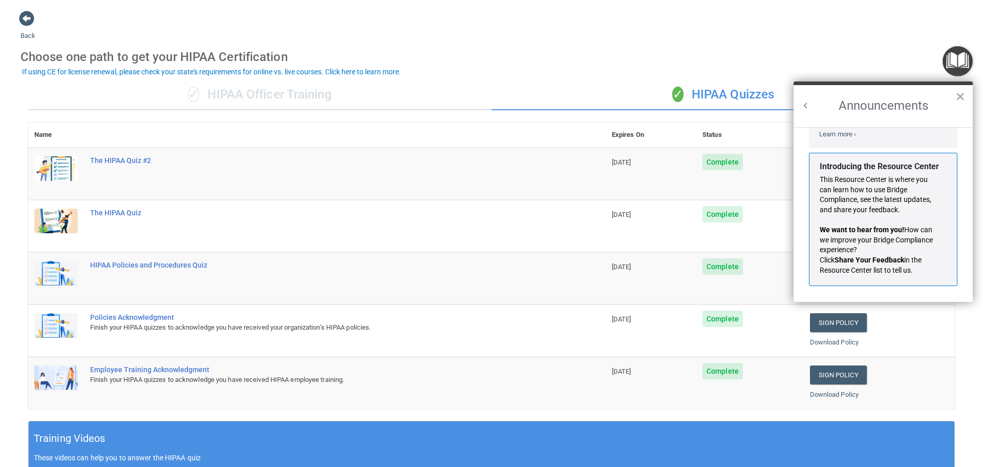
click at [870, 93] on h2 "Announcements" at bounding box center [883, 106] width 179 height 42
click at [702, 8] on main "Back Choose one path to get your HIPAA Certification ✓ HIPAA Officer Training ✓…" at bounding box center [491, 233] width 983 height 467
click at [713, 87] on div "✓ HIPAA Quizzes" at bounding box center [723, 94] width 463 height 31
drag, startPoint x: 411, startPoint y: 52, endPoint x: 409, endPoint y: 47, distance: 5.5
click at [410, 52] on div "Choose one path to get your HIPAA Certification" at bounding box center [491, 57] width 942 height 30
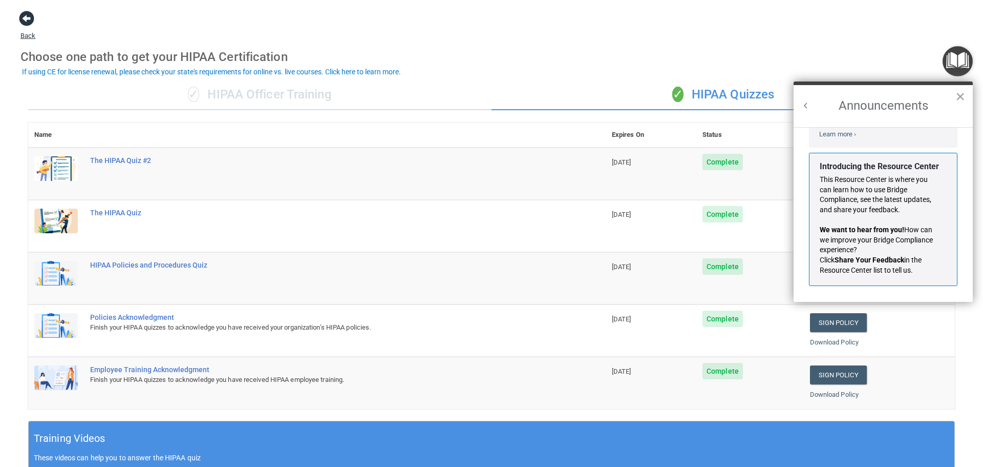
drag, startPoint x: 19, startPoint y: 6, endPoint x: 24, endPoint y: 17, distance: 12.5
click at [22, 14] on main "Back Choose one path to get your HIPAA Certification ✓ HIPAA Officer Training ✓…" at bounding box center [491, 233] width 983 height 467
click at [24, 18] on span at bounding box center [26, 18] width 15 height 15
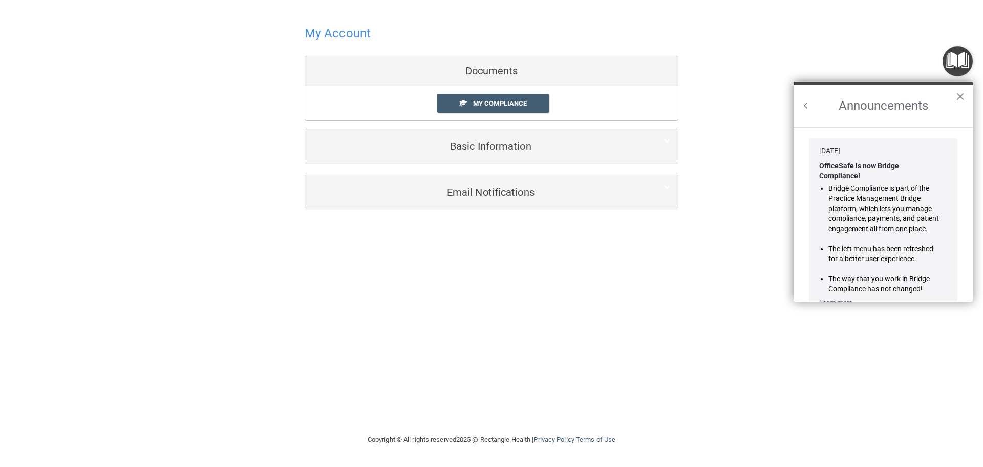
click at [345, 31] on h4 "My Account" at bounding box center [338, 33] width 66 height 13
click at [492, 69] on div "Documents" at bounding box center [491, 71] width 373 height 30
click at [800, 103] on h2 "Announcements" at bounding box center [883, 106] width 179 height 42
click at [805, 107] on button "Back to Resource Center Home" at bounding box center [806, 105] width 10 height 10
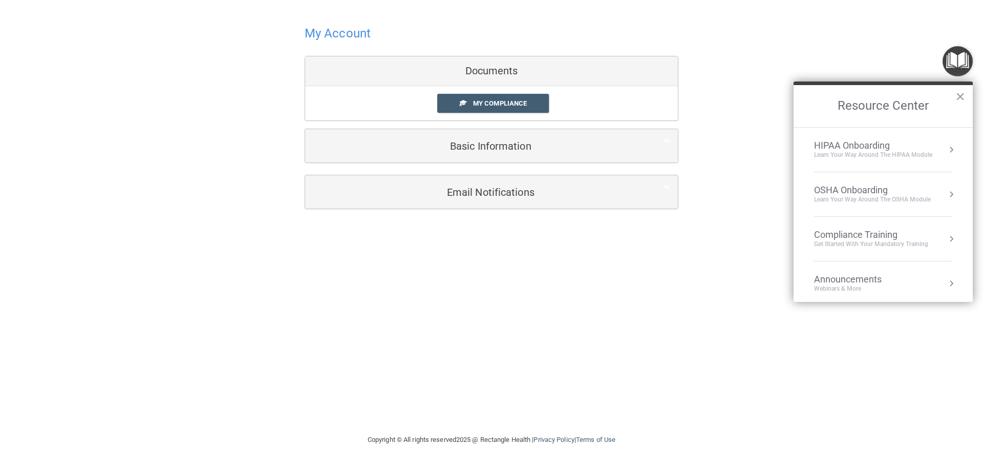
click at [881, 155] on div "Learn Your Way around the HIPAA module" at bounding box center [873, 155] width 118 height 9
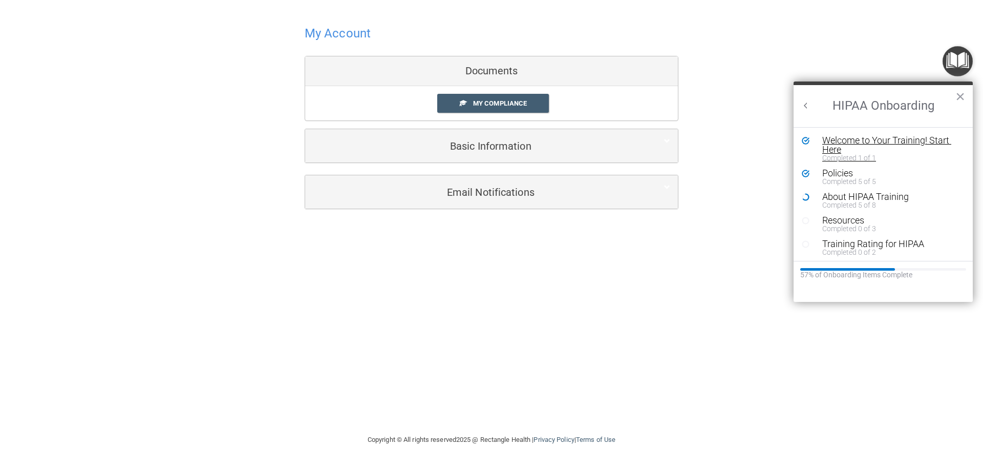
click at [880, 140] on div "Welcome to Your Training! Start Here" at bounding box center [888, 145] width 130 height 18
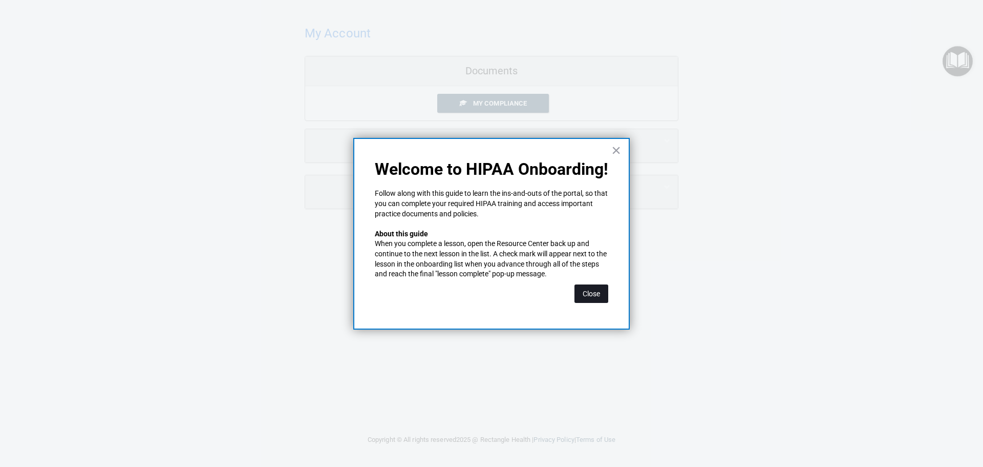
click at [595, 291] on button "Close" at bounding box center [592, 293] width 34 height 18
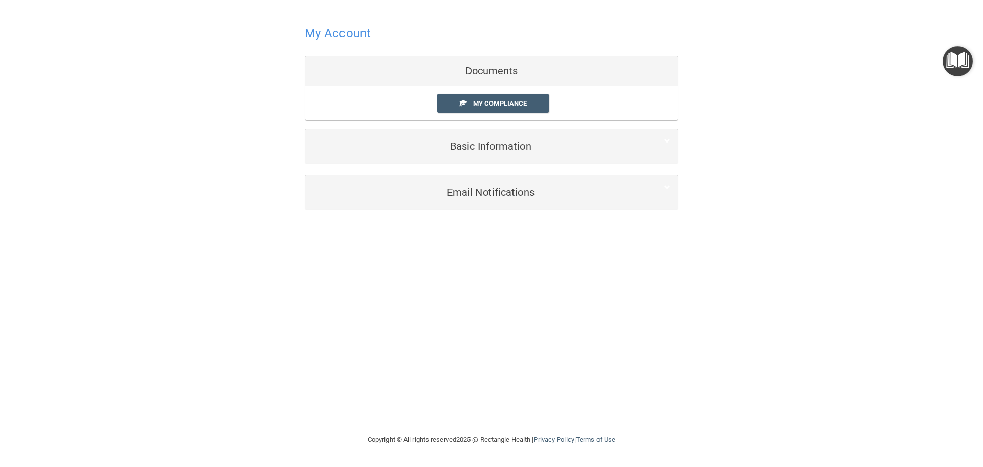
click at [961, 66] on img "Open Resource Center" at bounding box center [958, 61] width 30 height 30
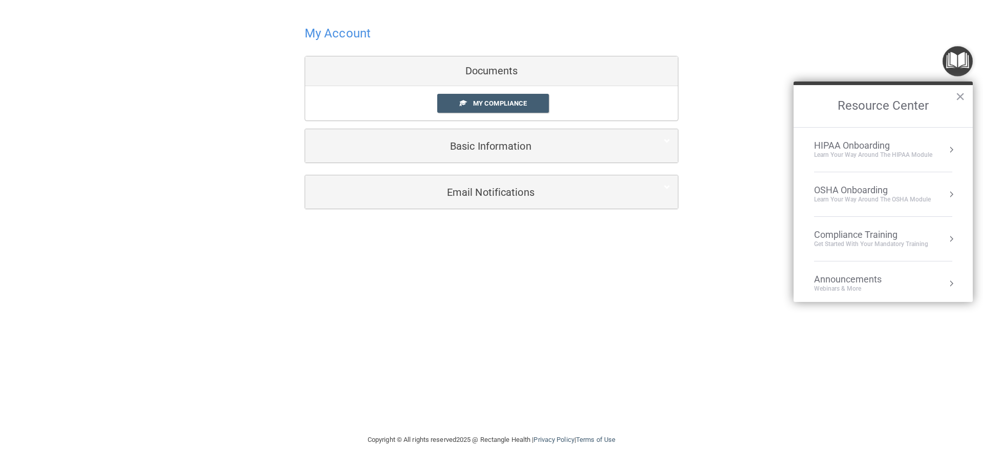
click at [853, 160] on li "HIPAA Onboarding Learn Your Way around the HIPAA module" at bounding box center [883, 150] width 138 height 45
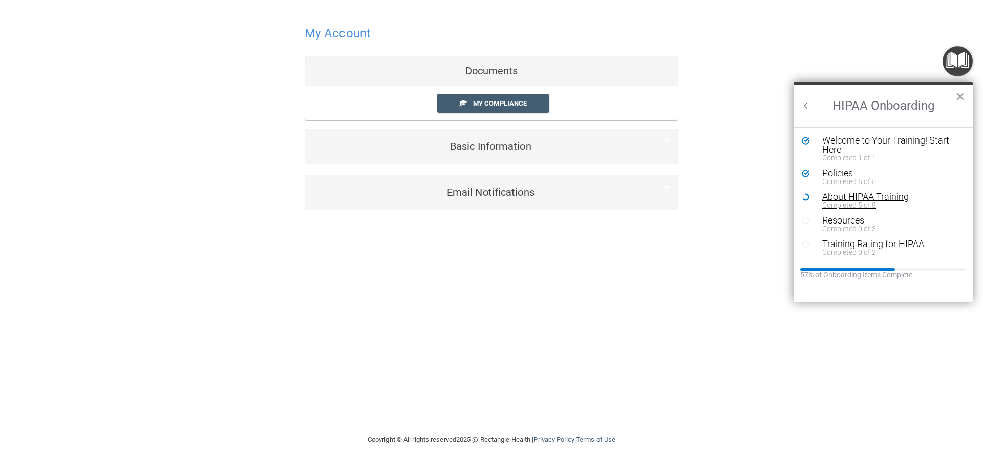
click at [885, 199] on div "About HIPAA Training" at bounding box center [888, 196] width 130 height 9
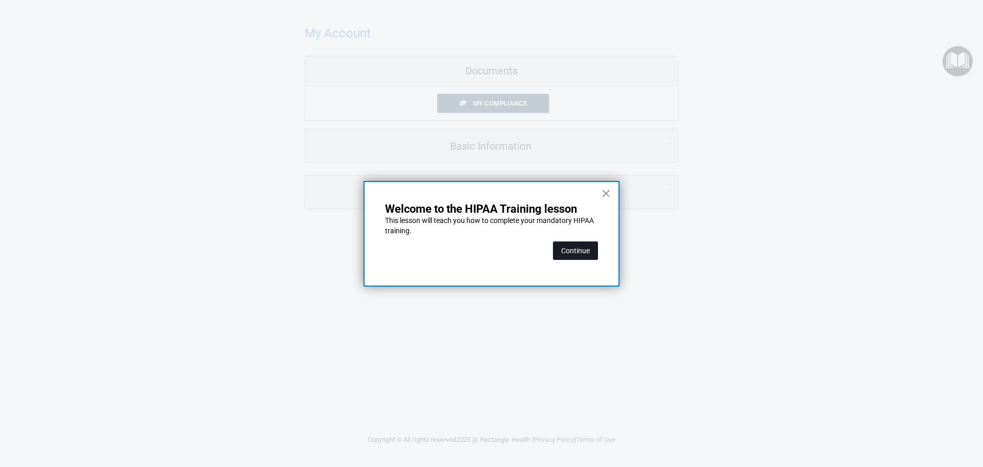
click at [563, 249] on button "Continue" at bounding box center [575, 250] width 45 height 18
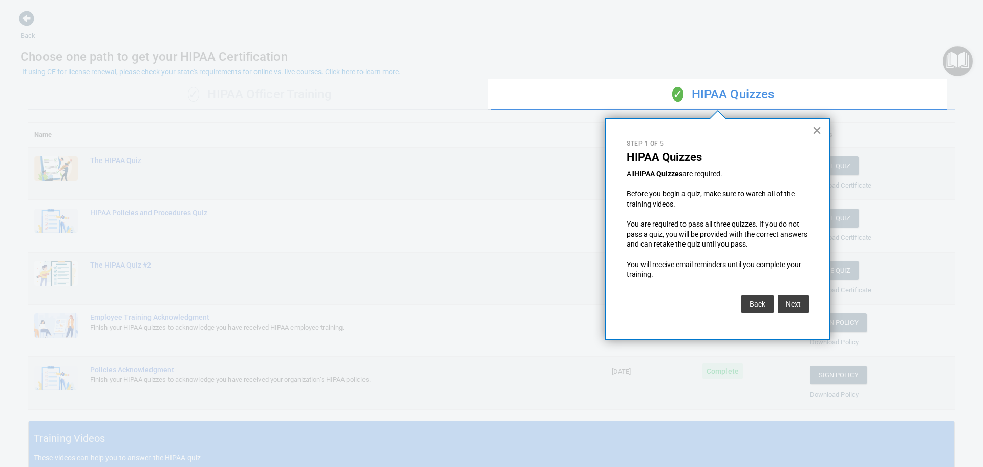
click at [820, 129] on button "×" at bounding box center [817, 130] width 10 height 16
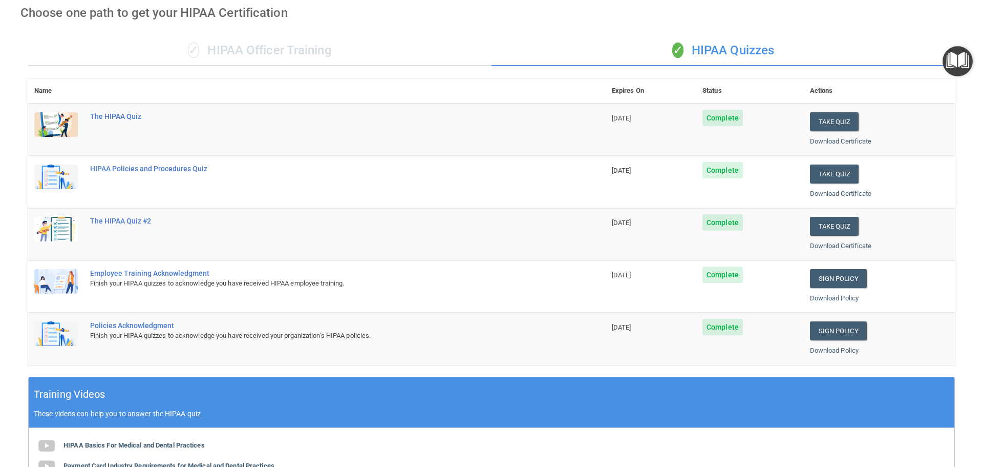
scroll to position [16, 0]
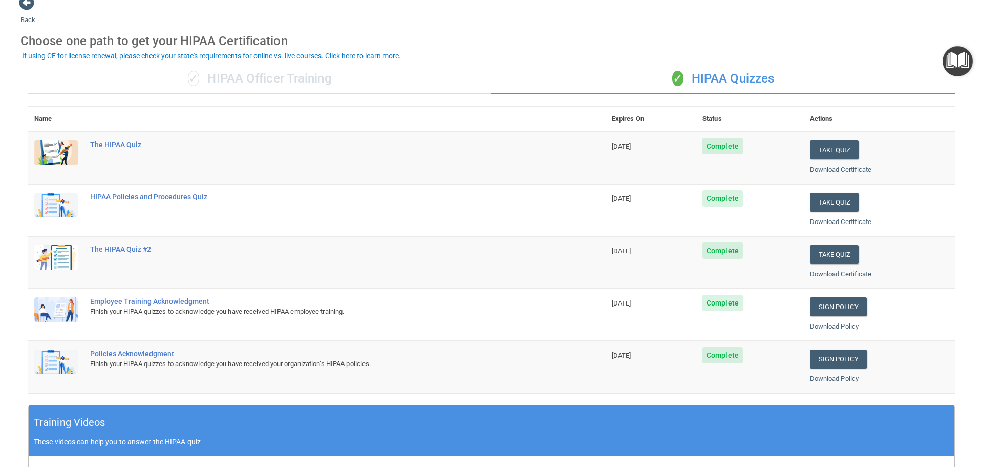
click at [959, 67] on img "Open Resource Center" at bounding box center [958, 61] width 30 height 30
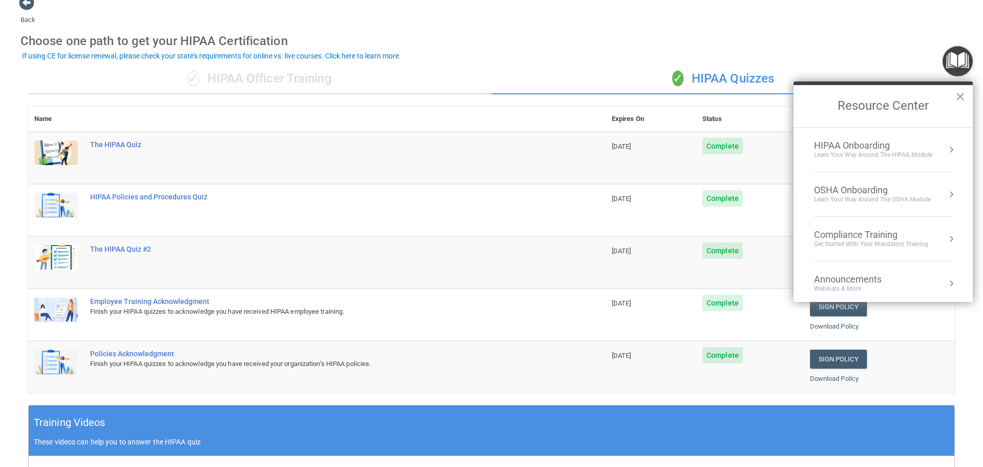
click at [937, 206] on li "OSHA Onboarding Learn your way around the OSHA module" at bounding box center [883, 194] width 138 height 45
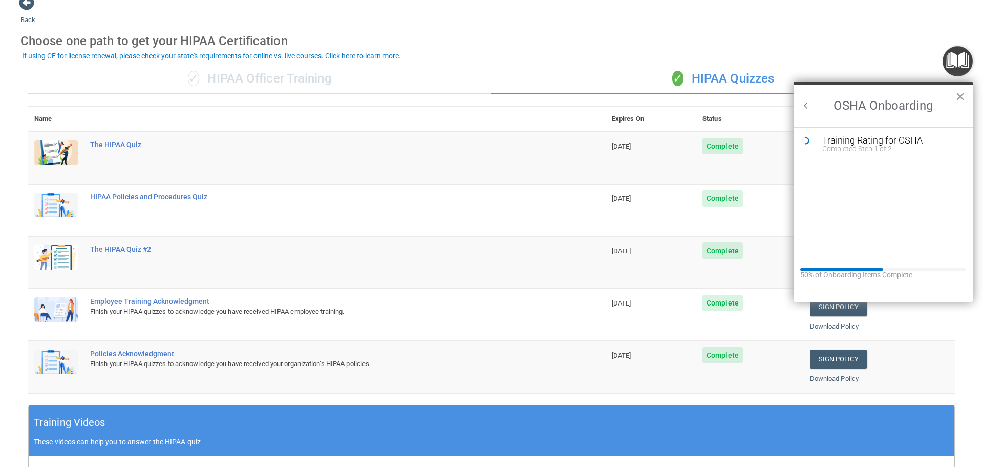
scroll to position [0, 0]
click at [862, 146] on div "Completed Step 1 of 2" at bounding box center [891, 148] width 137 height 7
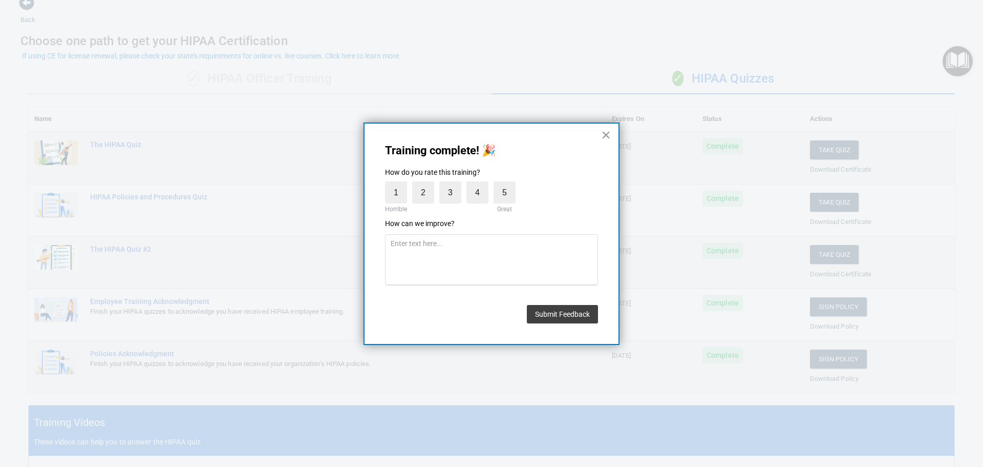
click at [607, 136] on button "×" at bounding box center [606, 135] width 10 height 16
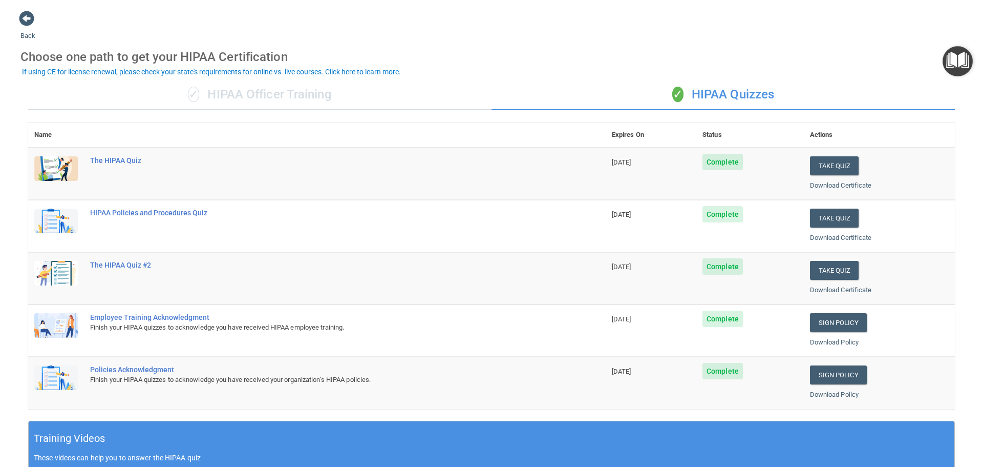
click at [123, 69] on div "If using CE for license renewal, please check your state's requirements for onl…" at bounding box center [211, 71] width 379 height 7
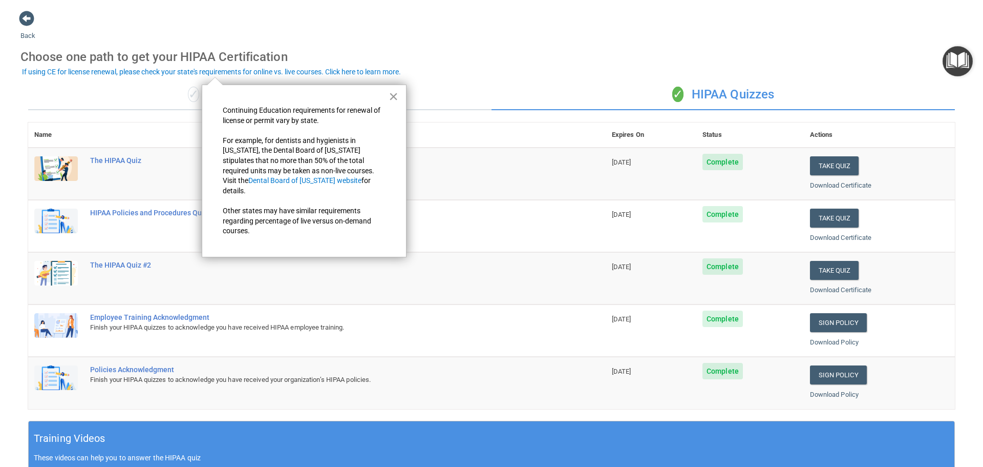
click at [394, 97] on button "×" at bounding box center [394, 96] width 10 height 16
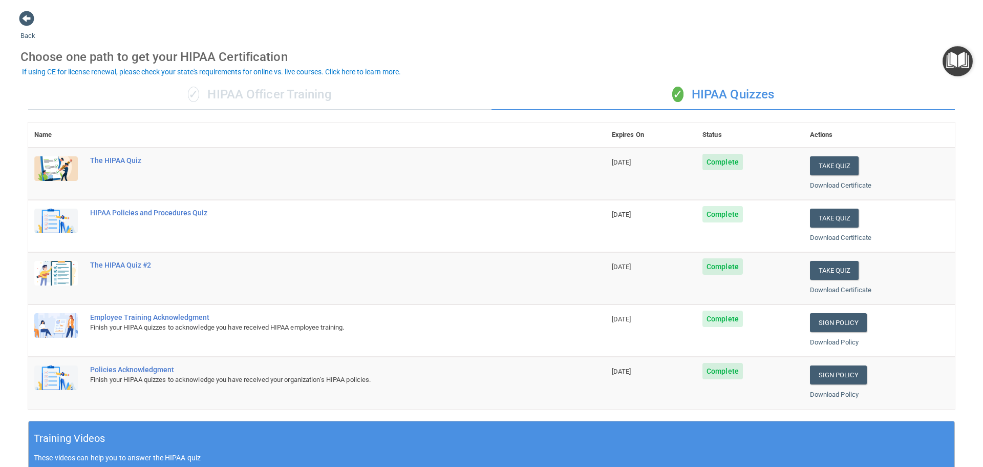
click at [951, 68] on img "Open Resource Center" at bounding box center [958, 61] width 30 height 30
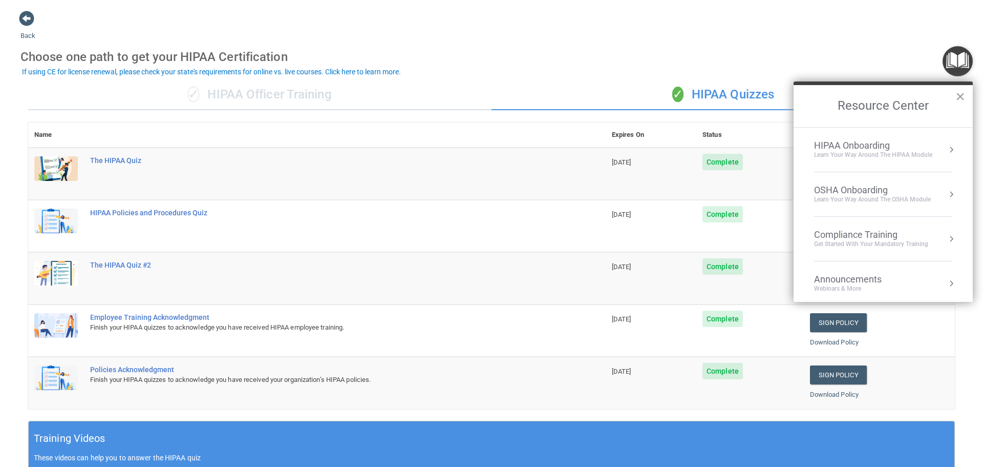
click at [947, 195] on button "Resource Center" at bounding box center [951, 194] width 10 height 10
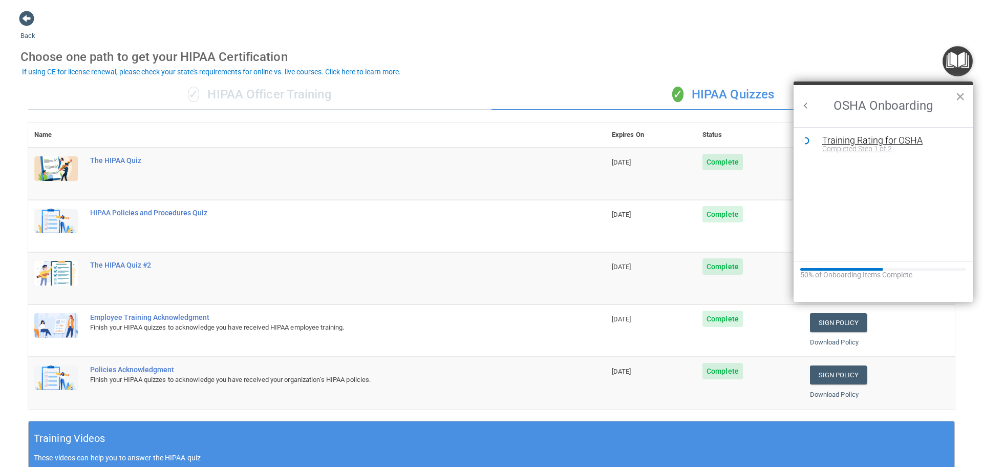
click at [896, 145] on div "Completed Step 1 of 2" at bounding box center [891, 148] width 137 height 7
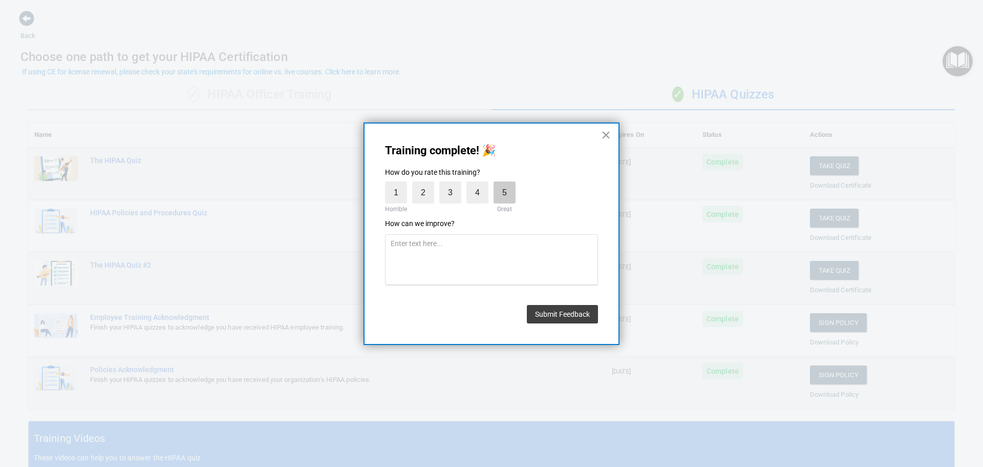
click at [509, 200] on label "5" at bounding box center [505, 192] width 22 height 22
click at [481, 184] on input "5" at bounding box center [481, 184] width 0 height 0
click at [583, 308] on button "Submit Feedback" at bounding box center [562, 314] width 71 height 18
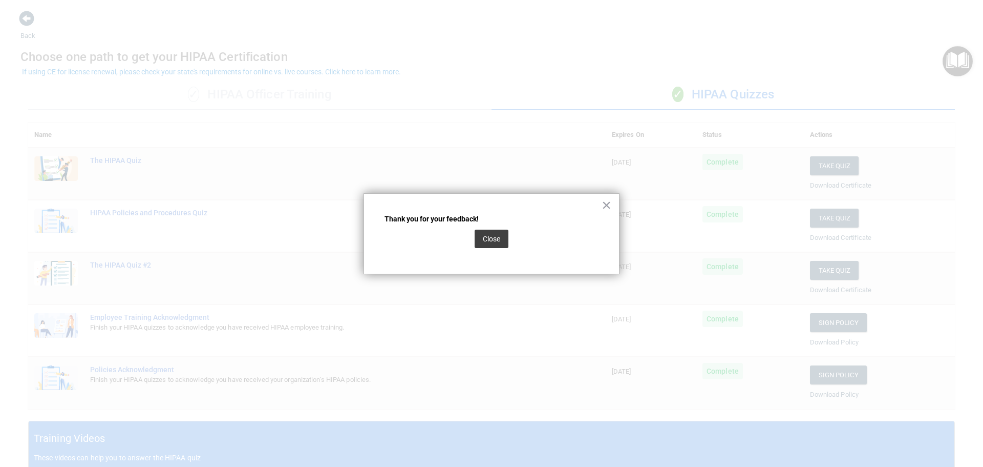
drag, startPoint x: 481, startPoint y: 241, endPoint x: 799, endPoint y: 156, distance: 328.7
click at [498, 239] on button "Close" at bounding box center [492, 238] width 34 height 18
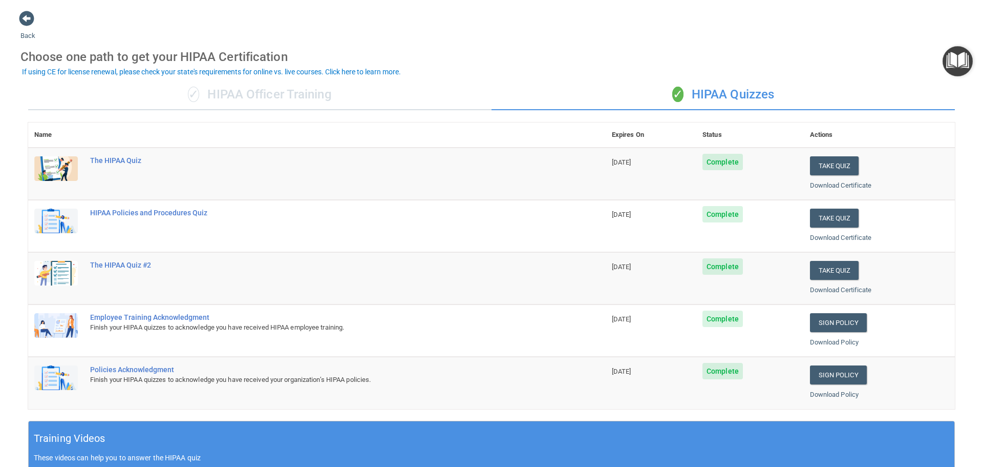
click at [957, 60] on img "Open Resource Center" at bounding box center [958, 61] width 30 height 30
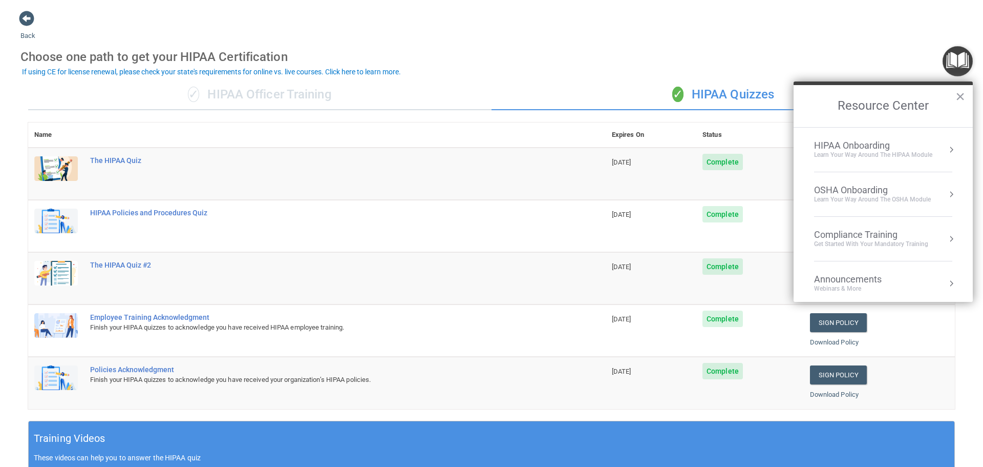
click at [929, 147] on div "HIPAA Onboarding" at bounding box center [873, 145] width 118 height 11
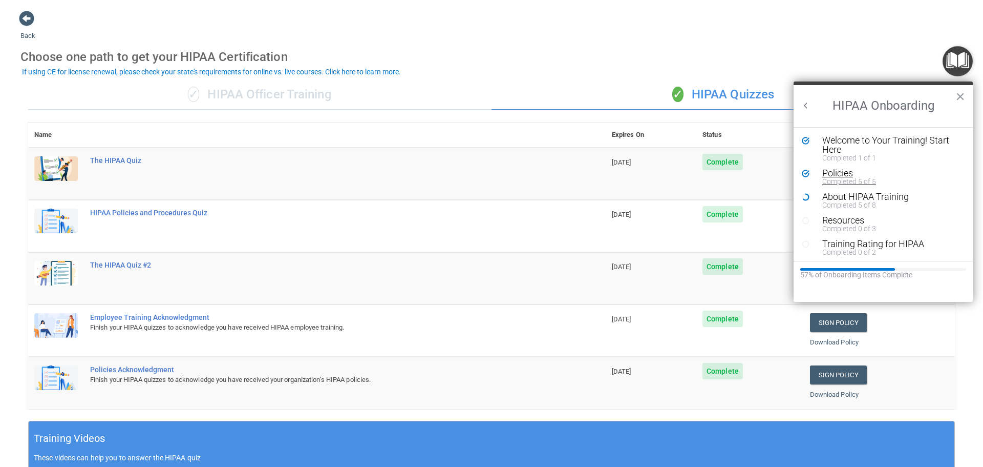
scroll to position [2, 0]
click at [891, 249] on div "Completed 0 of 2" at bounding box center [888, 249] width 130 height 7
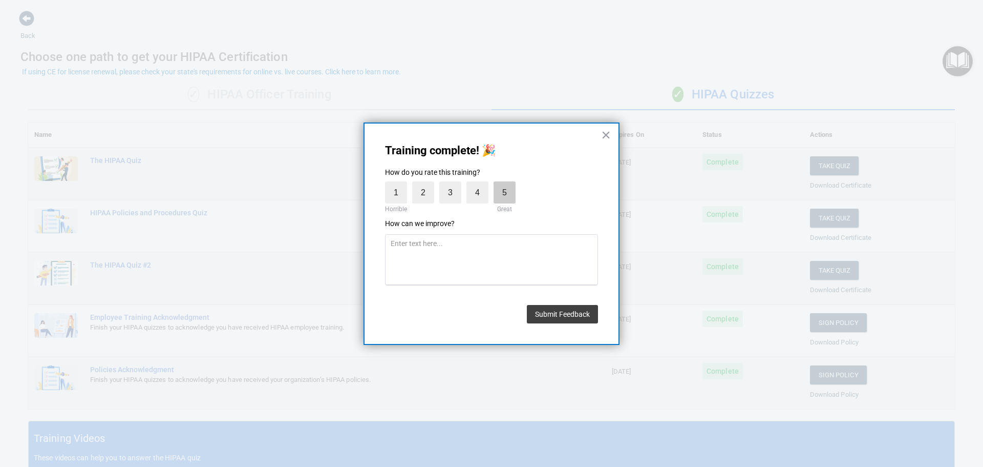
click at [500, 188] on label "5" at bounding box center [505, 192] width 22 height 22
click at [481, 184] on input "5" at bounding box center [481, 184] width 0 height 0
click at [557, 317] on button "Submit Feedback" at bounding box center [562, 314] width 71 height 18
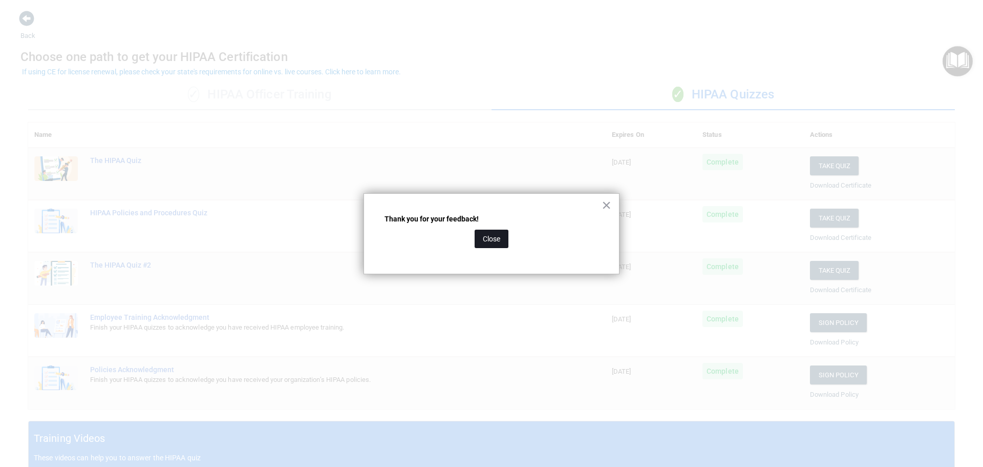
click at [504, 234] on button "Close" at bounding box center [492, 238] width 34 height 18
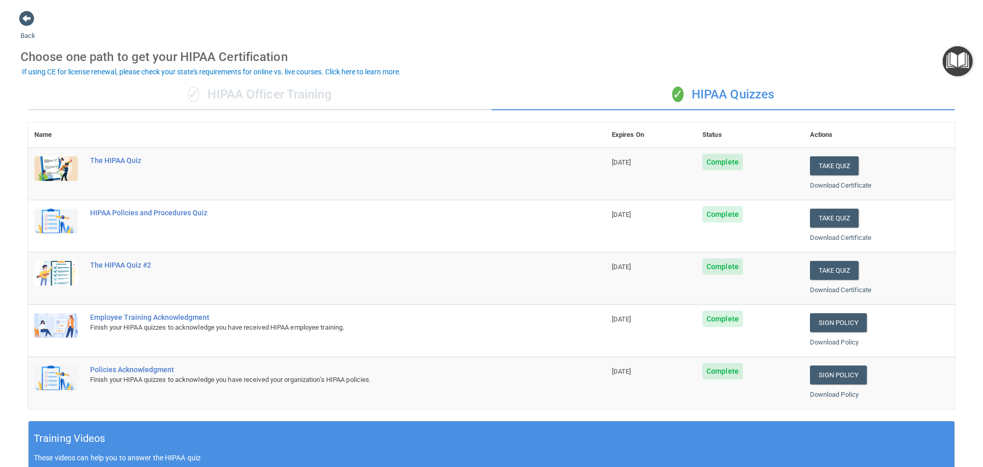
click at [956, 69] on img "Open Resource Center" at bounding box center [958, 61] width 30 height 30
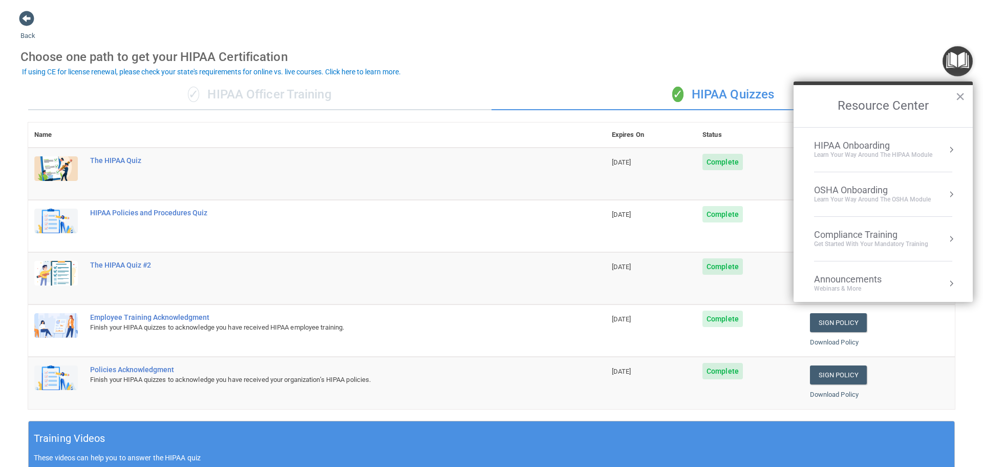
click at [914, 146] on div "HIPAA Onboarding" at bounding box center [873, 145] width 118 height 11
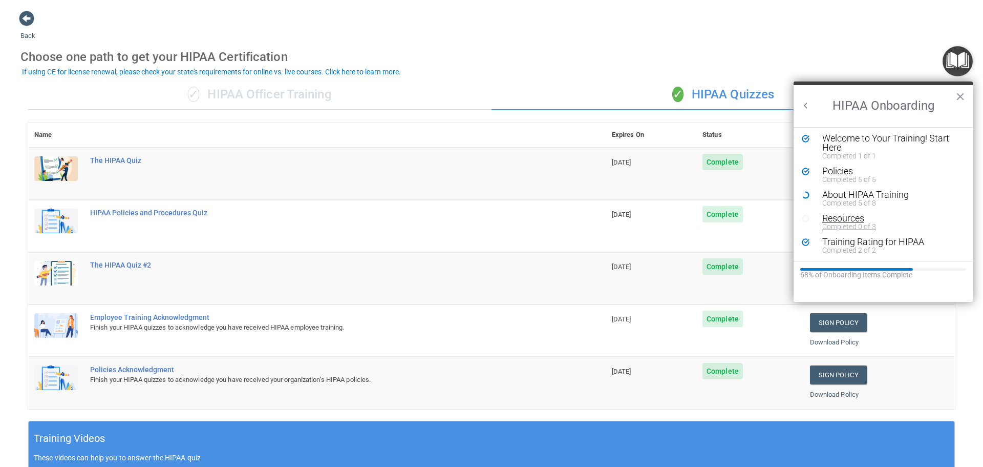
click at [829, 214] on div "Resources" at bounding box center [888, 218] width 130 height 9
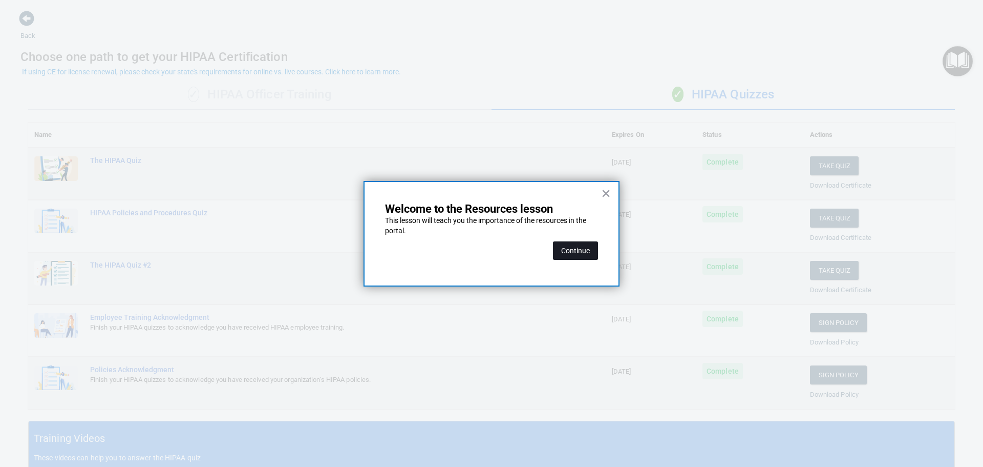
click at [564, 258] on button "Continue" at bounding box center [575, 250] width 45 height 18
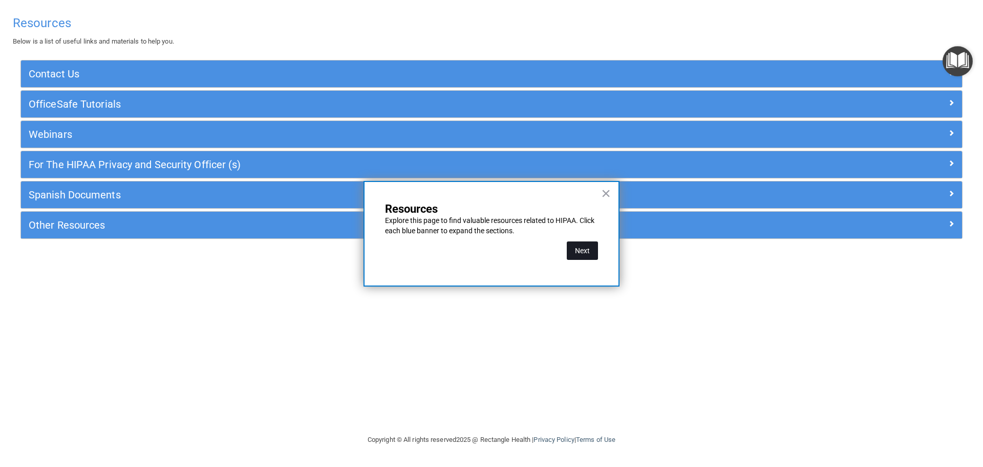
click at [580, 253] on button "Next" at bounding box center [582, 250] width 31 height 18
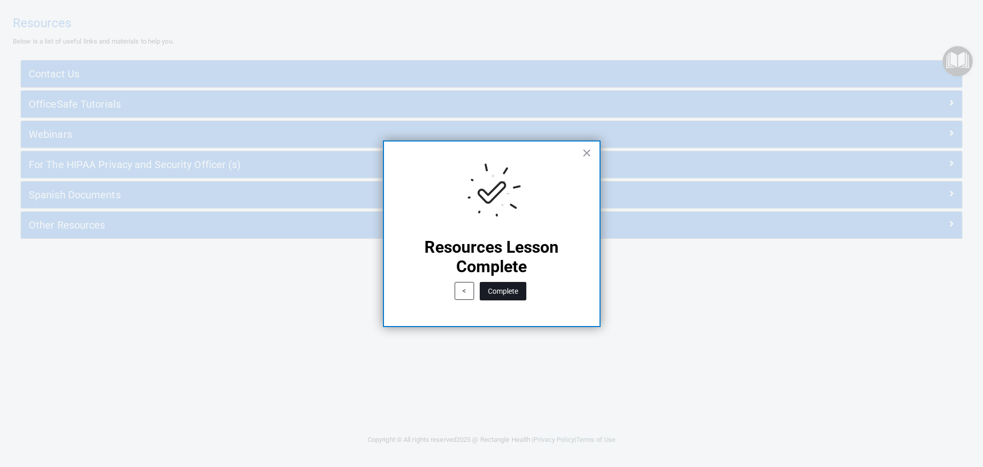
click at [510, 289] on button "Complete" at bounding box center [503, 291] width 47 height 18
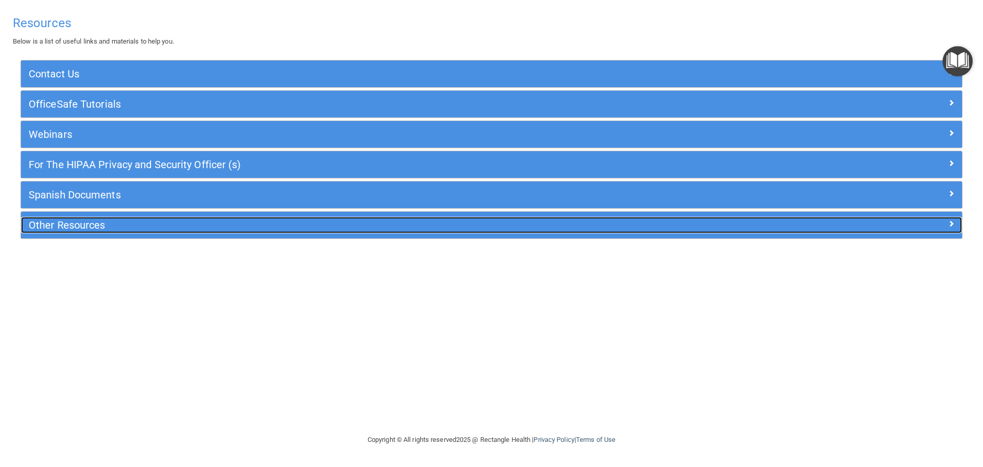
click at [83, 226] on h5 "Other Resources" at bounding box center [374, 224] width 691 height 11
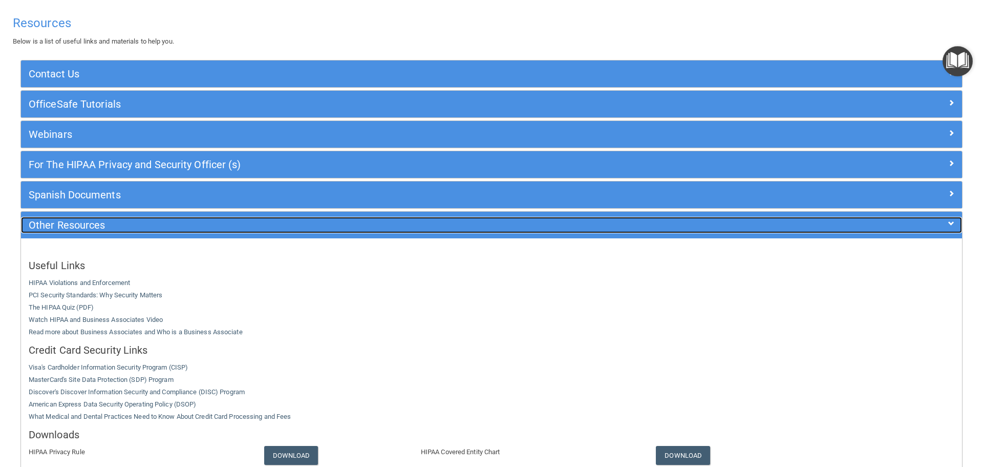
click at [83, 226] on h5 "Other Resources" at bounding box center [374, 224] width 691 height 11
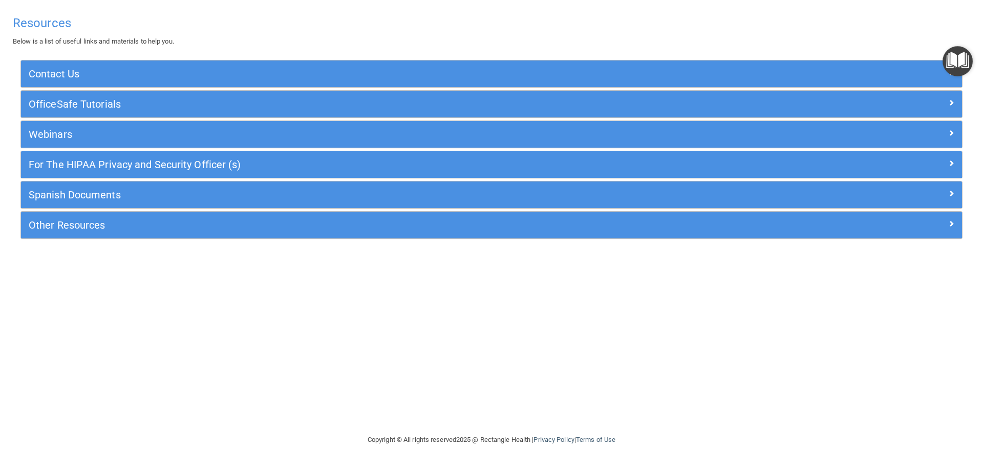
click at [944, 58] on img "Open Resource Center" at bounding box center [958, 61] width 30 height 30
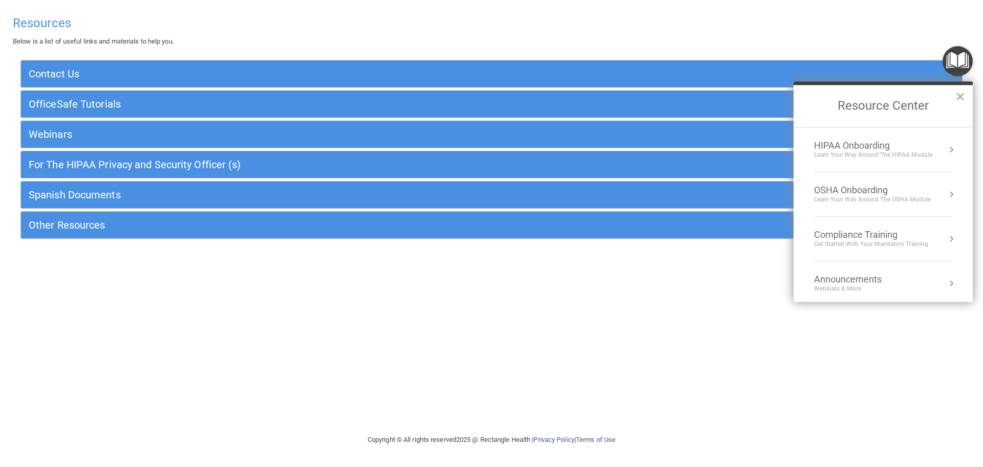
click at [934, 137] on li "HIPAA Onboarding Learn Your Way around the HIPAA module" at bounding box center [883, 150] width 138 height 45
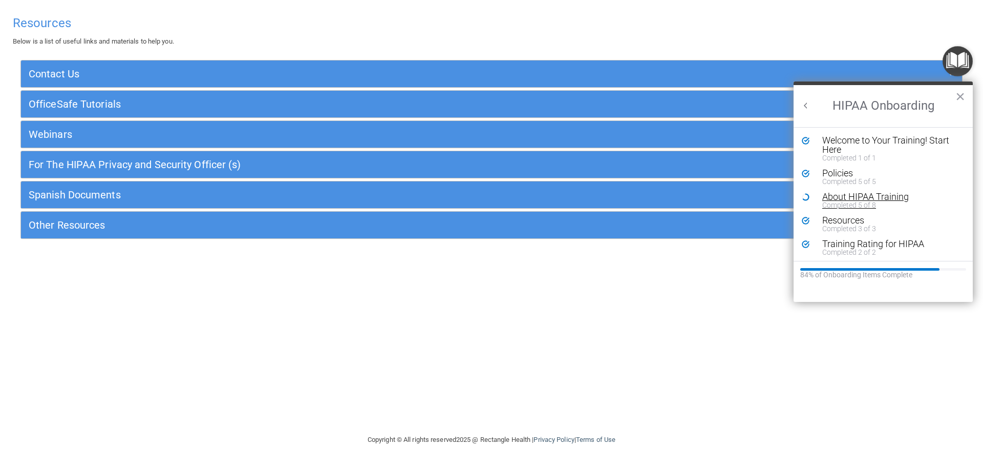
click at [857, 201] on div "Completed 5 of 8" at bounding box center [888, 204] width 130 height 7
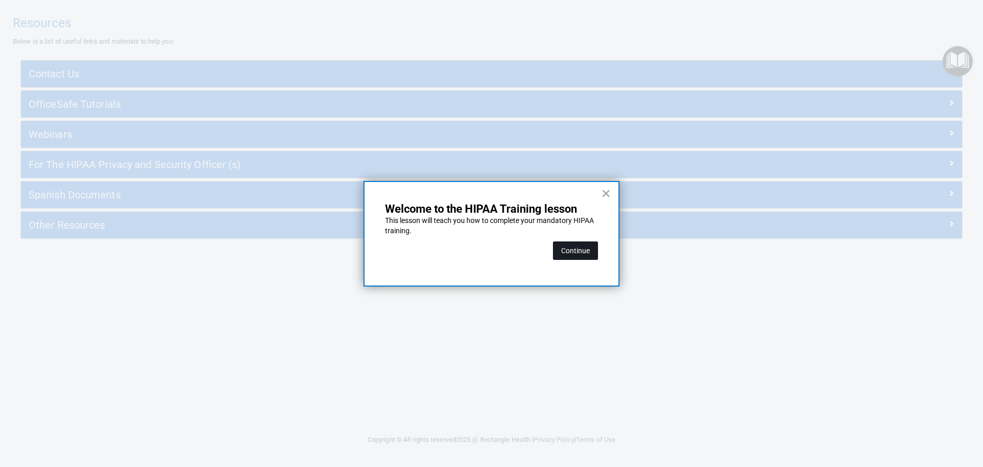
click at [575, 251] on button "Continue" at bounding box center [575, 250] width 45 height 18
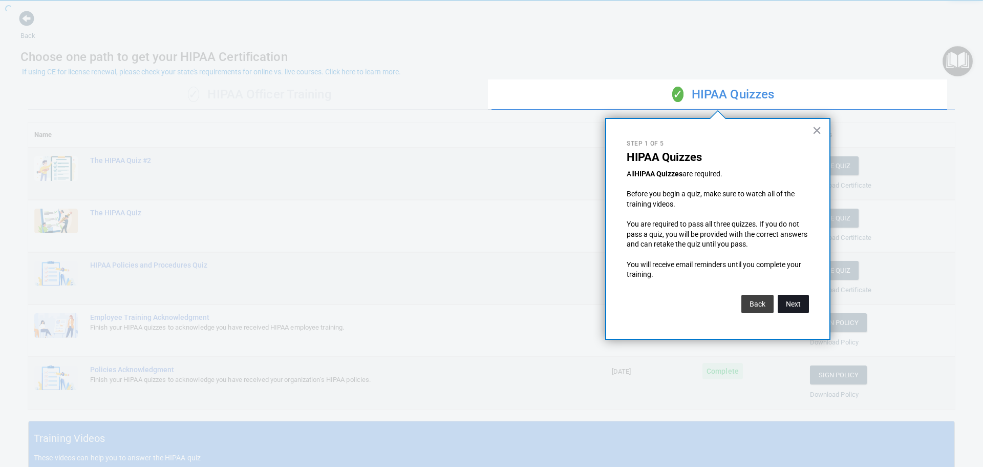
click at [784, 304] on button "Next" at bounding box center [793, 303] width 31 height 18
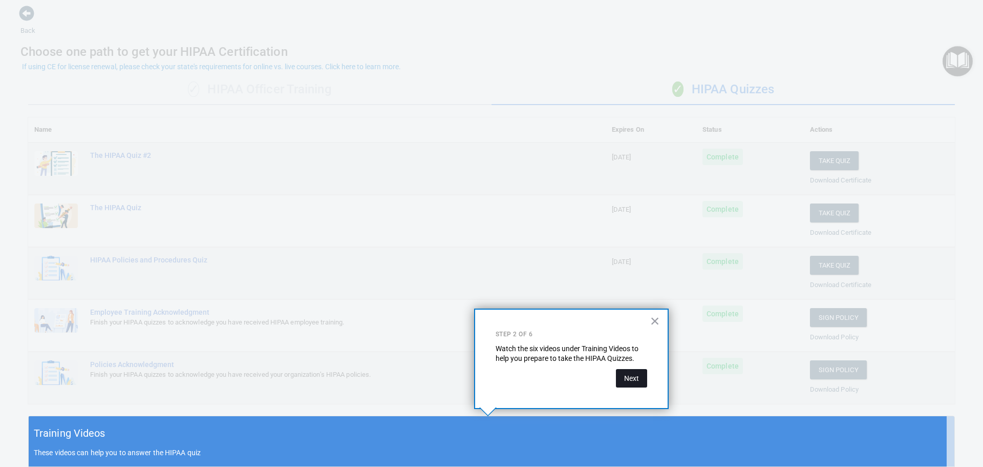
click at [630, 382] on button "Next" at bounding box center [631, 378] width 31 height 18
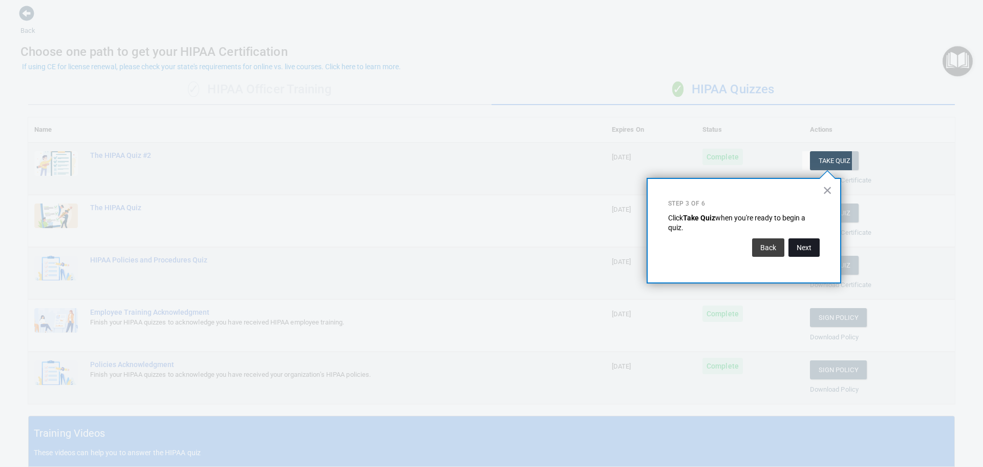
click at [806, 256] on button "Next" at bounding box center [804, 247] width 31 height 18
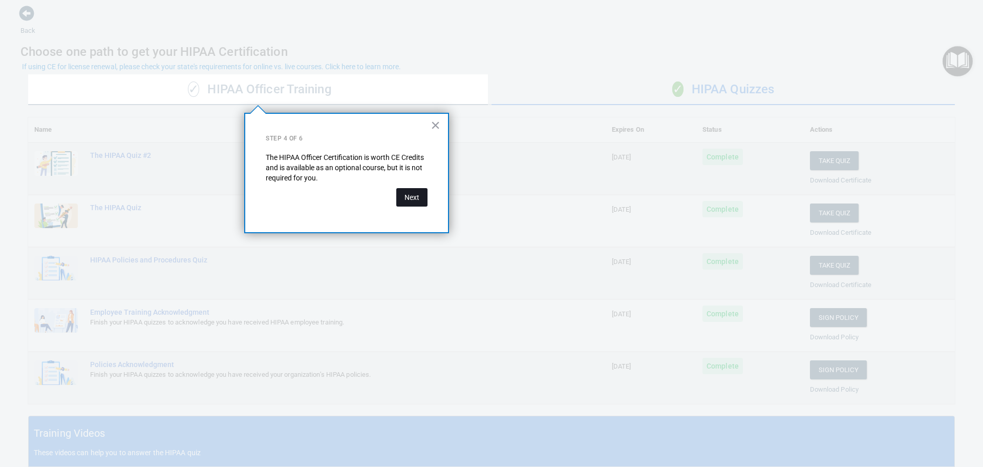
click at [416, 198] on button "Next" at bounding box center [411, 197] width 31 height 18
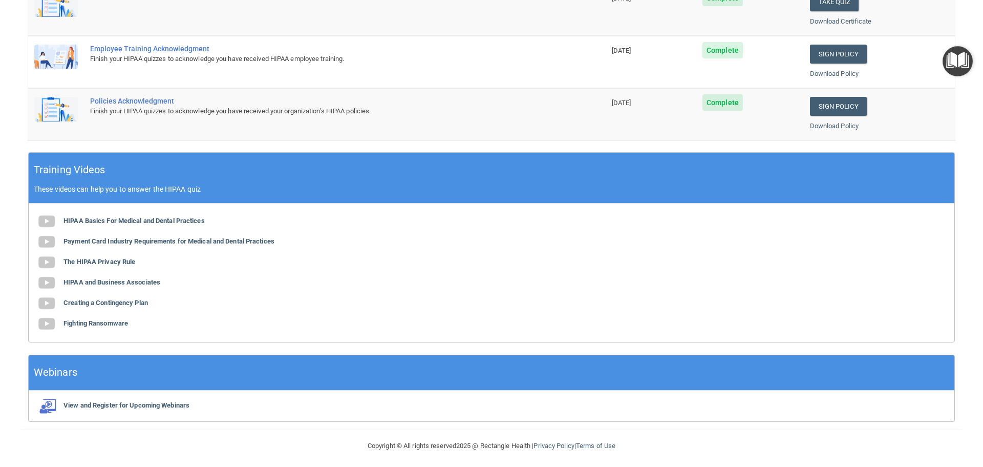
scroll to position [272, 0]
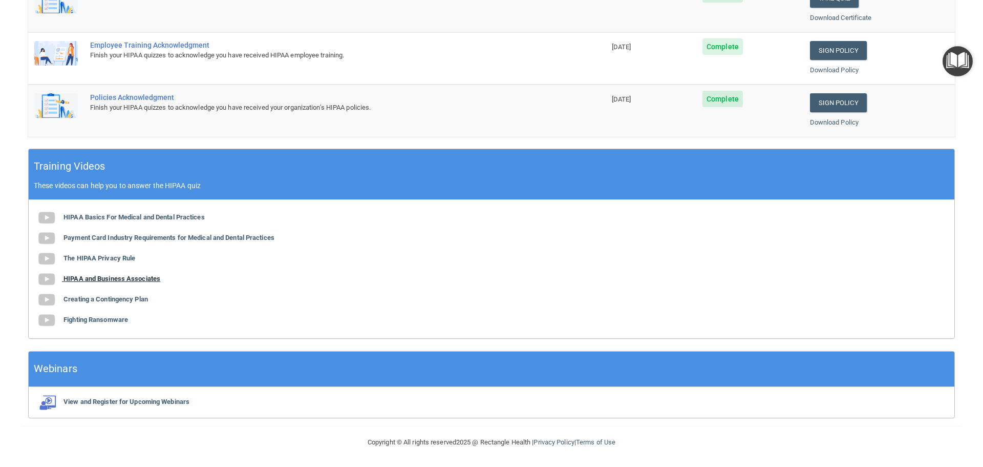
click at [145, 281] on b "HIPAA and Business Associates" at bounding box center [112, 279] width 97 height 8
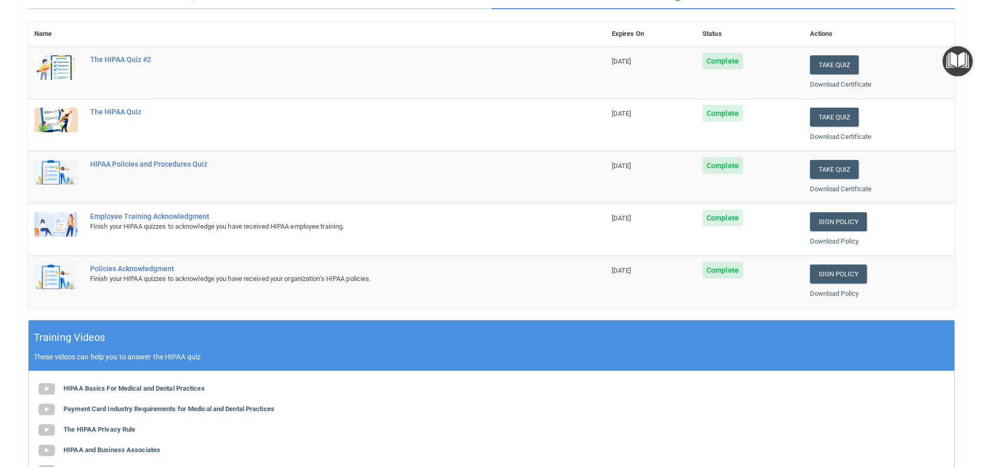
scroll to position [0, 0]
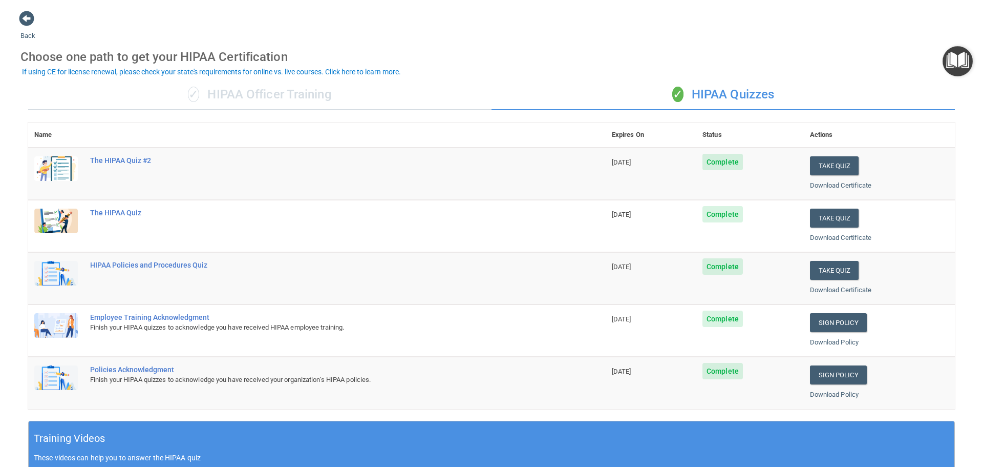
click at [957, 64] on img "Open Resource Center" at bounding box center [958, 61] width 30 height 30
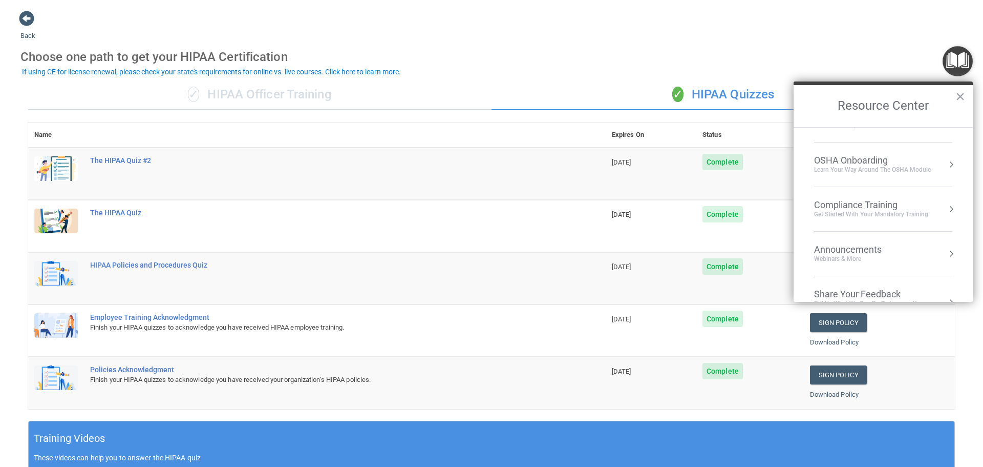
scroll to position [57, 0]
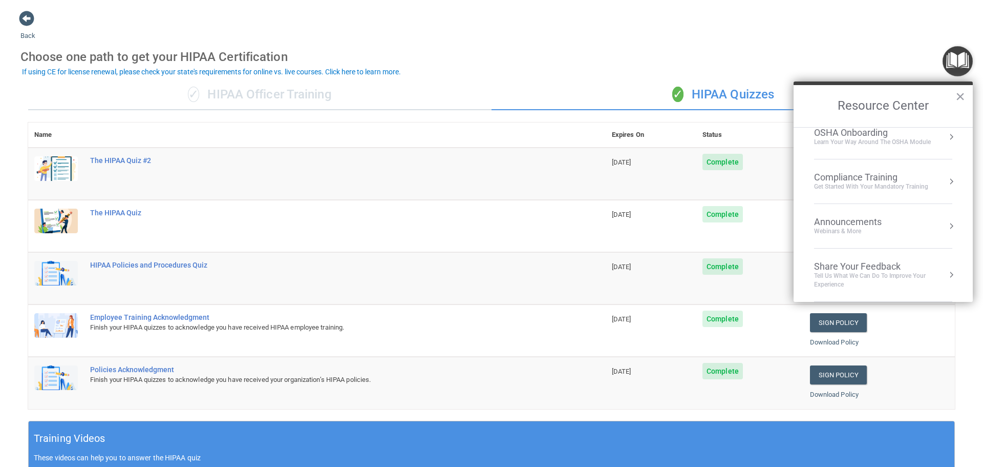
click at [917, 185] on div "Get Started with your mandatory training" at bounding box center [871, 186] width 114 height 9
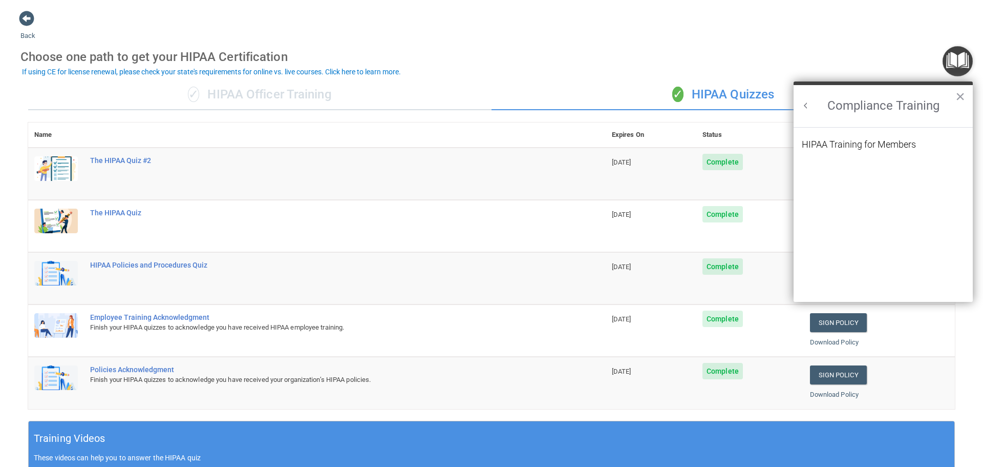
scroll to position [0, 0]
click at [852, 147] on div "HIPAA Training for Members" at bounding box center [859, 144] width 114 height 9
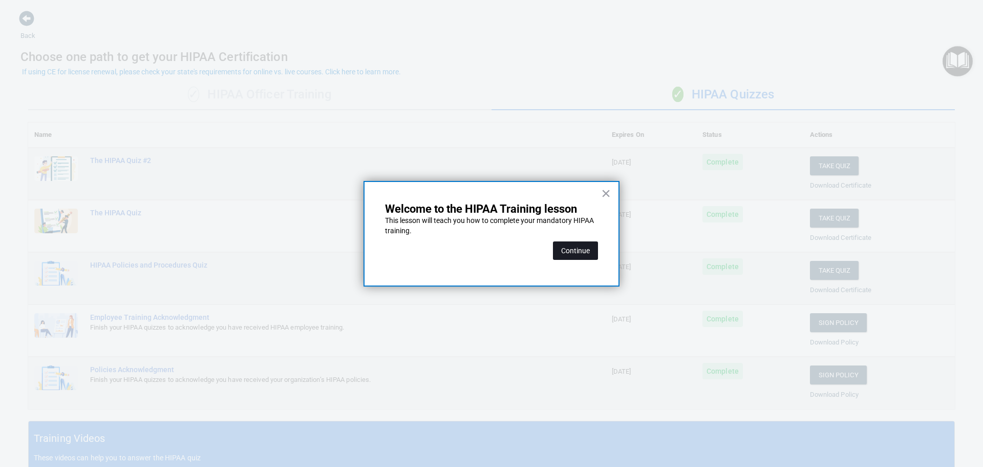
click at [579, 254] on button "Continue" at bounding box center [575, 250] width 45 height 18
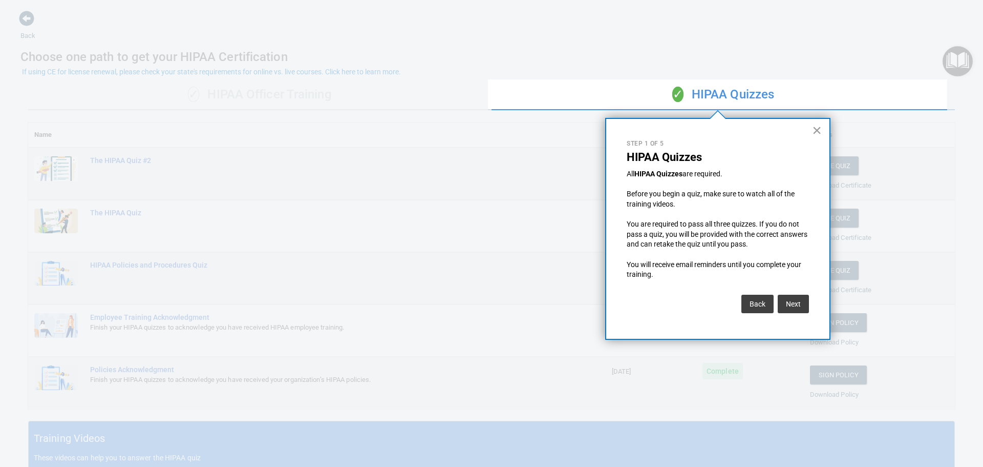
click at [817, 129] on button "×" at bounding box center [817, 130] width 10 height 16
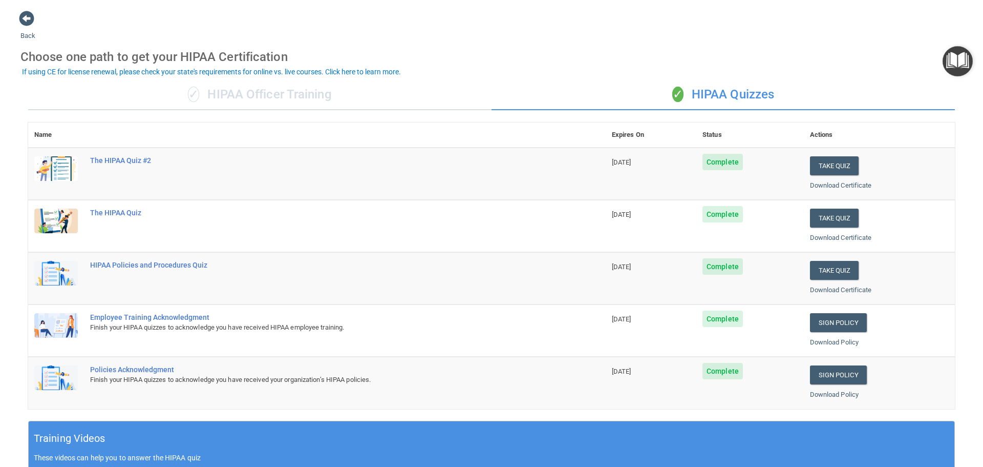
click at [960, 57] on img "Open Resource Center" at bounding box center [958, 61] width 30 height 30
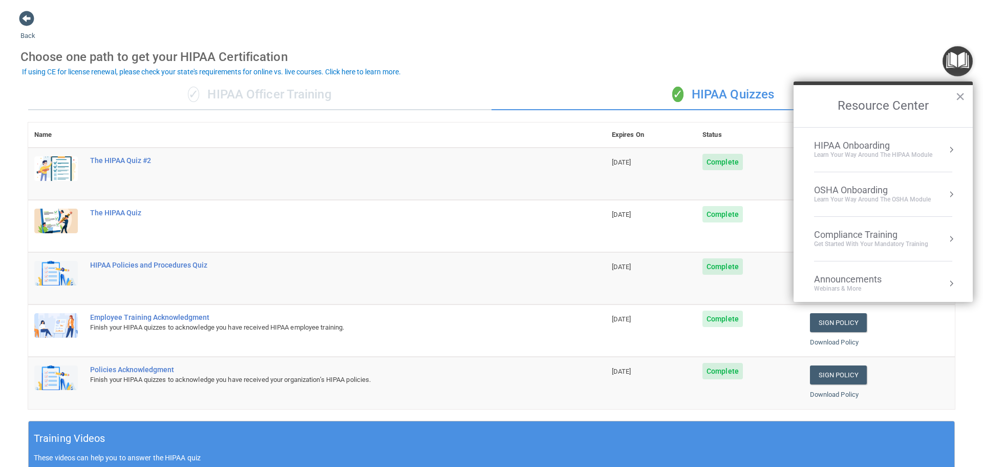
click at [909, 203] on div "Learn your way around the OSHA module" at bounding box center [872, 199] width 117 height 9
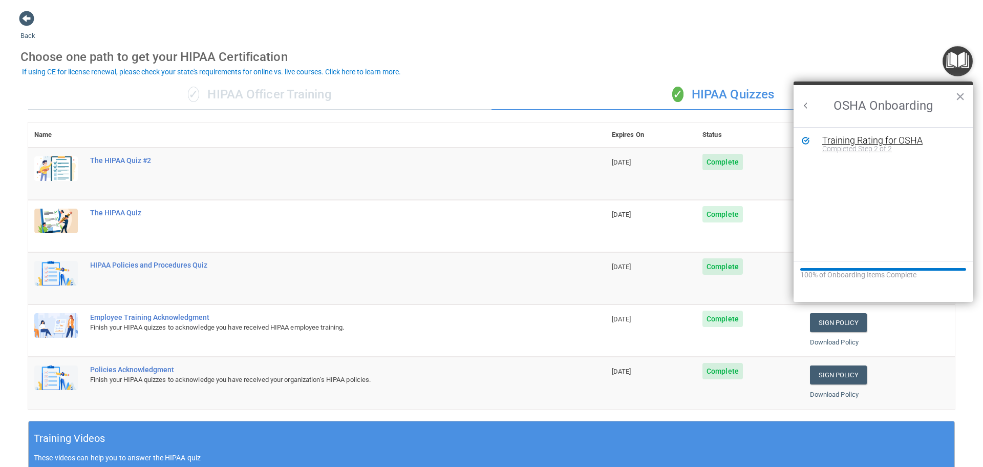
click at [845, 145] on div "Completed Step 2 of 2" at bounding box center [891, 148] width 137 height 7
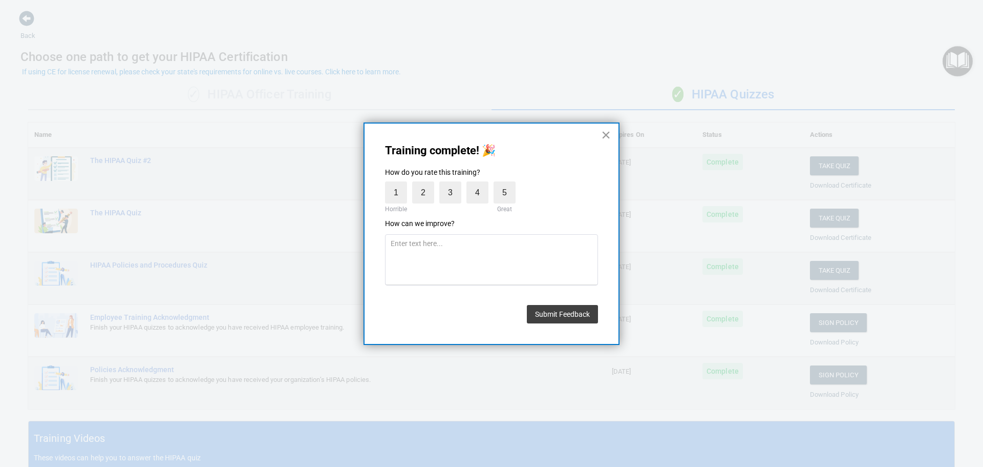
click at [601, 137] on button "×" at bounding box center [606, 135] width 10 height 16
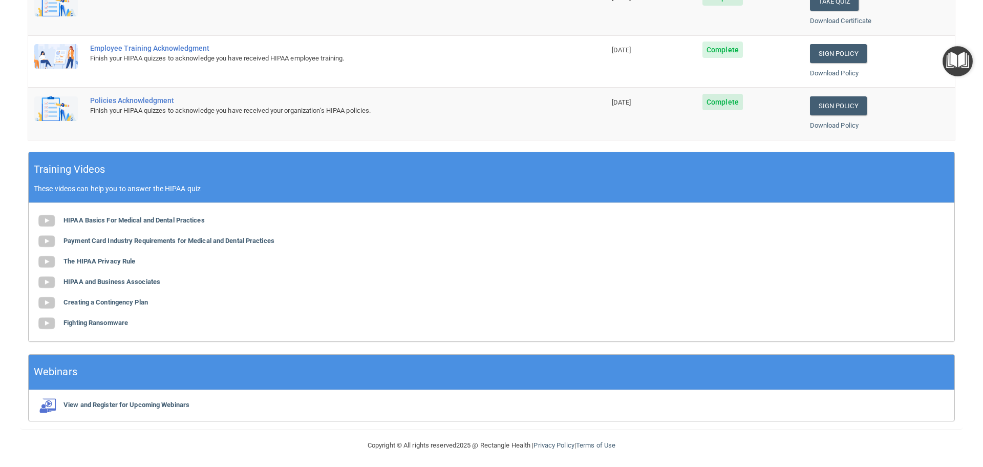
scroll to position [272, 0]
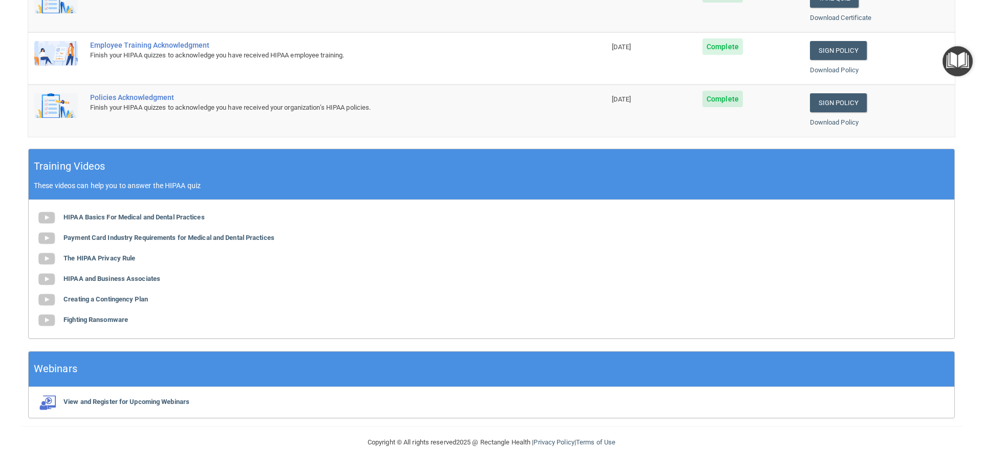
click at [960, 58] on img "Open Resource Center" at bounding box center [958, 61] width 30 height 30
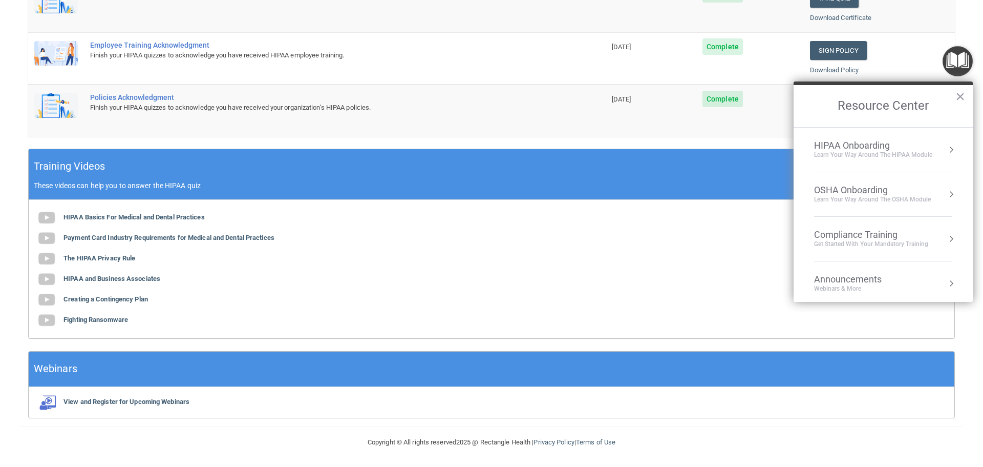
click at [880, 110] on h2 "Resource Center" at bounding box center [883, 106] width 179 height 42
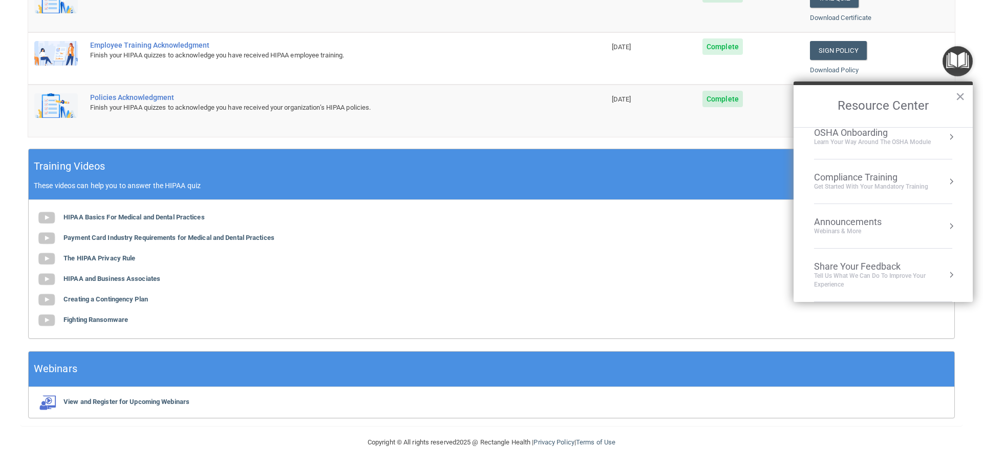
scroll to position [6, 0]
click at [925, 231] on div "Compliance Training" at bounding box center [871, 228] width 114 height 11
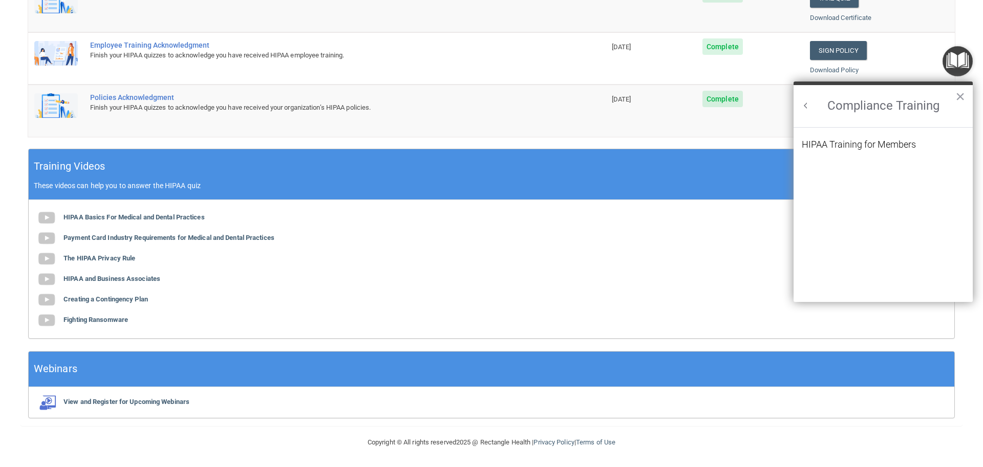
scroll to position [0, 0]
click at [881, 149] on div "HIPAA Training for Members" at bounding box center [859, 144] width 114 height 9
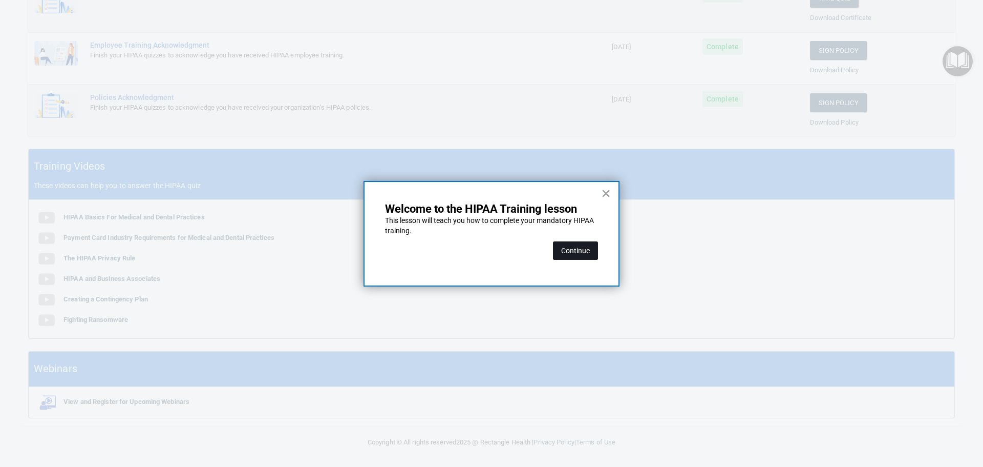
click at [575, 247] on button "Continue" at bounding box center [575, 250] width 45 height 18
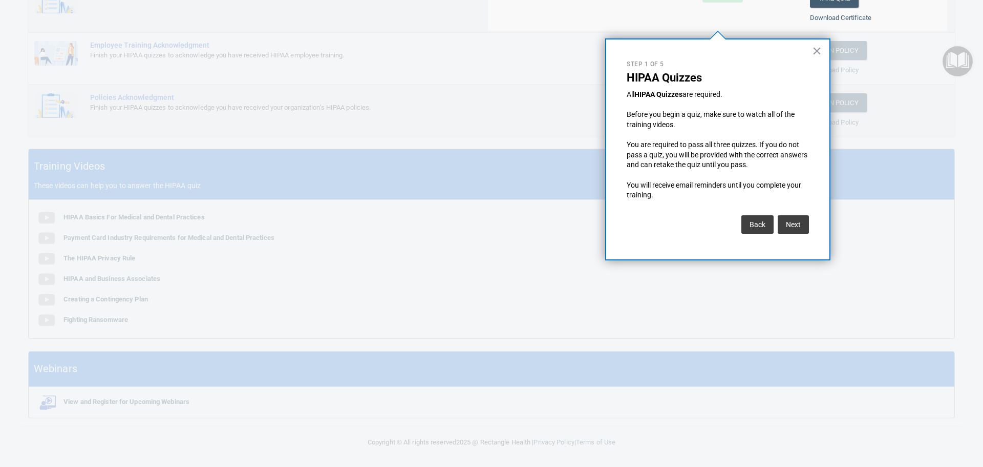
scroll to position [79, 0]
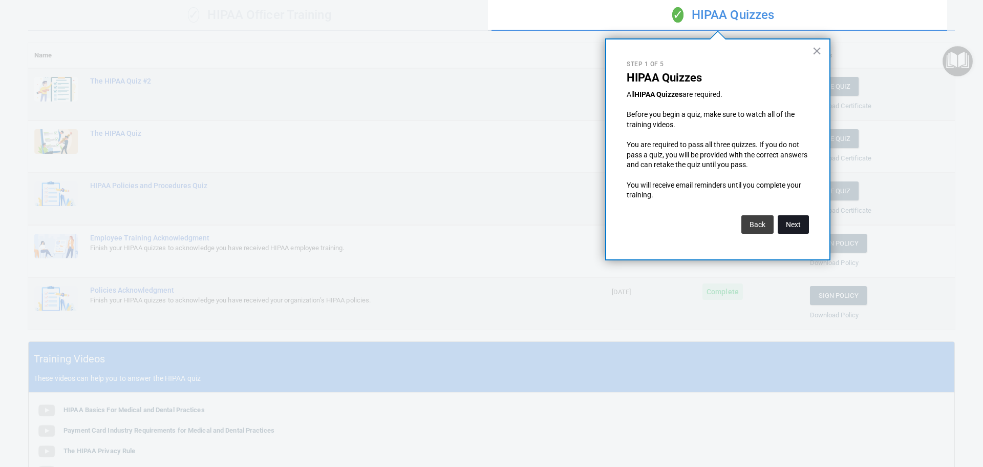
click at [804, 224] on button "Next" at bounding box center [793, 224] width 31 height 18
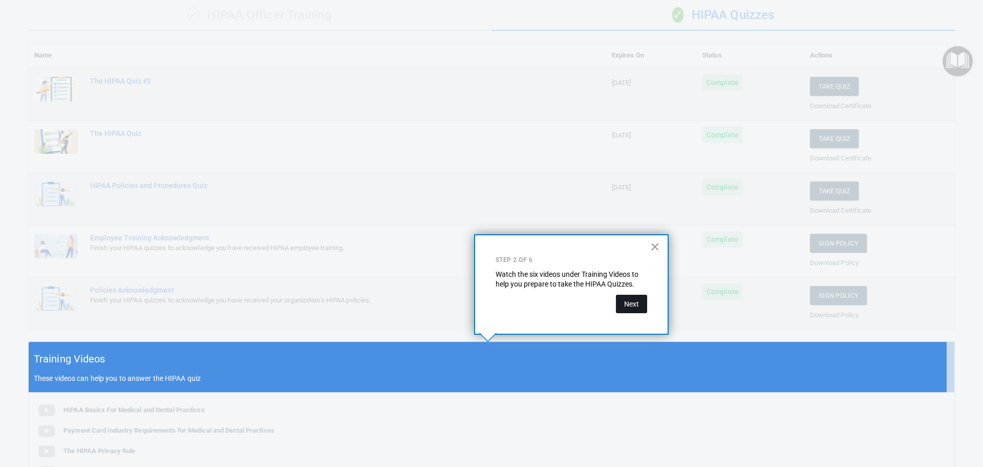
click at [633, 305] on button "Next" at bounding box center [631, 303] width 31 height 18
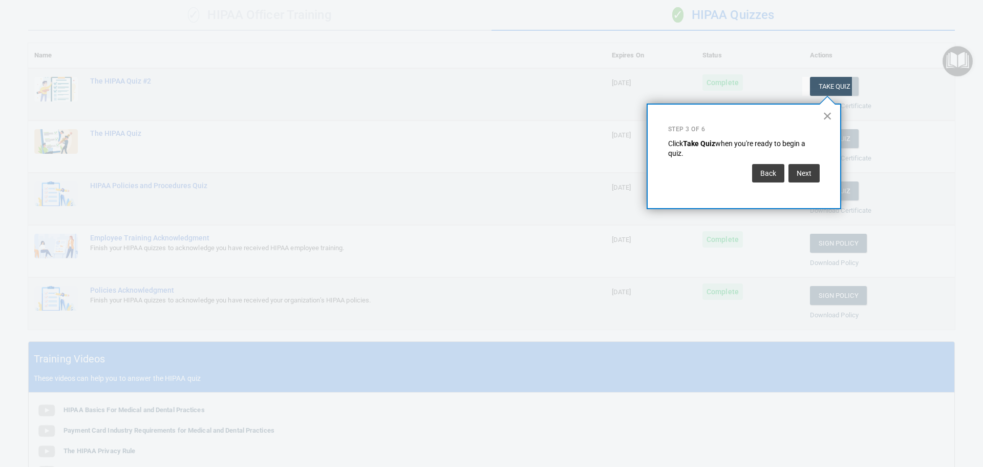
click at [827, 116] on button "×" at bounding box center [828, 116] width 10 height 16
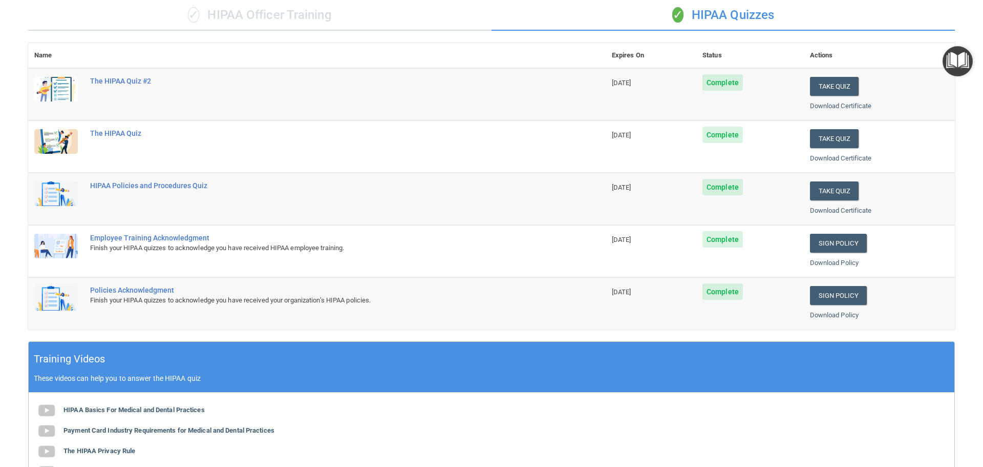
click at [966, 55] on img "Open Resource Center" at bounding box center [958, 61] width 30 height 30
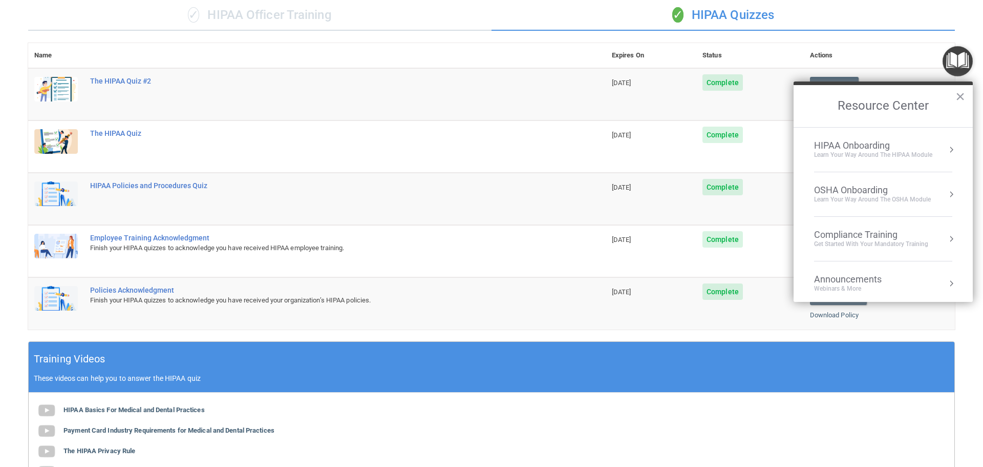
click at [849, 143] on div "HIPAA Onboarding" at bounding box center [873, 145] width 118 height 11
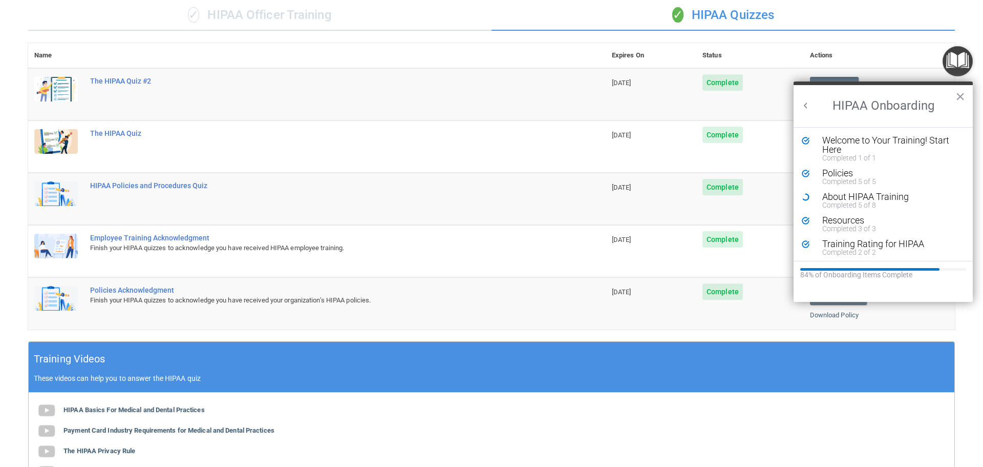
scroll to position [0, 0]
click at [827, 146] on div "Welcome to Your Training! Start Here" at bounding box center [888, 145] width 130 height 18
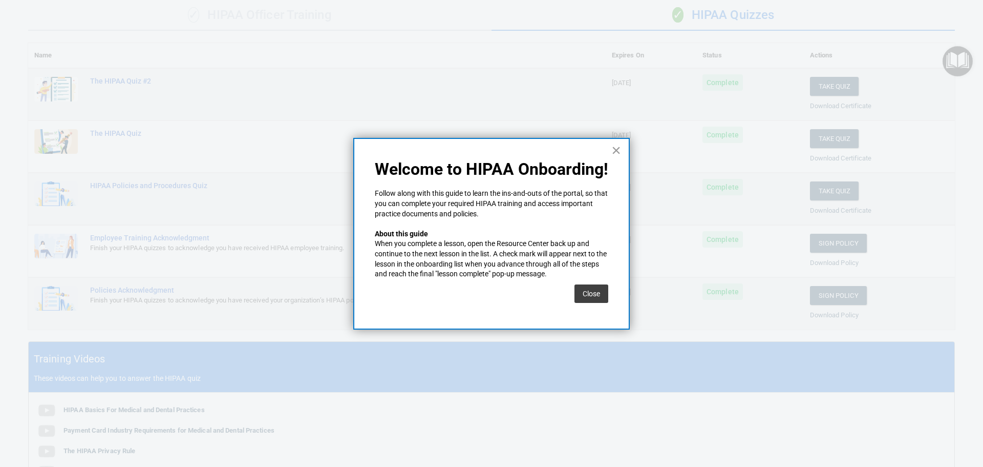
click at [614, 148] on button "×" at bounding box center [617, 150] width 10 height 16
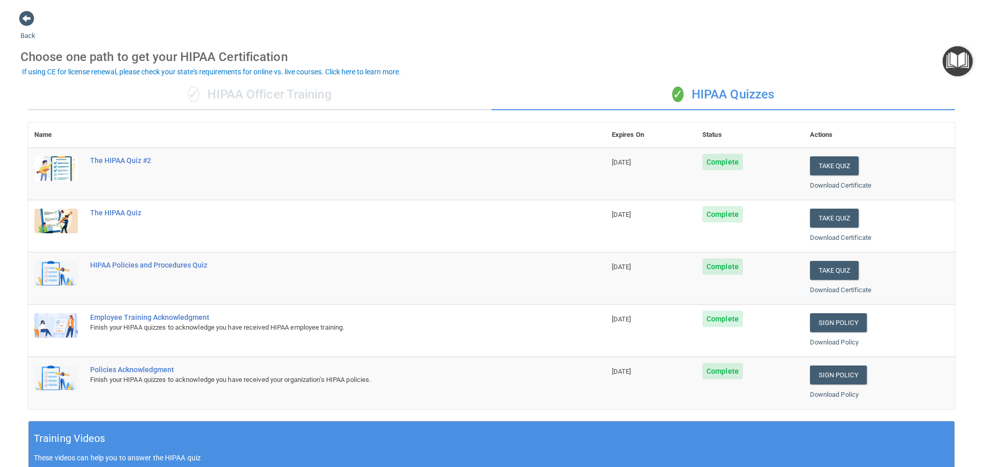
click at [119, 71] on div "If using CE for license renewal, please check your state's requirements for onl…" at bounding box center [211, 71] width 379 height 7
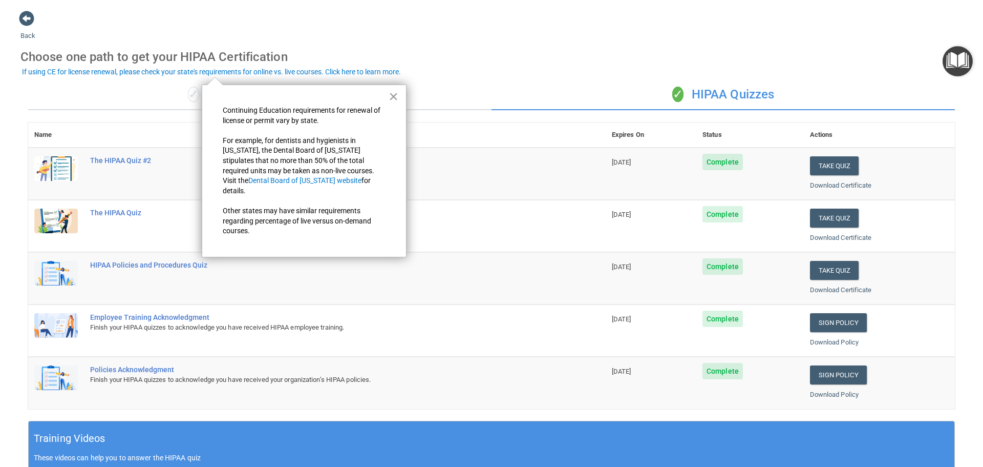
click at [395, 93] on button "×" at bounding box center [394, 96] width 10 height 16
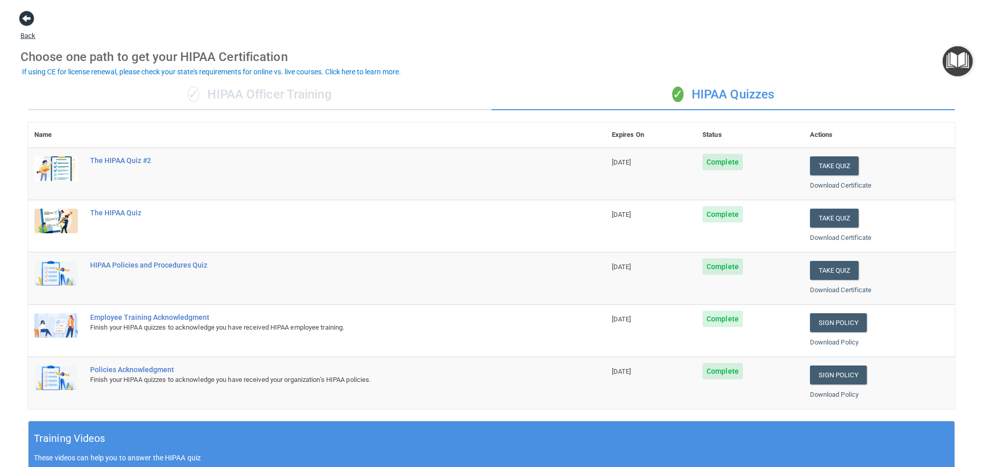
click at [22, 23] on span at bounding box center [26, 18] width 15 height 15
